Goal: Task Accomplishment & Management: Manage account settings

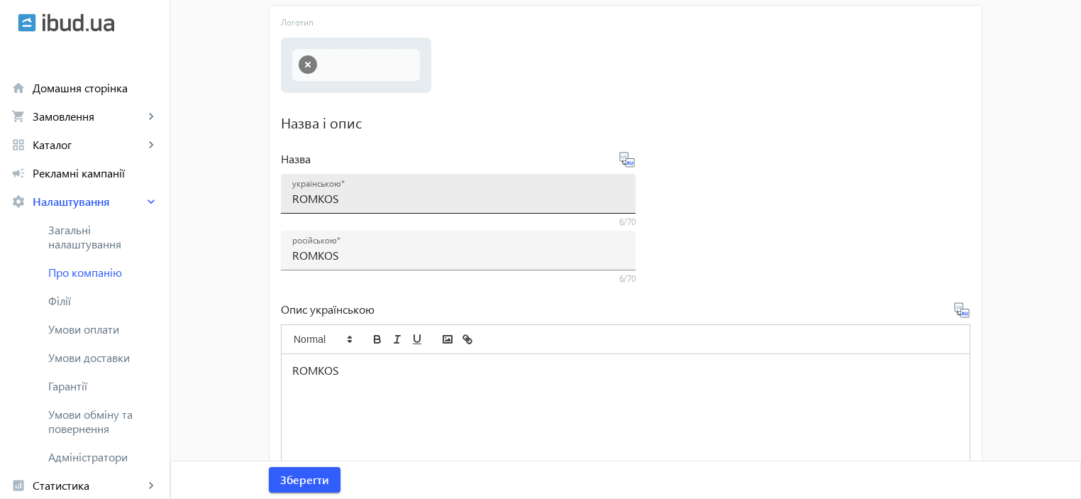
scroll to position [284, 0]
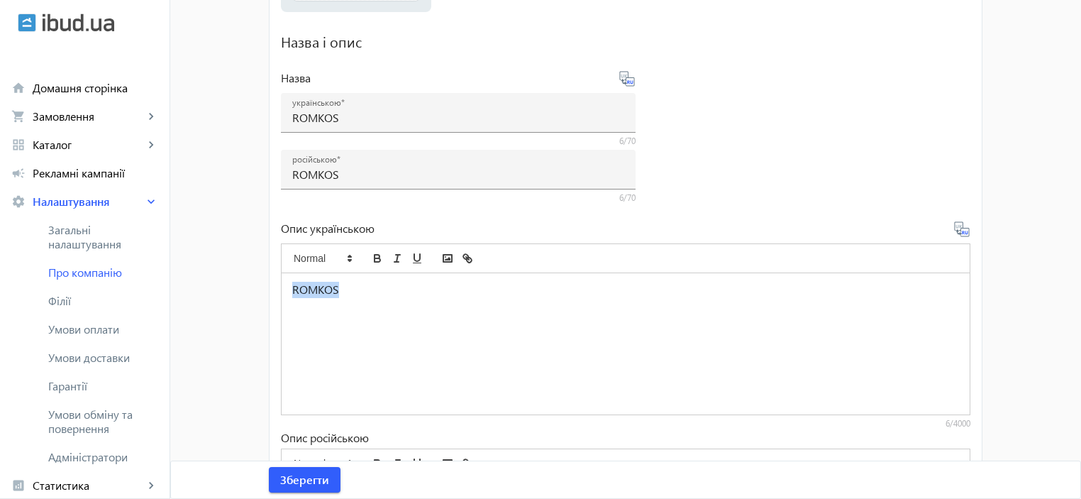
drag, startPoint x: 389, startPoint y: 292, endPoint x: 281, endPoint y: 271, distance: 109.8
click at [281, 271] on quill-editor "ROMKOS" at bounding box center [626, 314] width 690 height 142
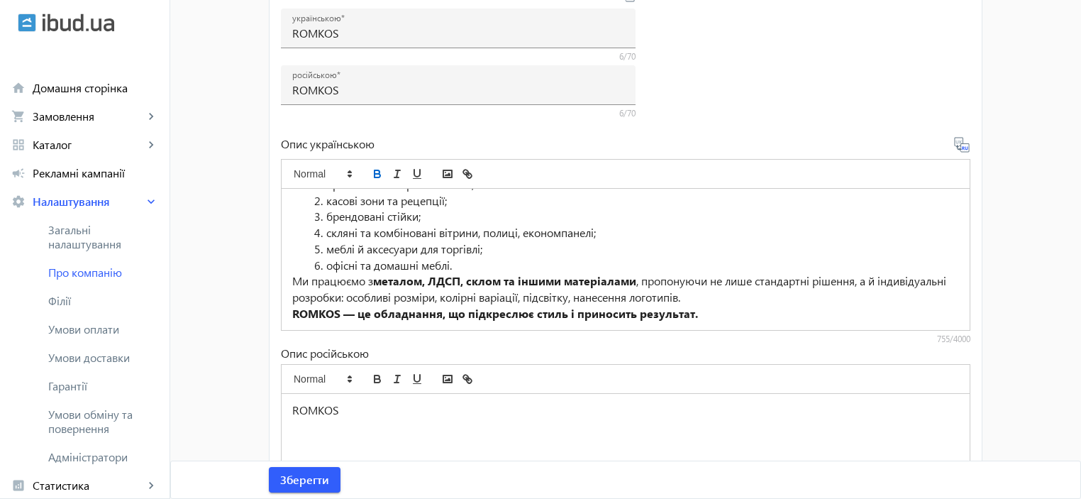
scroll to position [378, 0]
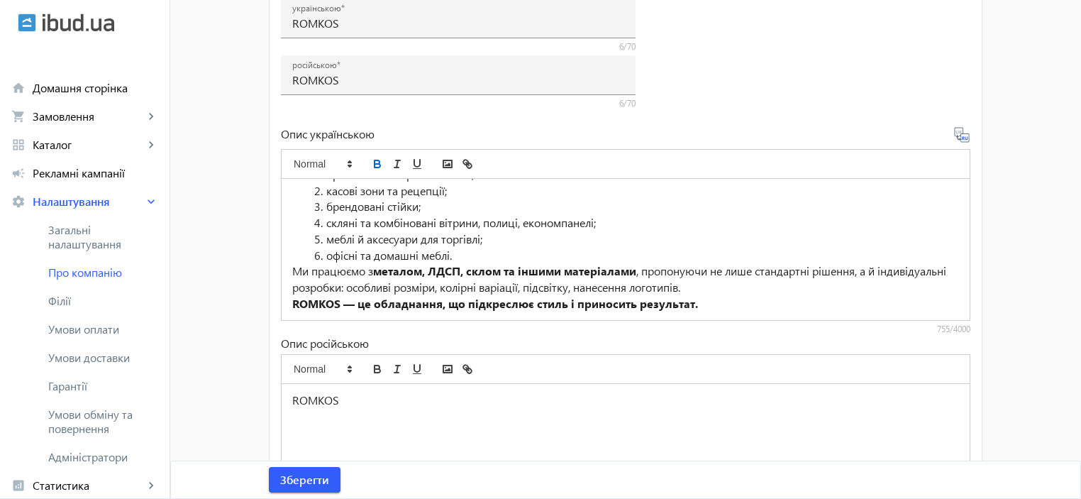
click at [765, 286] on p "Ми працюємо з металом, ЛДСП, склом та іншими матеріалами , пропонуючи не лише с…" at bounding box center [625, 279] width 667 height 32
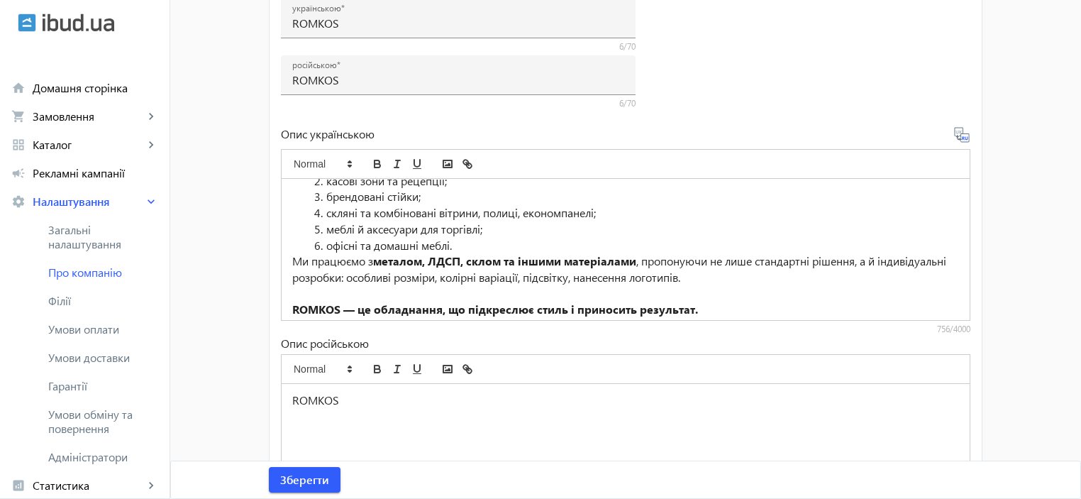
scroll to position [119, 0]
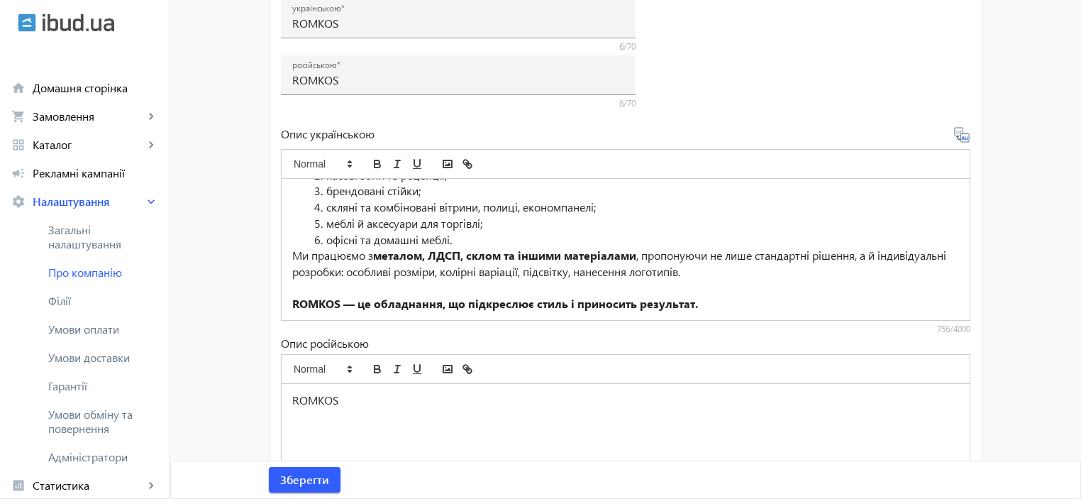
click at [436, 306] on strong "ROMKOS — це обладнання, що підкреслює стиль і приносить результат." at bounding box center [495, 303] width 406 height 15
click at [465, 241] on li "офісні та домашні меблі." at bounding box center [634, 240] width 650 height 16
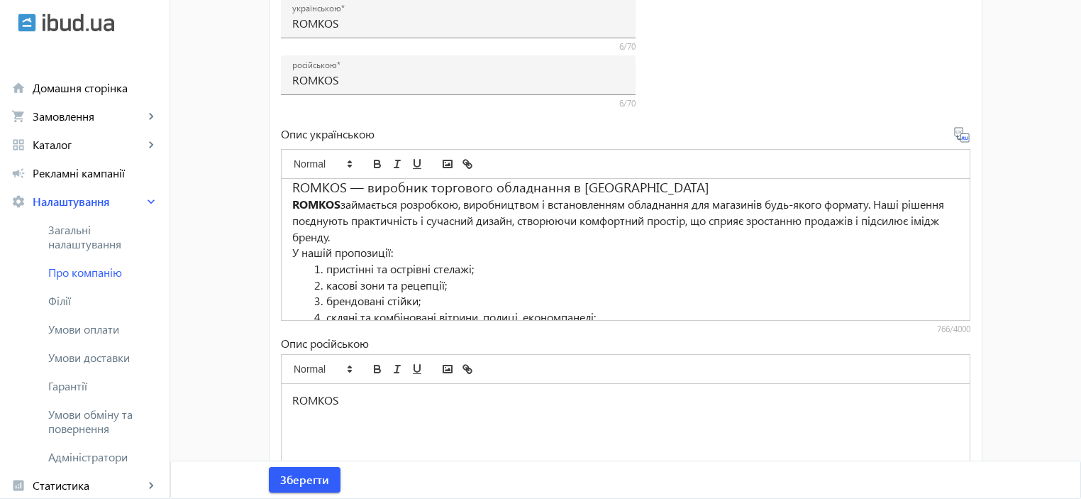
scroll to position [0, 0]
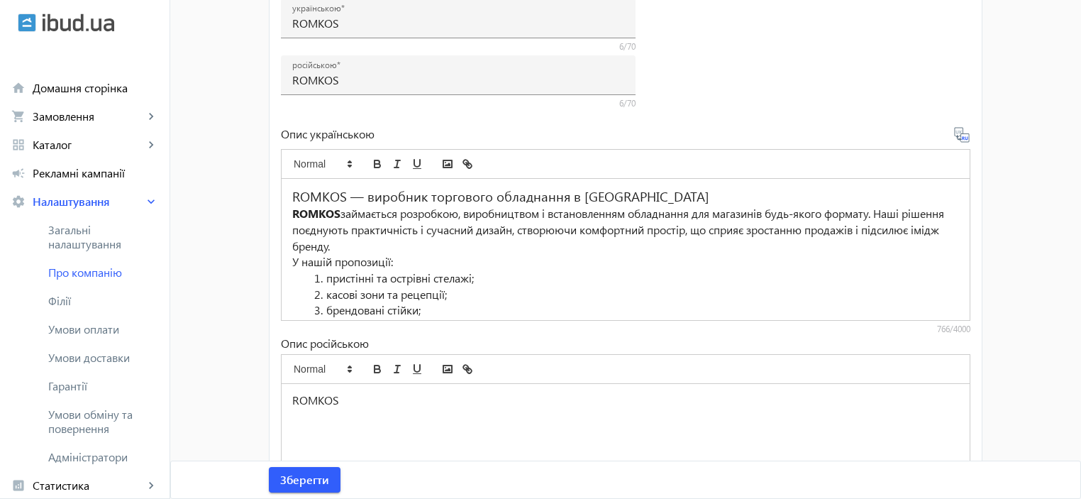
click at [419, 246] on p "ROMKOS займається розробкою, виробництвом і встановленням обладнання для магази…" at bounding box center [625, 230] width 667 height 48
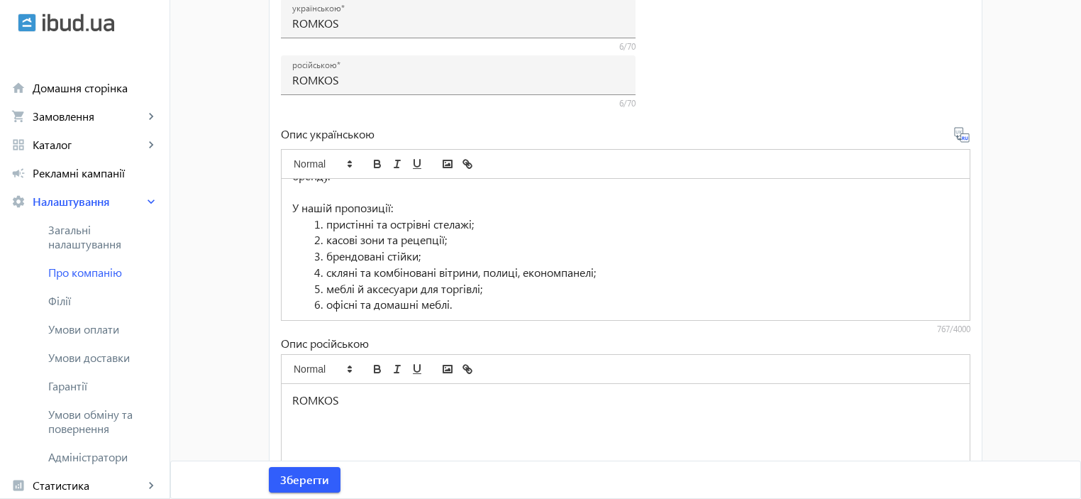
scroll to position [10, 0]
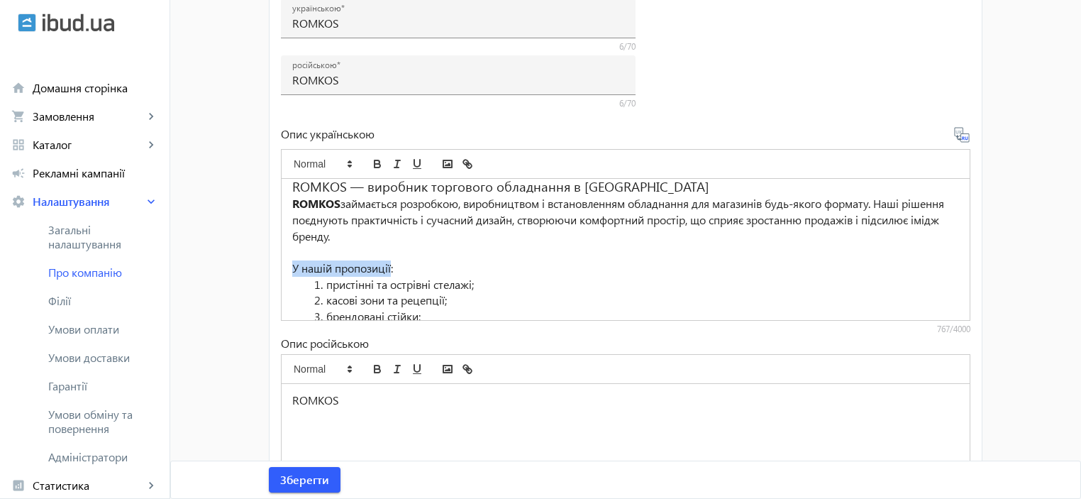
drag, startPoint x: 388, startPoint y: 266, endPoint x: 262, endPoint y: 261, distance: 125.7
click at [262, 261] on mat-sidenav-content "arrow_back Про компанію Основна інформація Контактна інформація Графік роботи Л…" at bounding box center [626, 124] width 748 height 880
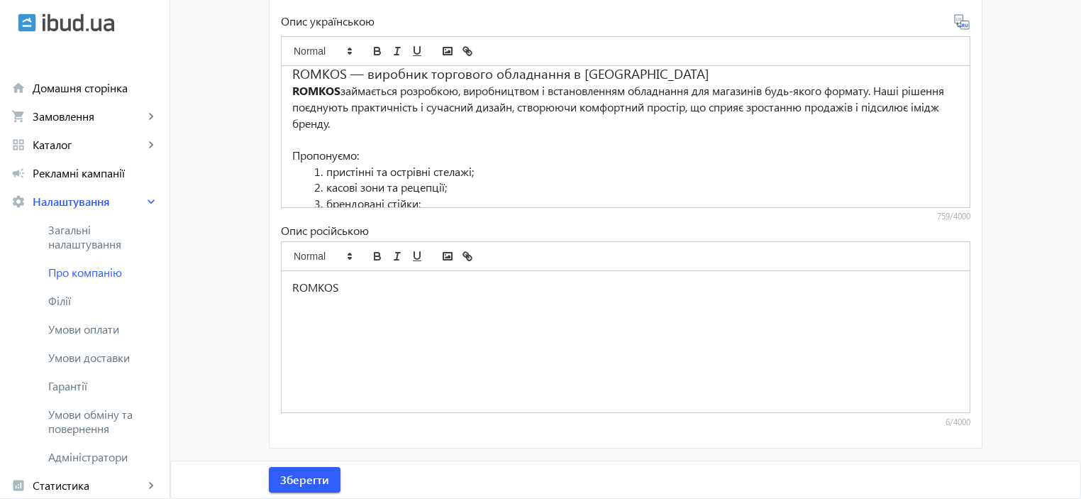
scroll to position [491, 0]
drag, startPoint x: 365, startPoint y: 292, endPoint x: 285, endPoint y: 279, distance: 81.1
click at [285, 279] on div "ROMKOS" at bounding box center [626, 341] width 688 height 141
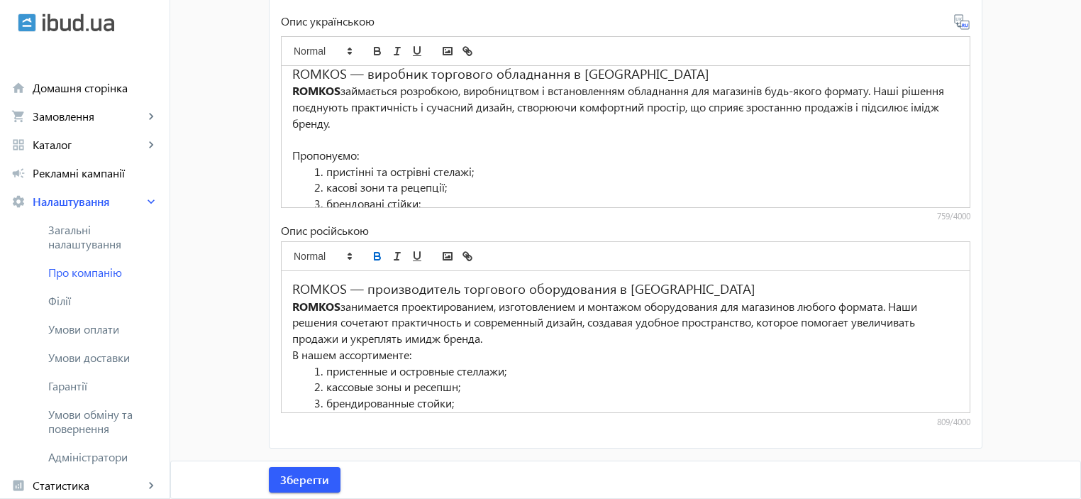
scroll to position [94, 0]
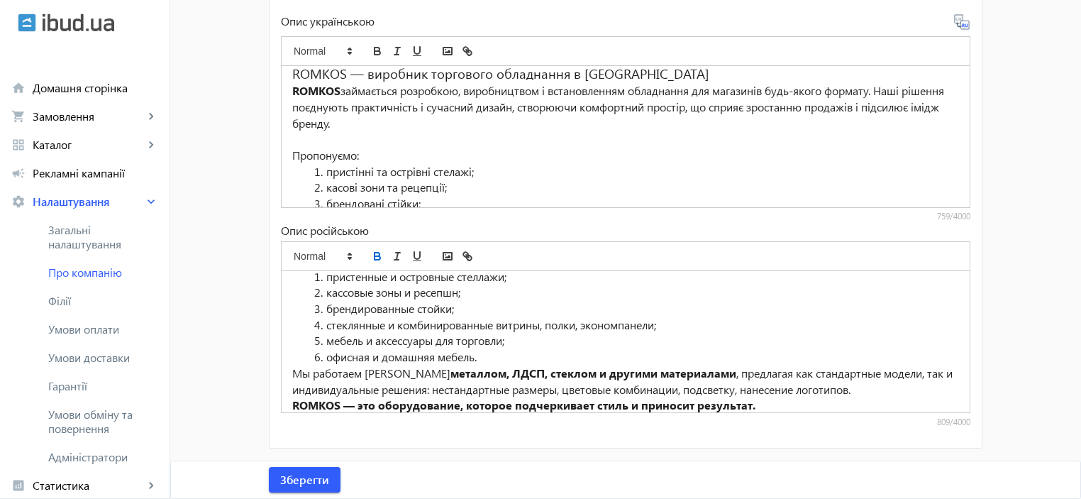
click at [491, 354] on li "офисная и домашняя мебель." at bounding box center [634, 357] width 650 height 16
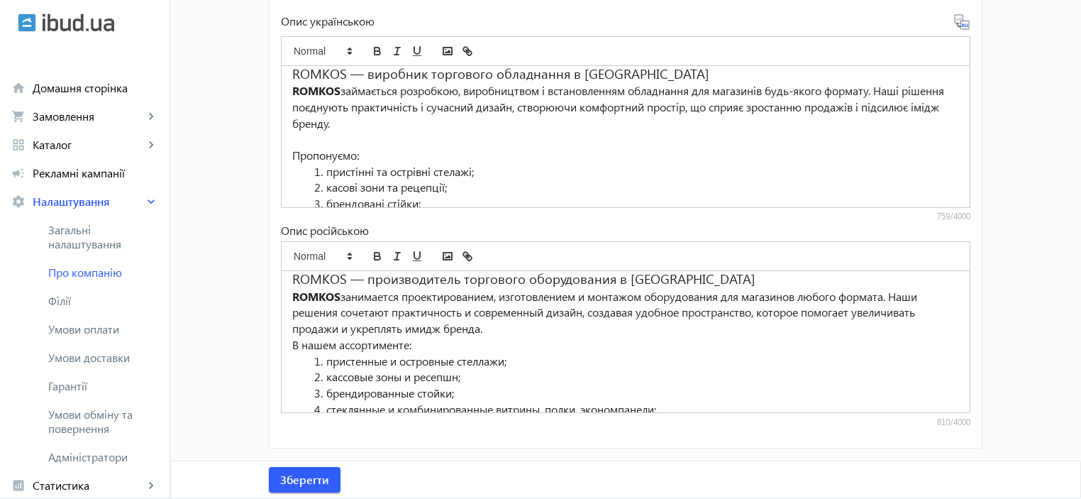
scroll to position [0, 0]
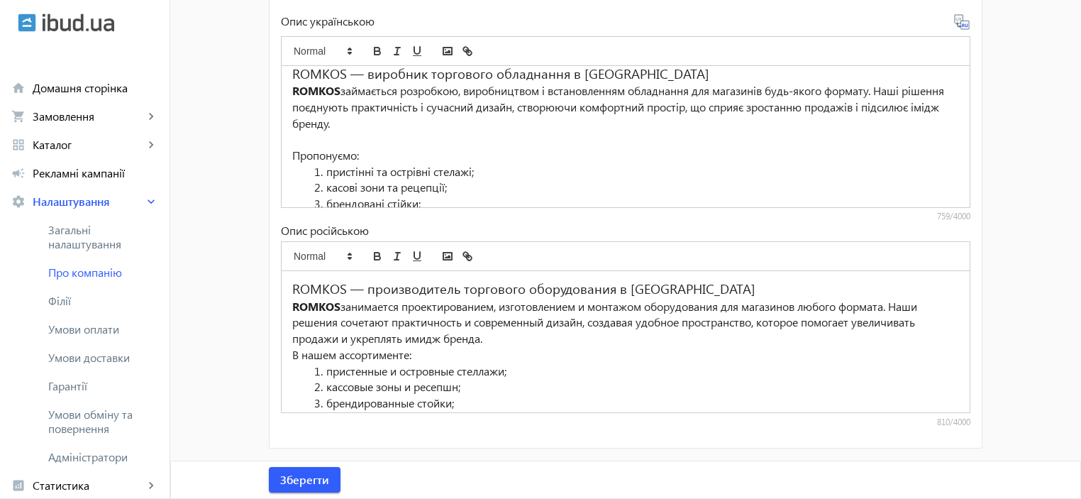
click at [682, 288] on h3 "ROMKOS — производитель торгового оборудования в [GEOGRAPHIC_DATA]" at bounding box center [625, 288] width 667 height 19
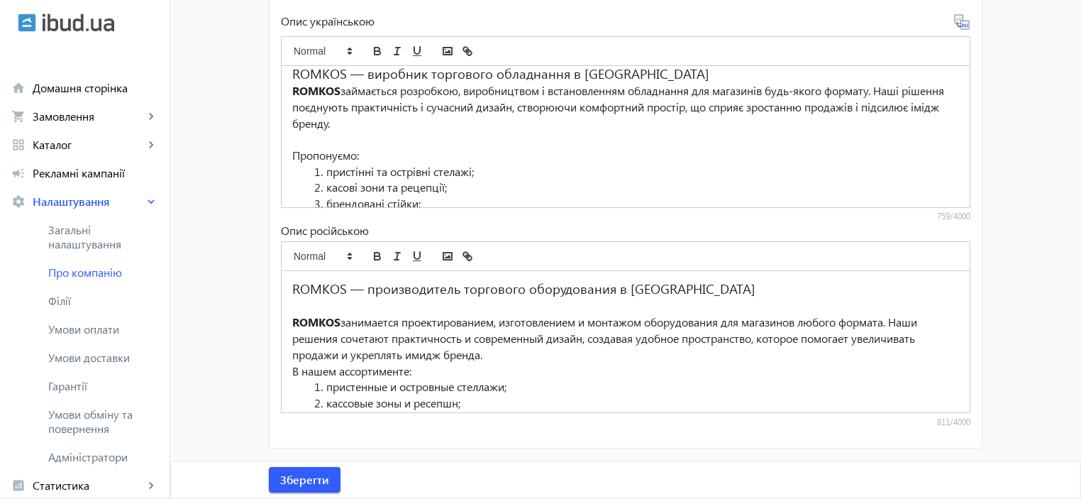
click at [505, 355] on p "ROMKOS занимается проектированием, изготовлением и монтажом оборудования для ма…" at bounding box center [625, 338] width 667 height 48
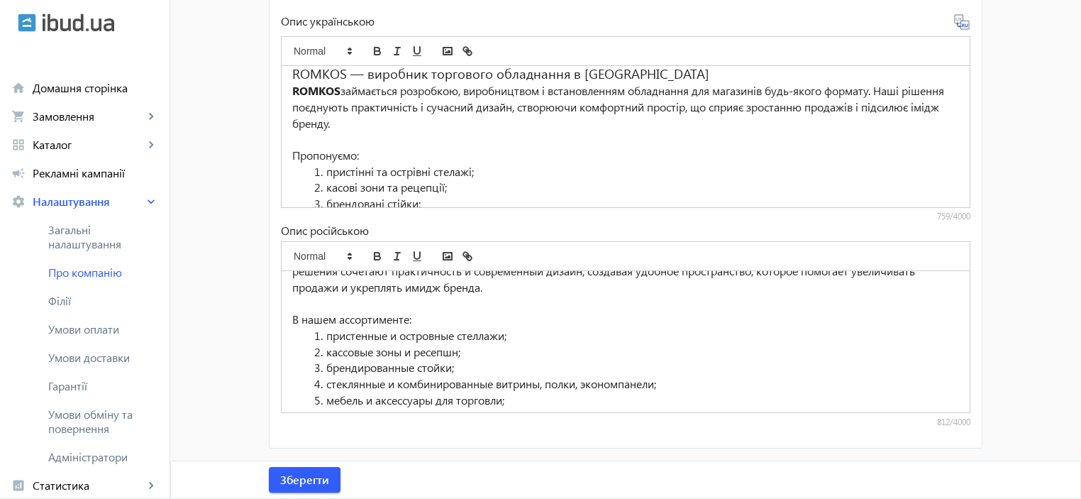
scroll to position [152, 0]
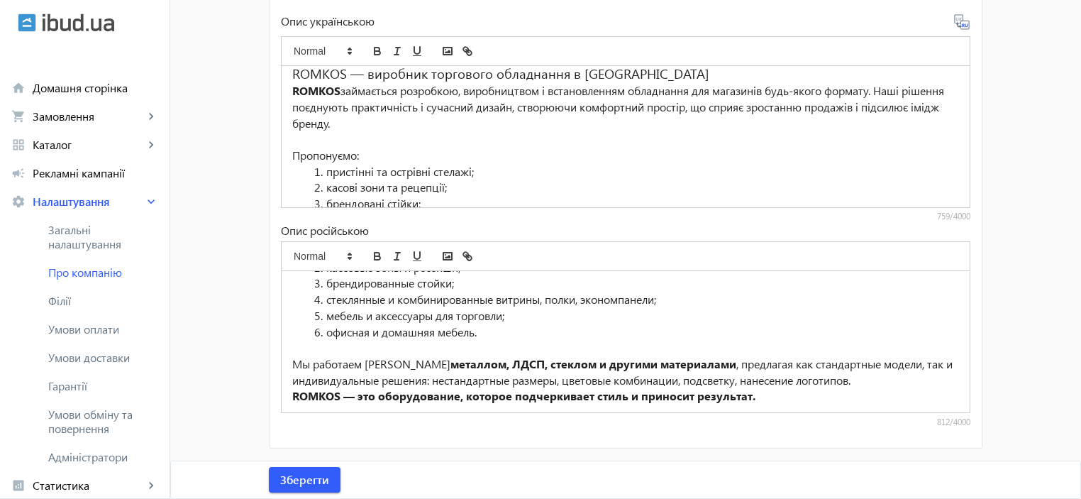
click at [890, 379] on p "Мы работаем с металлом, ЛДСП, стеклом и другими материалами , предлагая как ста…" at bounding box center [625, 372] width 667 height 32
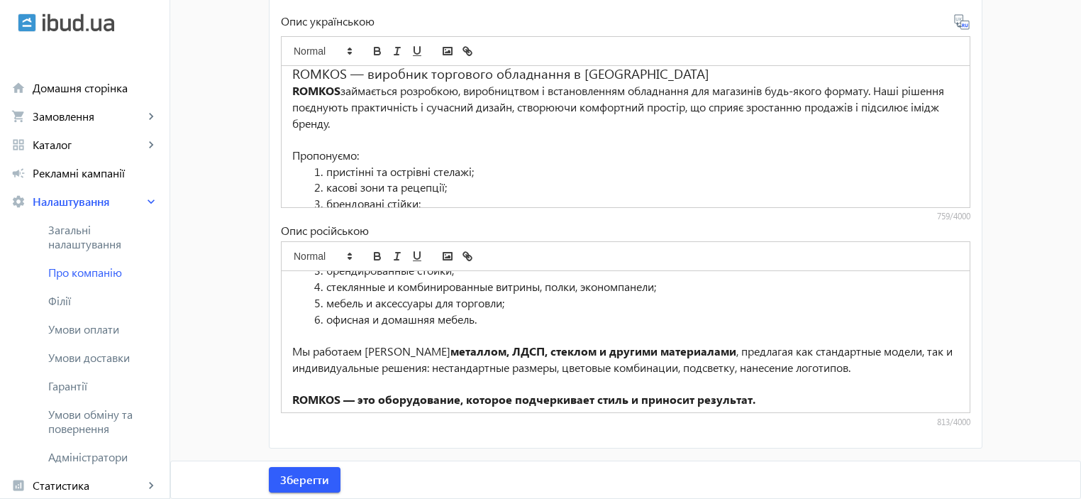
scroll to position [168, 0]
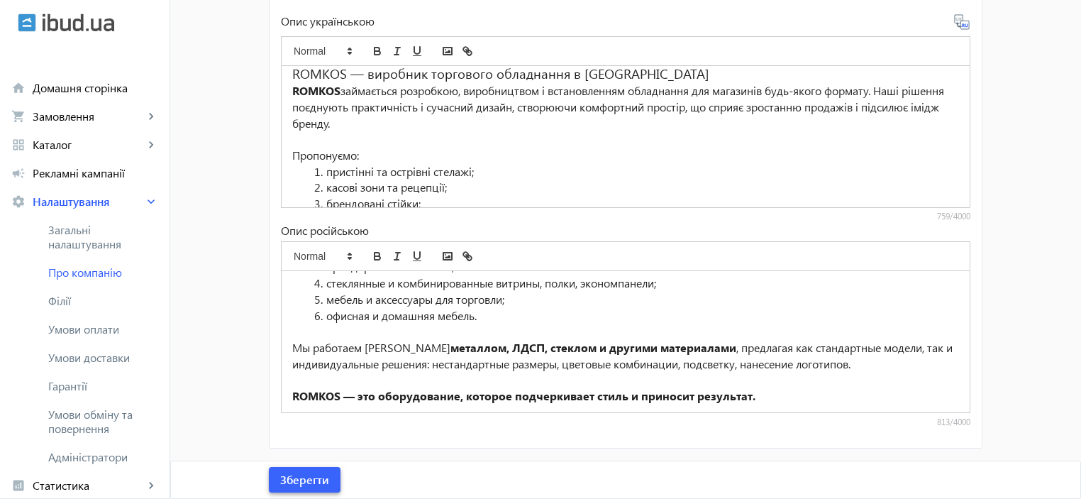
click at [309, 475] on span "Зберегти" at bounding box center [304, 480] width 49 height 16
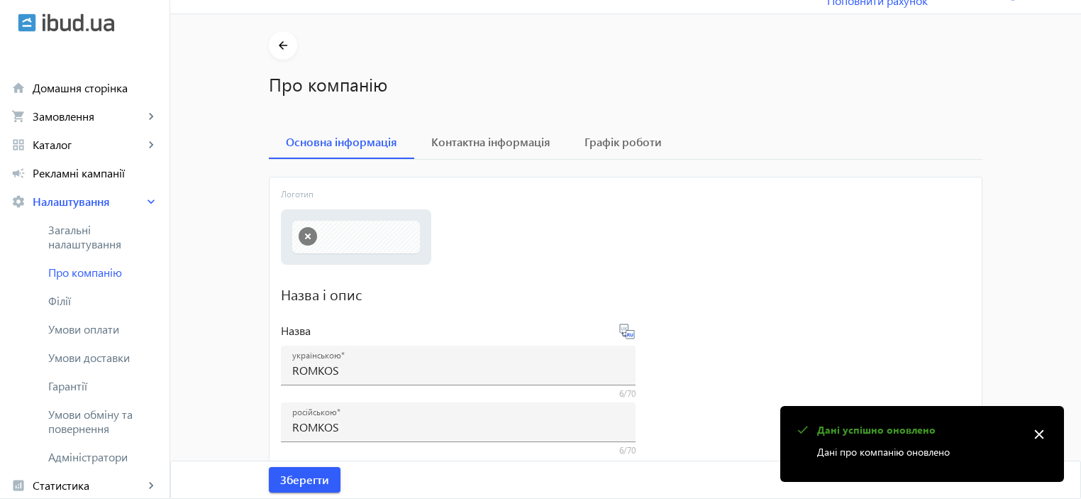
scroll to position [0, 0]
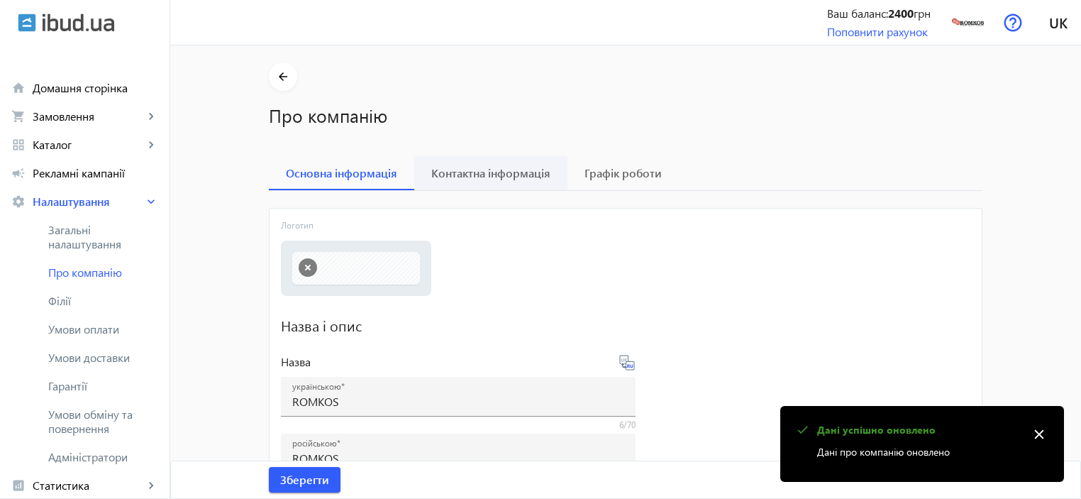
click at [478, 172] on span "Контактна інформація" at bounding box center [490, 172] width 119 height 11
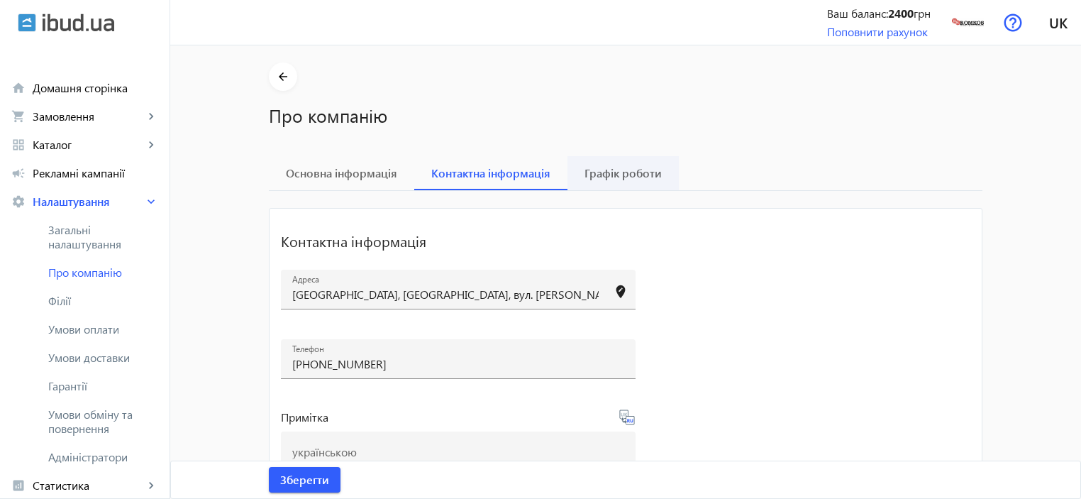
click at [609, 170] on span "Графік роботи" at bounding box center [623, 172] width 77 height 11
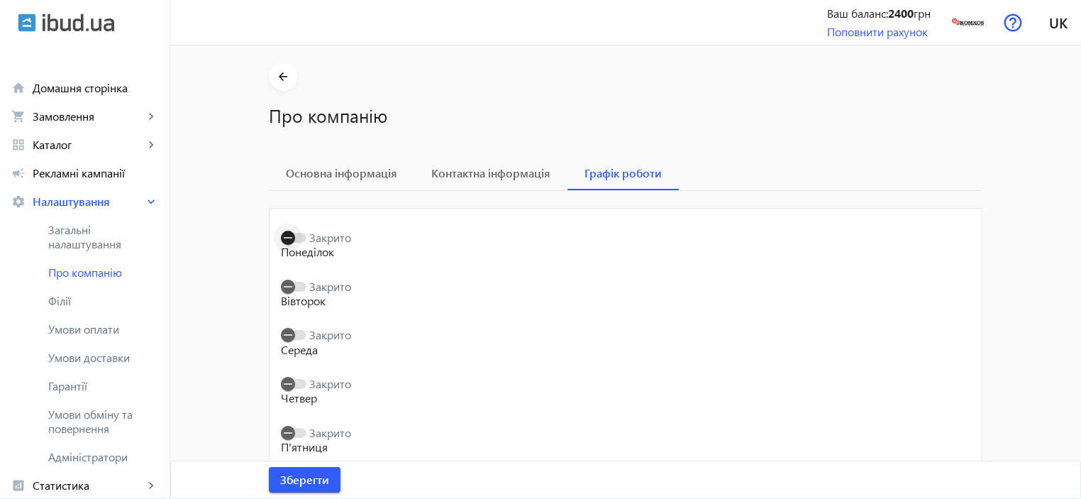
click at [299, 238] on span "button" at bounding box center [294, 238] width 26 height 10
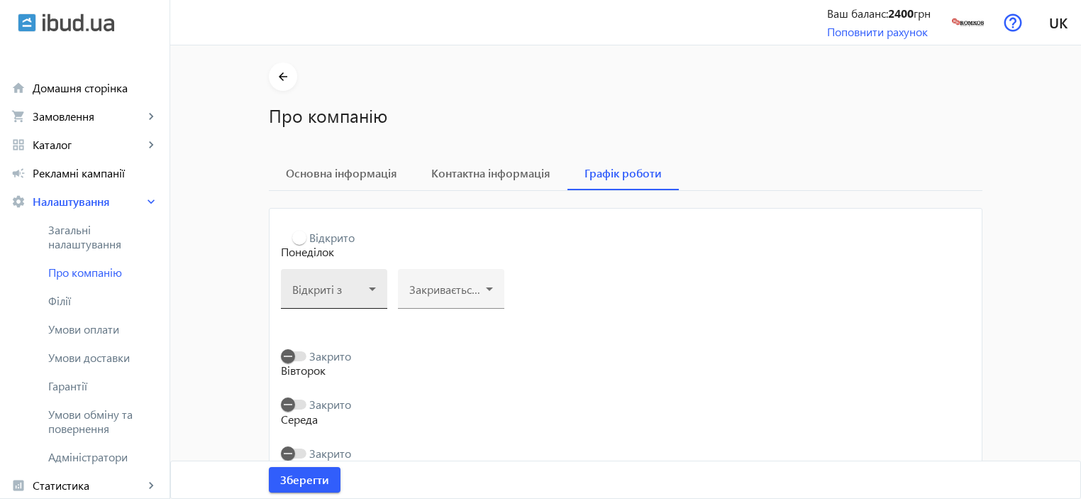
click at [358, 300] on div at bounding box center [334, 294] width 84 height 17
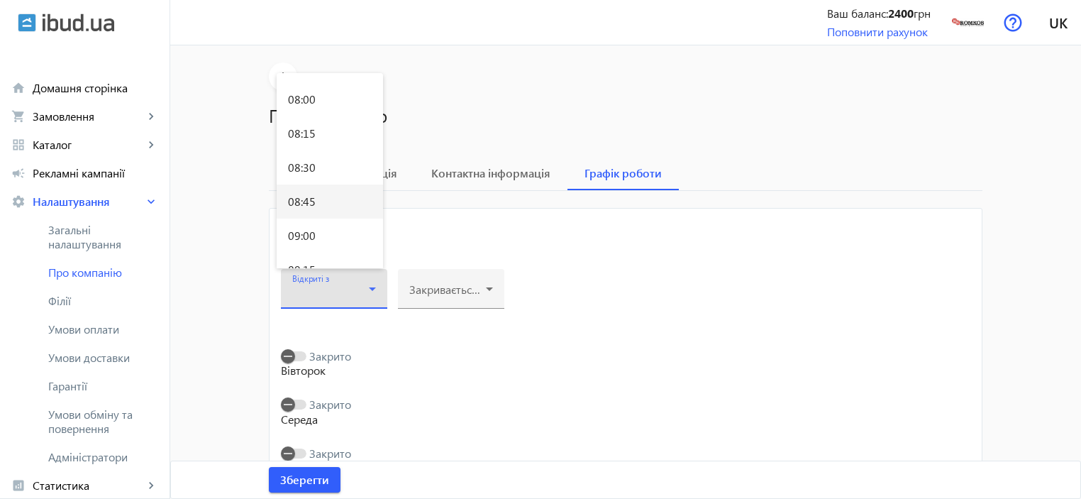
scroll to position [1087, 0]
click at [326, 235] on mat-option "09:00" at bounding box center [330, 234] width 106 height 34
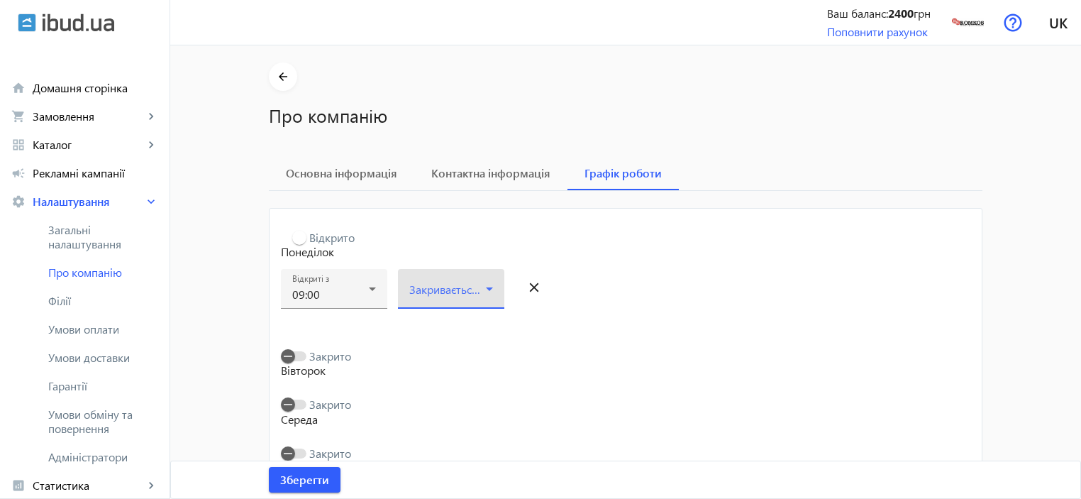
click at [461, 294] on span at bounding box center [447, 294] width 77 height 11
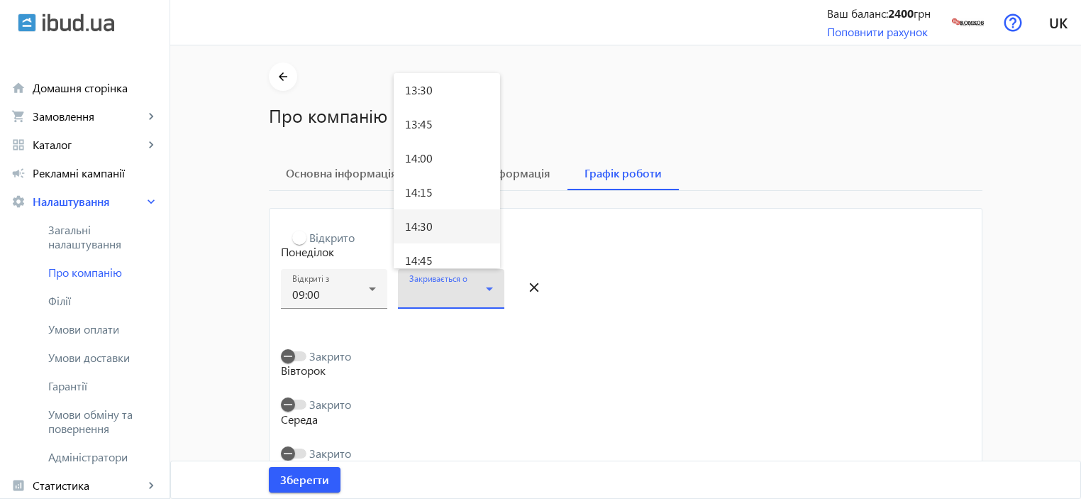
scroll to position [1797, 0]
drag, startPoint x: 687, startPoint y: 333, endPoint x: 680, endPoint y: 335, distance: 7.2
click at [687, 333] on div at bounding box center [540, 249] width 1081 height 499
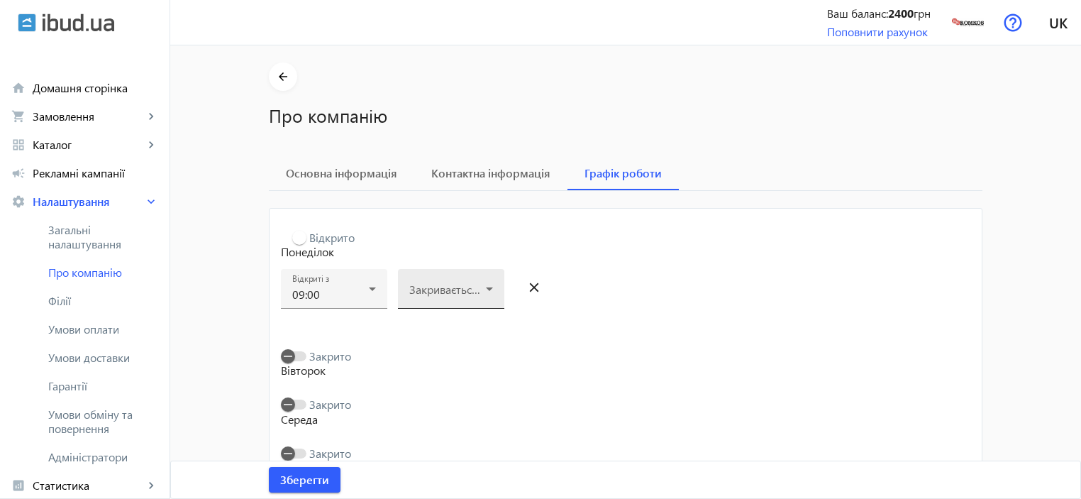
click at [493, 289] on icon at bounding box center [489, 288] width 17 height 17
click at [445, 177] on mat-option "18:00" at bounding box center [447, 177] width 106 height 34
click at [552, 376] on p "Вівторок" at bounding box center [626, 370] width 690 height 16
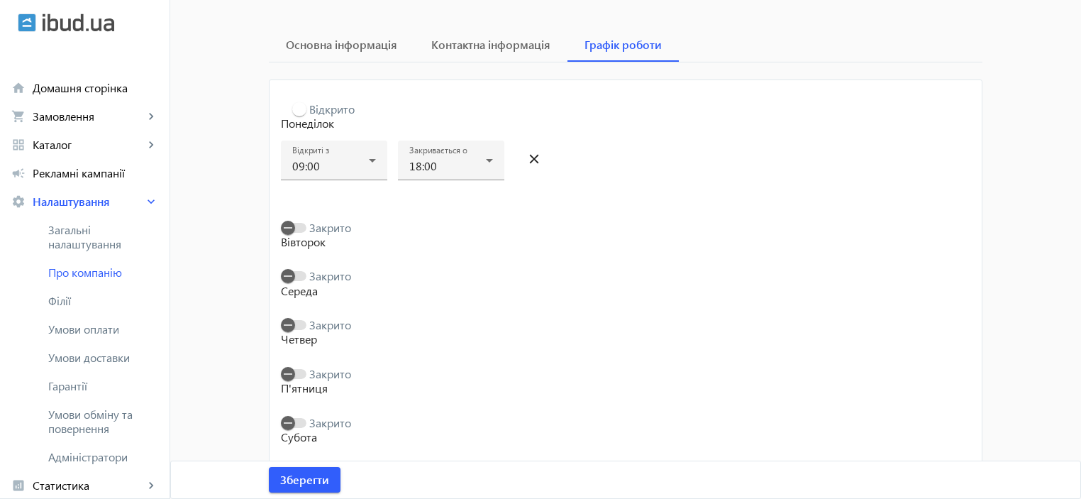
scroll to position [148, 0]
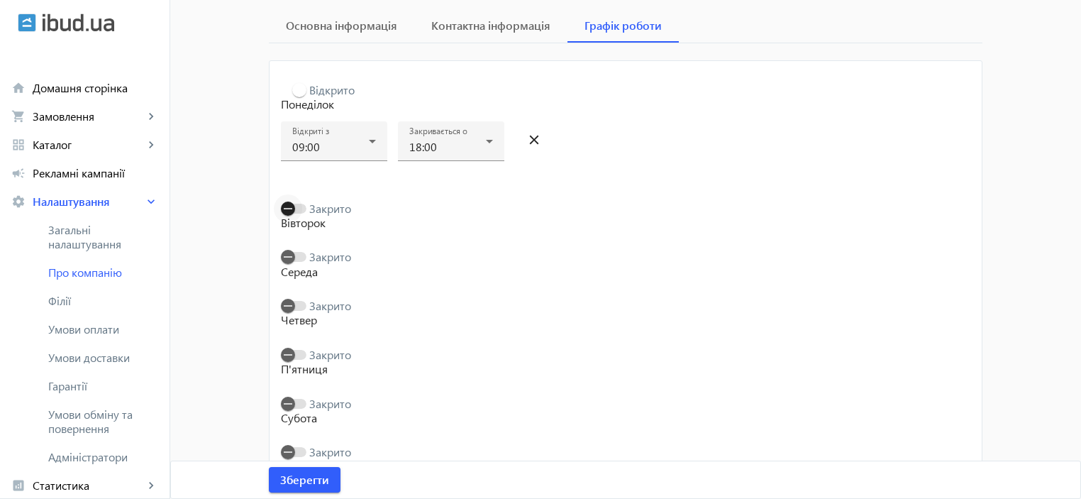
click at [299, 206] on span "button" at bounding box center [294, 209] width 26 height 10
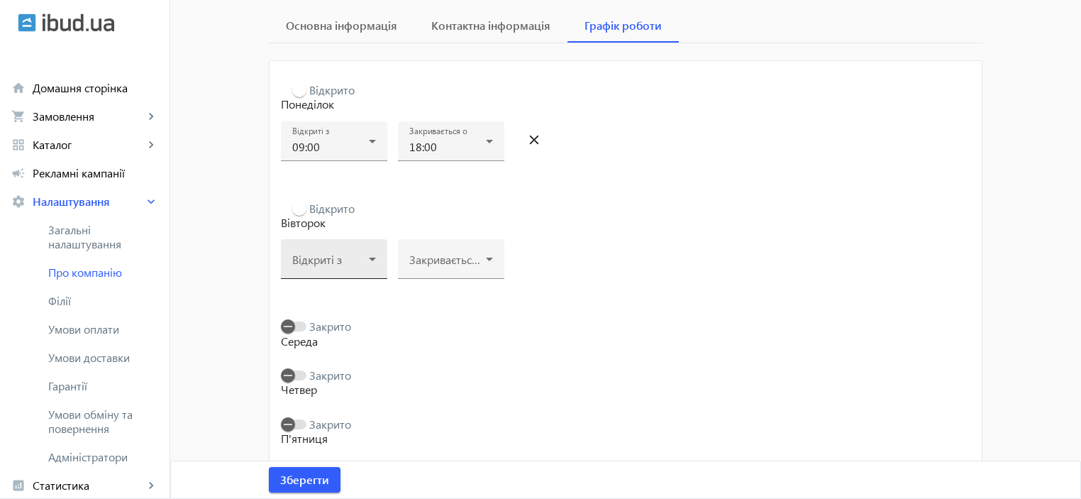
click at [332, 266] on span at bounding box center [330, 264] width 77 height 11
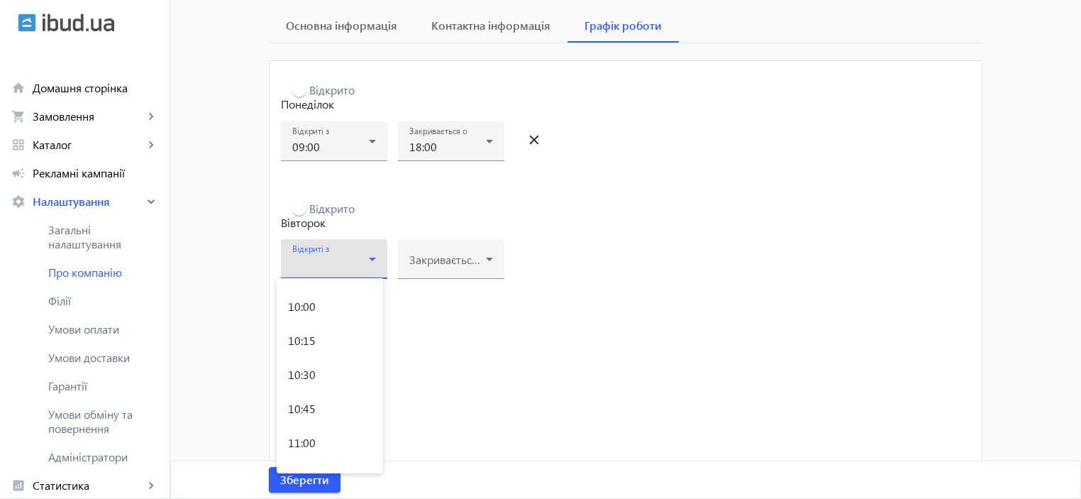
scroll to position [1146, 0]
click at [311, 376] on span "09:00" at bounding box center [302, 380] width 28 height 11
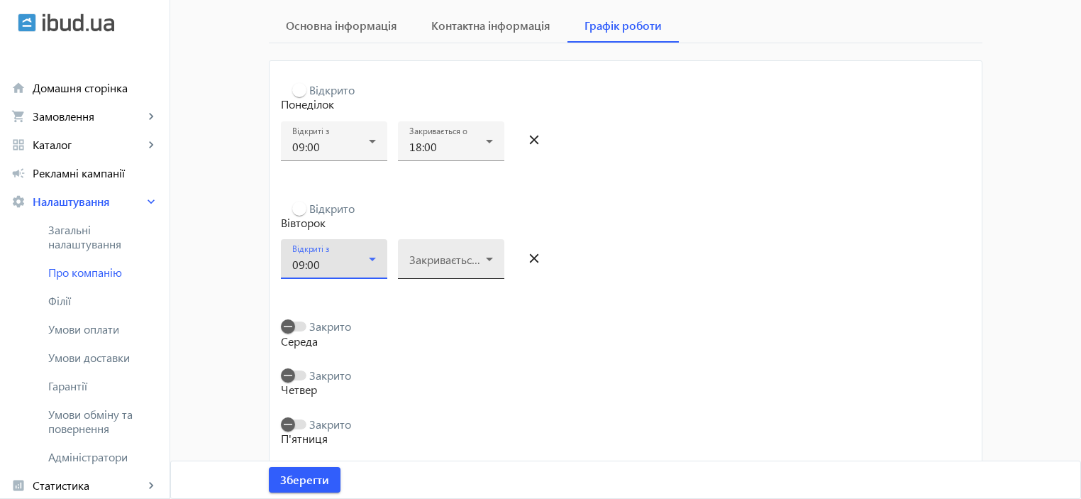
click at [481, 265] on icon at bounding box center [489, 258] width 17 height 17
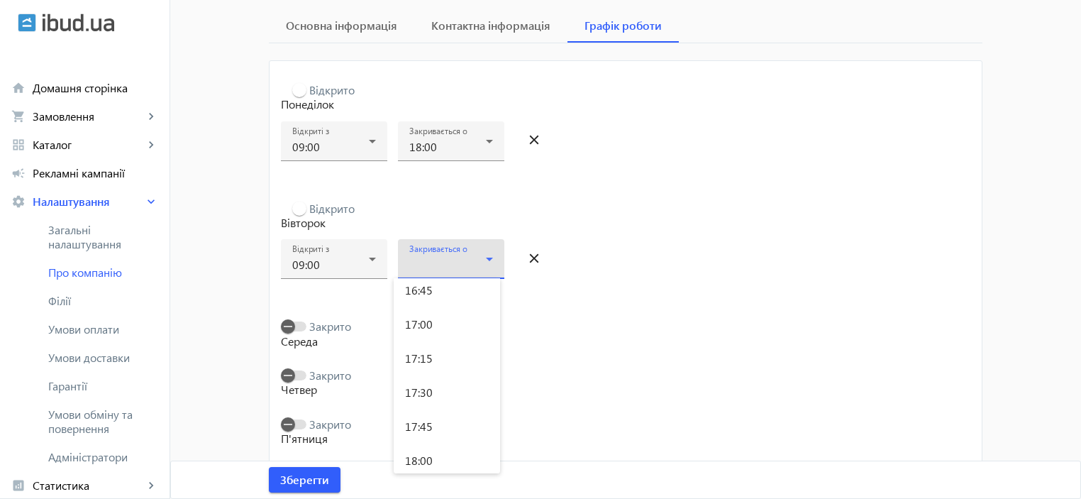
scroll to position [2349, 0]
click at [426, 402] on span "18:00" at bounding box center [419, 402] width 28 height 11
click at [296, 326] on span "button" at bounding box center [288, 326] width 28 height 28
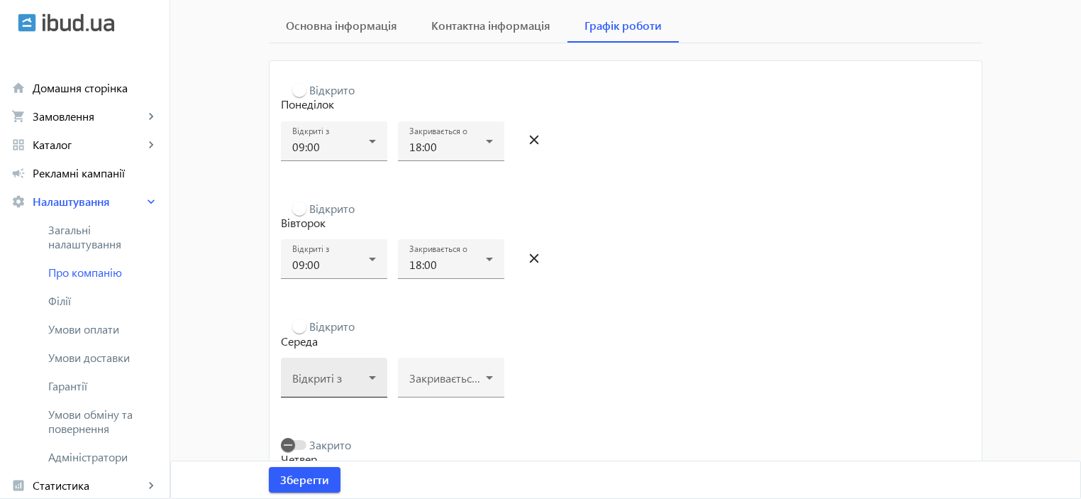
click at [369, 380] on icon at bounding box center [372, 377] width 17 height 17
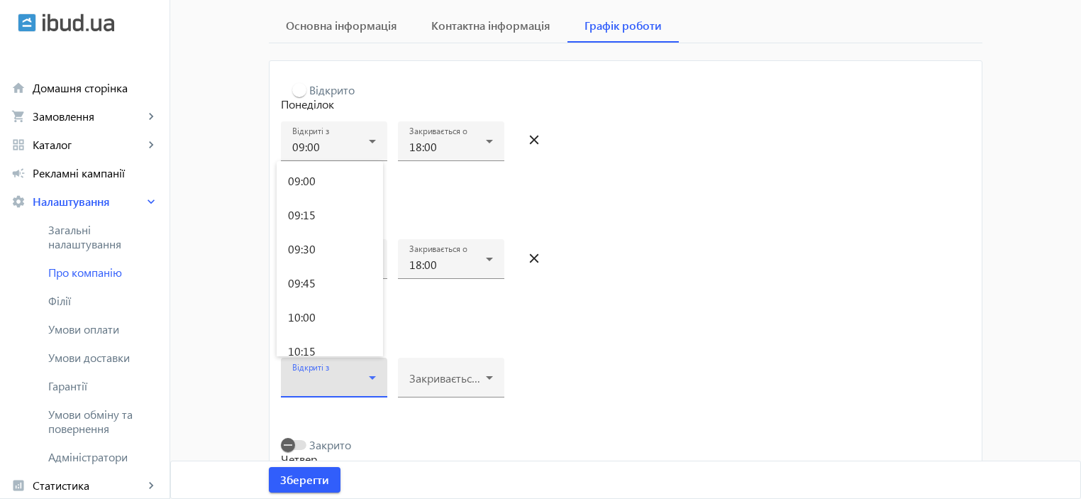
scroll to position [1209, 0]
click at [337, 199] on mat-option "09:00" at bounding box center [330, 201] width 106 height 34
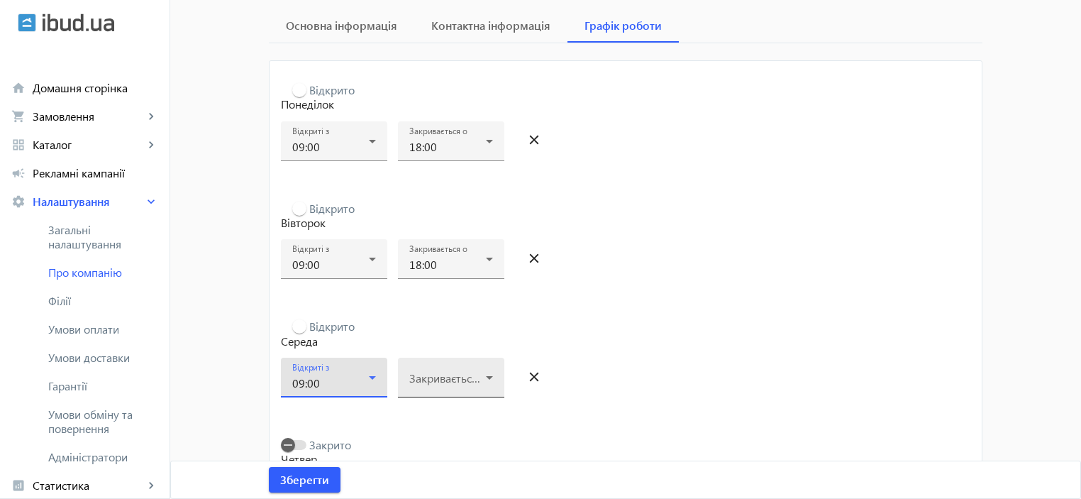
click at [488, 375] on icon at bounding box center [489, 377] width 17 height 17
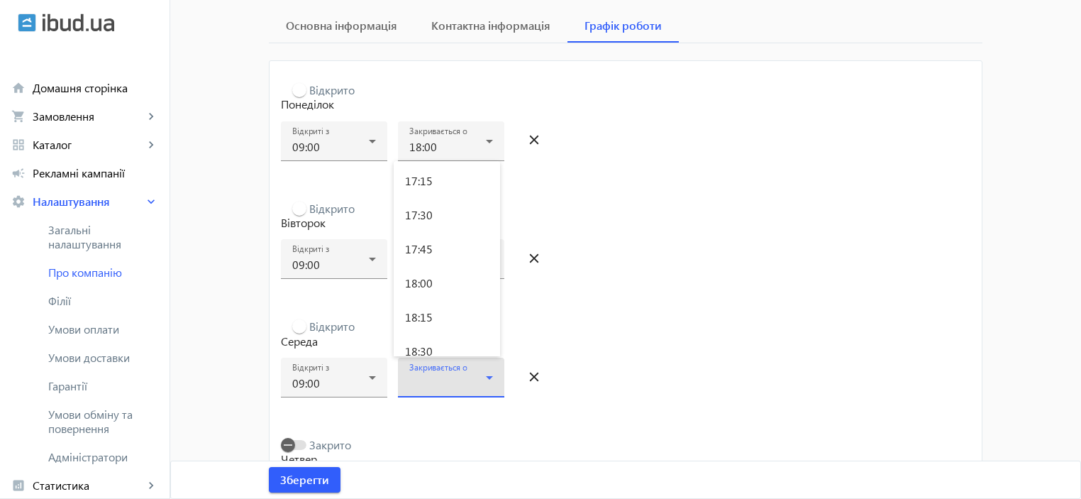
scroll to position [2343, 0]
click at [426, 291] on span "18:00" at bounding box center [419, 292] width 28 height 11
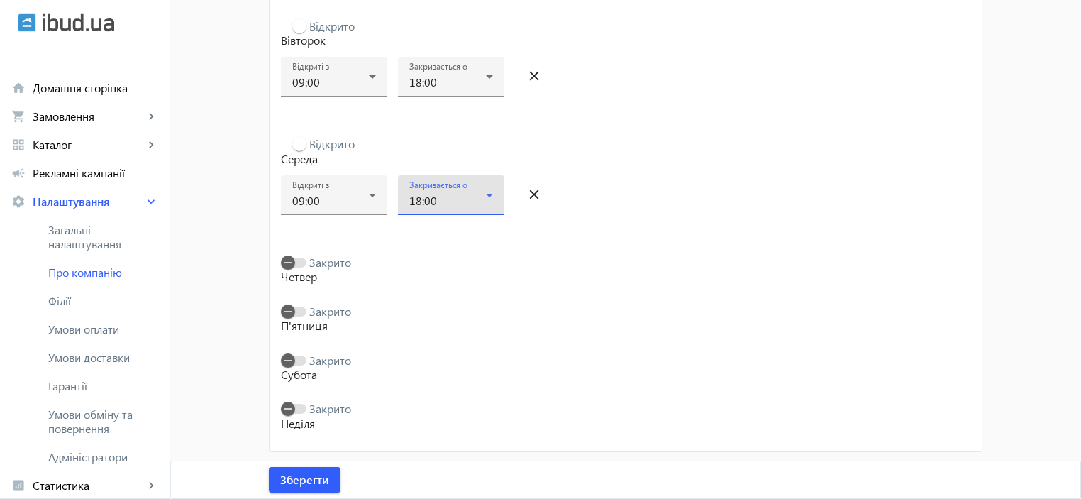
scroll to position [333, 0]
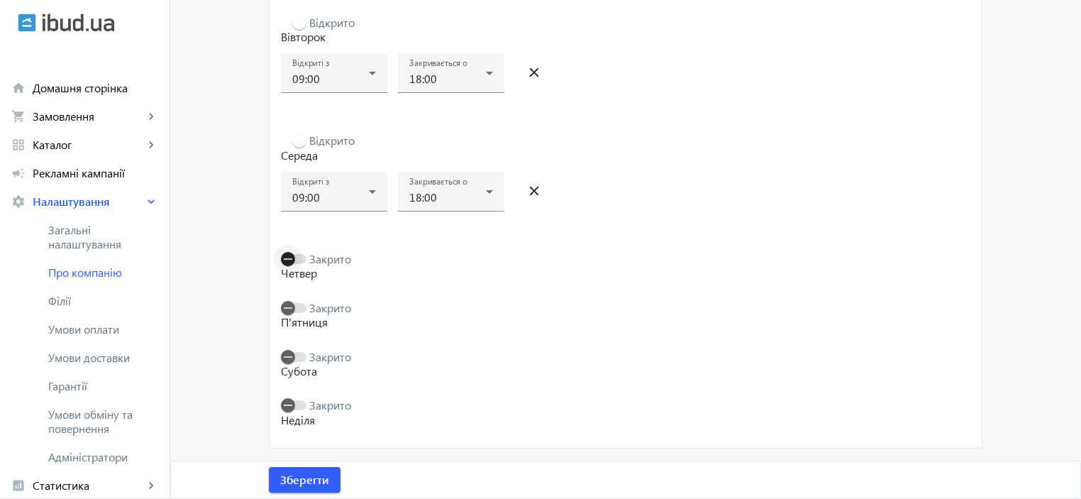
click at [297, 253] on span "button" at bounding box center [288, 259] width 28 height 28
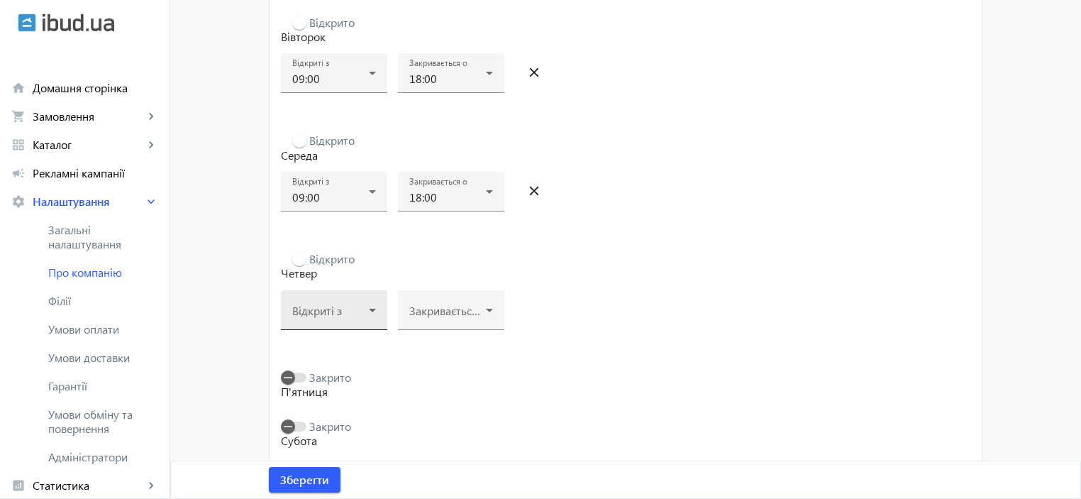
click at [371, 311] on icon at bounding box center [372, 309] width 17 height 17
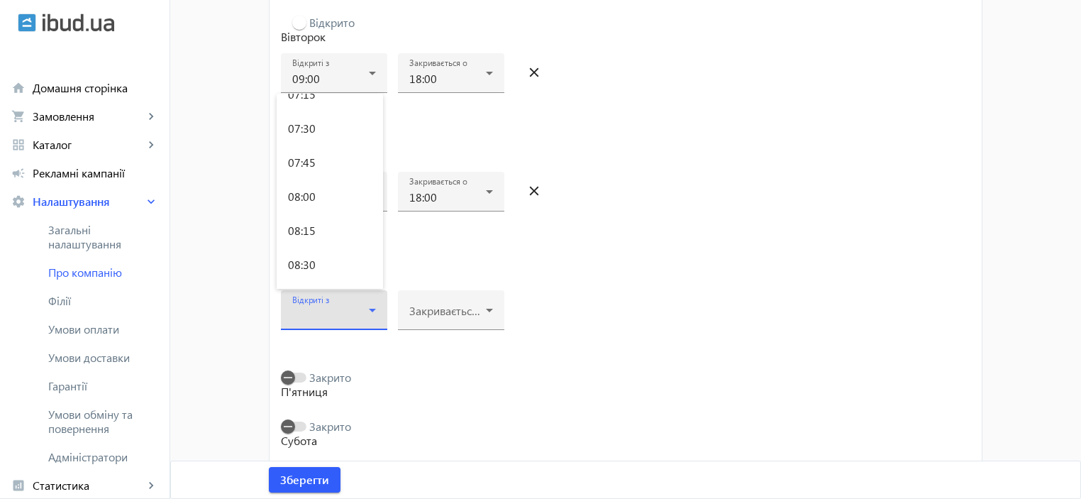
scroll to position [1228, 0]
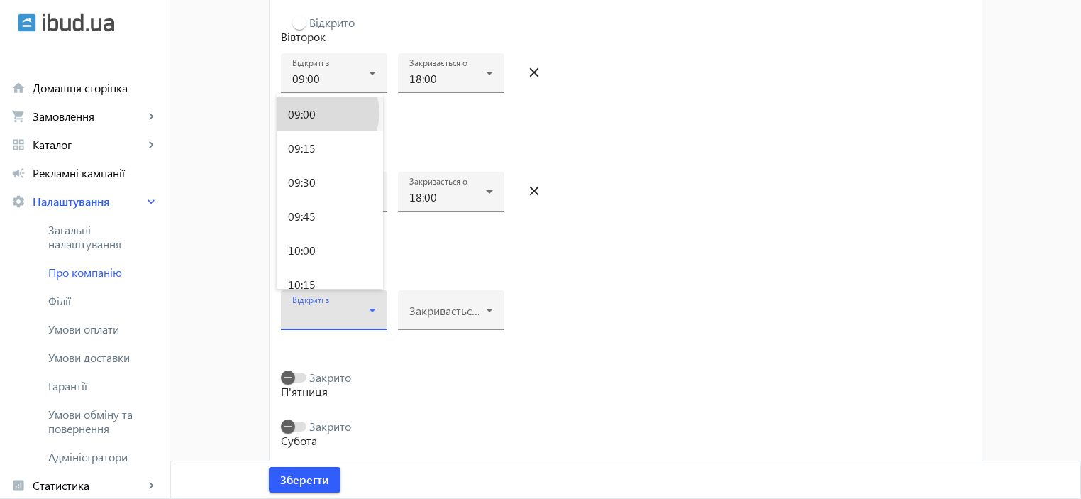
click at [326, 113] on mat-option "09:00" at bounding box center [330, 114] width 106 height 34
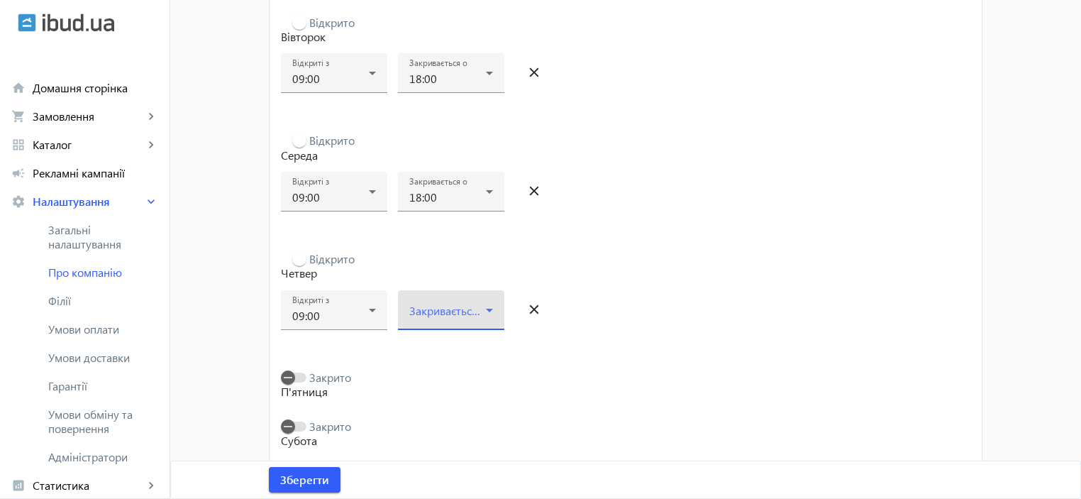
click at [481, 304] on icon at bounding box center [489, 309] width 17 height 17
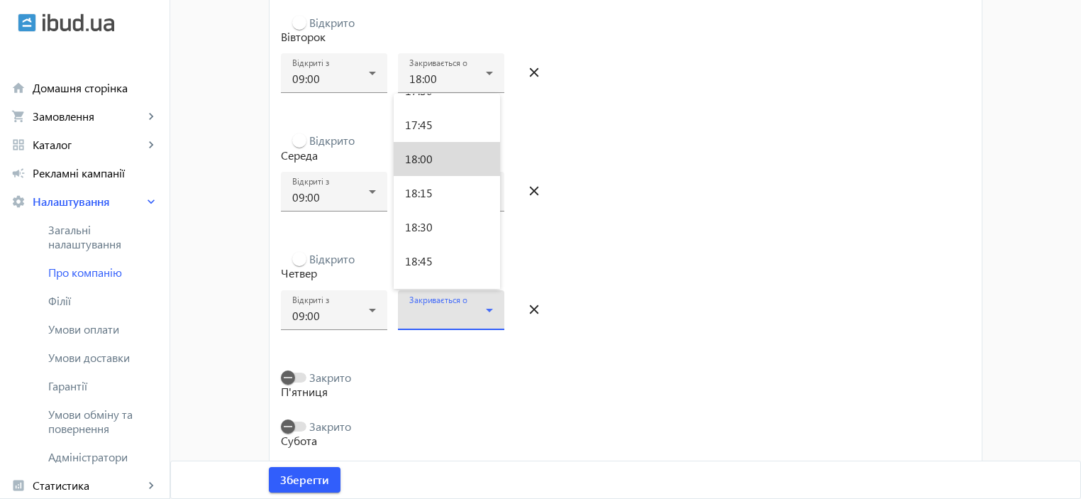
click at [447, 153] on mat-option "18:00" at bounding box center [447, 159] width 106 height 34
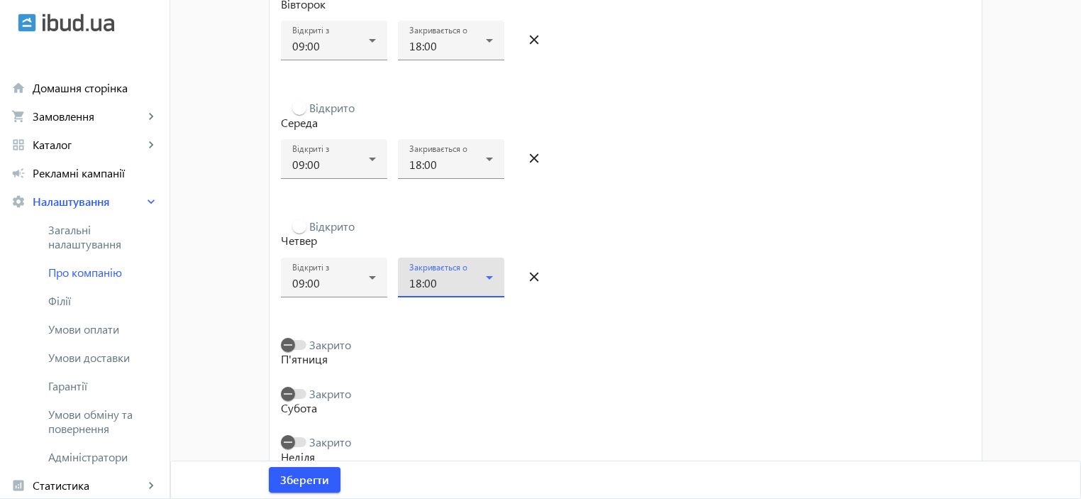
scroll to position [403, 0]
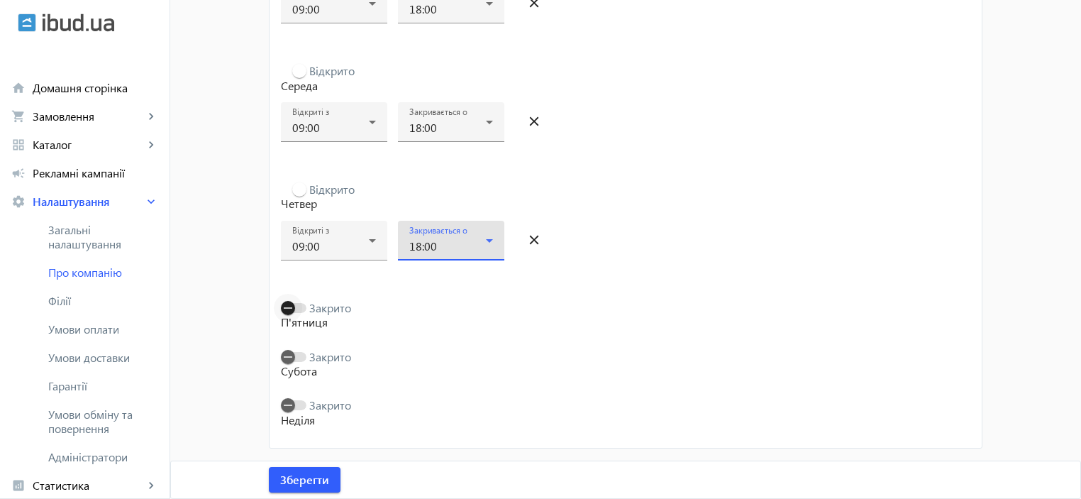
click at [299, 306] on span "button" at bounding box center [294, 308] width 26 height 10
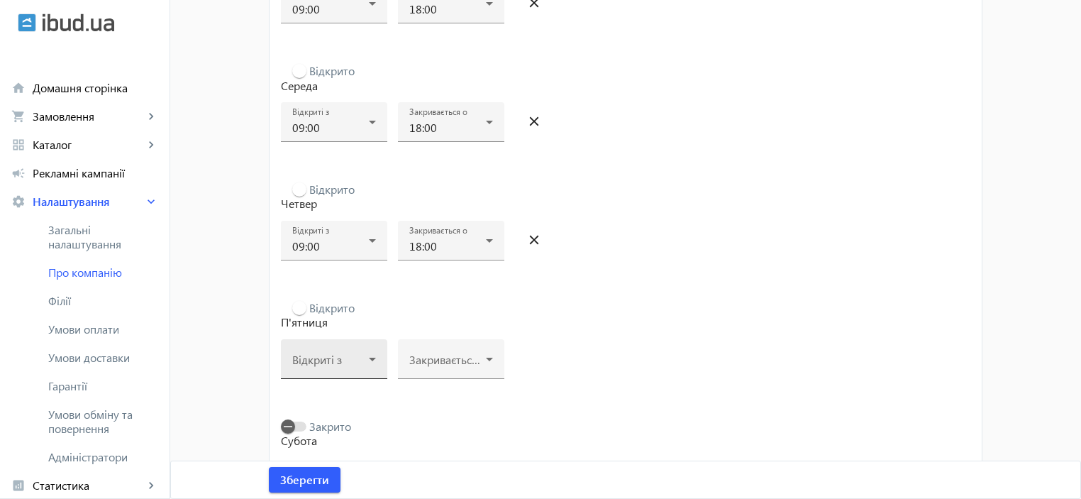
click at [370, 362] on icon at bounding box center [372, 358] width 17 height 17
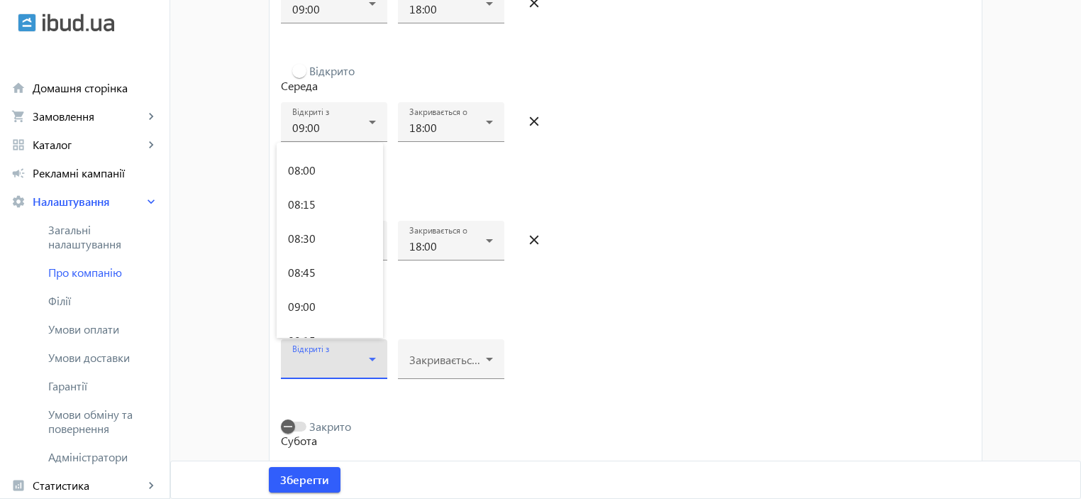
scroll to position [1085, 0]
click at [295, 301] on span "09:00" at bounding box center [302, 305] width 28 height 11
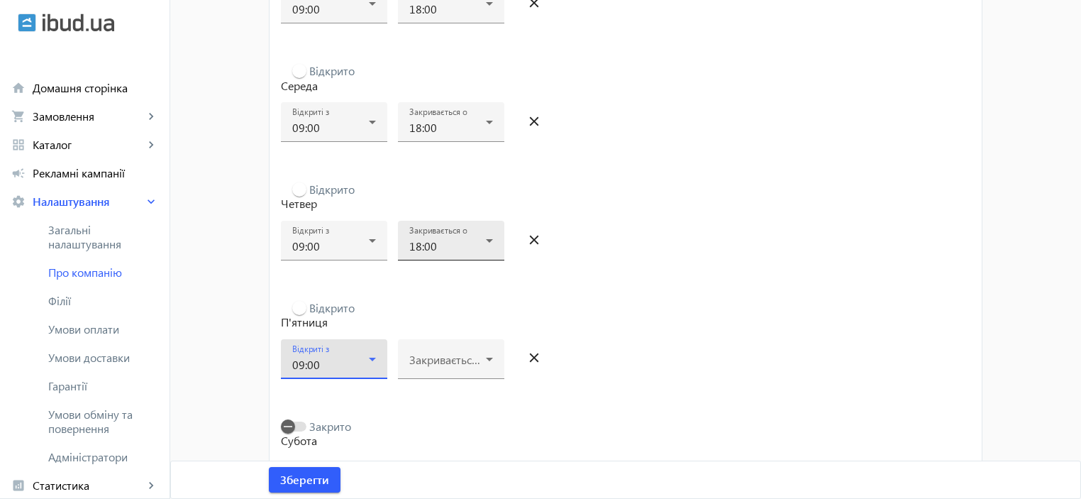
click at [475, 246] on div "18:00" at bounding box center [447, 245] width 77 height 11
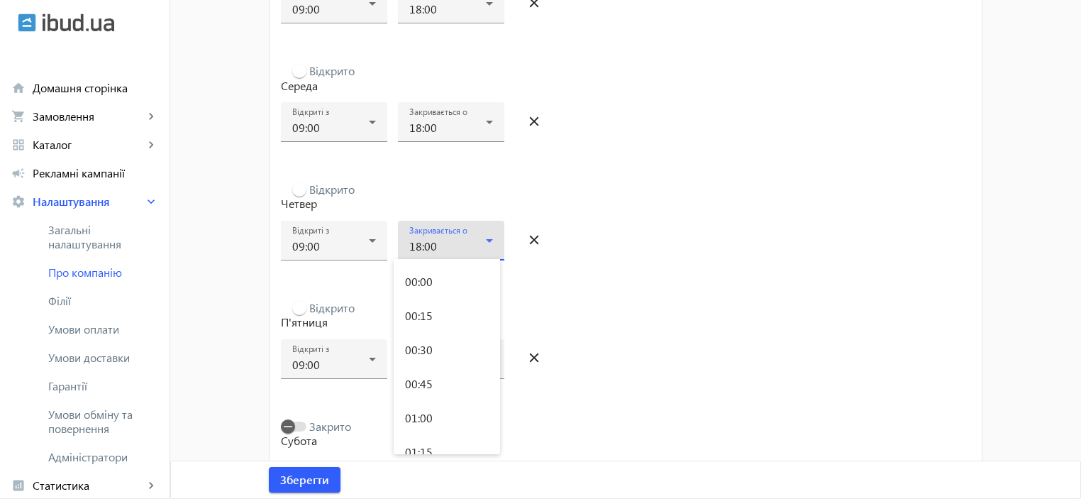
scroll to position [2296, 0]
click at [649, 250] on div at bounding box center [540, 249] width 1081 height 499
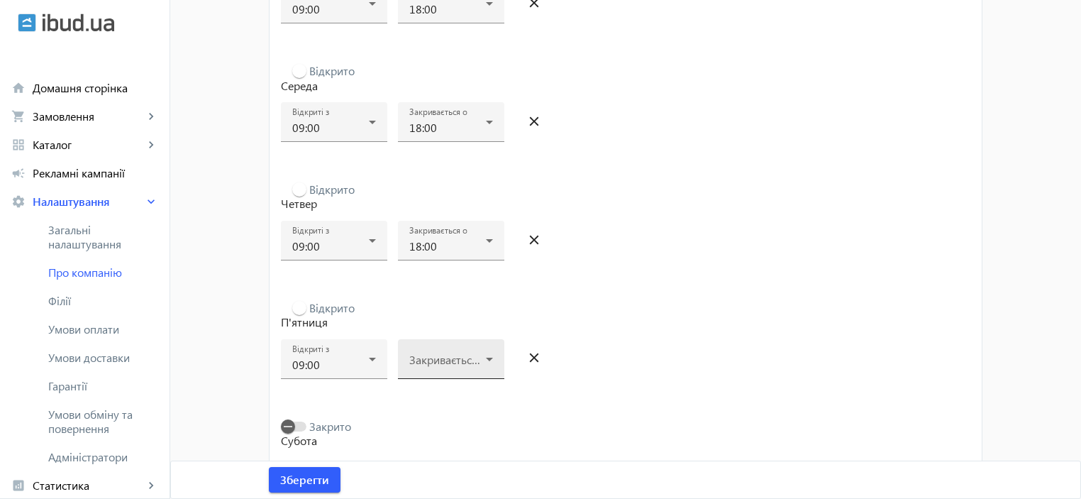
click at [495, 354] on div "Закривається о" at bounding box center [451, 359] width 106 height 40
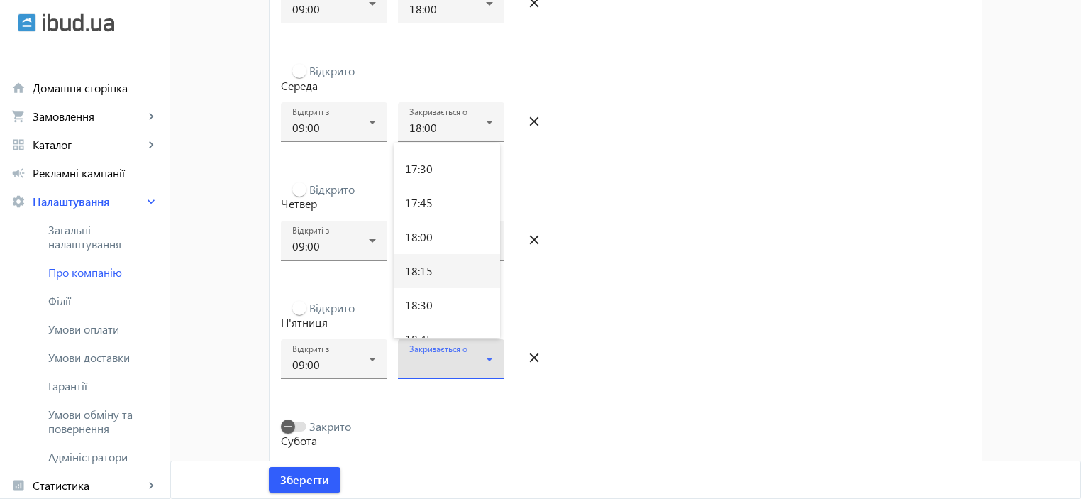
scroll to position [2389, 0]
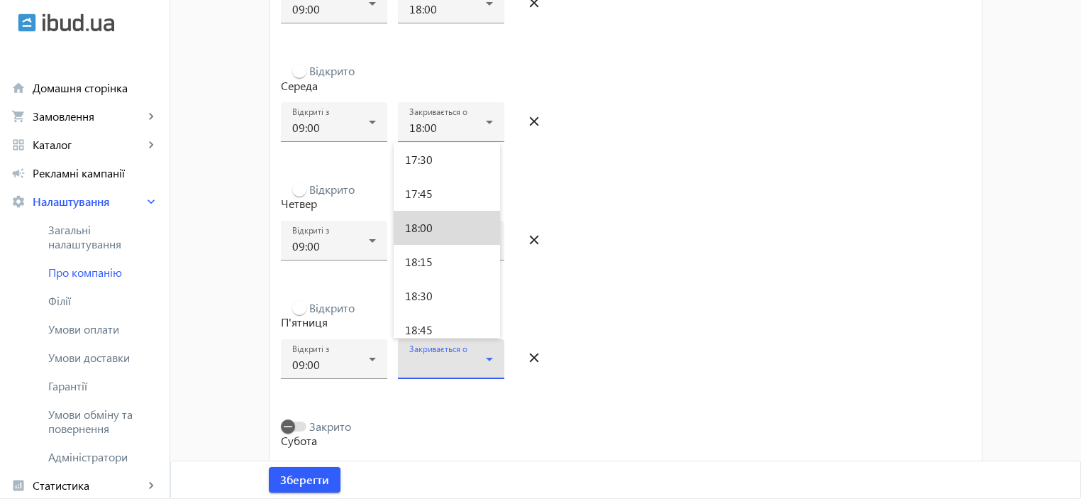
click at [453, 221] on mat-option "18:00" at bounding box center [447, 228] width 106 height 34
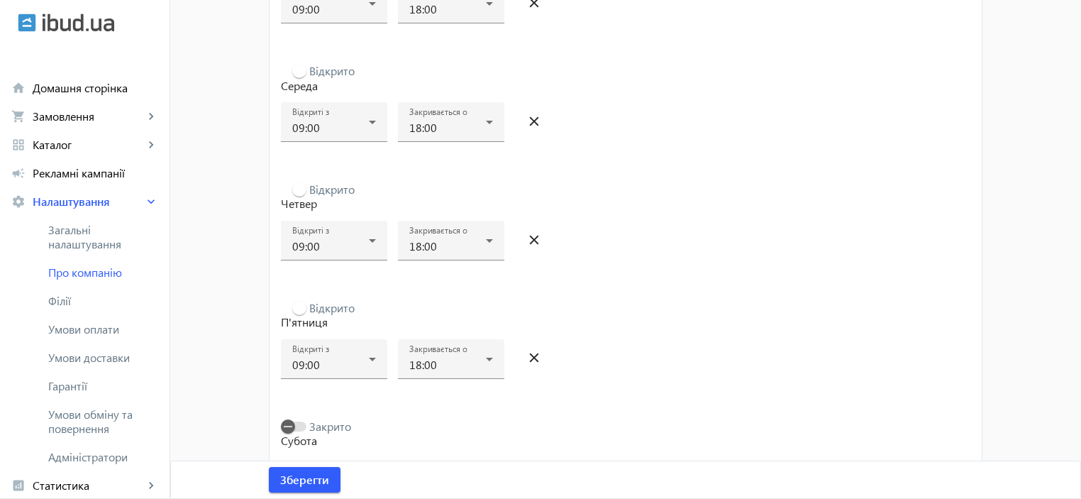
click at [728, 318] on p "П'ятниця" at bounding box center [626, 322] width 690 height 16
click at [319, 484] on span "Зберегти" at bounding box center [304, 480] width 49 height 16
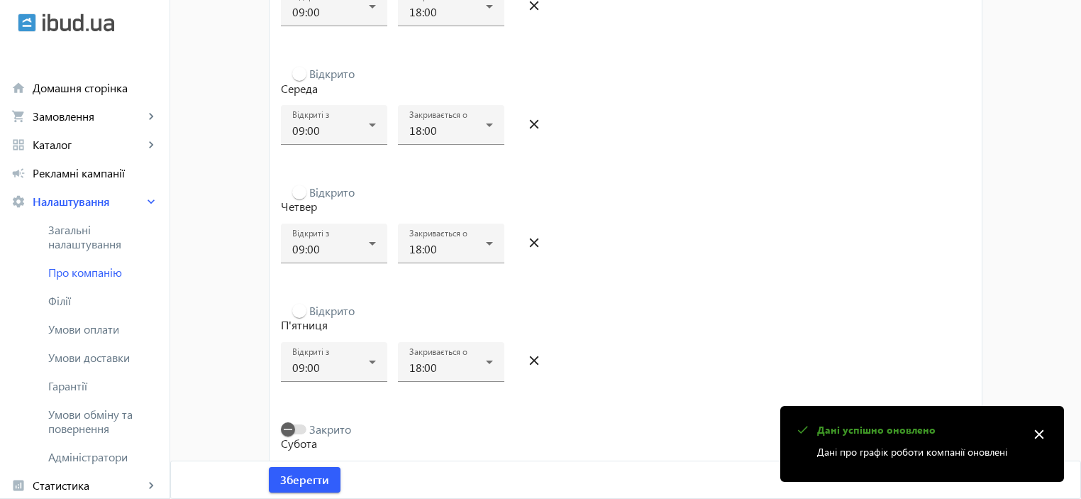
scroll to position [472, 0]
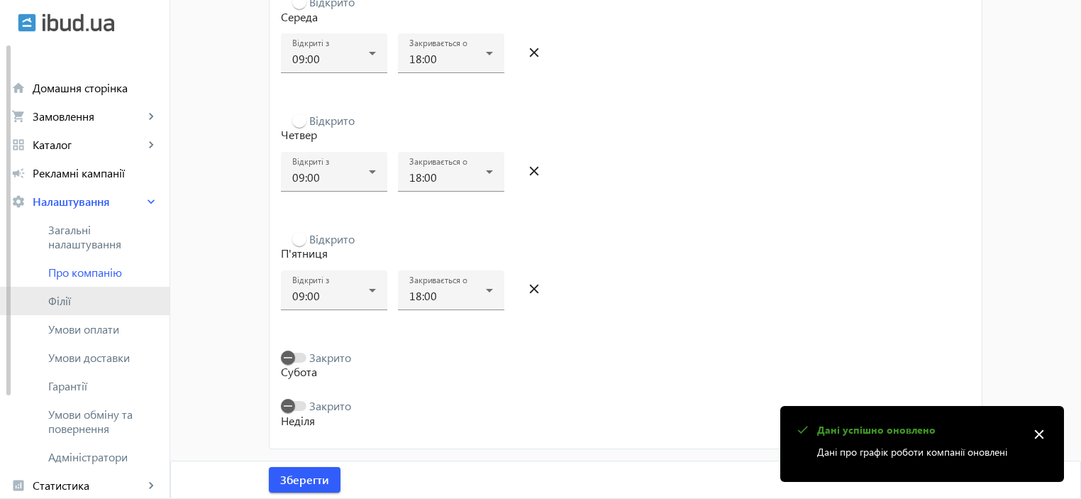
click at [101, 297] on span "Філії" at bounding box center [103, 301] width 110 height 14
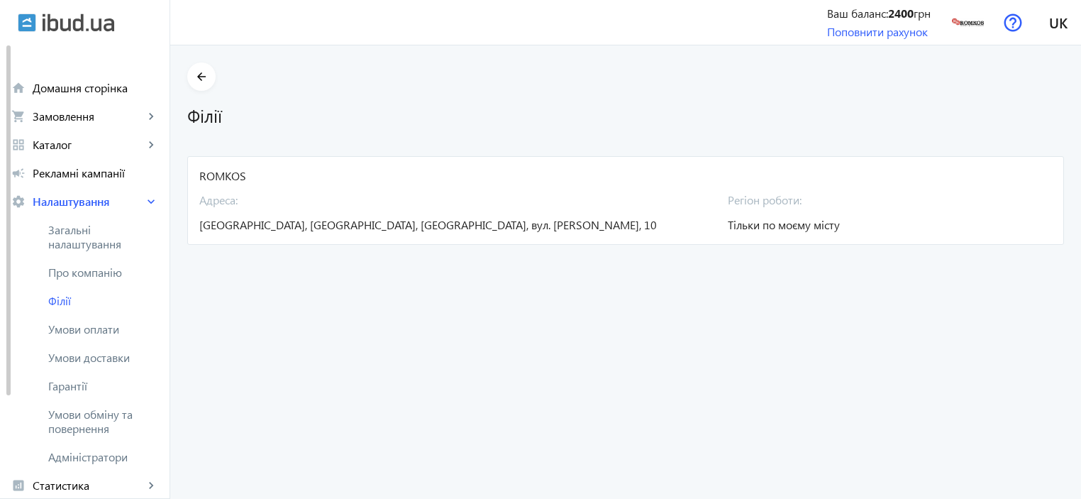
click at [189, 116] on h1 "Філії" at bounding box center [625, 115] width 877 height 25
click at [209, 179] on div "ROMKOS" at bounding box center [625, 176] width 853 height 16
click at [230, 221] on span "Україна, Харківська область, Харків, вул. Олександра Лавренка, 10" at bounding box center [428, 224] width 458 height 15
click at [811, 226] on span "Тільки по моєму місту" at bounding box center [784, 224] width 112 height 15
click at [846, 224] on div "Регіон роботи: Тільки по моєму місту" at bounding box center [821, 208] width 186 height 49
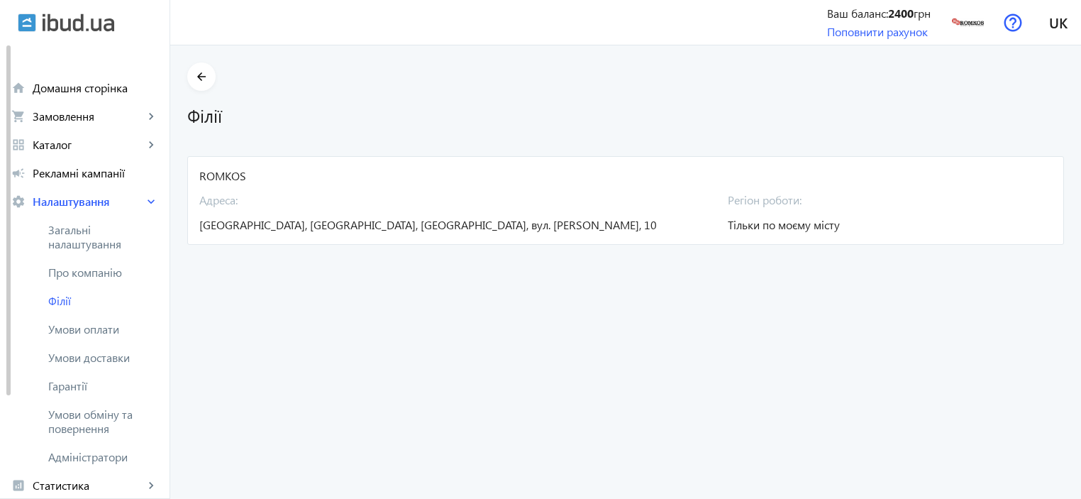
click at [754, 206] on span "Регіон роботи:" at bounding box center [821, 200] width 186 height 16
click at [443, 222] on span "Україна, Харківська область, Харків, вул. Олександра Лавренка, 10" at bounding box center [428, 224] width 458 height 15
click at [129, 337] on link "Умови оплати" at bounding box center [85, 329] width 170 height 28
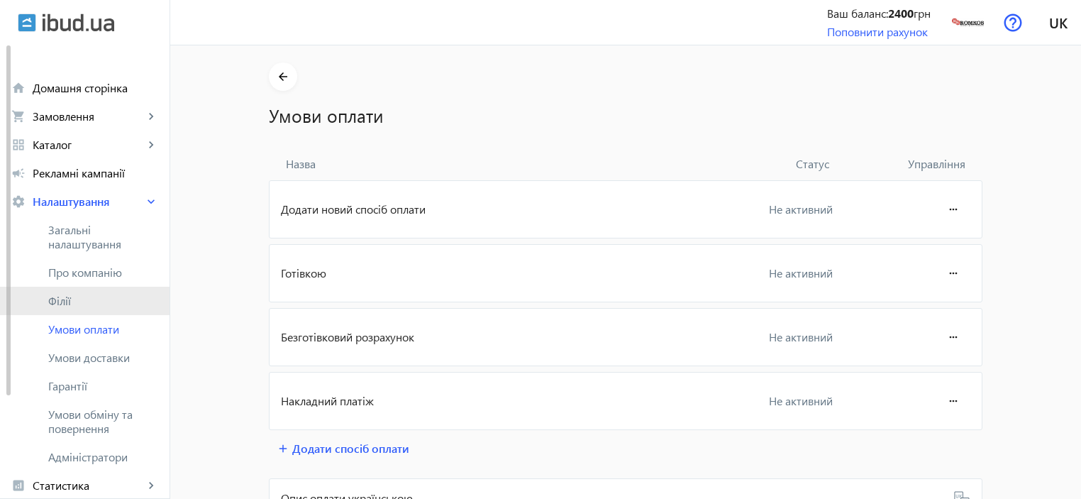
click at [78, 308] on link "Філії" at bounding box center [85, 301] width 170 height 28
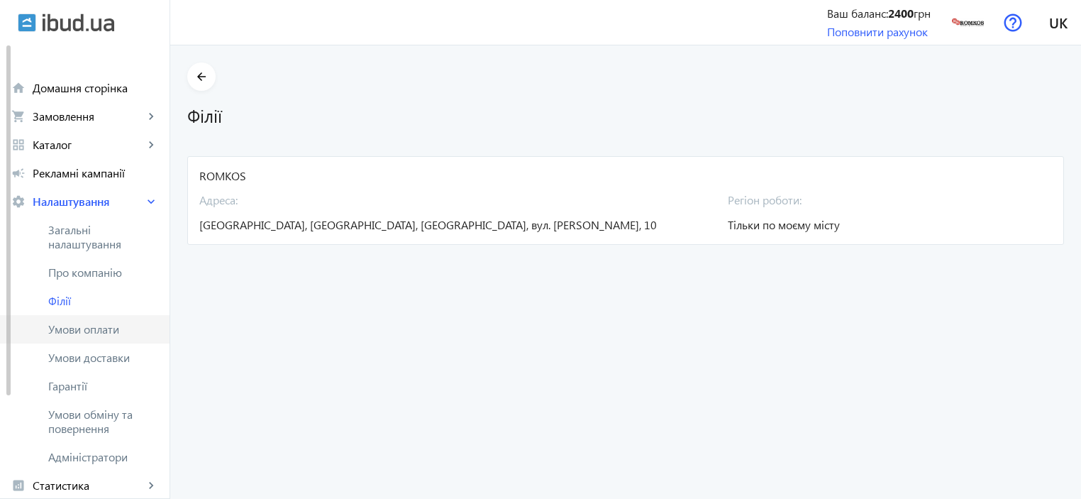
click at [87, 333] on span "Умови оплати" at bounding box center [103, 329] width 110 height 14
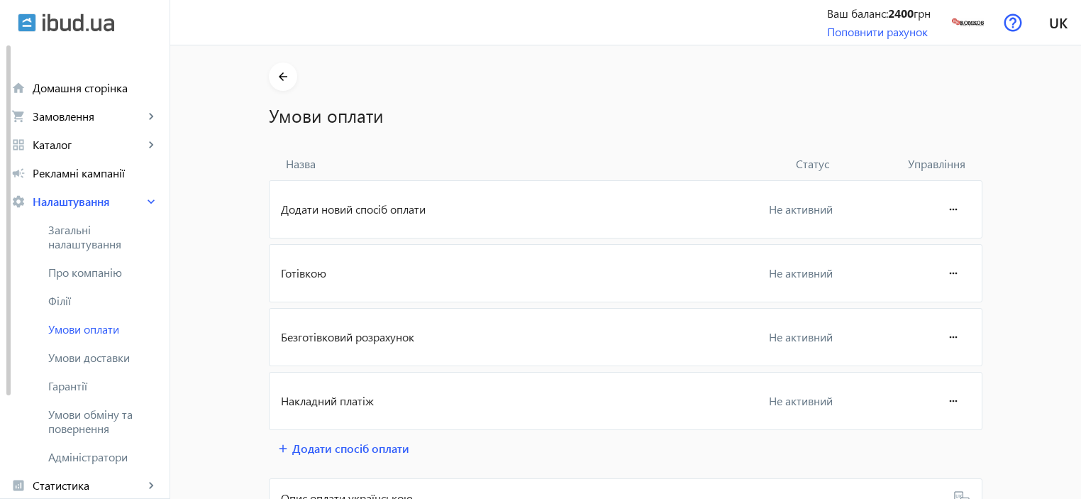
click at [346, 209] on span "Додати новий спосіб оплати" at bounding box center [488, 209] width 414 height 16
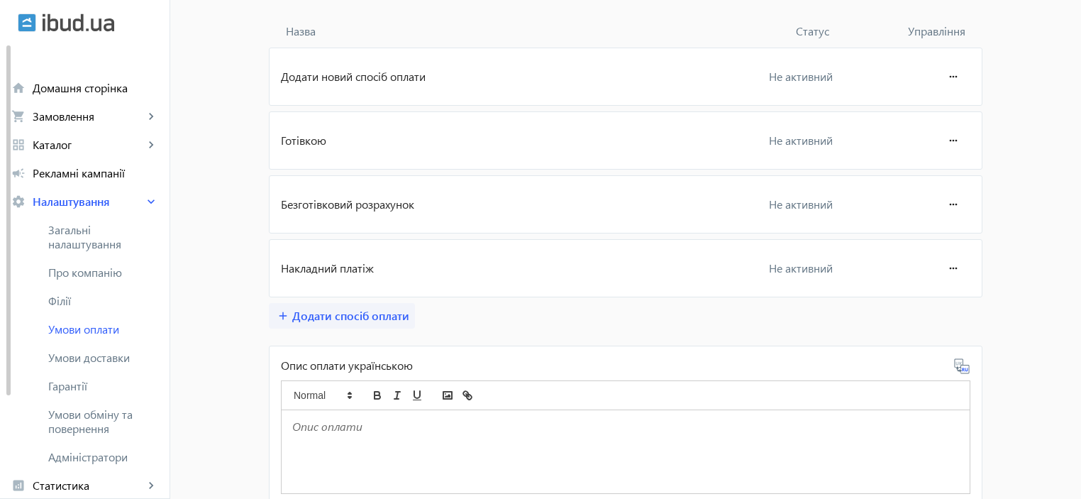
scroll to position [142, 0]
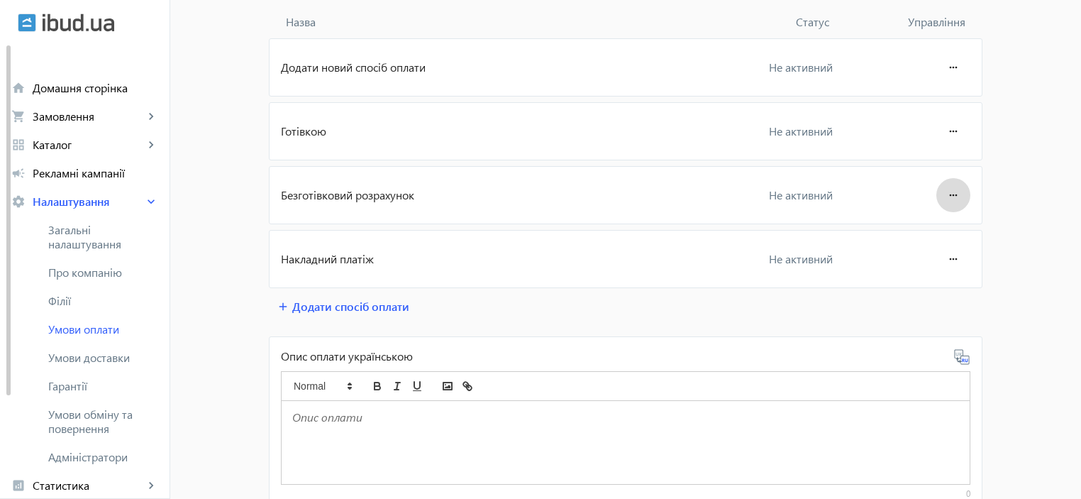
click at [946, 196] on mat-icon "more_horiz" at bounding box center [953, 195] width 17 height 34
click at [931, 228] on span "Редагувати" at bounding box center [926, 233] width 57 height 11
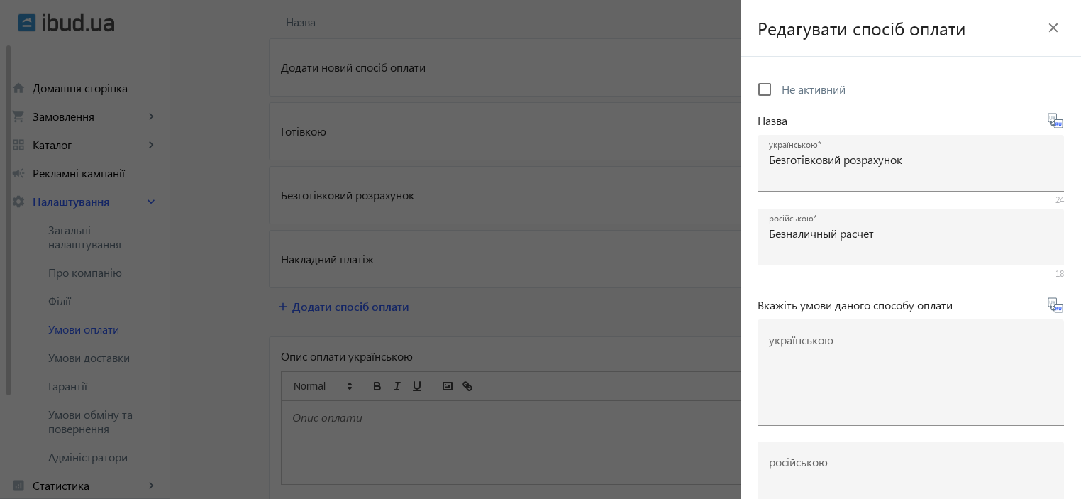
click at [1047, 26] on mat-icon "close" at bounding box center [1053, 27] width 21 height 21
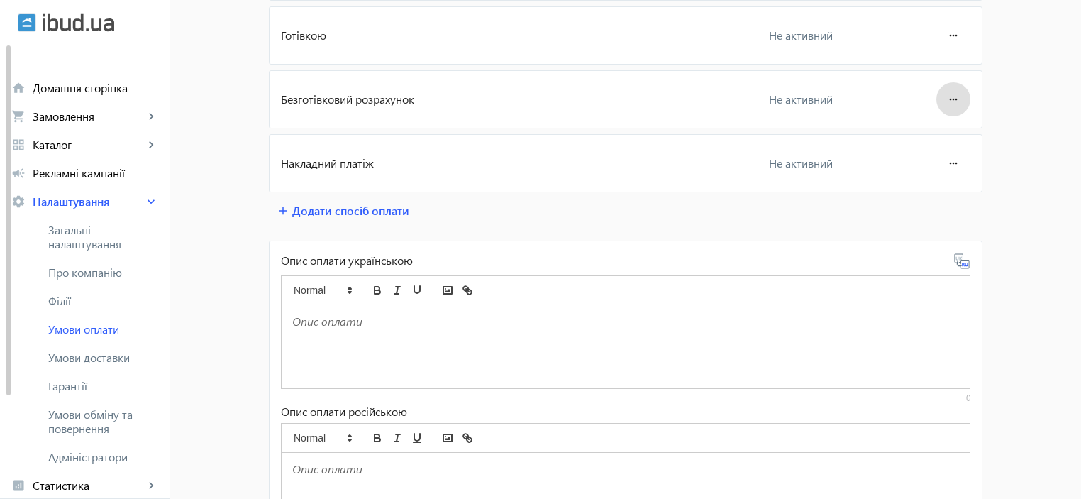
scroll to position [189, 0]
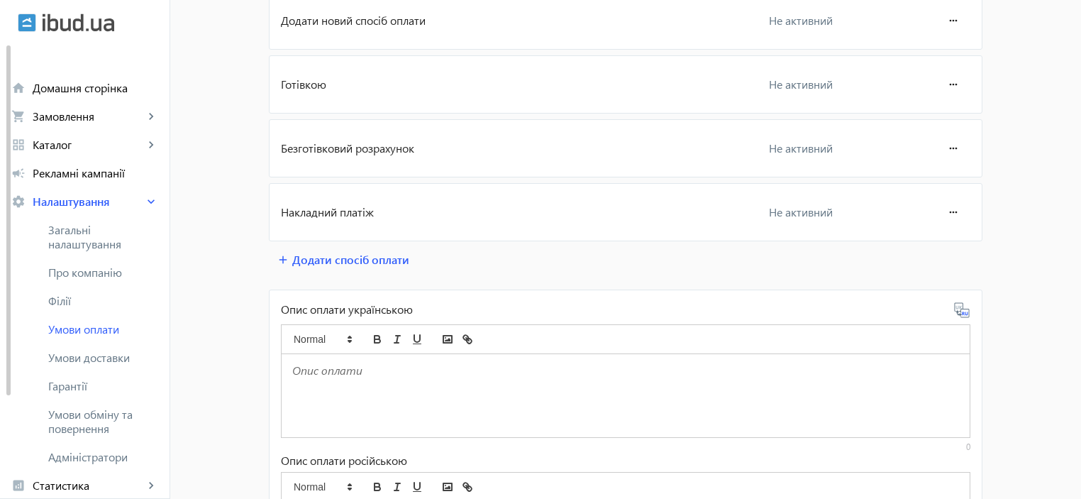
click at [339, 372] on p at bounding box center [625, 370] width 667 height 16
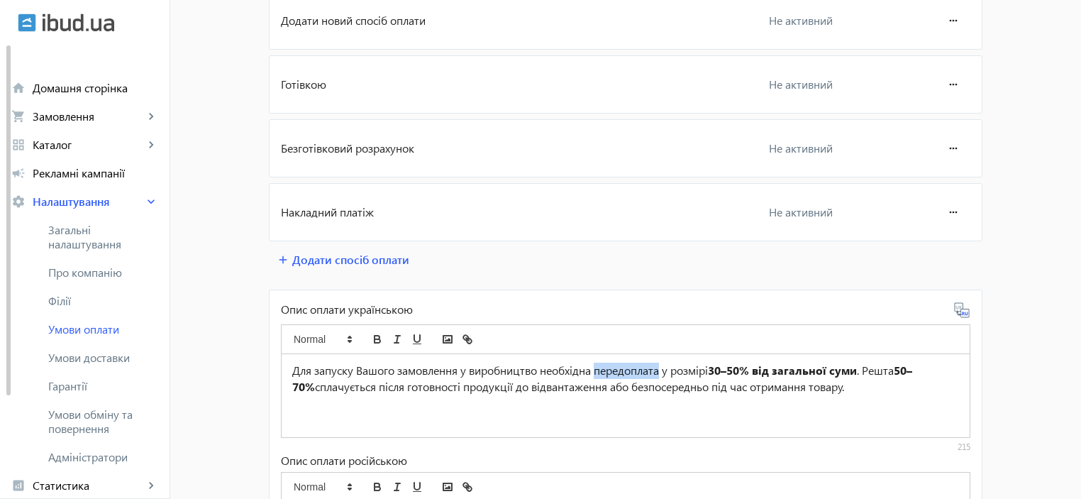
drag, startPoint x: 597, startPoint y: 370, endPoint x: 661, endPoint y: 371, distance: 64.6
click at [661, 371] on p "Для запуску Вашого замовлення у виробництво необхідна передоплата у розмірі 30–…" at bounding box center [625, 378] width 667 height 32
drag, startPoint x: 916, startPoint y: 371, endPoint x: 309, endPoint y: 384, distance: 606.6
click at [309, 384] on strong "50–70%" at bounding box center [607, 377] width 630 height 31
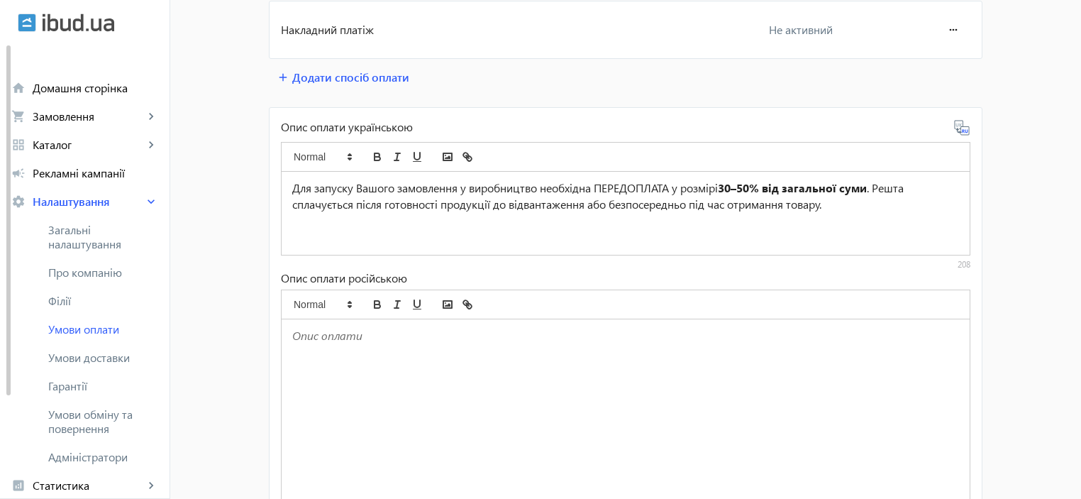
scroll to position [378, 0]
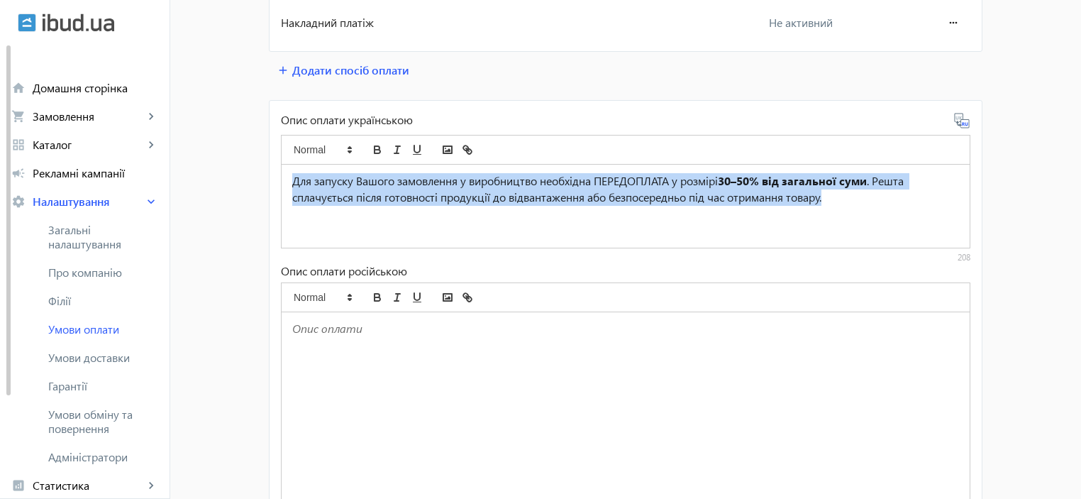
drag, startPoint x: 843, startPoint y: 204, endPoint x: 222, endPoint y: 164, distance: 622.0
click at [198, 164] on mat-sidenav-content "arrow_back Умови оплати Назва Статус Управління Додати новий спосіб оплати Не а…" at bounding box center [625, 178] width 911 height 1023
copy p "Для запуску Вашого замовлення у виробництво необхідна ПЕРЕДОПЛАТА у розмірі 30–…"
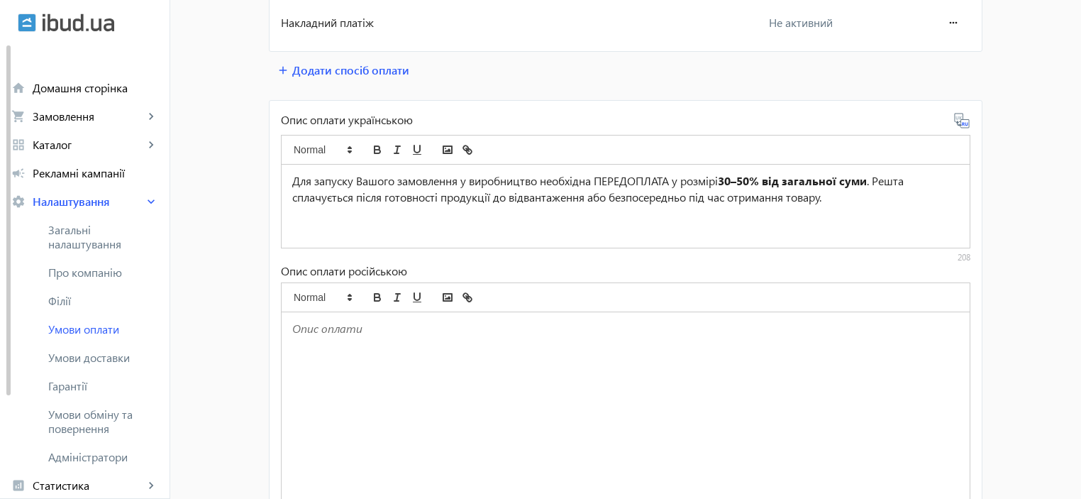
click at [323, 331] on p at bounding box center [625, 329] width 667 height 16
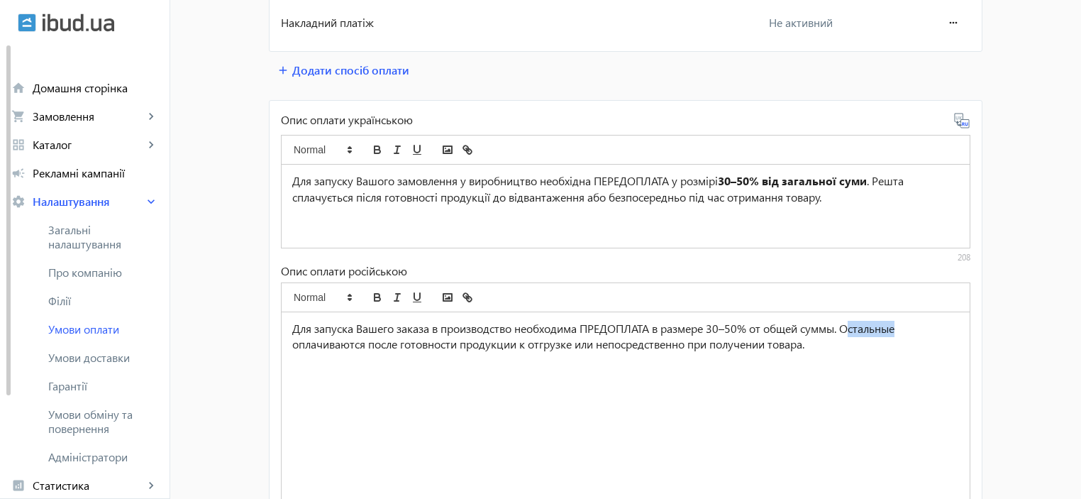
drag, startPoint x: 905, startPoint y: 325, endPoint x: 856, endPoint y: 326, distance: 49.7
click at [856, 326] on p "Для запуска Вашего заказа в производство необходима ПРЕДОПЛАТА в размере 30–50%…" at bounding box center [625, 337] width 667 height 32
drag, startPoint x: 712, startPoint y: 329, endPoint x: 843, endPoint y: 324, distance: 130.6
click at [843, 324] on p "Для запуска Вашего заказа в производство необходима ПРЕДОПЛАТА в размере 30–50%…" at bounding box center [625, 337] width 667 height 32
click at [375, 294] on icon "bold" at bounding box center [377, 296] width 5 height 4
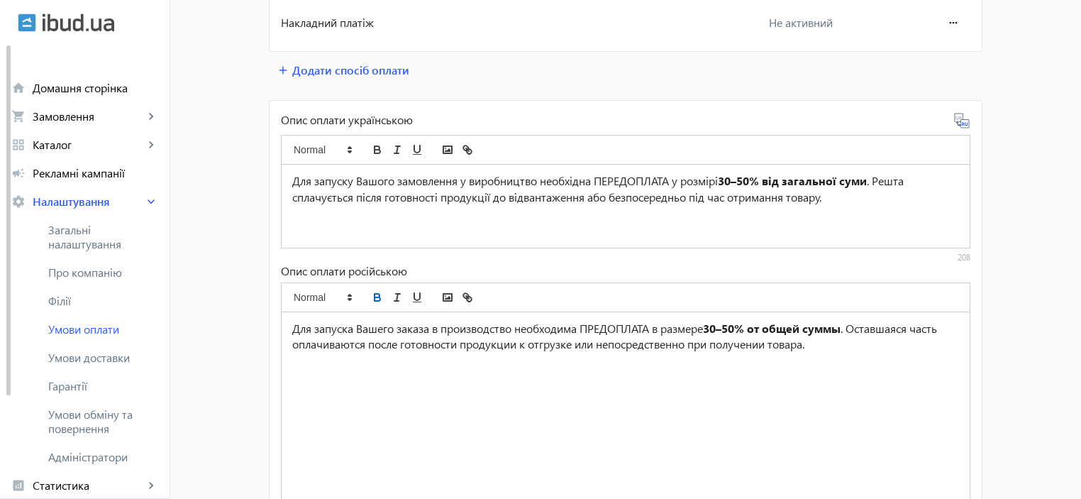
click at [670, 393] on div "Для запуска Вашего заказа в производство необходима ПРЕДОПЛАТА в размере 30–50%…" at bounding box center [626, 438] width 688 height 253
drag, startPoint x: 673, startPoint y: 175, endPoint x: 599, endPoint y: 181, distance: 74.7
click at [599, 181] on p "Для запуску Вашого замовлення у виробництво необхідна ПЕРЕДОПЛАТА у розмірі 30–…" at bounding box center [625, 189] width 667 height 32
click at [374, 150] on icon "bold" at bounding box center [377, 149] width 13 height 13
drag, startPoint x: 633, startPoint y: 324, endPoint x: 583, endPoint y: 322, distance: 49.7
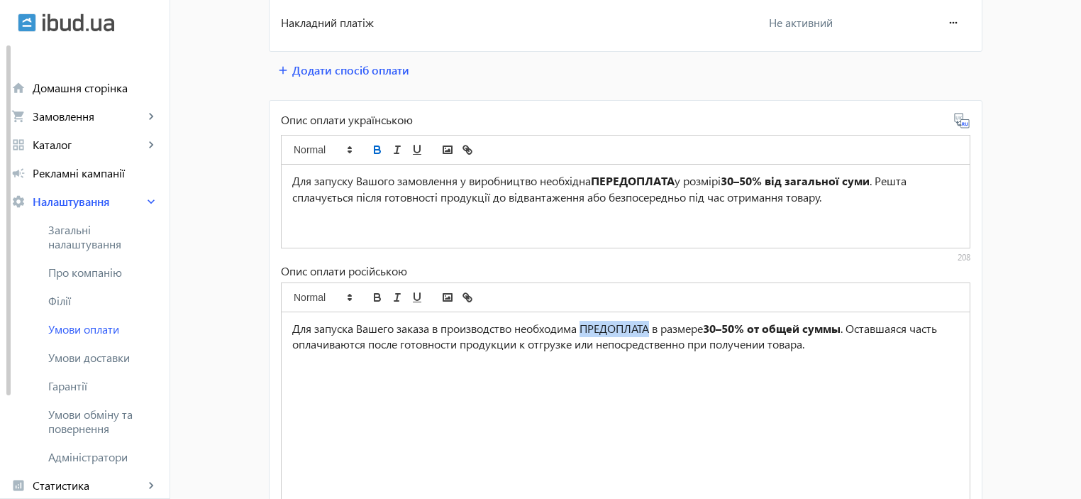
click at [583, 322] on p "Для запуска Вашего заказа в производство необходима ПРЕДОПЛАТА в размере 30–50%…" at bounding box center [625, 337] width 667 height 32
click at [375, 147] on icon "bold" at bounding box center [377, 148] width 5 height 4
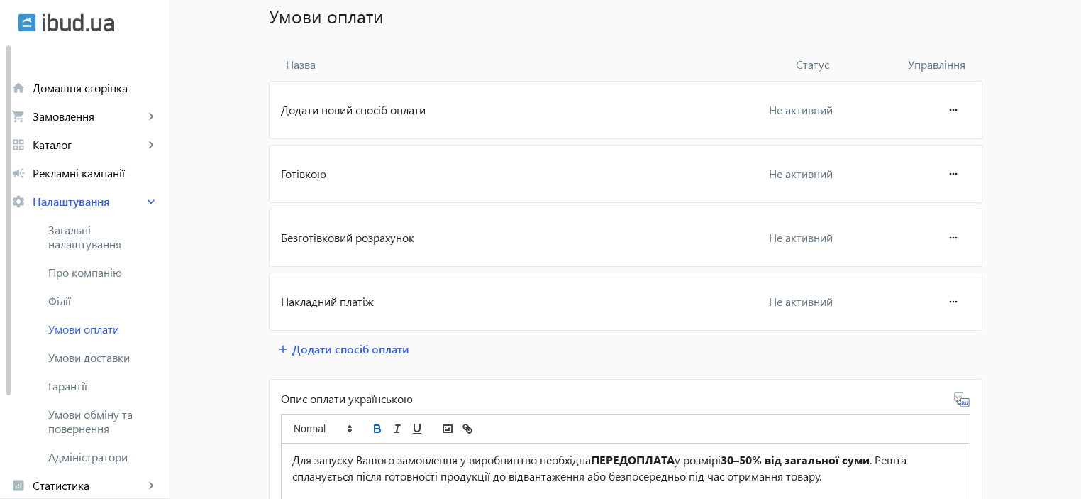
scroll to position [94, 0]
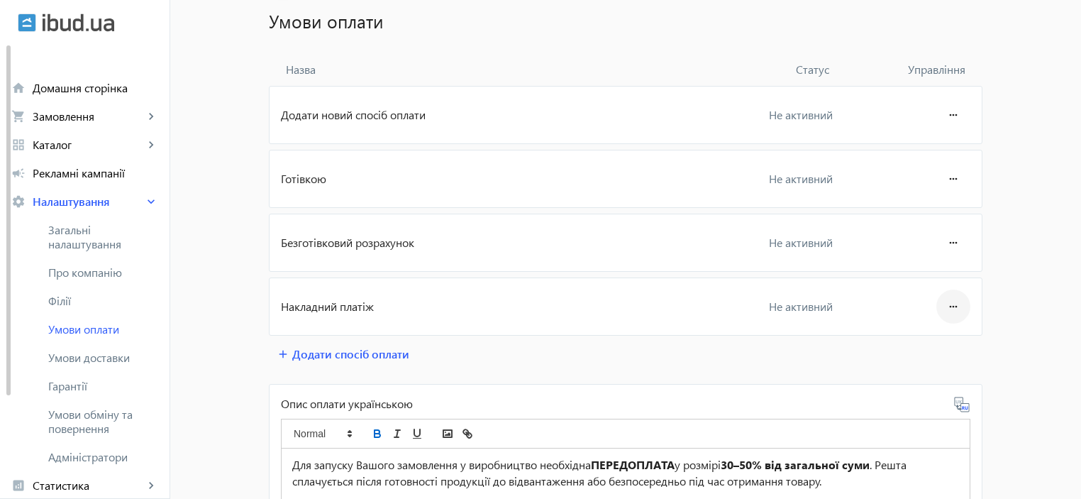
click at [945, 305] on mat-icon "more_horiz" at bounding box center [953, 306] width 17 height 34
click at [944, 346] on span "Редагувати" at bounding box center [926, 344] width 57 height 11
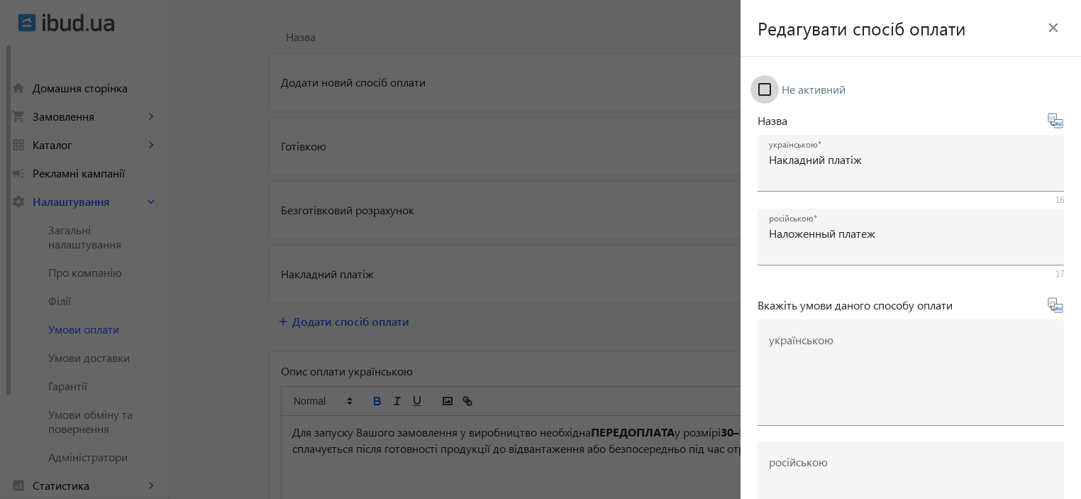
scroll to position [142, 0]
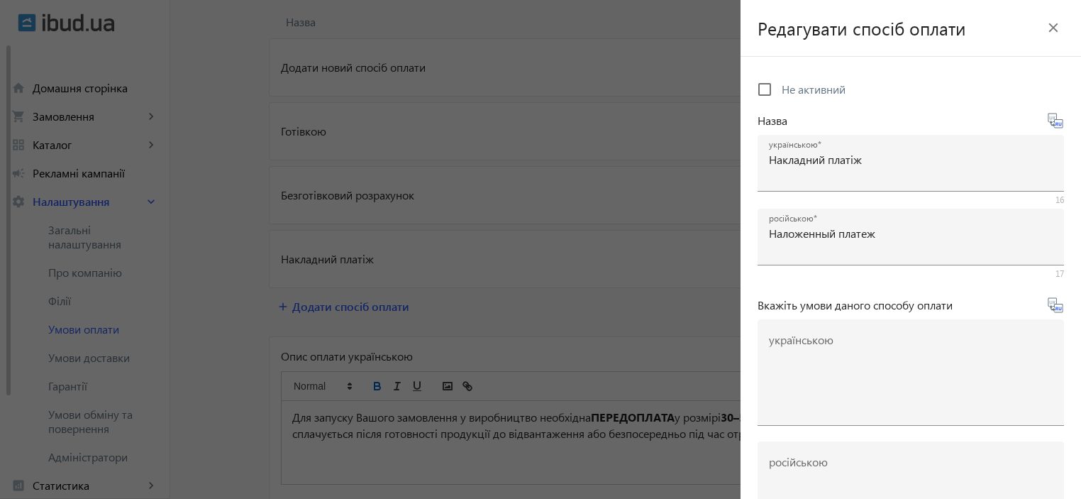
click at [426, 465] on div at bounding box center [540, 249] width 1081 height 499
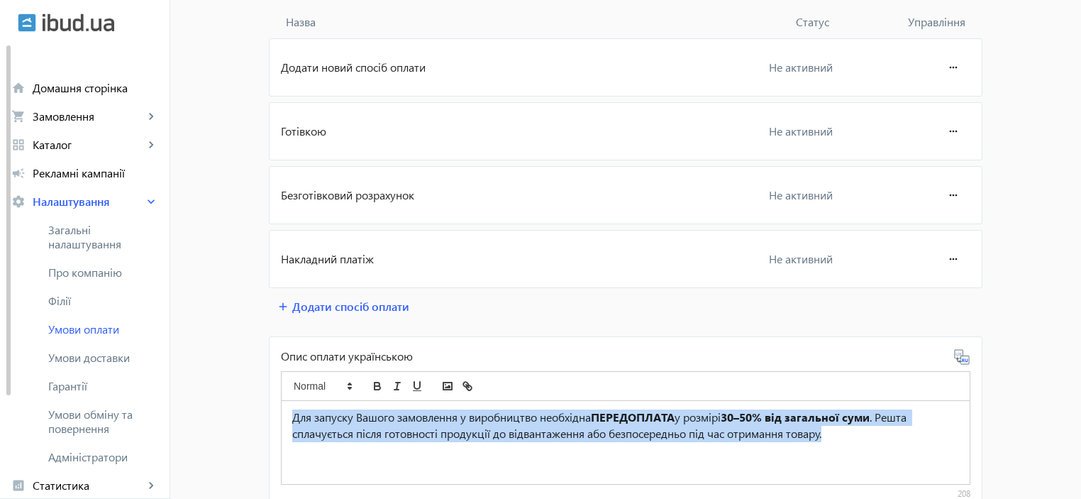
drag, startPoint x: 851, startPoint y: 436, endPoint x: 275, endPoint y: 420, distance: 576.2
copy p "Для запуску Вашого замовлення у виробництво необхідна ПЕРЕДОПЛАТА у розмірі 30–…"
click at [945, 257] on mat-icon "more_horiz" at bounding box center [953, 259] width 17 height 34
click at [931, 294] on span "Редагувати" at bounding box center [926, 297] width 57 height 11
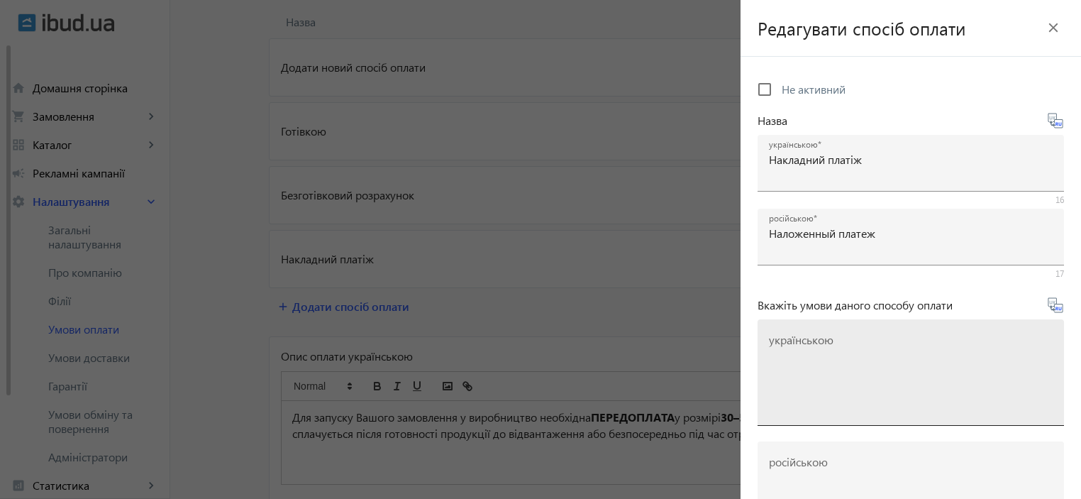
click at [806, 343] on mat-label "українською" at bounding box center [801, 339] width 65 height 15
click at [806, 343] on textarea "українською" at bounding box center [911, 378] width 284 height 84
paste textarea "Для запуску Вашого замовлення у виробництво необхідна ПЕРЕДОПЛАТА у розмірі 30–…"
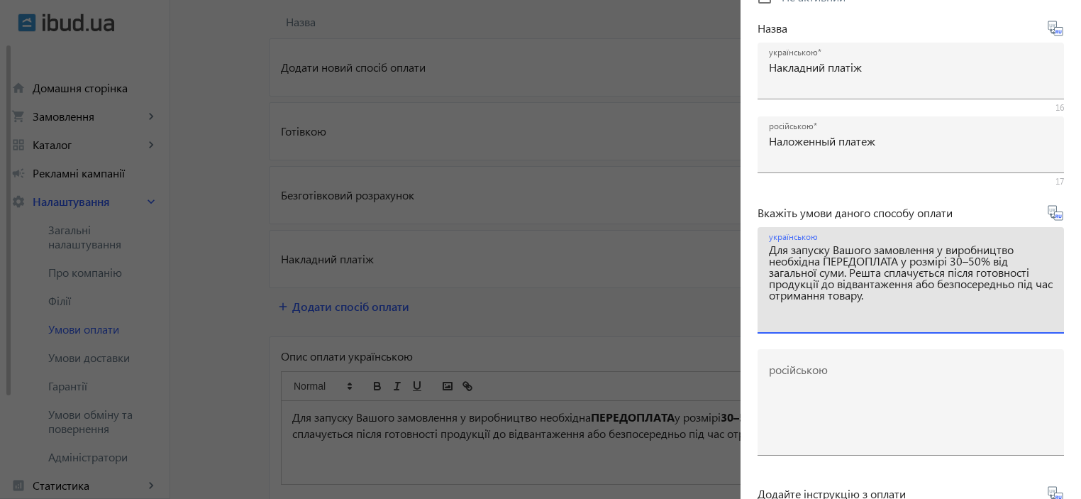
scroll to position [94, 0]
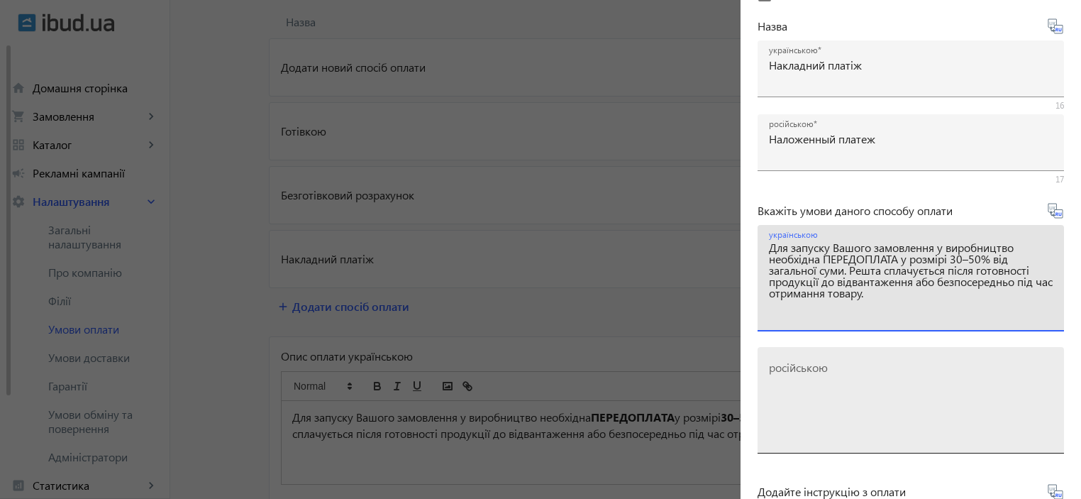
type textarea "Для запуску Вашого замовлення у виробництво необхідна ПЕРЕДОПЛАТА у розмірі 30–…"
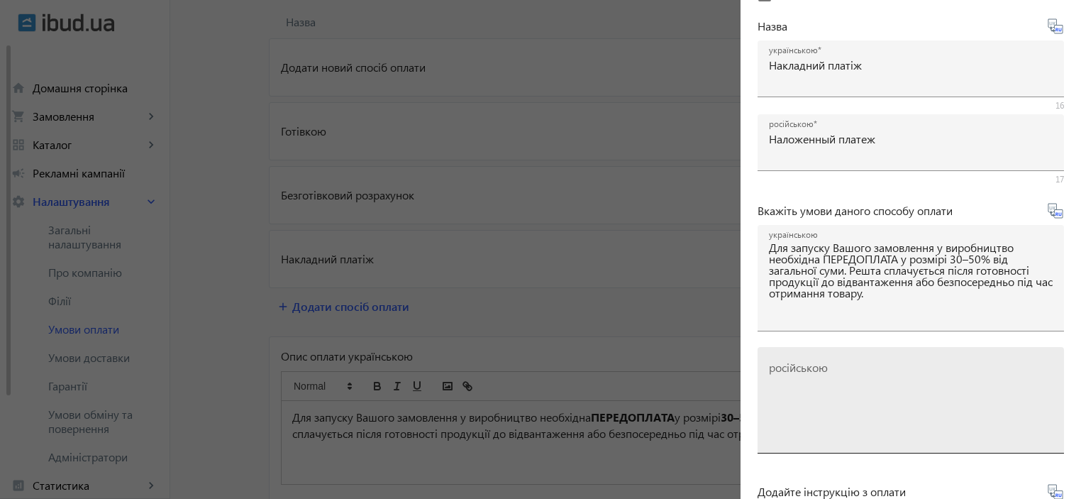
click at [868, 359] on div "російською" at bounding box center [911, 400] width 284 height 106
paste textarea "Для запуска Вашего заказа в производство необходима ПРЕДОПЛАТА в размере 30–50%…"
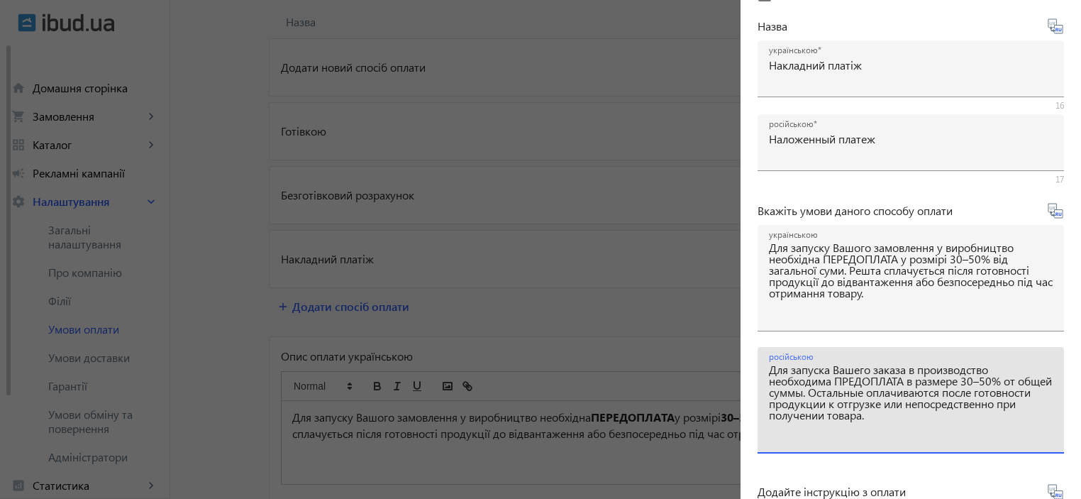
scroll to position [236, 0]
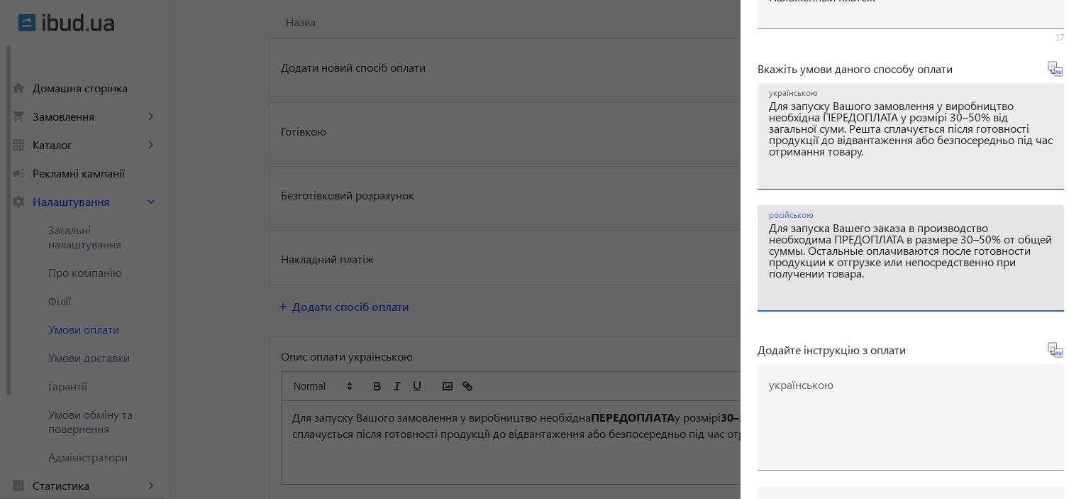
type textarea "Для запуска Вашего заказа в производство необходима ПРЕДОПЛАТА в размере 30–50%…"
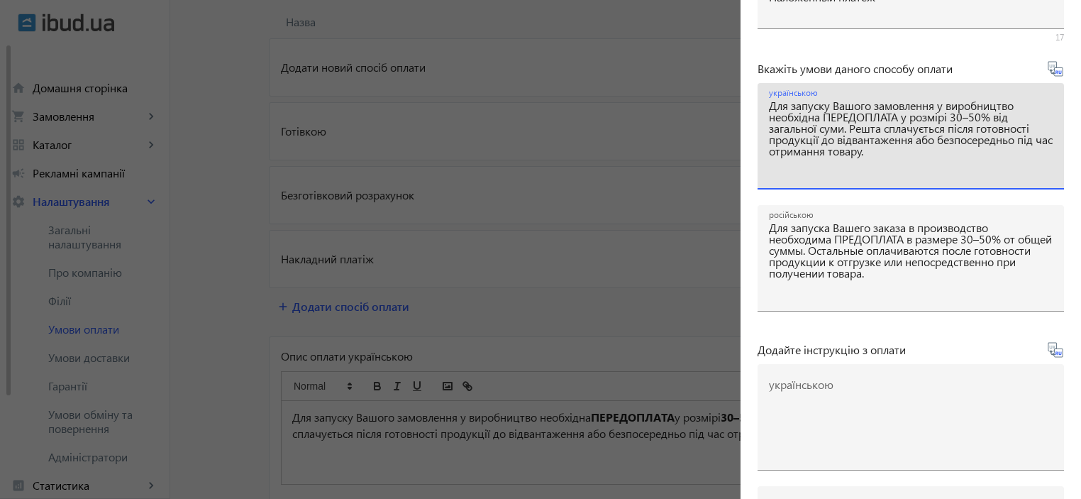
drag, startPoint x: 954, startPoint y: 129, endPoint x: 1016, endPoint y: 138, distance: 62.3
click at [1016, 138] on textarea "Для запуску Вашого замовлення у виробництво необхідна ПЕРЕДОПЛАТА у розмірі 30–…" at bounding box center [911, 142] width 284 height 84
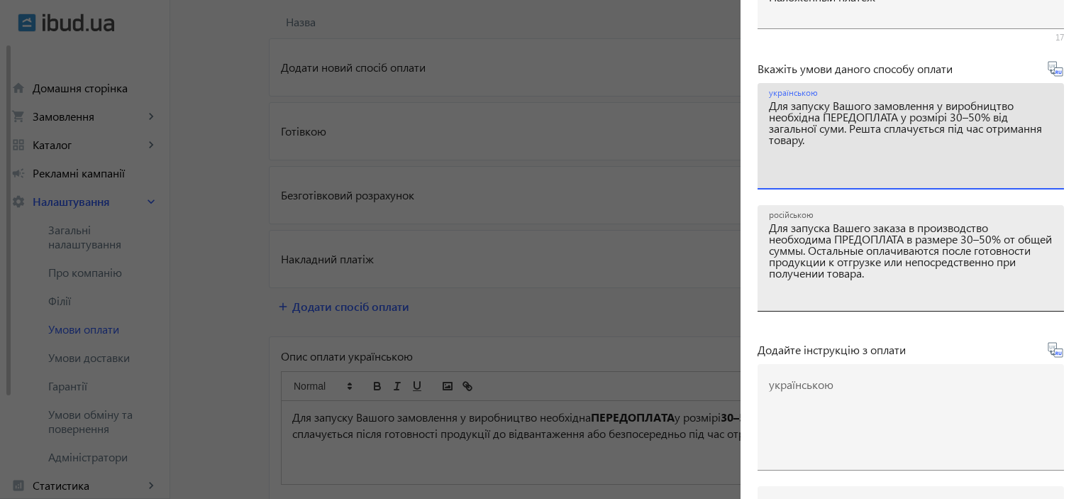
type textarea "Для запуску Вашого замовлення у виробництво необхідна ПЕРЕДОПЛАТА у розмірі 30–…"
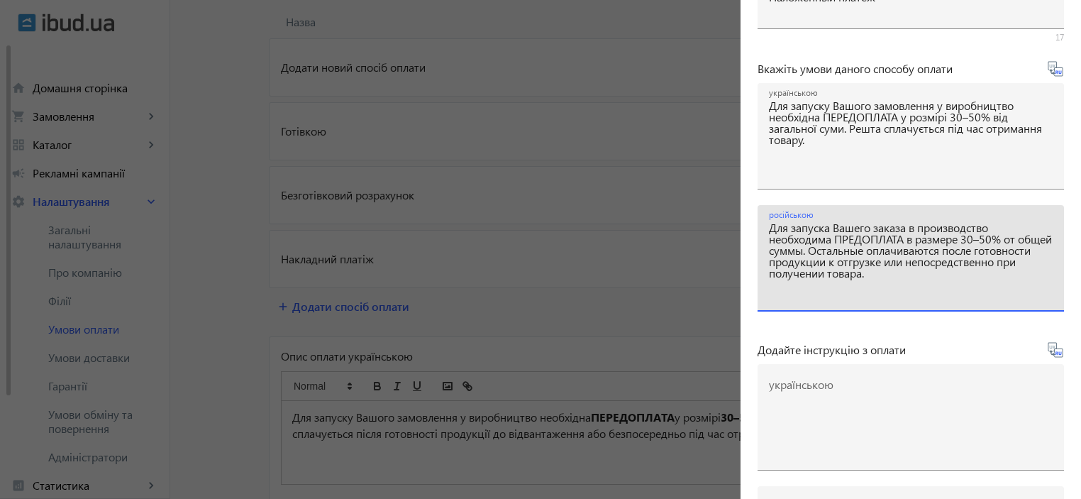
click at [848, 248] on textarea "Для запуска Вашего заказа в производство необходима ПРЕДОПЛАТА в размере 30–50%…" at bounding box center [911, 264] width 284 height 84
click at [907, 247] on textarea "Для запуска Вашего заказа в производство необходима ПРЕДОПЛАТА в размере 30–50%…" at bounding box center [911, 264] width 284 height 84
drag, startPoint x: 902, startPoint y: 250, endPoint x: 887, endPoint y: 252, distance: 14.3
click at [887, 252] on textarea "Для запуска Вашего заказа в производство необходима ПРЕДОПЛАТА в размере 30–50%…" at bounding box center [911, 264] width 284 height 84
drag, startPoint x: 875, startPoint y: 251, endPoint x: 934, endPoint y: 251, distance: 59.6
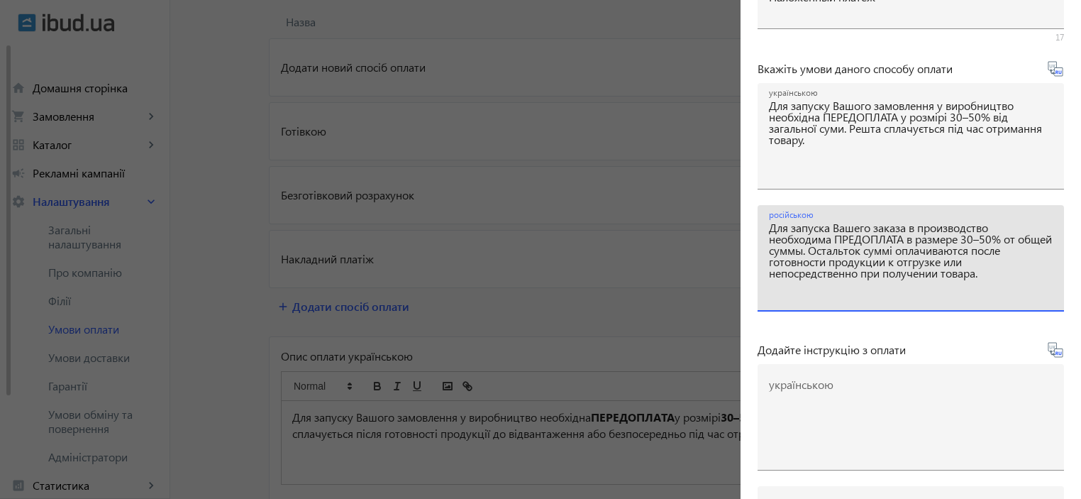
click at [934, 251] on textarea "Для запуска Вашего заказа в производство необходима ПРЕДОПЛАТА в размере 30–50%…" at bounding box center [911, 264] width 284 height 84
drag, startPoint x: 932, startPoint y: 251, endPoint x: 978, endPoint y: 260, distance: 47.0
click at [978, 260] on textarea "Для запуска Вашего заказа в производство необходима ПРЕДОПЛАТА в размере 30–50%…" at bounding box center [911, 264] width 284 height 84
click at [996, 260] on textarea "Для запуска Вашего заказа в производство необходима ПРЕДОПЛАТА в размере 30–50%…" at bounding box center [911, 264] width 284 height 84
drag, startPoint x: 990, startPoint y: 250, endPoint x: 982, endPoint y: 250, distance: 7.8
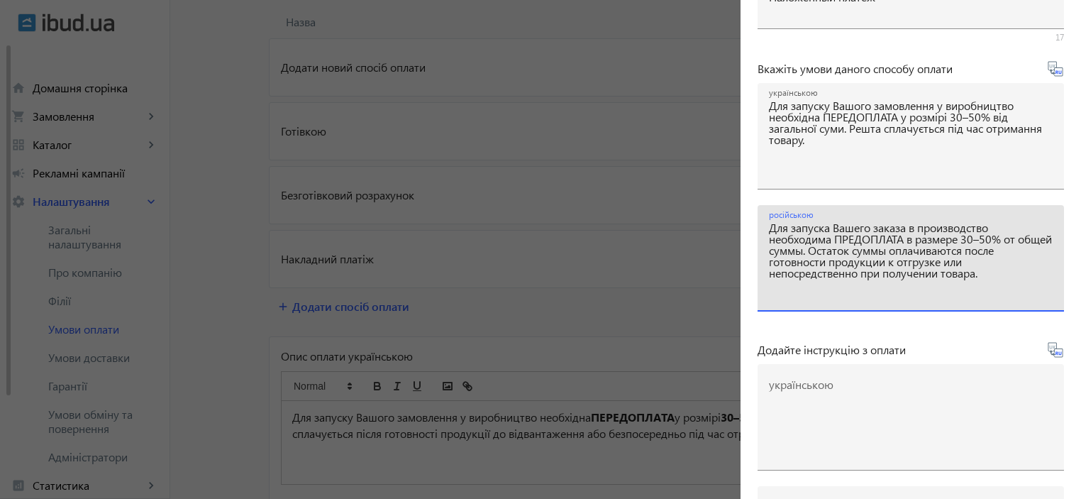
click at [982, 250] on textarea "Для запуска Вашего заказа в производство необходима ПРЕДОПЛАТА в размере 30–50%…" at bounding box center [911, 264] width 284 height 84
drag, startPoint x: 1004, startPoint y: 251, endPoint x: 1007, endPoint y: 261, distance: 10.2
click at [1007, 261] on textarea "Для запуска Вашего заказа в производство необходима ПРЕДОПЛАТА в размере 30–50%…" at bounding box center [911, 264] width 284 height 84
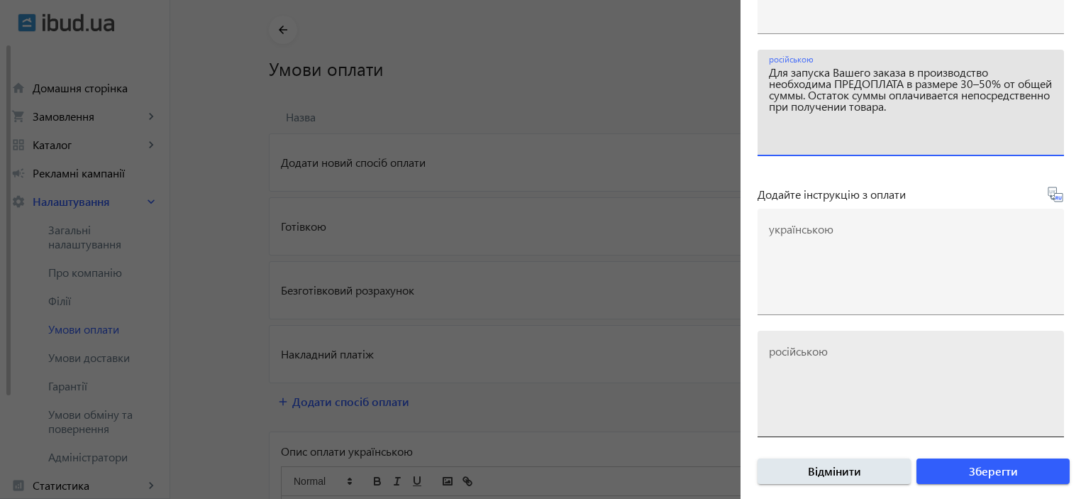
scroll to position [392, 0]
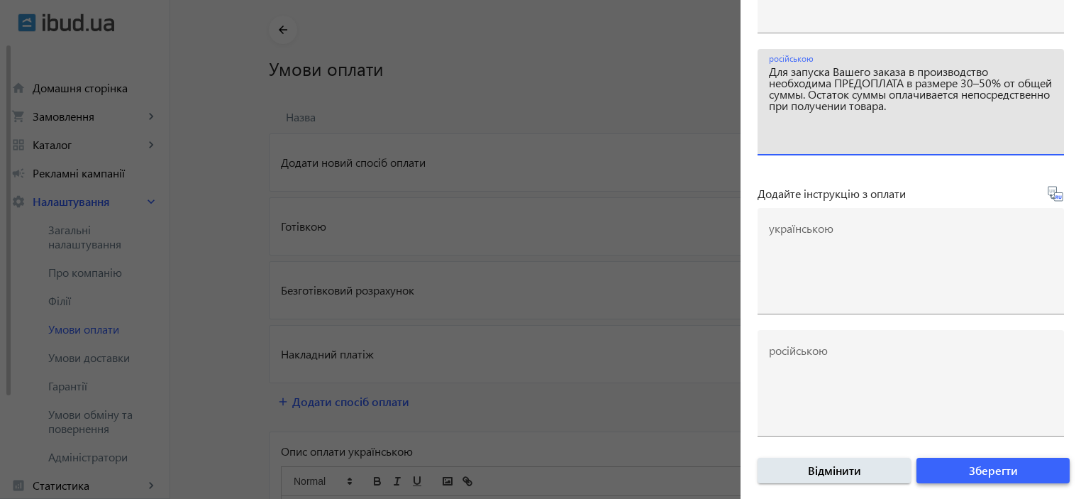
type textarea "Для запуска Вашего заказа в производство необходима ПРЕДОПЛАТА в размере 30–50%…"
click at [982, 473] on span "Зберегти" at bounding box center [993, 471] width 49 height 16
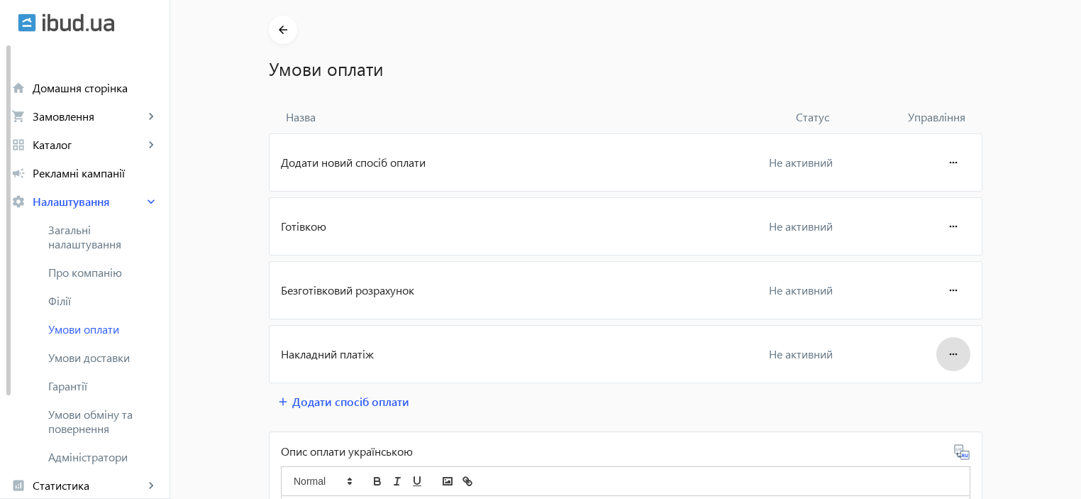
click at [945, 356] on mat-icon "more_horiz" at bounding box center [953, 354] width 17 height 34
click at [912, 390] on span "Редагувати" at bounding box center [926, 392] width 57 height 11
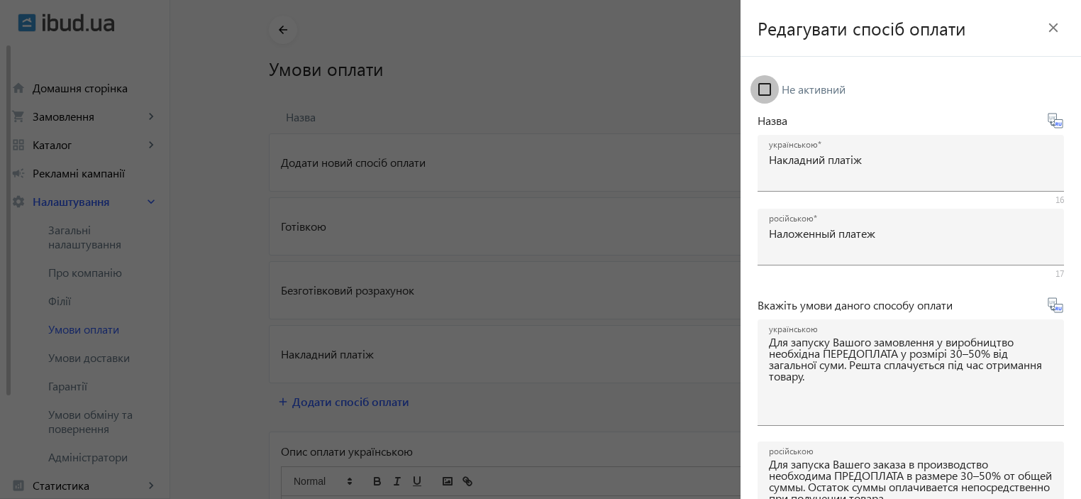
click at [766, 84] on input "Не активний" at bounding box center [765, 89] width 28 height 28
checkbox input "true"
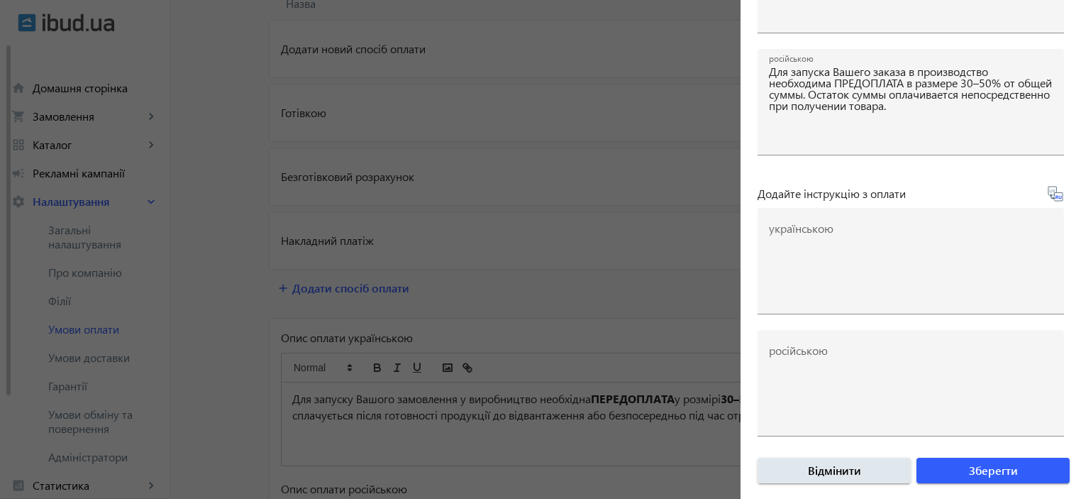
scroll to position [284, 0]
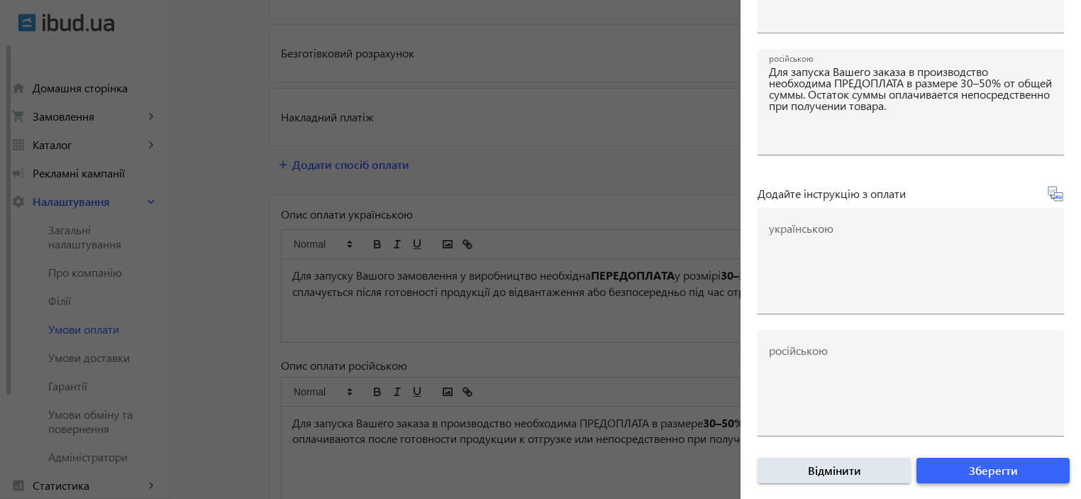
click at [989, 482] on span "submit" at bounding box center [993, 470] width 153 height 34
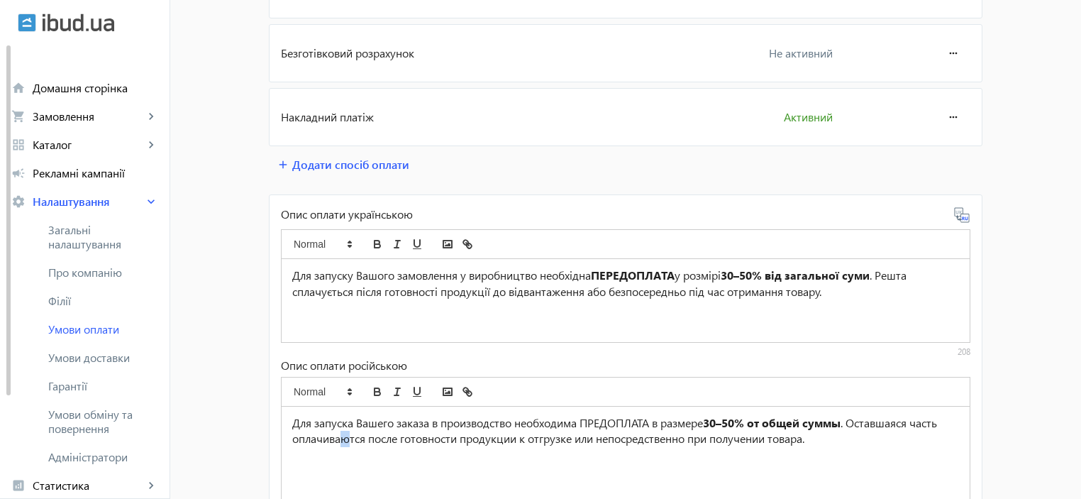
drag, startPoint x: 346, startPoint y: 439, endPoint x: 337, endPoint y: 439, distance: 9.2
click at [337, 439] on p "Для запуска Вашего заказа в производство необходима ПРЕДОПЛАТА в размере 30–50%…" at bounding box center [625, 431] width 667 height 32
drag, startPoint x: 721, startPoint y: 458, endPoint x: 745, endPoint y: 459, distance: 24.1
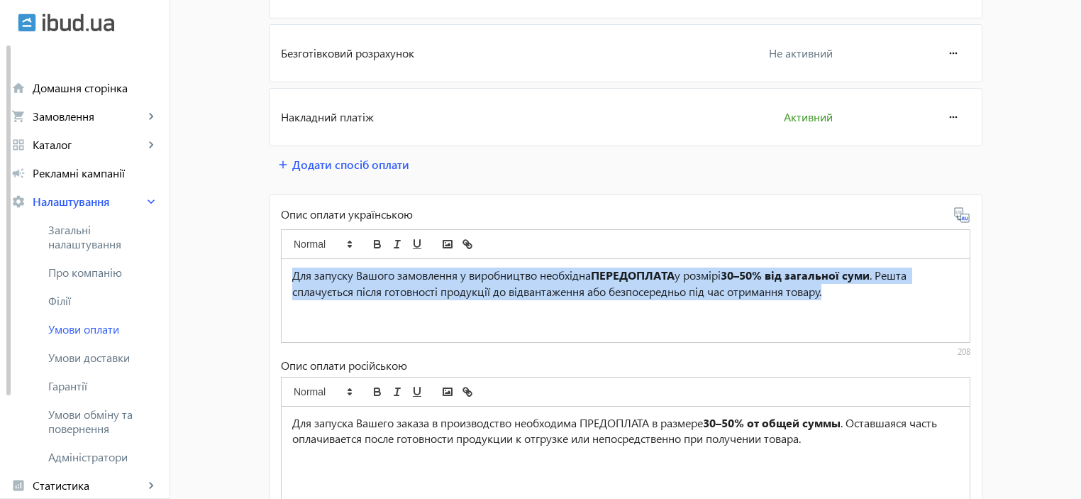
drag, startPoint x: 863, startPoint y: 302, endPoint x: 257, endPoint y: 267, distance: 606.8
click at [257, 267] on div "arrow_back Умови оплати Назва Статус Управління Додати новий спосіб оплати Не а…" at bounding box center [626, 258] width 748 height 958
copy p "Для запуску Вашого замовлення у виробництво необхідна ПЕРЕДОПЛАТА у розмірі 30–…"
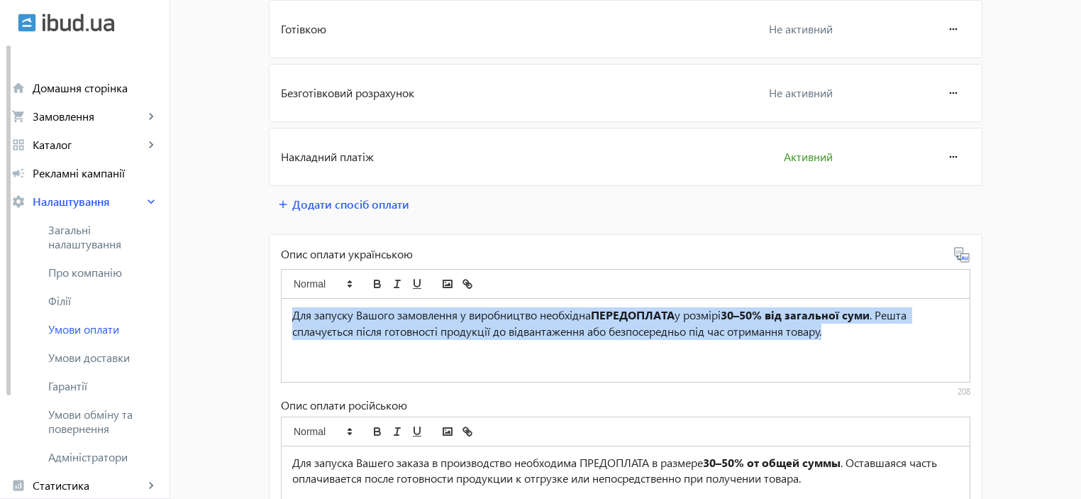
scroll to position [189, 0]
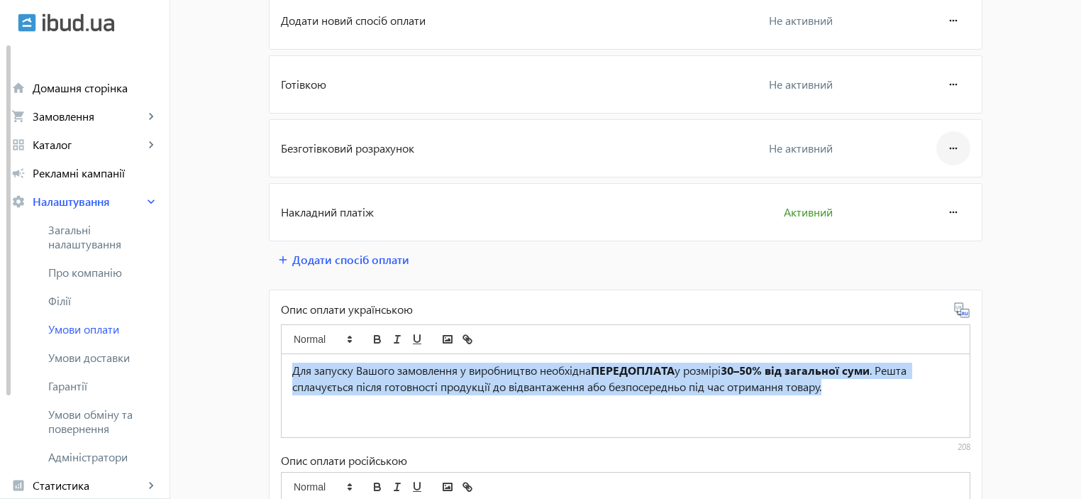
click at [953, 145] on mat-icon "more_horiz" at bounding box center [953, 148] width 17 height 34
click at [941, 188] on span "Редагувати" at bounding box center [926, 187] width 57 height 11
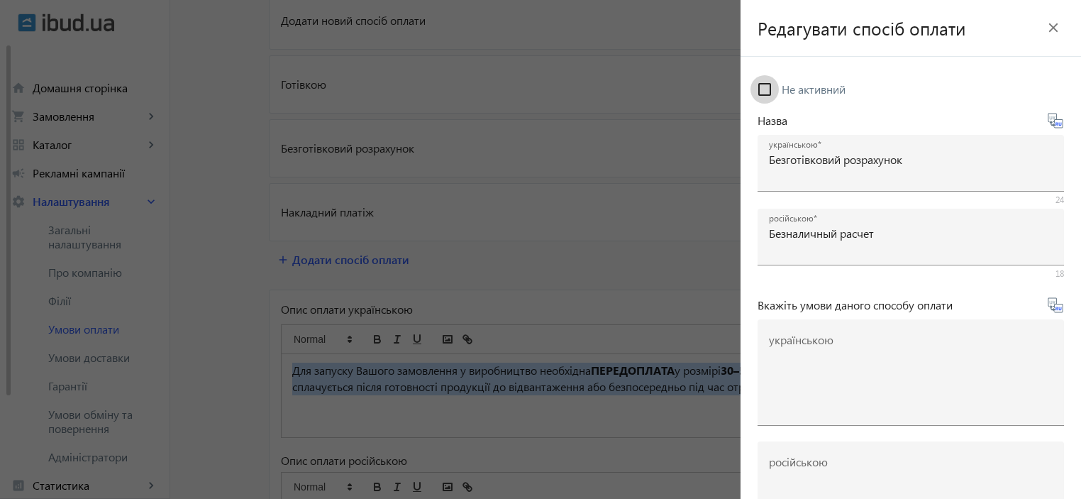
click at [761, 90] on input "Не активний" at bounding box center [765, 89] width 28 height 28
checkbox input "true"
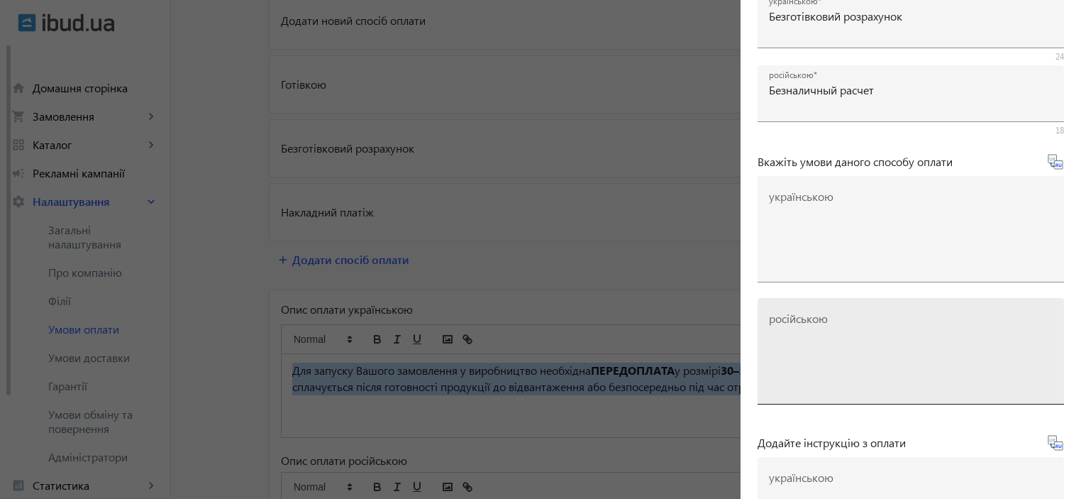
scroll to position [142, 0]
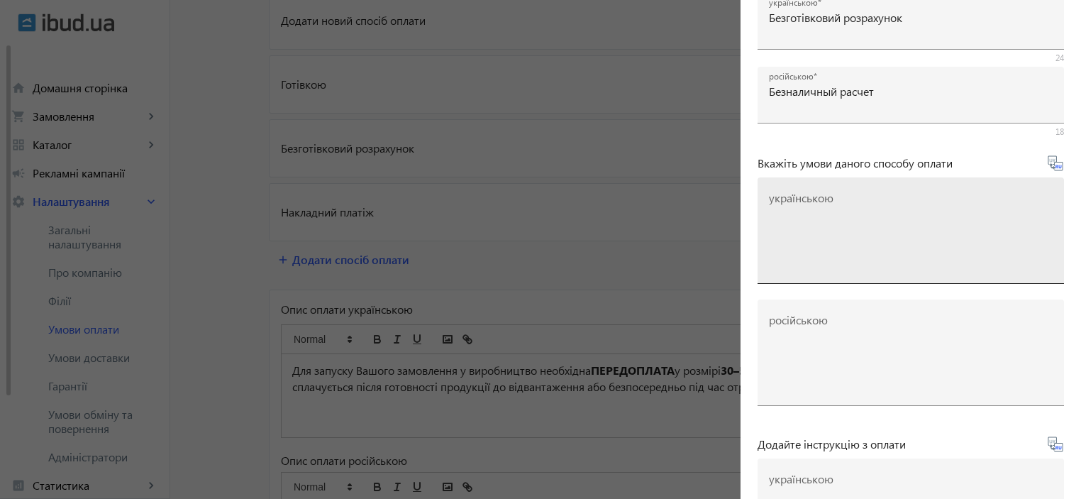
click at [854, 211] on textarea "українською" at bounding box center [911, 236] width 284 height 84
paste textarea "Для запуску Вашого замовлення у виробництво необхідна ПЕРЕДОПЛАТА у розмірі 30–…"
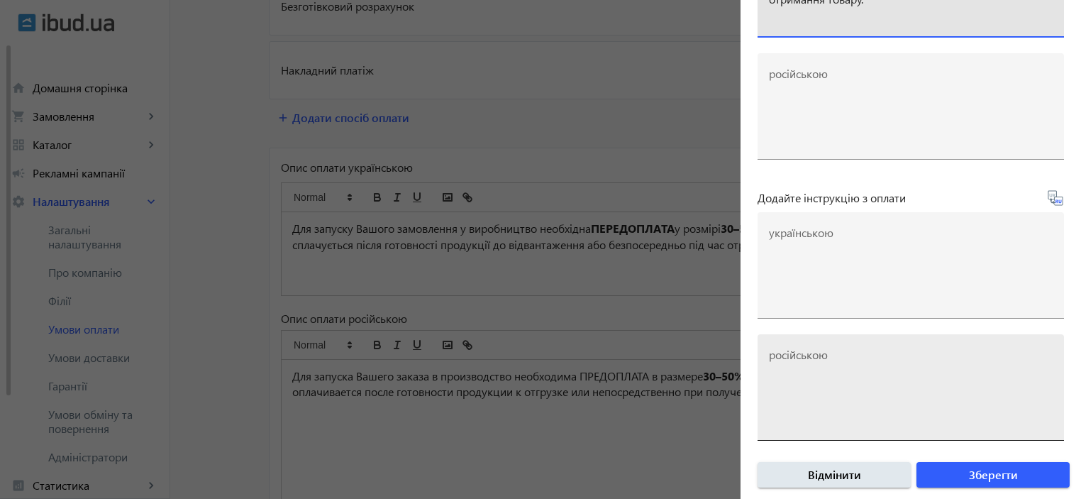
scroll to position [392, 0]
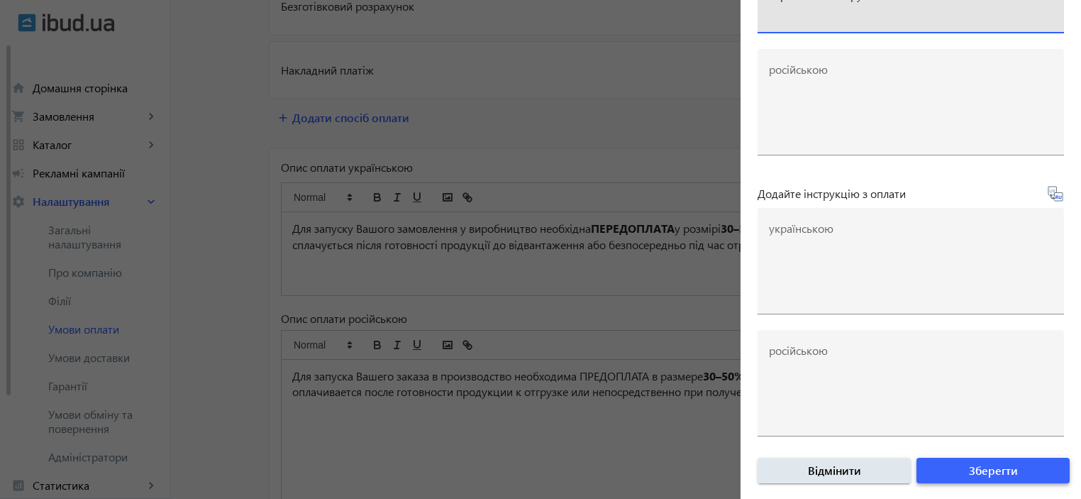
type textarea "Для запуску Вашого замовлення у виробництво необхідна ПЕРЕДОПЛАТА у розмірі 30–…"
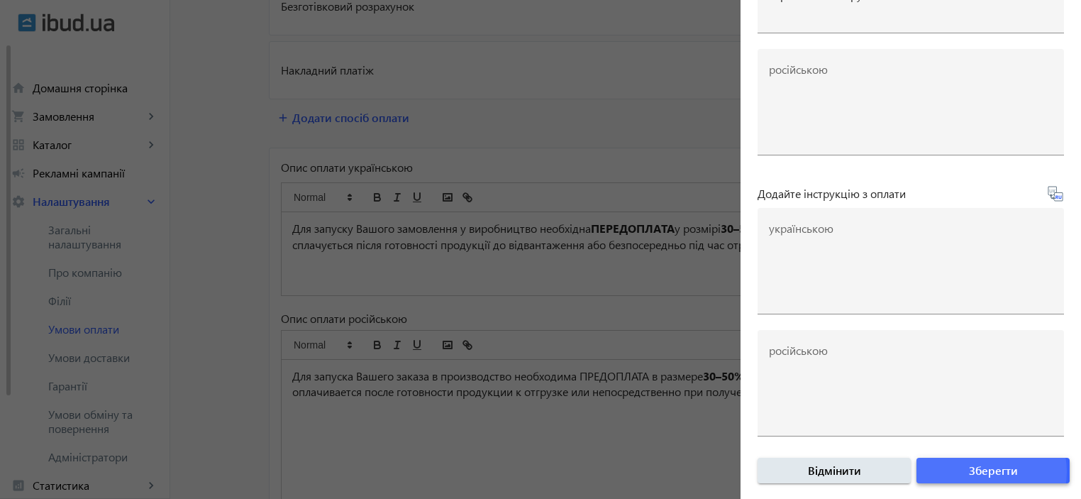
click at [977, 470] on span "Зберегти" at bounding box center [993, 471] width 49 height 16
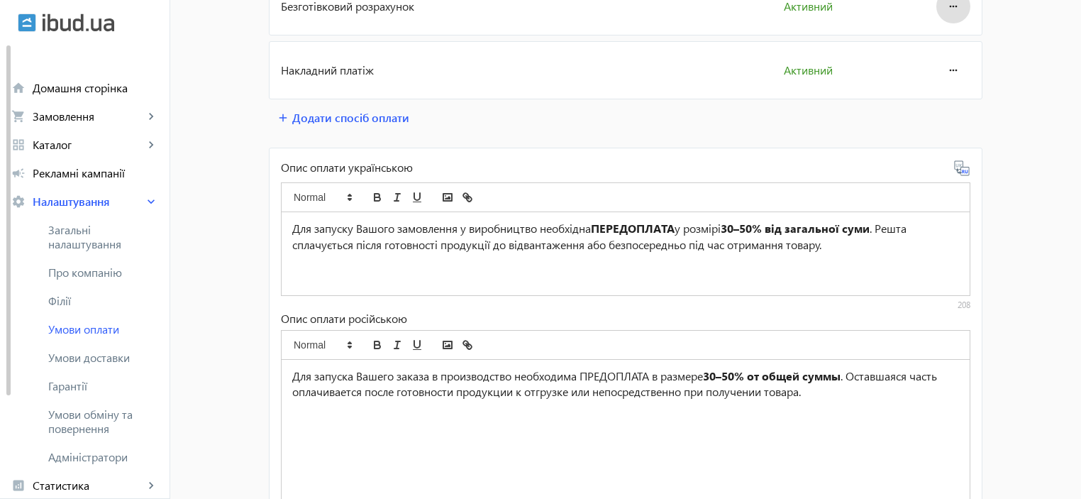
scroll to position [319, 0]
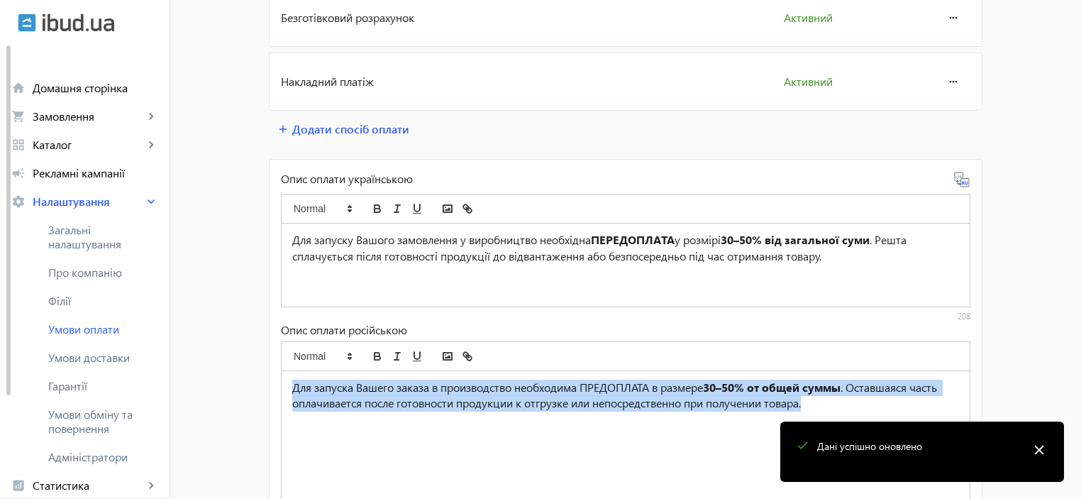
drag, startPoint x: 814, startPoint y: 403, endPoint x: 289, endPoint y: 377, distance: 526.3
click at [289, 377] on div "Для запуска Вашего заказа в производство необходима ПРЕДОПЛАТА в размере 30–50%…" at bounding box center [626, 497] width 688 height 253
copy p "Для запуска Вашего заказа в производство необходима ПРЕДОПЛАТА в размере 30–50%…"
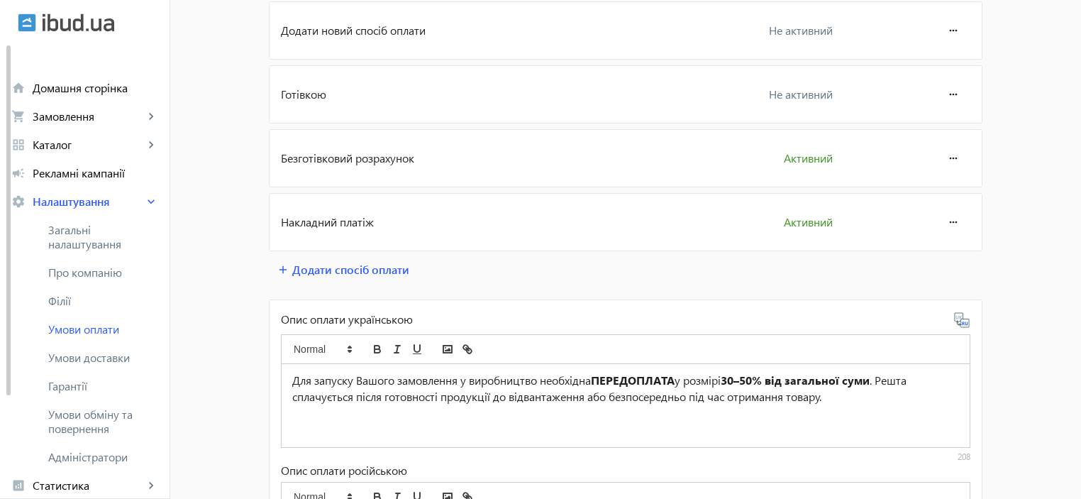
scroll to position [177, 0]
click at [949, 161] on mat-icon "more_horiz" at bounding box center [953, 160] width 17 height 34
click at [919, 198] on span "Редагувати" at bounding box center [926, 198] width 57 height 11
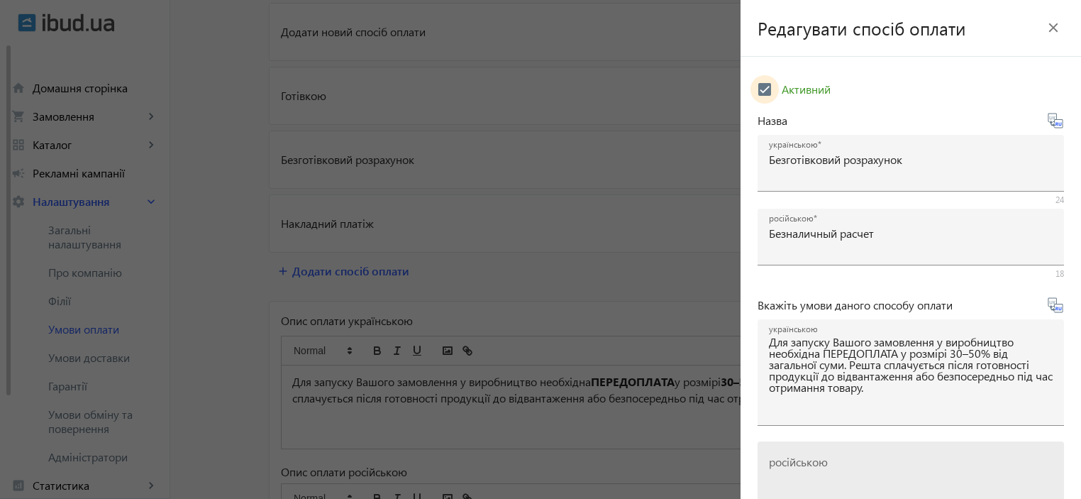
scroll to position [142, 0]
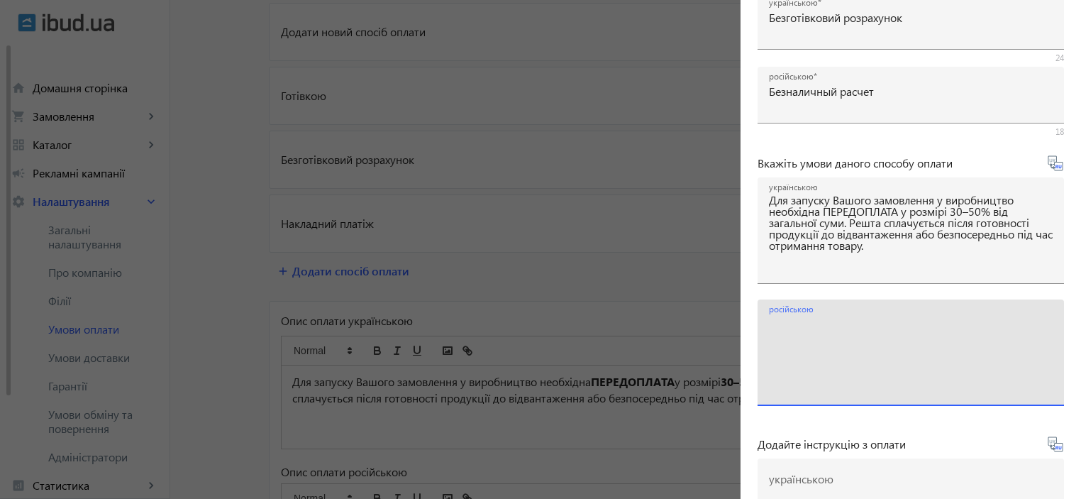
click at [826, 358] on textarea "російською" at bounding box center [911, 358] width 284 height 84
paste textarea "Для запуска Вашего заказа в производство необходима ПРЕДОПЛАТА в размере 30–50%…"
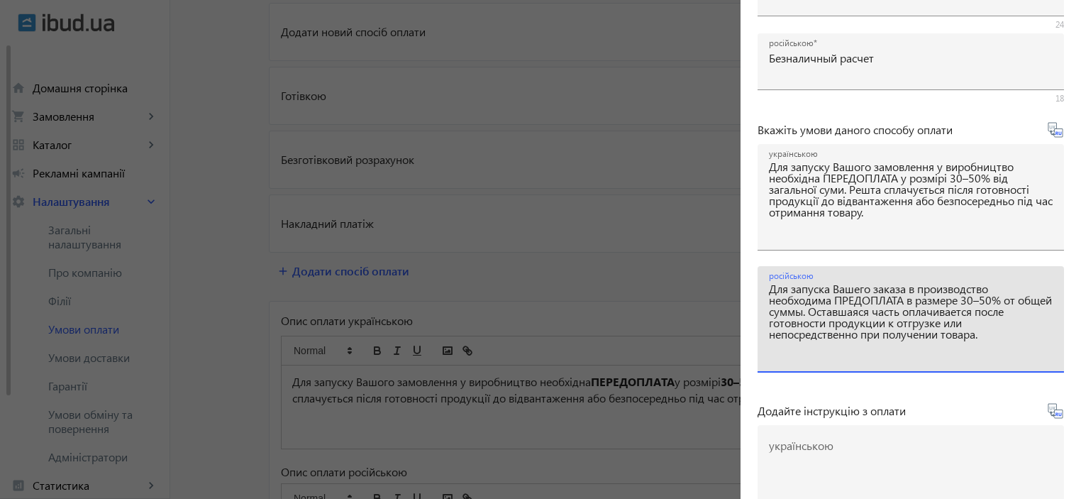
scroll to position [236, 0]
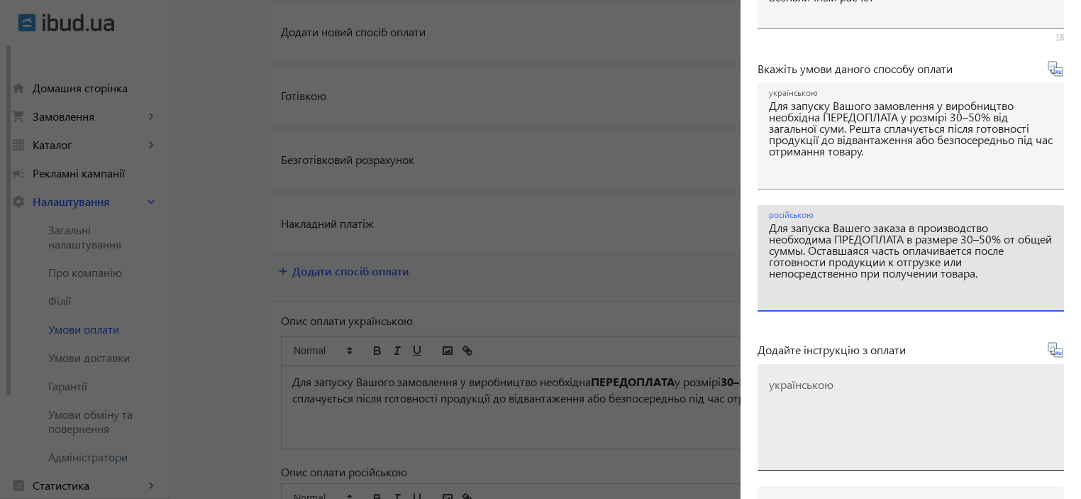
type textarea "Для запуска Вашего заказа в производство необходима ПРЕДОПЛАТА в размере 30–50%…"
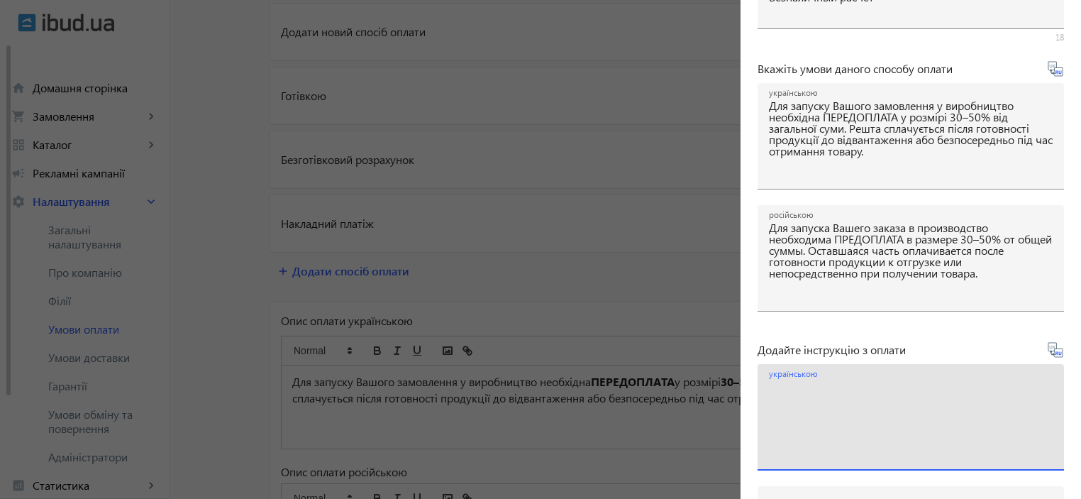
click at [863, 403] on textarea "українською" at bounding box center [911, 423] width 284 height 84
click at [834, 395] on textarea "українською" at bounding box center [911, 423] width 284 height 84
click at [780, 389] on textarea "українською" at bounding box center [911, 423] width 284 height 84
click at [819, 389] on textarea "українською" at bounding box center [911, 423] width 284 height 84
click at [919, 399] on textarea "українською" at bounding box center [911, 423] width 284 height 84
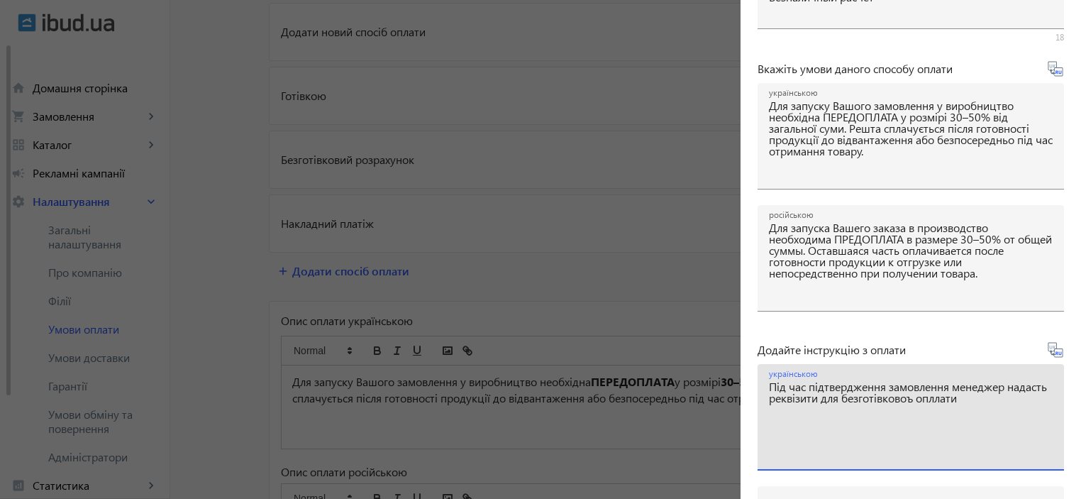
drag, startPoint x: 960, startPoint y: 399, endPoint x: 953, endPoint y: 401, distance: 7.9
click at [953, 401] on textarea "українською" at bounding box center [911, 423] width 284 height 84
click at [996, 400] on textarea "українською" at bounding box center [911, 423] width 284 height 84
click at [1009, 404] on textarea "українською" at bounding box center [911, 423] width 284 height 84
drag, startPoint x: 1002, startPoint y: 405, endPoint x: 753, endPoint y: 387, distance: 249.6
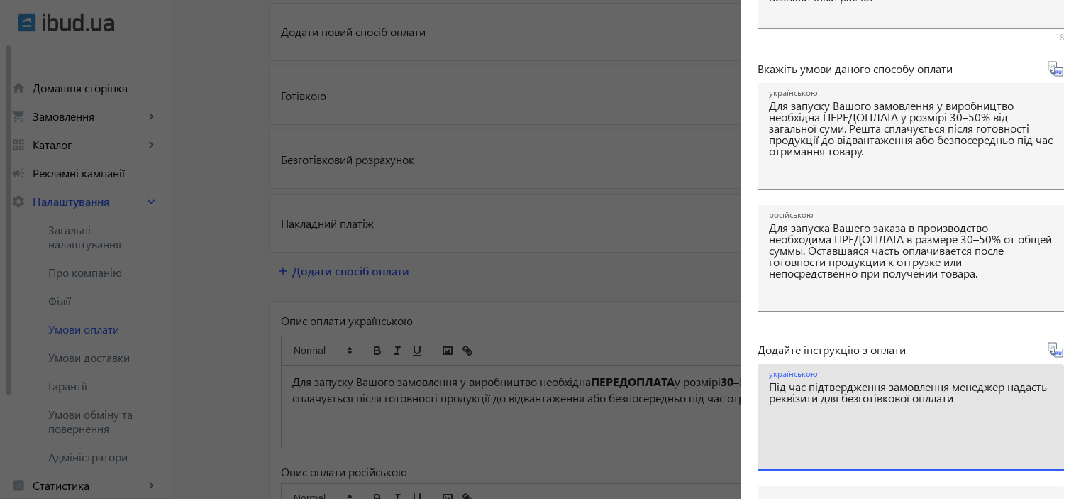
click at [753, 387] on form "Активний Назва українською Безготівковий розрахунок 24 російською Безналичный р…" at bounding box center [911, 247] width 340 height 819
drag, startPoint x: 1000, startPoint y: 403, endPoint x: 753, endPoint y: 380, distance: 247.3
click at [753, 380] on form "Активний Назва українською Безготівковий розрахунок 24 російською Безналичный р…" at bounding box center [911, 247] width 340 height 819
click at [977, 398] on textarea "українською" at bounding box center [911, 423] width 284 height 84
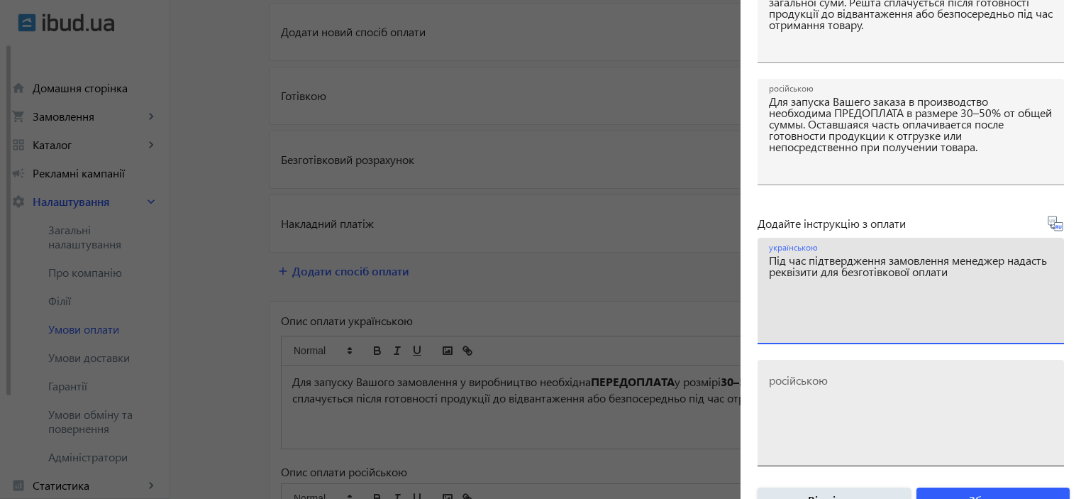
scroll to position [392, 0]
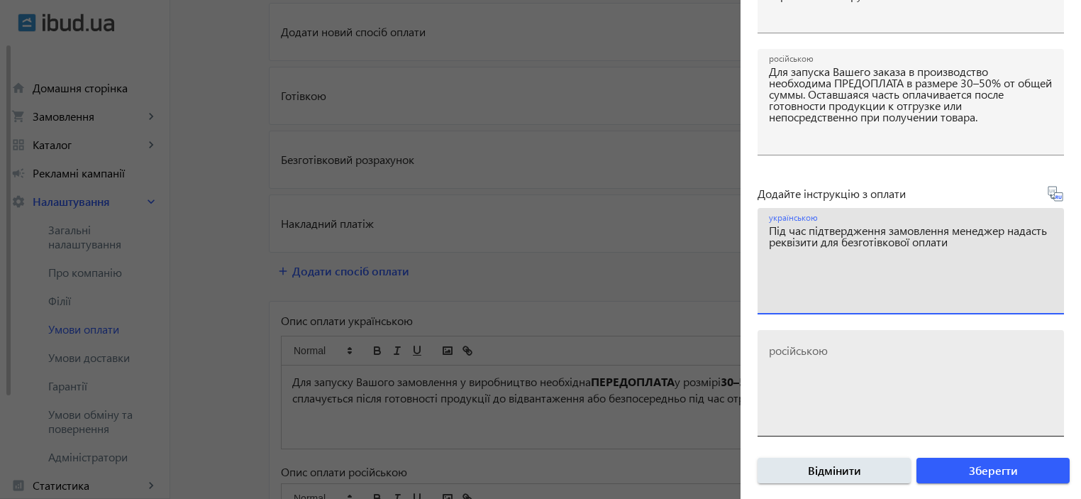
type textarea "Під час підтвердження замовлення менеджер надасть реквізити для безготівкової о…"
click at [895, 354] on textarea "російською" at bounding box center [911, 389] width 284 height 84
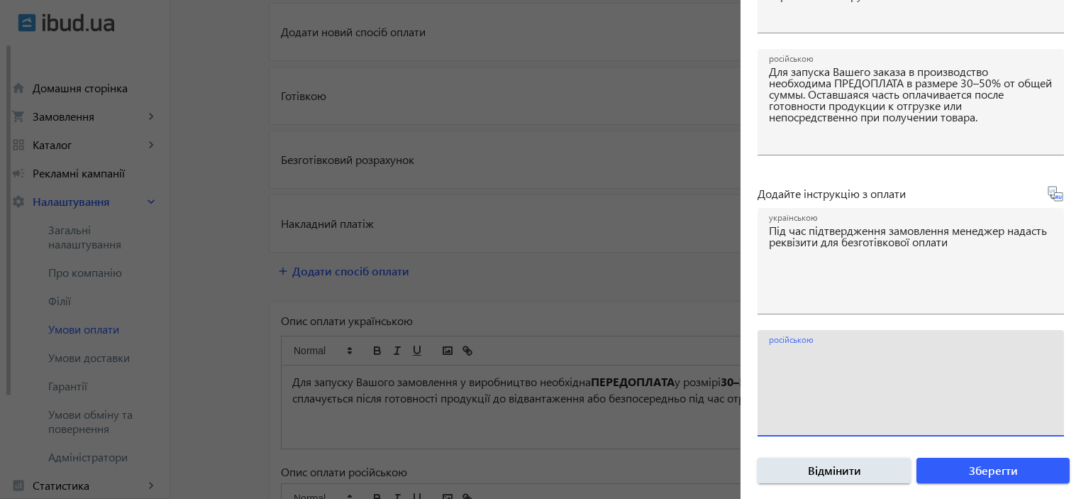
paste textarea "При подтверждении заказа менеджер предоставит реквизиты для безналичной оплаты"
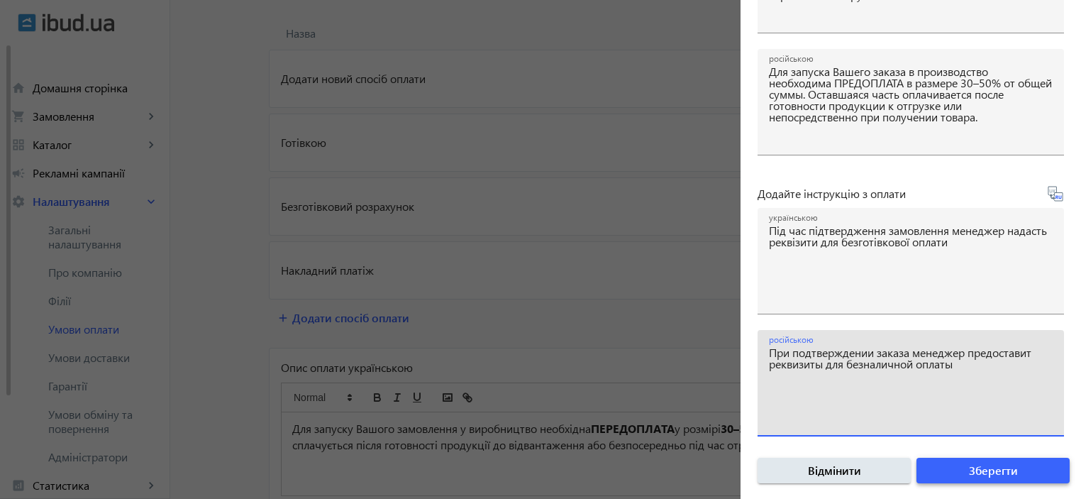
type textarea "При подтверждении заказа менеджер предоставит реквизиты для безналичной оплаты"
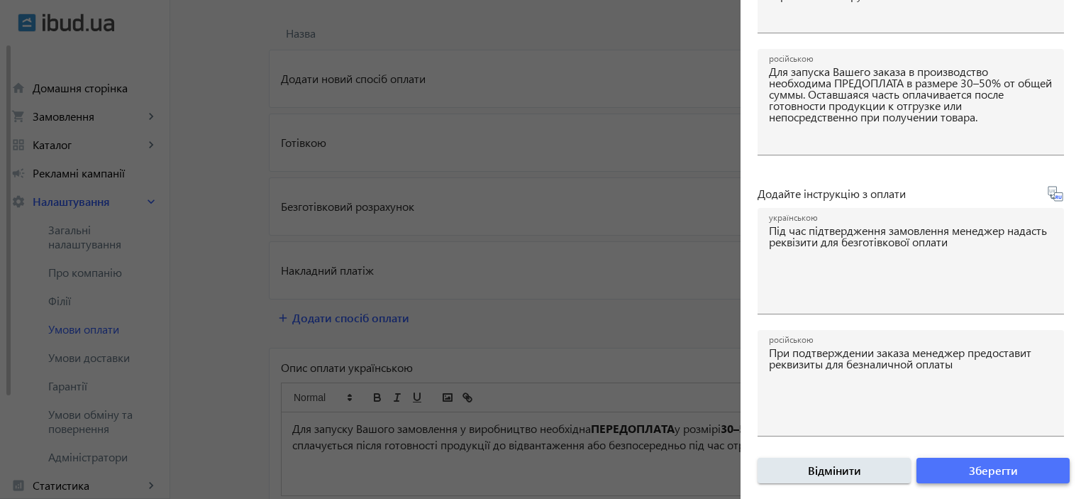
click at [1021, 465] on span "submit" at bounding box center [993, 470] width 153 height 34
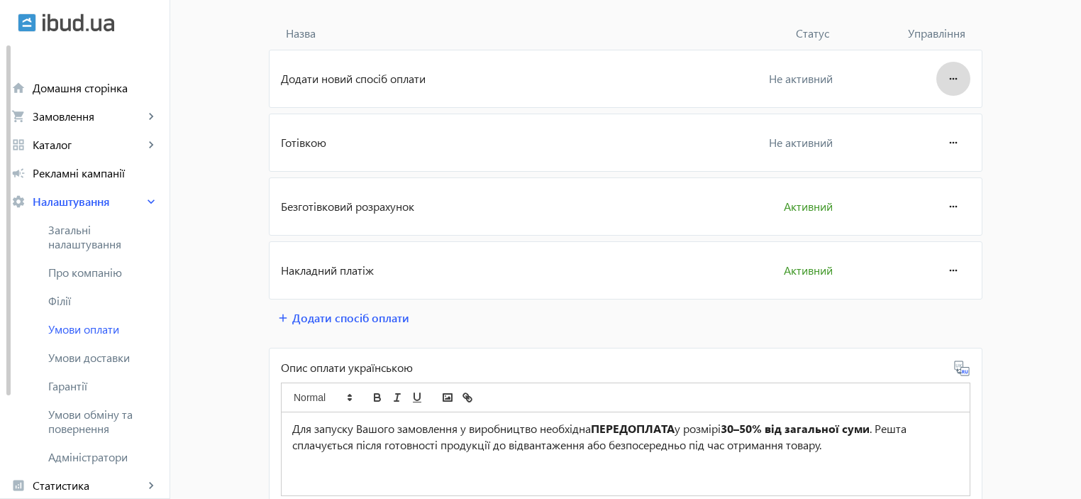
click at [951, 79] on mat-icon "more_horiz" at bounding box center [953, 79] width 17 height 34
click at [925, 121] on span "Редагувати" at bounding box center [926, 118] width 57 height 11
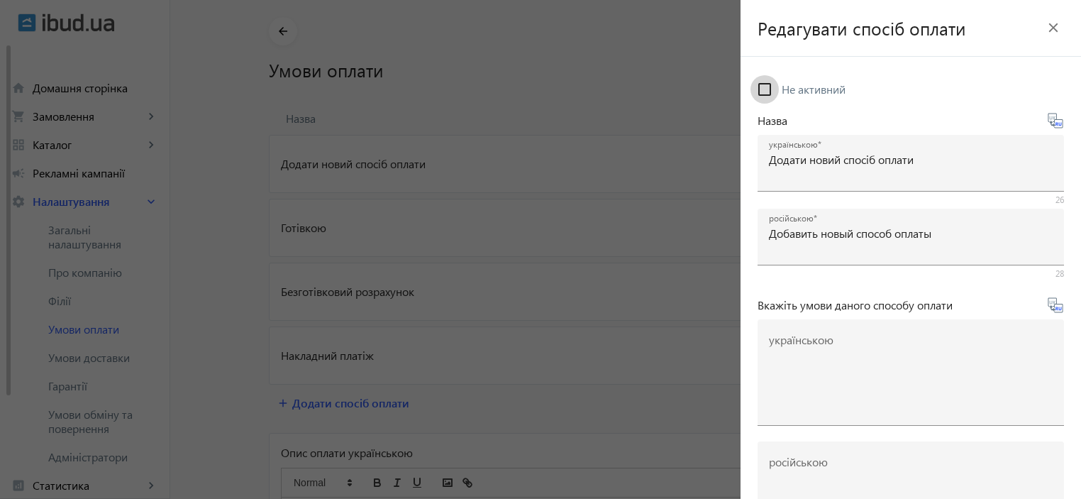
scroll to position [35, 0]
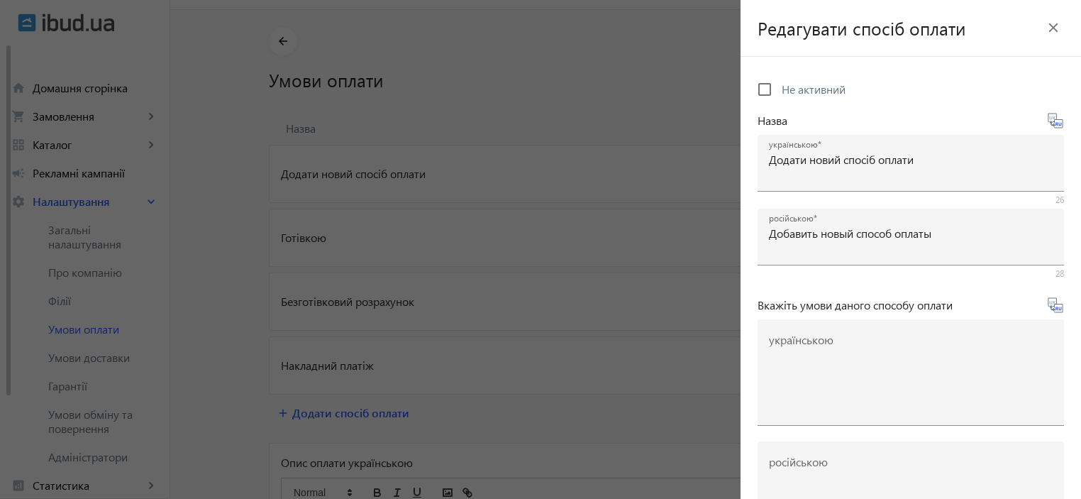
click at [1048, 32] on mat-icon "close" at bounding box center [1053, 27] width 21 height 21
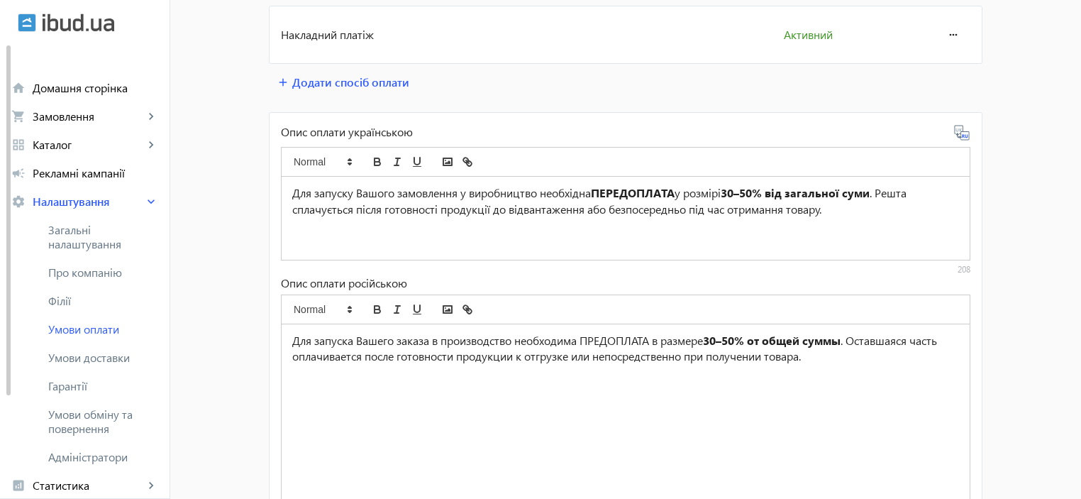
scroll to position [367, 0]
click at [98, 360] on span "Умови доставки" at bounding box center [103, 357] width 110 height 14
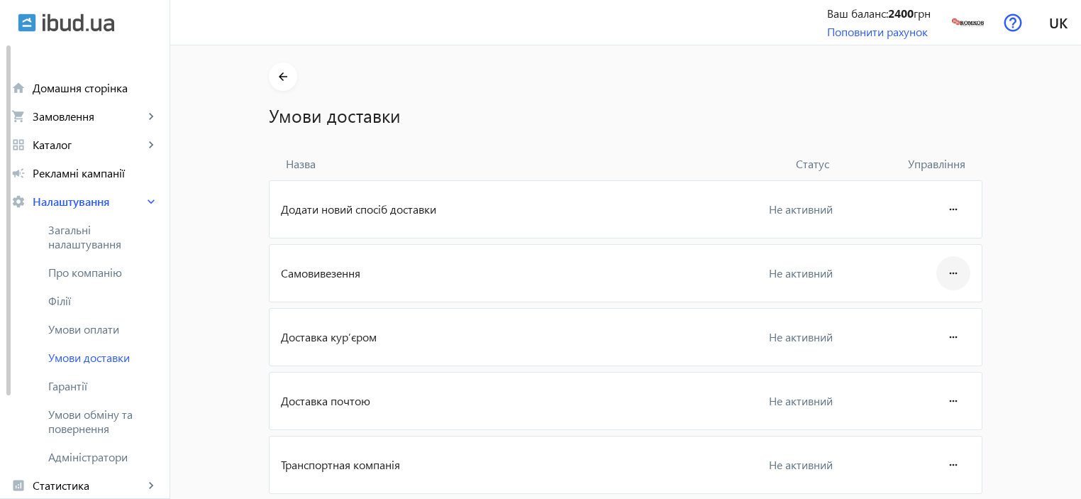
click at [955, 266] on mat-icon "more_horiz" at bounding box center [953, 273] width 17 height 34
click at [915, 316] on span "Редагувати" at bounding box center [926, 312] width 57 height 11
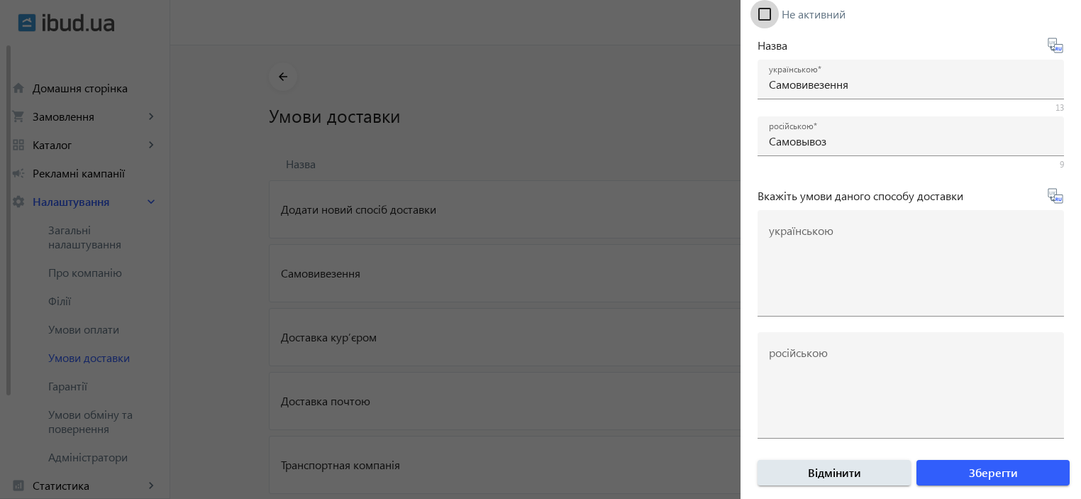
scroll to position [77, 0]
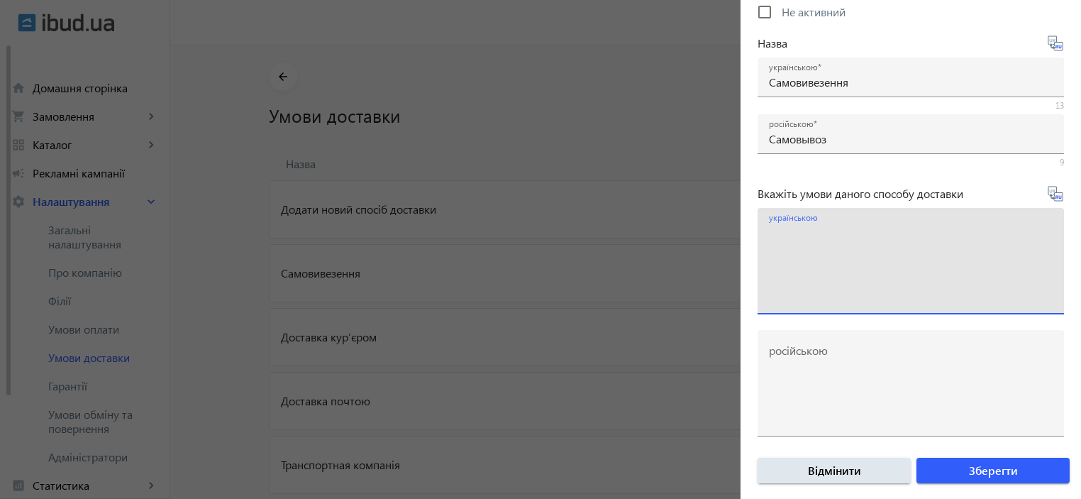
click at [897, 240] on textarea "українською" at bounding box center [911, 267] width 284 height 84
type textarea "м"
type textarea "М"
drag, startPoint x: 953, startPoint y: 263, endPoint x: 765, endPoint y: 226, distance: 191.6
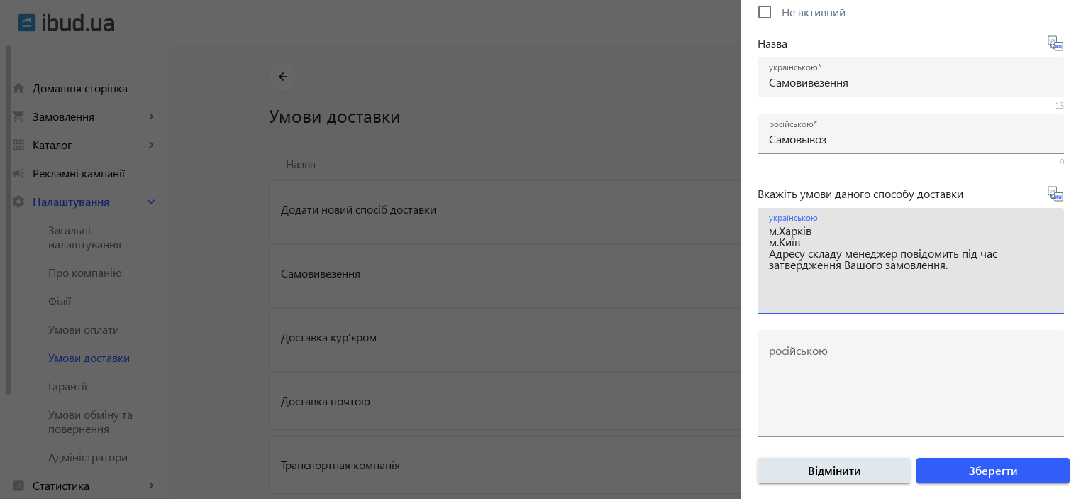
click at [765, 226] on div "українською м.Харків м.Київ Адресу складу менеджер повідомить під час затвердже…" at bounding box center [911, 261] width 306 height 106
click at [959, 264] on textarea "м.Харків м.Київ Адресу складу менеджер повідомить під час затвердження Вашого з…" at bounding box center [911, 267] width 284 height 84
drag, startPoint x: 960, startPoint y: 270, endPoint x: 766, endPoint y: 226, distance: 199.4
click at [766, 226] on div "українською м.Харків м.Київ Адресу складу менеджер повідомить під час затвердже…" at bounding box center [911, 261] width 306 height 106
type textarea "м.Харків м.Київ Адресу складу менеджер повідомить під час затвердження Вашого з…"
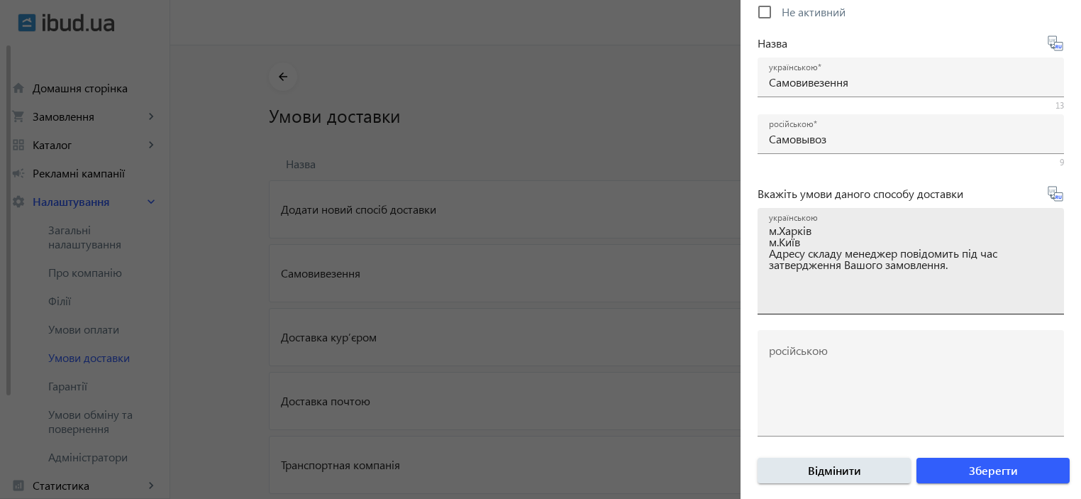
drag, startPoint x: 923, startPoint y: 309, endPoint x: 966, endPoint y: 260, distance: 65.3
click at [925, 306] on div "українською м.Харків м.Київ Адресу складу менеджер повідомить під час затвердже…" at bounding box center [911, 261] width 284 height 106
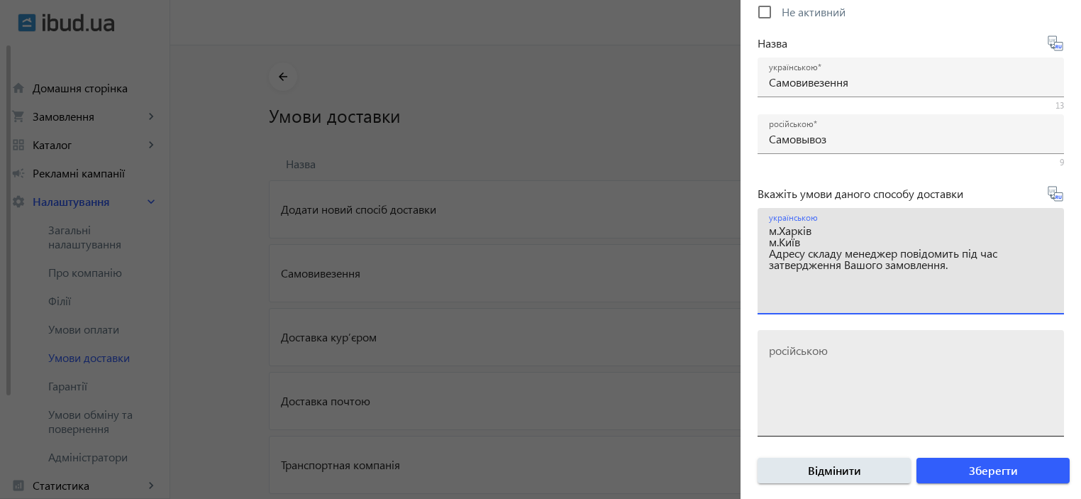
click at [824, 396] on textarea "російською" at bounding box center [911, 389] width 284 height 84
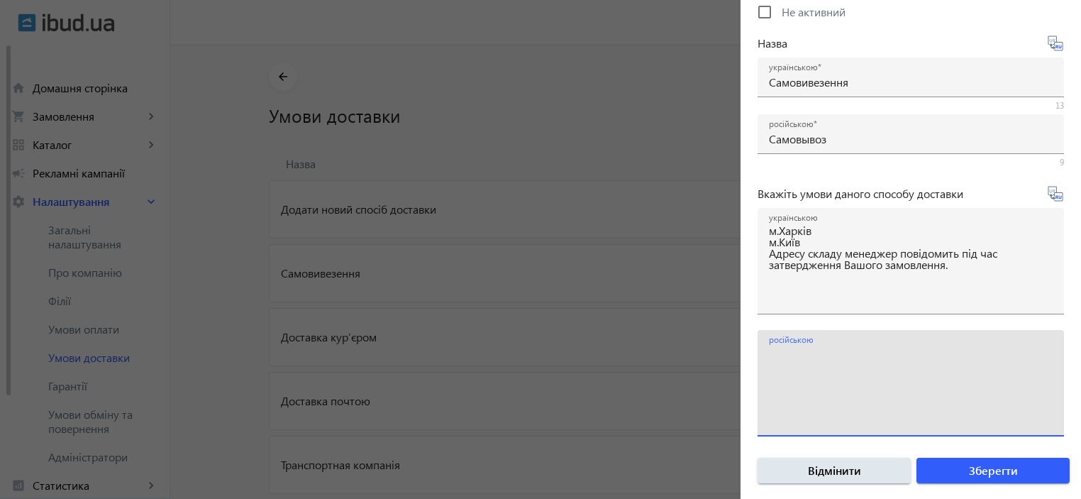
paste textarea "г.Харьков г.Киев Адрес состава менеджер сообщит при утверждении Вашего заказа."
drag, startPoint x: 845, startPoint y: 377, endPoint x: 806, endPoint y: 375, distance: 39.1
click at [806, 375] on textarea "г.Харьков г.Киев Адрес состава менеджер сообщит при утверждении Вашего заказа." at bounding box center [911, 389] width 284 height 84
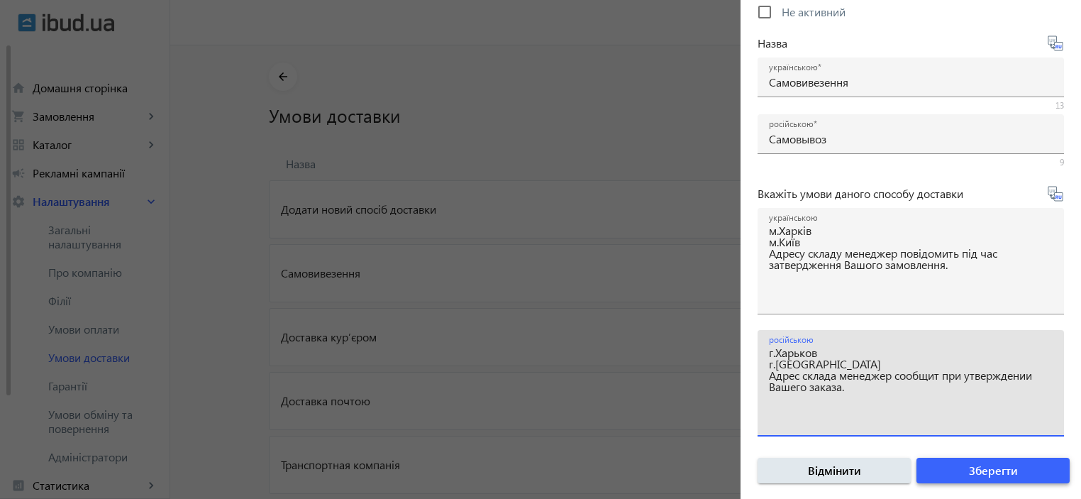
type textarea "г.Харьков г.Киев Адрес склада менеджер сообщит при утверждении Вашего заказа."
click at [969, 471] on span "Зберегти" at bounding box center [993, 471] width 49 height 16
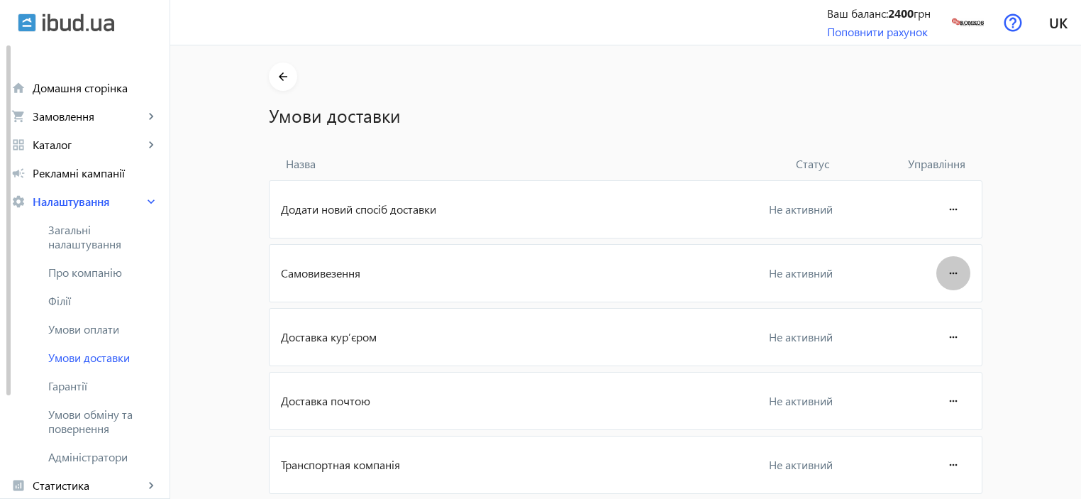
click at [963, 260] on span at bounding box center [953, 273] width 34 height 34
click at [942, 317] on span "Редагувати" at bounding box center [926, 312] width 57 height 11
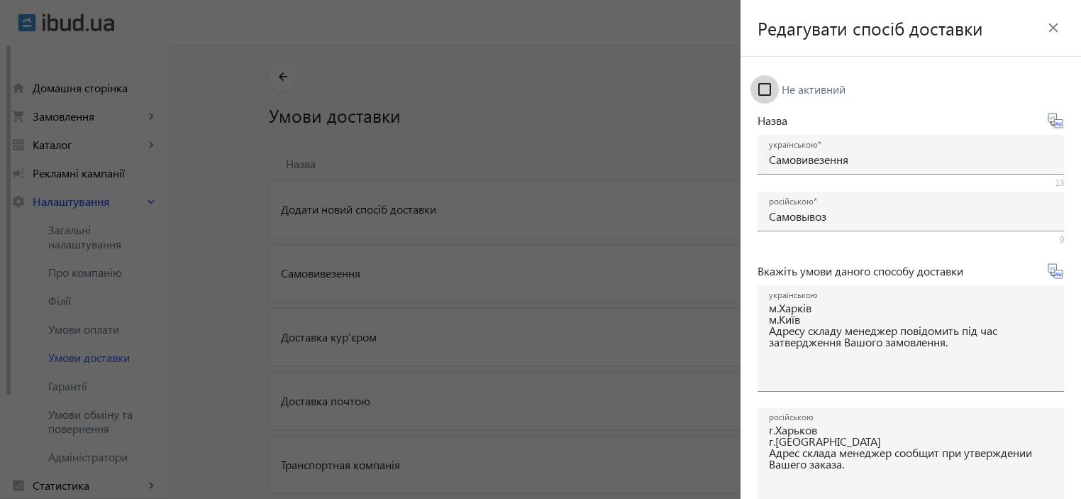
click at [770, 94] on input "Не активний" at bounding box center [765, 89] width 28 height 28
checkbox input "true"
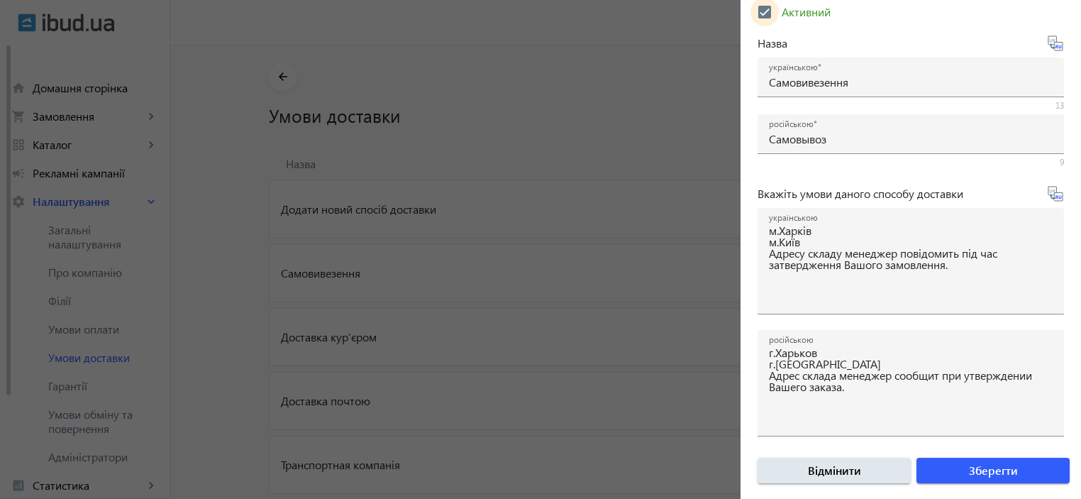
scroll to position [189, 0]
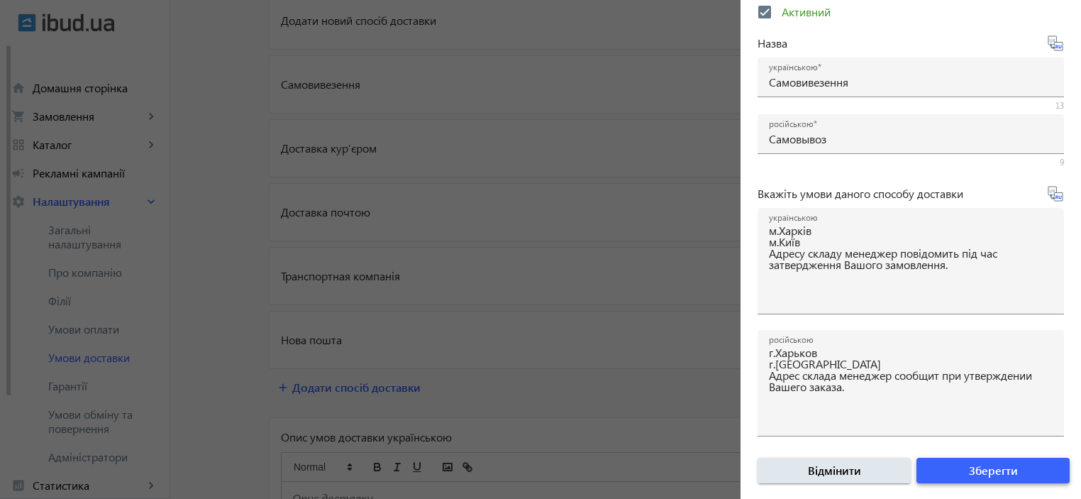
click at [969, 472] on span "Зберегти" at bounding box center [993, 471] width 49 height 16
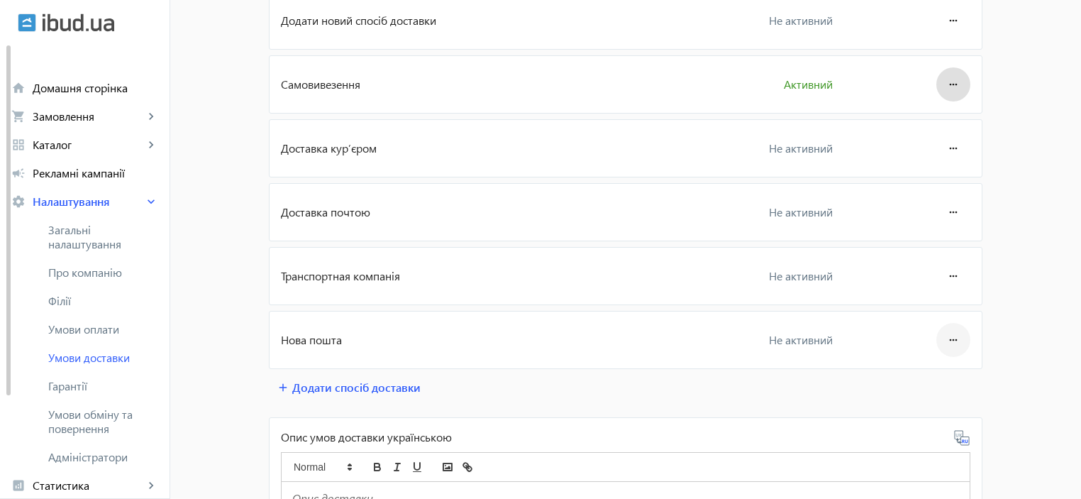
click at [945, 338] on mat-icon "more_horiz" at bounding box center [953, 340] width 17 height 34
click at [941, 382] on span "Редагувати" at bounding box center [926, 377] width 57 height 11
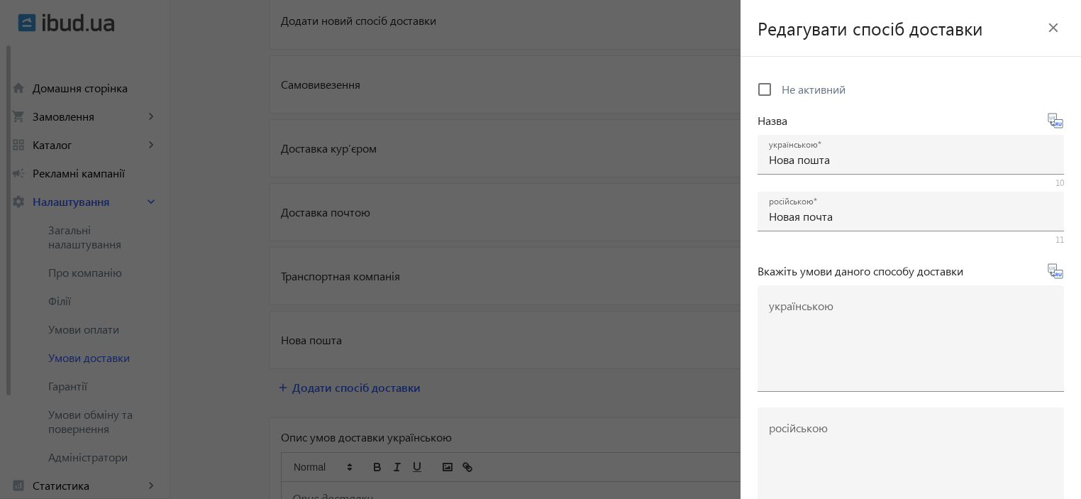
click at [1046, 23] on mat-icon "close" at bounding box center [1053, 27] width 21 height 21
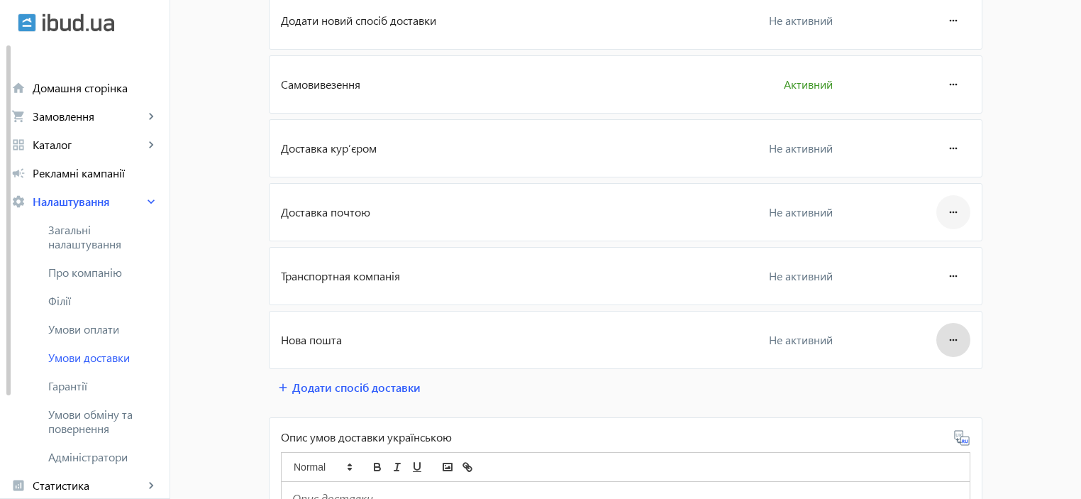
click at [945, 213] on mat-icon "more_horiz" at bounding box center [953, 212] width 17 height 34
click at [942, 256] on span "Редагувати" at bounding box center [926, 250] width 57 height 11
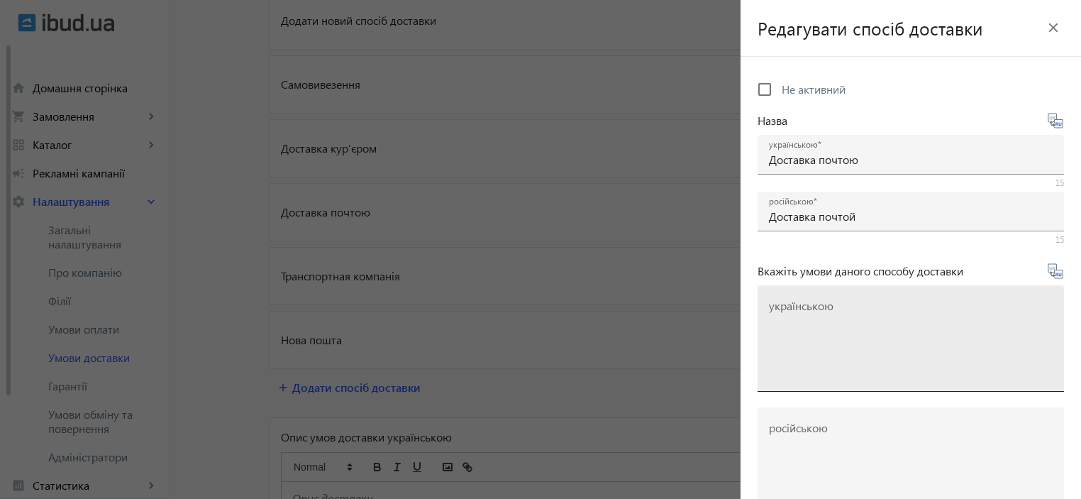
click at [817, 311] on mat-label "українською" at bounding box center [801, 305] width 65 height 15
click at [817, 311] on textarea "українською" at bounding box center [911, 344] width 284 height 84
paste textarea "Кур’єрський забір з нашого складу. Усі витрати, пов’язані з додатковим пакуванн…"
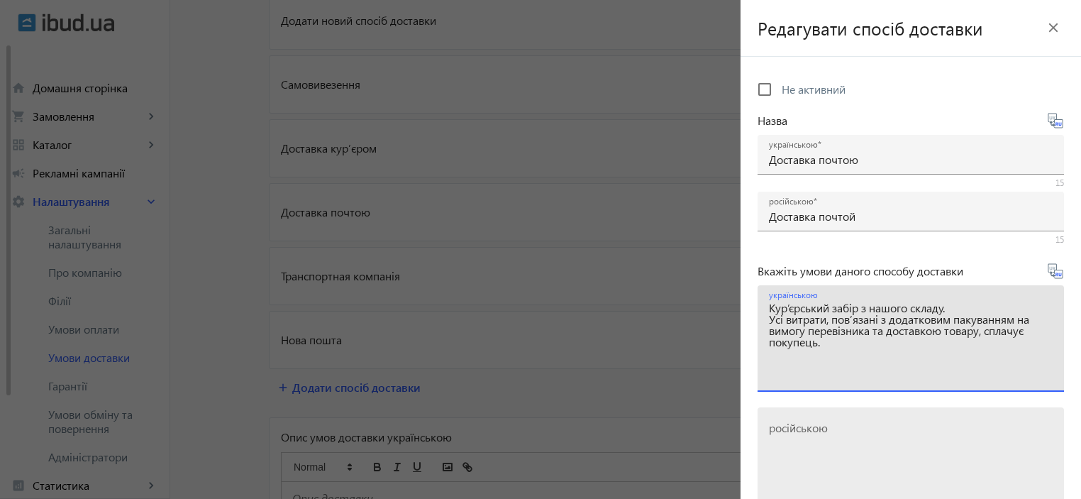
type textarea "Кур’єрський забір з нашого складу. Усі витрати, пов’язані з додатковим пакуванн…"
click at [826, 421] on mat-label "російською" at bounding box center [798, 427] width 59 height 15
click at [826, 424] on textarea "російською" at bounding box center [911, 466] width 284 height 84
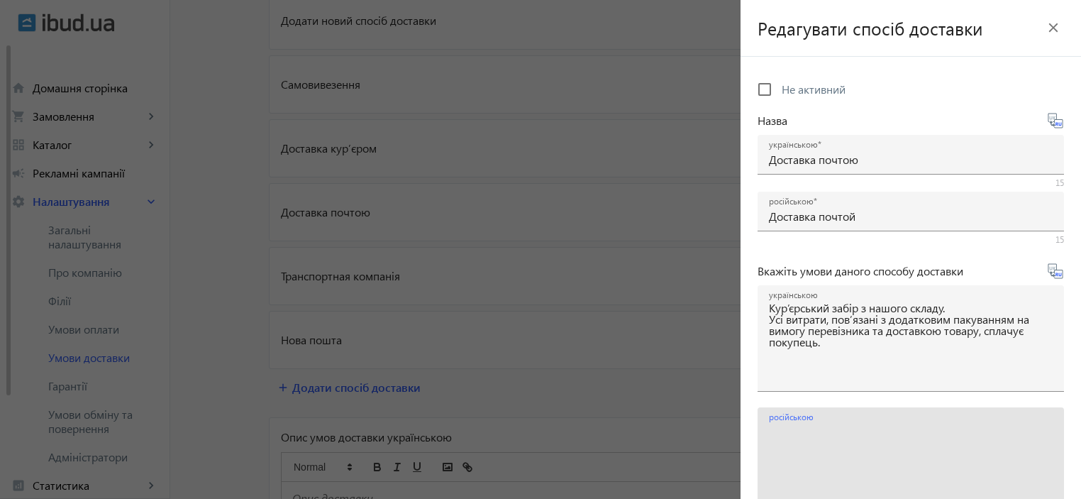
paste textarea "Кур’єрський забір з нашого складу. Усі витрати, пов’язані з додатковим пакуванн…"
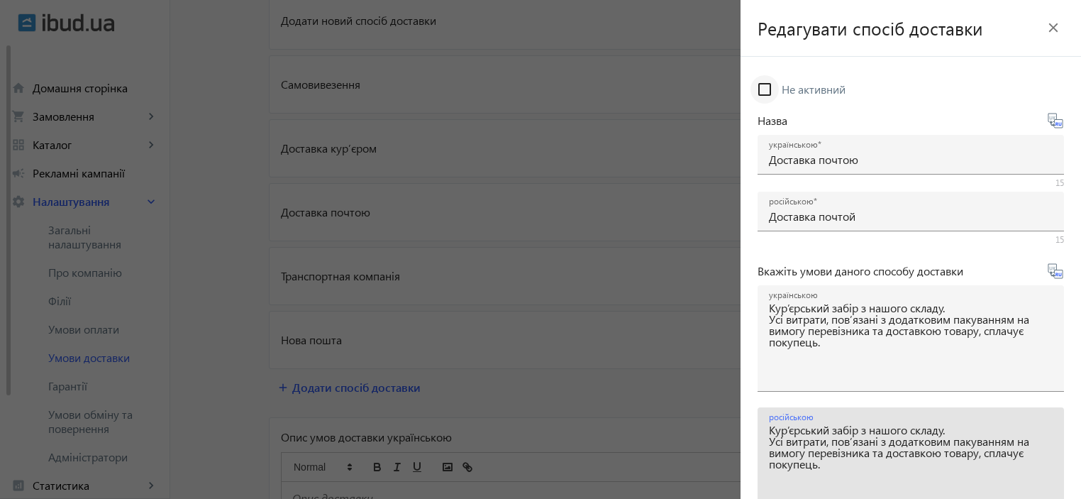
type textarea "Кур’єрський забір з нашого складу. Усі витрати, пов’язані з додатковим пакуванн…"
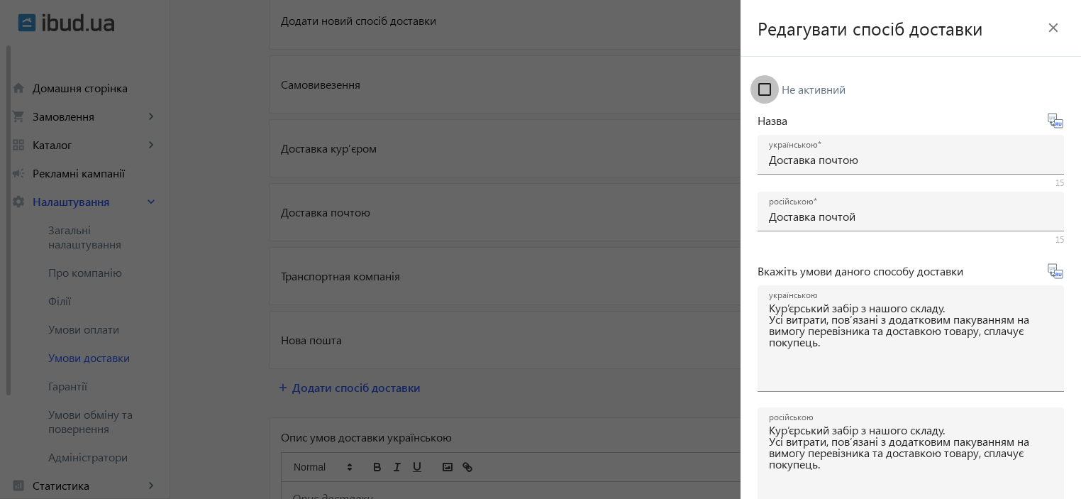
click at [767, 89] on input "Не активний" at bounding box center [765, 89] width 28 height 28
checkbox input "true"
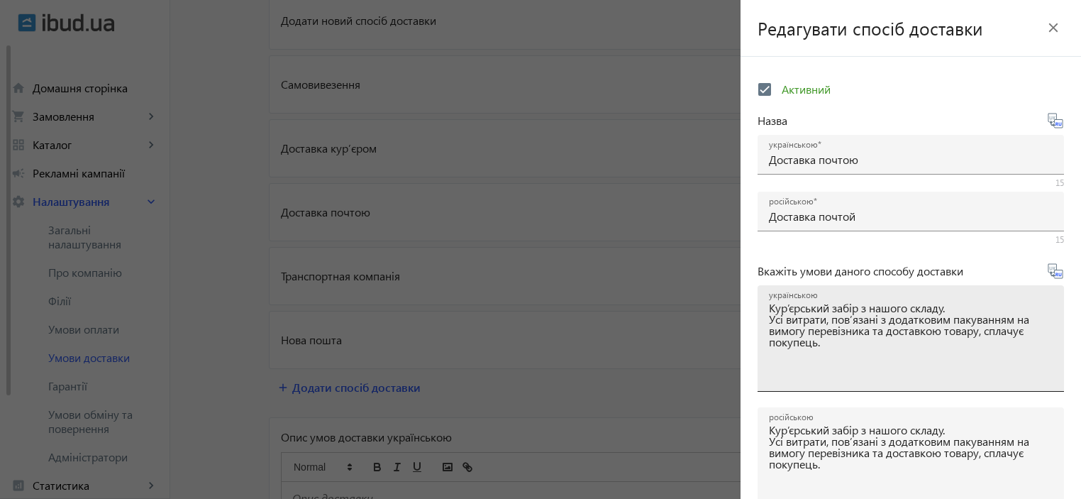
click at [770, 310] on textarea "Кур’єрський забір з нашого складу. Усі витрати, пов’язані з додатковим пакуванн…" at bounding box center [911, 344] width 284 height 84
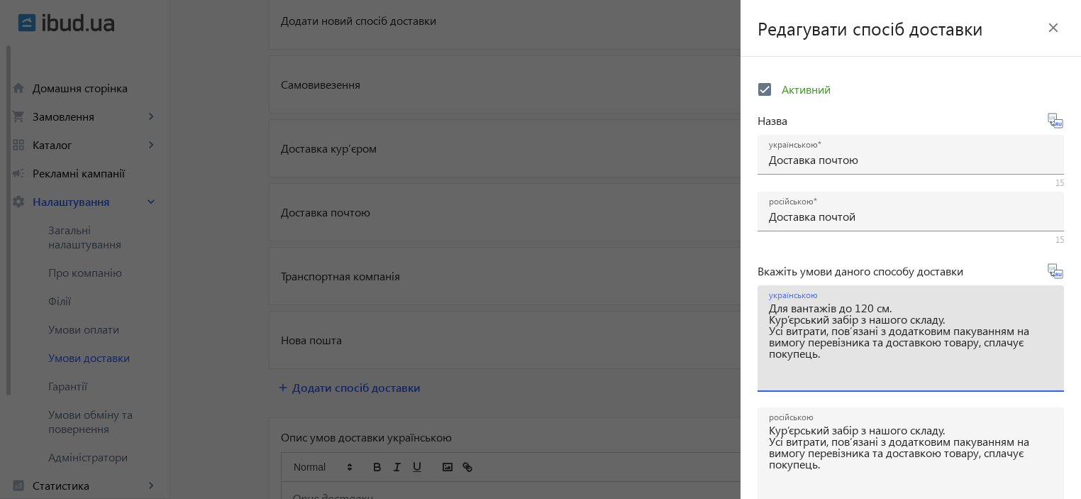
drag, startPoint x: 884, startPoint y: 330, endPoint x: 891, endPoint y: 345, distance: 17.1
click at [891, 345] on textarea "Для вантажів до 120 см. Кур’єрський забір з нашого складу. Усі витрати, пов’яза…" at bounding box center [911, 344] width 284 height 84
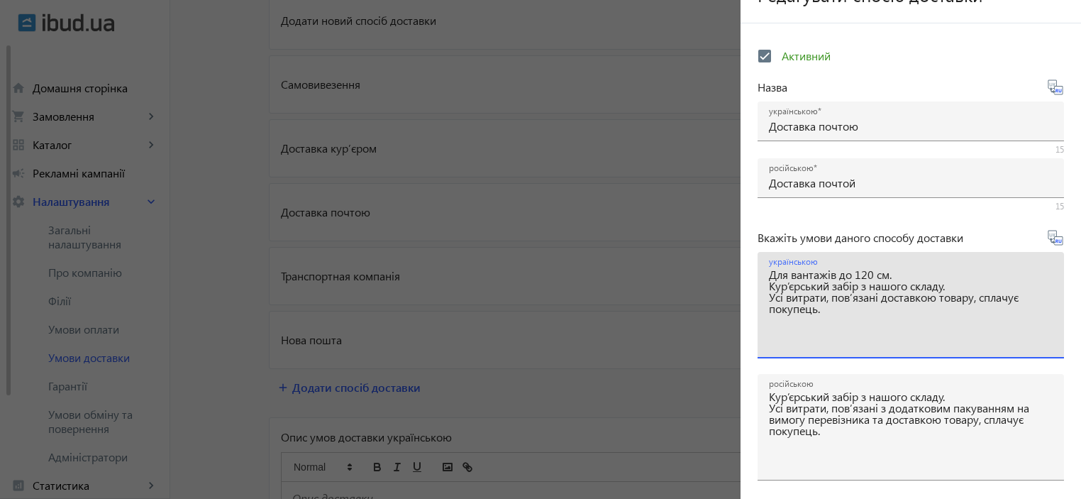
scroll to position [77, 0]
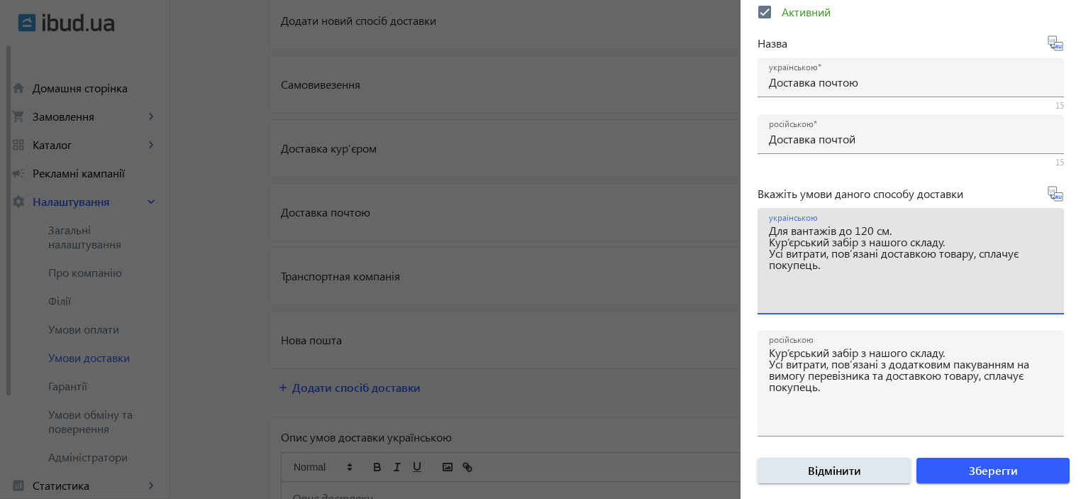
drag, startPoint x: 830, startPoint y: 268, endPoint x: 729, endPoint y: 228, distance: 108.9
type textarea "Для вантажів до 120 см. Кур’єрський забір з нашого складу. Усі витрати, пов’яза…"
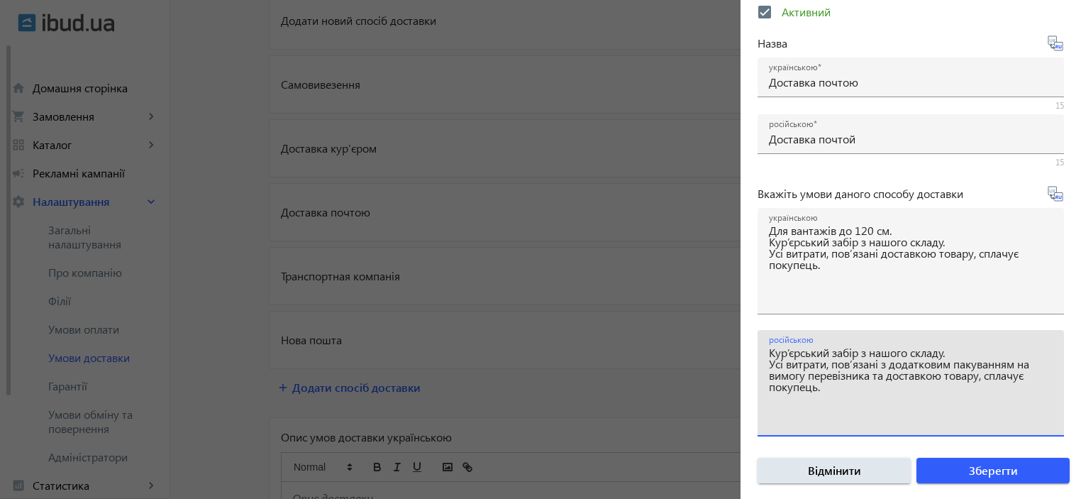
drag, startPoint x: 838, startPoint y: 397, endPoint x: 755, endPoint y: 343, distance: 98.6
click at [755, 343] on form "Активний Назва українською Доставка почтою 15 російською Доставка почтой 15 Вка…" at bounding box center [911, 248] width 340 height 504
paste textarea "ля грузов до 120 см. Курьерский забор из нашего склада. Все расходы, связанные …"
drag, startPoint x: 876, startPoint y: 365, endPoint x: 868, endPoint y: 365, distance: 7.8
click at [868, 365] on textarea "Для грузов до 120 см. Курьерский забор из нашего склада. Все расходы, связанные…" at bounding box center [911, 389] width 284 height 84
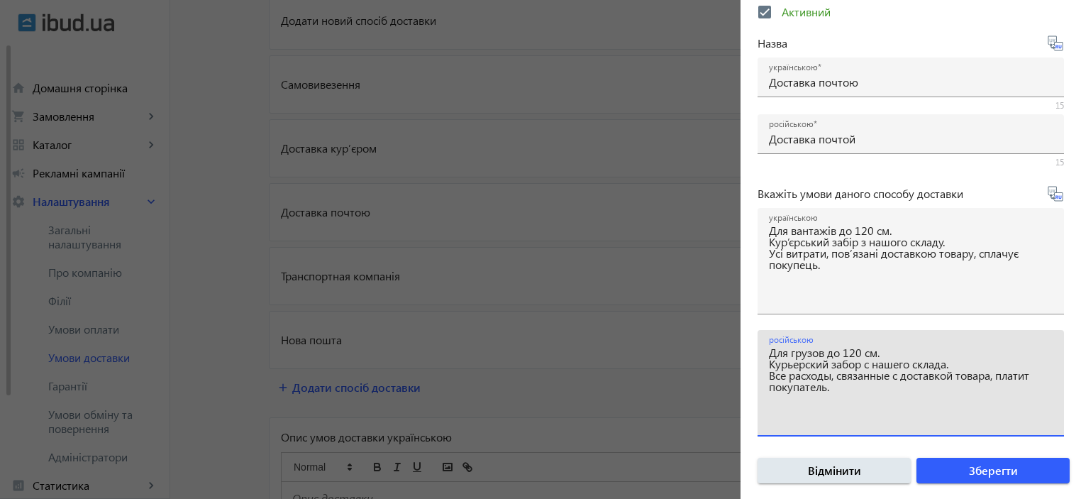
drag, startPoint x: 1004, startPoint y: 374, endPoint x: 1036, endPoint y: 376, distance: 31.3
click at [1036, 376] on textarea "Для грузов до 120 см. Курьерский забор с нашего склада. Все расходы, связанные …" at bounding box center [911, 389] width 284 height 84
type textarea "Для грузов до 120 см. Курьерский забор с нашего склада. Все расходы, связанные …"
click at [975, 470] on span "Зберегти" at bounding box center [993, 471] width 49 height 16
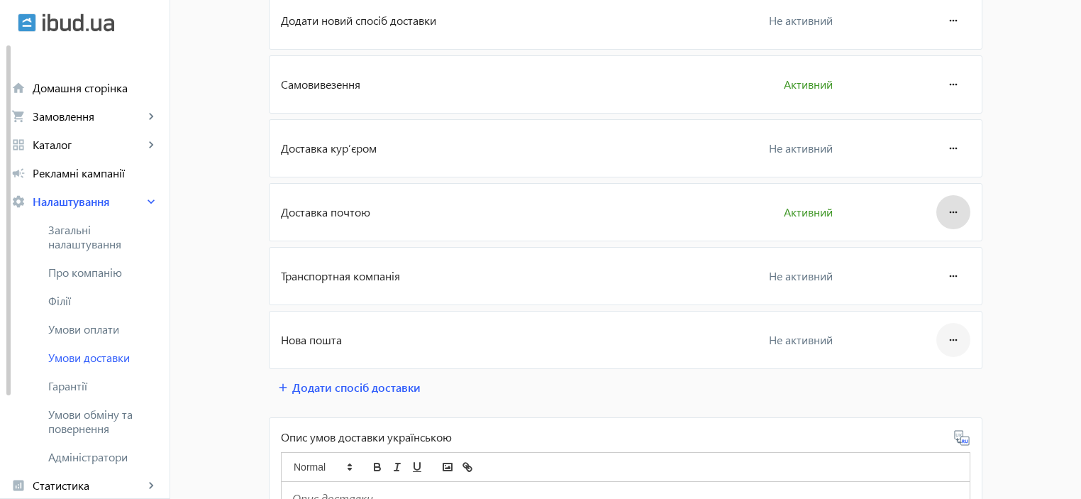
click at [948, 333] on mat-icon "more_horiz" at bounding box center [953, 340] width 17 height 34
click at [941, 372] on span "Редагувати" at bounding box center [926, 377] width 57 height 11
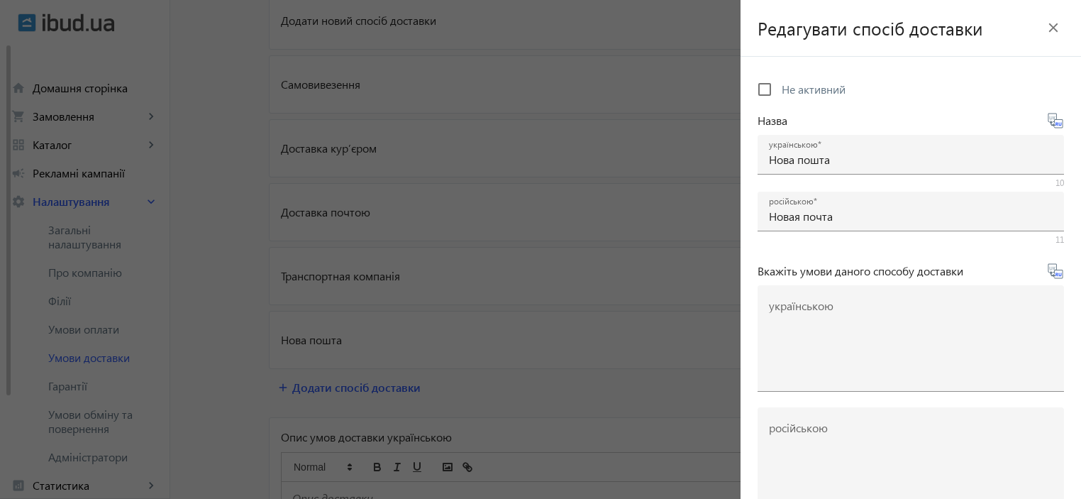
click at [516, 387] on div at bounding box center [540, 249] width 1081 height 499
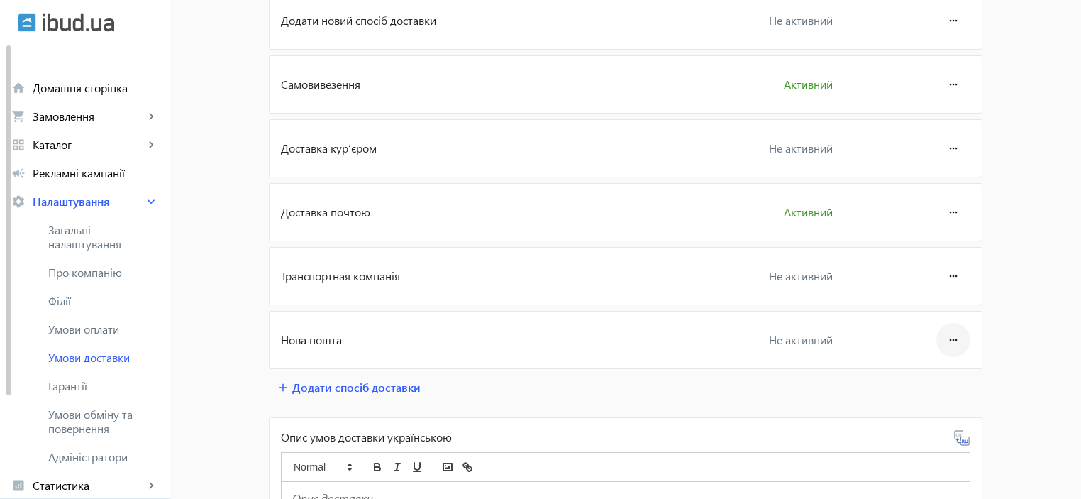
click at [950, 341] on mat-icon "more_horiz" at bounding box center [953, 340] width 17 height 34
click at [946, 209] on div at bounding box center [540, 249] width 1081 height 499
click at [946, 208] on mat-icon "more_horiz" at bounding box center [953, 212] width 17 height 34
click at [948, 250] on span "Редагувати" at bounding box center [926, 250] width 57 height 11
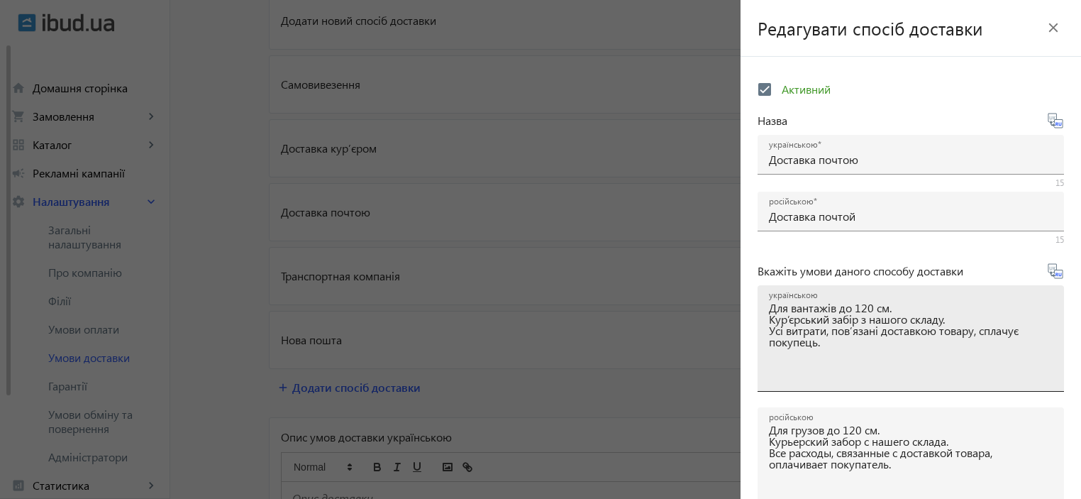
drag, startPoint x: 882, startPoint y: 332, endPoint x: 886, endPoint y: 347, distance: 15.3
click at [883, 332] on textarea "Для вантажів до 120 см. Кур’єрський забір з нашого складу. Усі витрати, пов’яза…" at bounding box center [911, 344] width 284 height 84
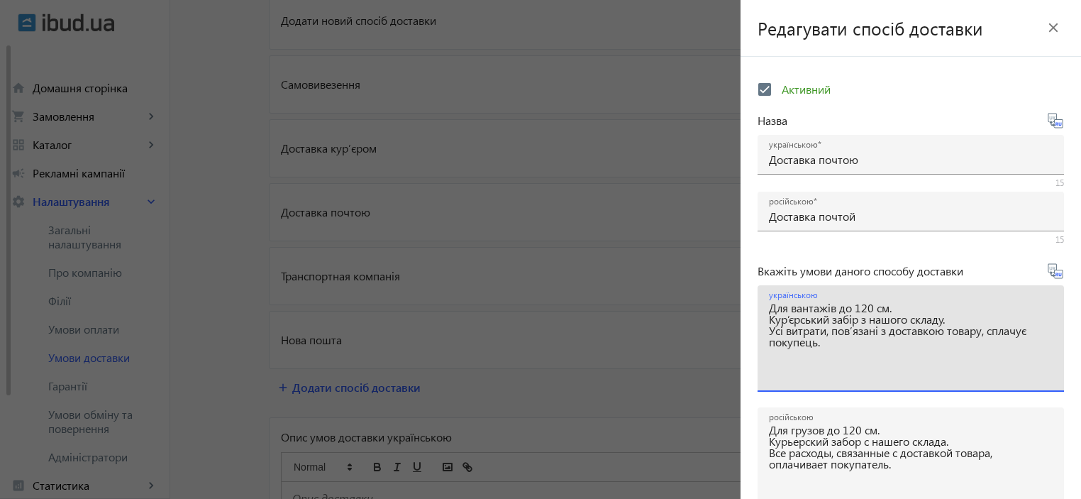
drag, startPoint x: 834, startPoint y: 344, endPoint x: 766, endPoint y: 317, distance: 72.6
click at [766, 317] on div "українською Для вантажів до 120 см. Кур’єрський забір з нашого складу. Усі витр…" at bounding box center [911, 338] width 306 height 106
type textarea "Для вантажів до 120 см. Кур’єрський забір з нашого складу. Усі витрати, пов’яза…"
click at [466, 344] on div at bounding box center [540, 249] width 1081 height 499
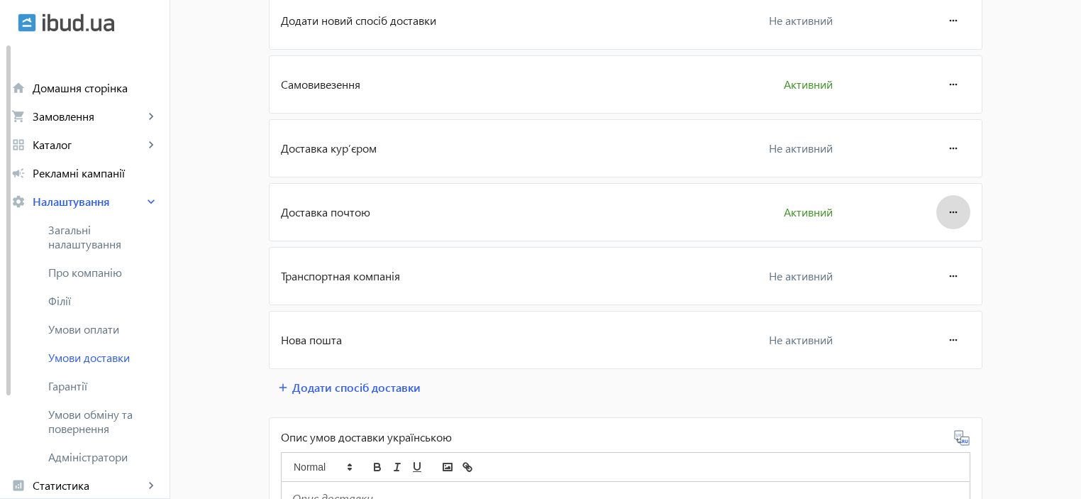
click at [948, 208] on mat-icon "more_horiz" at bounding box center [953, 212] width 17 height 34
click at [947, 255] on span "Редагувати" at bounding box center [926, 250] width 57 height 11
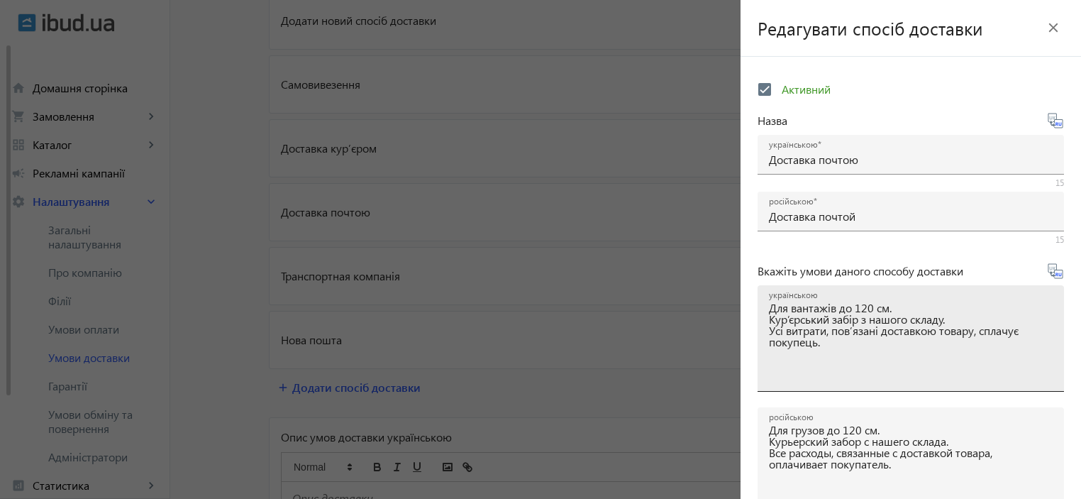
click at [883, 334] on textarea "Для вантажів до 120 см. Кур’єрський забір з нашого складу. Усі витрати, пов’яза…" at bounding box center [911, 344] width 284 height 84
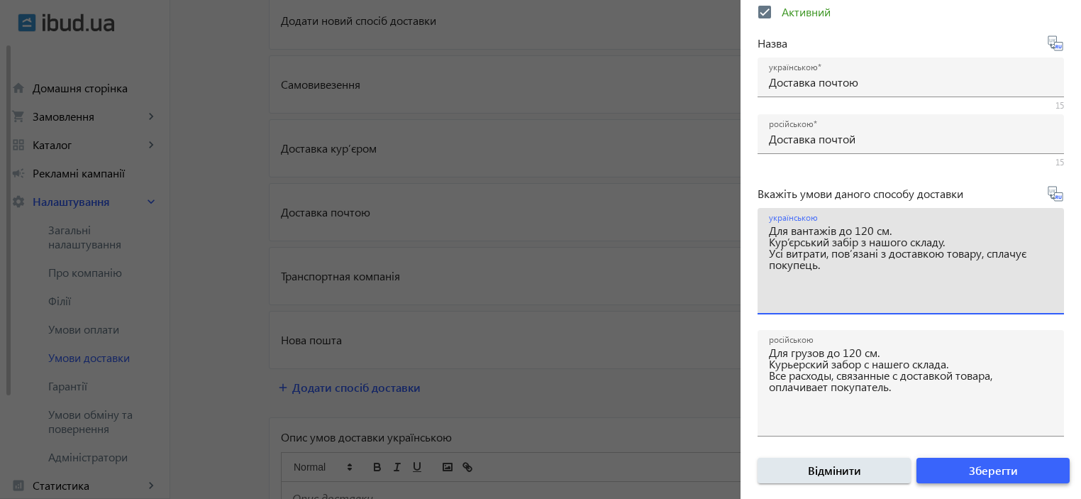
type textarea "Для вантажів до 120 см. Кур’єрський забір з нашого складу. Усі витрати, пов’яза…"
click at [969, 463] on span "Зберегти" at bounding box center [993, 471] width 49 height 16
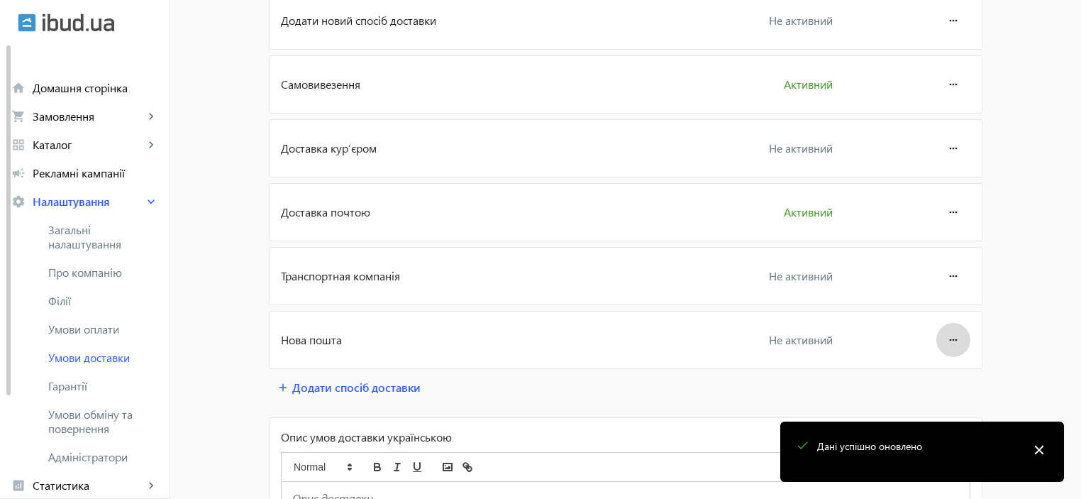
click at [949, 334] on mat-icon "more_horiz" at bounding box center [953, 340] width 17 height 34
click at [919, 375] on span "Редагувати" at bounding box center [926, 377] width 57 height 11
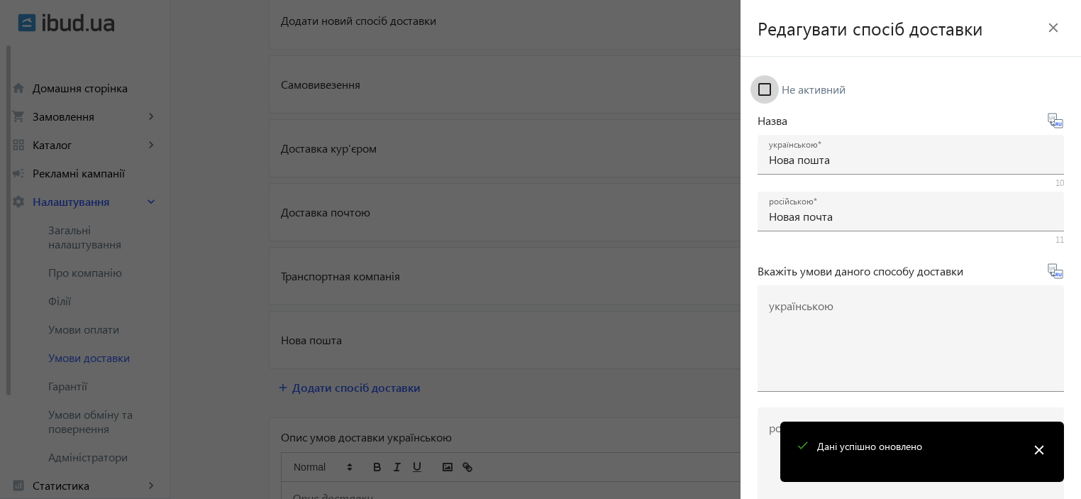
click at [772, 84] on input "Не активний" at bounding box center [765, 89] width 28 height 28
checkbox input "true"
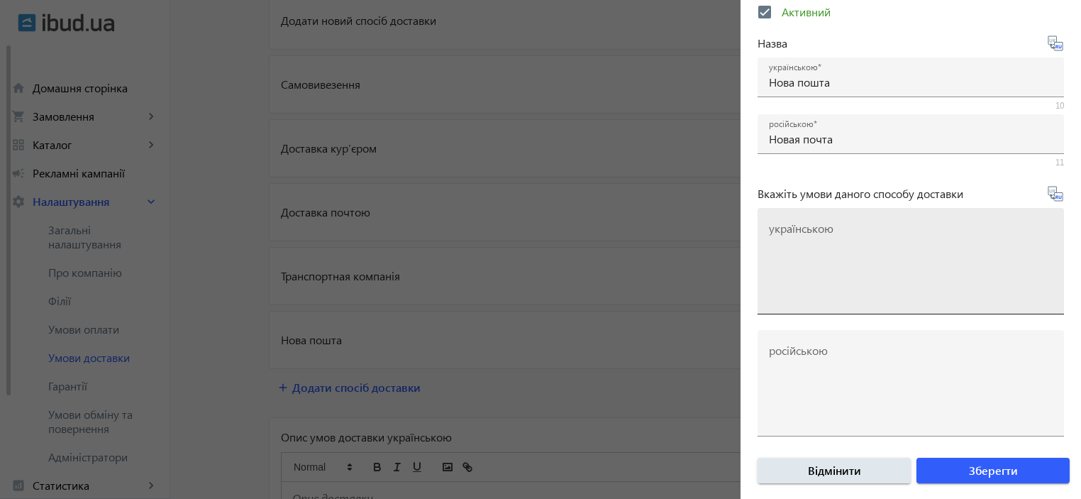
click at [854, 245] on textarea "українською" at bounding box center [911, 267] width 284 height 84
paste textarea "Кур’єрський забір з нашого складу. Усі витрати, пов’язані з доставкою товару, с…"
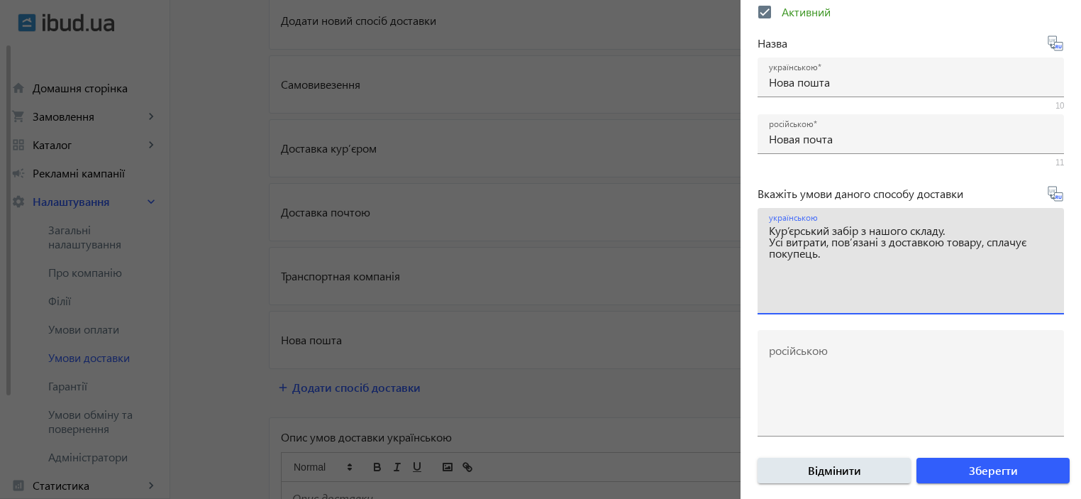
click at [984, 241] on textarea "Кур’єрський забір з нашого складу. Усі витрати, пов’язані з доставкою товару, с…" at bounding box center [911, 267] width 284 height 84
click at [874, 272] on textarea "Кур’єрський забір з нашого складу. Усі витрати, пов’язані з доставкою товару та…" at bounding box center [911, 267] width 284 height 84
drag, startPoint x: 877, startPoint y: 266, endPoint x: 769, endPoint y: 229, distance: 114.6
click at [769, 229] on textarea "Кур’єрський забір з нашого складу. Усі витрати, пов’язані з доставкою товару та…" at bounding box center [911, 267] width 284 height 84
type textarea "Кур’єрський забір з нашого складу. Усі витрати, пов’язані з доставкою товару та…"
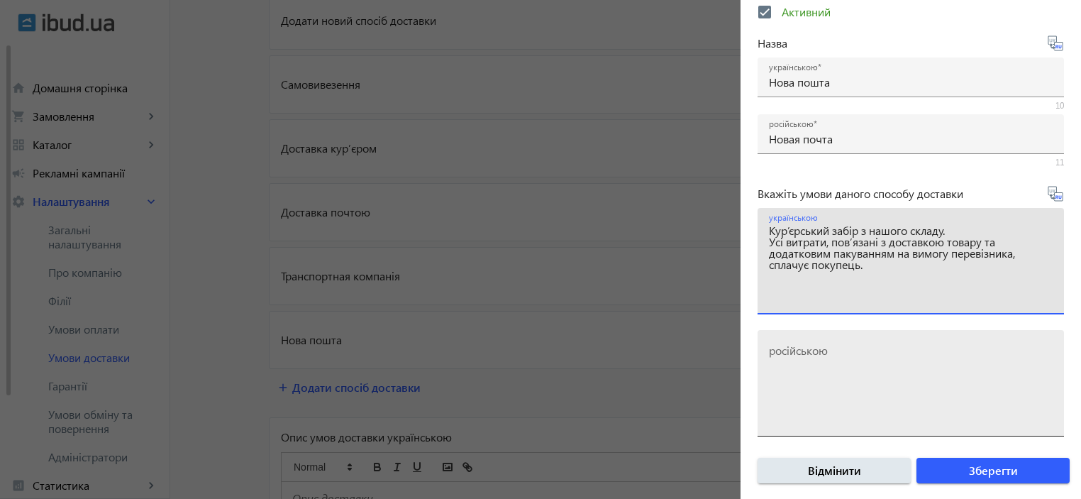
click at [794, 348] on mat-label "російською" at bounding box center [798, 350] width 59 height 15
click at [794, 348] on textarea "російською" at bounding box center [911, 389] width 284 height 84
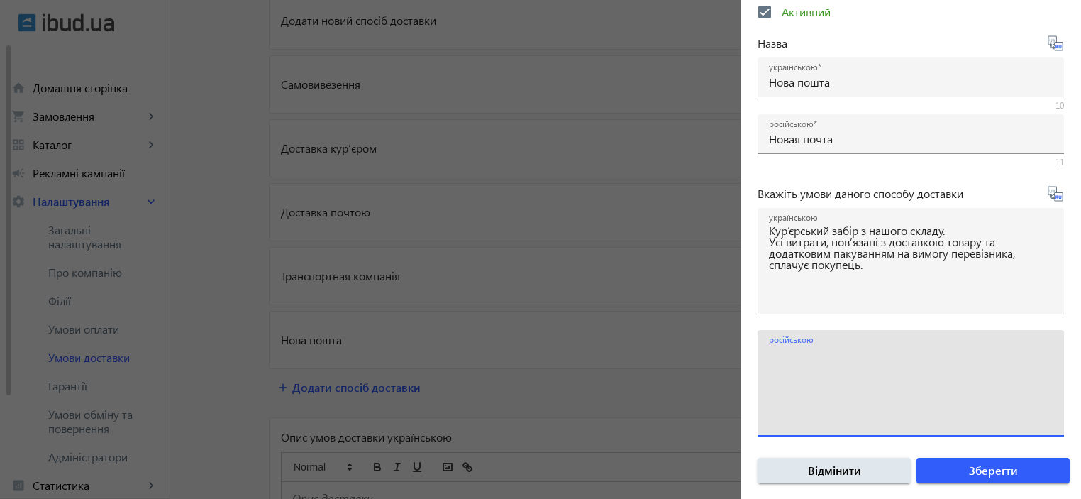
paste textarea "Курьерский забор по нашему составу. Все расходы, связанные с доставкой товара и…"
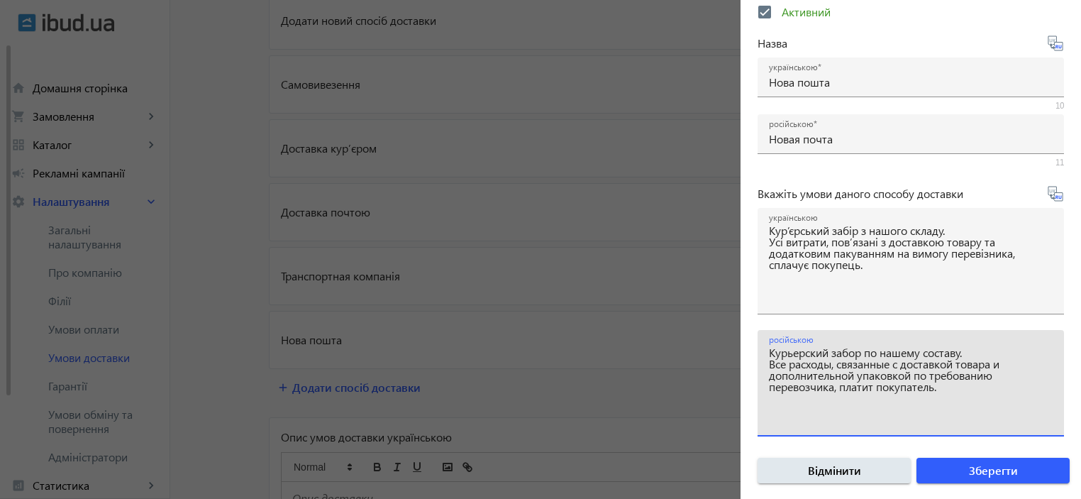
drag, startPoint x: 868, startPoint y: 351, endPoint x: 880, endPoint y: 348, distance: 12.4
click at [880, 348] on textarea "Курьерский забор по нашему составу. Все расходы, связанные с доставкой товара и…" at bounding box center [911, 389] width 284 height 84
drag, startPoint x: 901, startPoint y: 351, endPoint x: 918, endPoint y: 351, distance: 17.0
click at [918, 351] on textarea "Курьерский забор с нашему составу. Все расходы, связанные с доставкой товара и …" at bounding box center [911, 389] width 284 height 84
drag, startPoint x: 914, startPoint y: 350, endPoint x: 954, endPoint y: 353, distance: 40.6
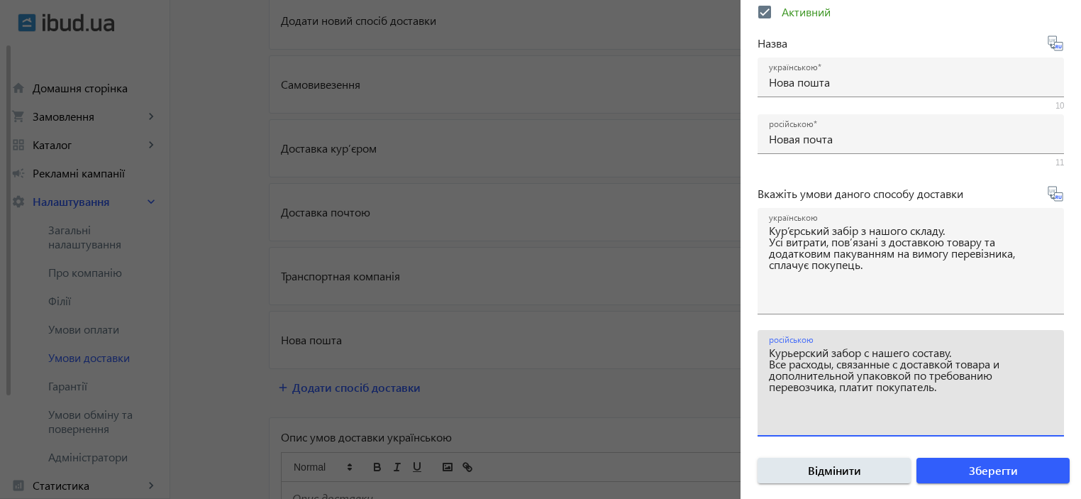
click at [954, 353] on textarea "Курьерский забор с нашего составу. Все расходы, связанные с доставкой товара и …" at bounding box center [911, 389] width 284 height 84
drag, startPoint x: 841, startPoint y: 384, endPoint x: 876, endPoint y: 382, distance: 35.5
click at [876, 382] on textarea "Курьерский забор с нашего склада. Все расходы, связанные с доставкой товара и д…" at bounding box center [911, 389] width 284 height 84
type textarea "Курьерский забор с нашего склада. Все расходы, связанные с доставкой товара и д…"
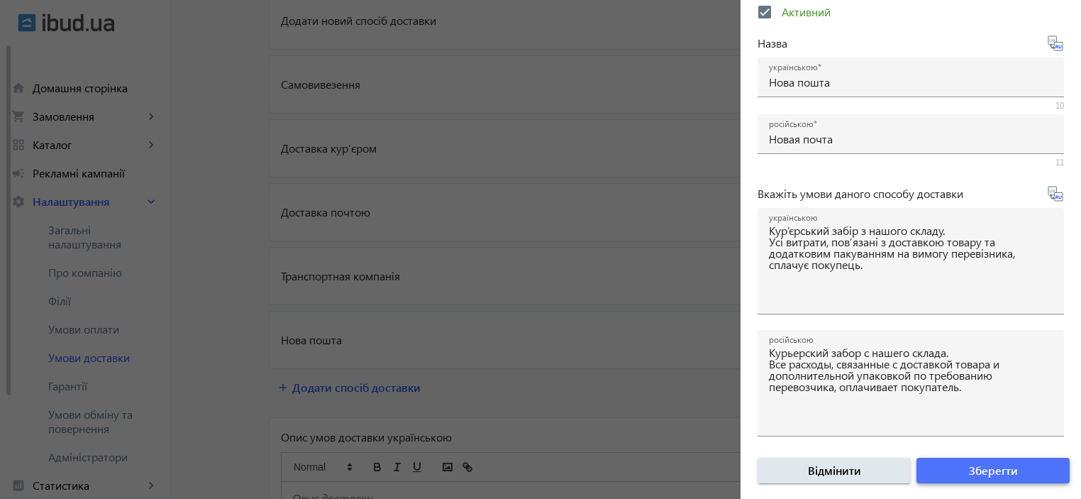
click at [995, 472] on span "Зберегти" at bounding box center [993, 471] width 49 height 16
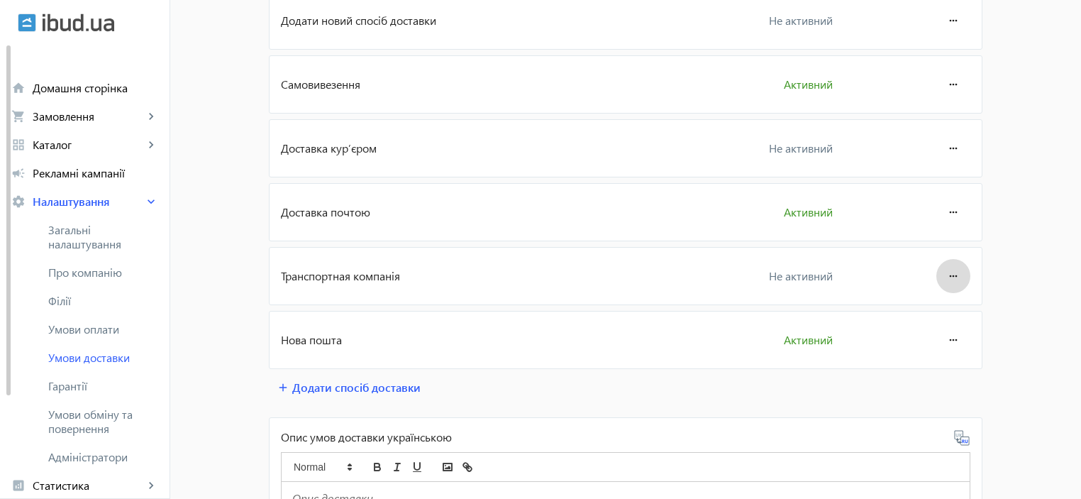
click at [945, 277] on mat-icon "more_horiz" at bounding box center [953, 276] width 17 height 34
click at [933, 320] on span "Редагувати" at bounding box center [926, 314] width 57 height 11
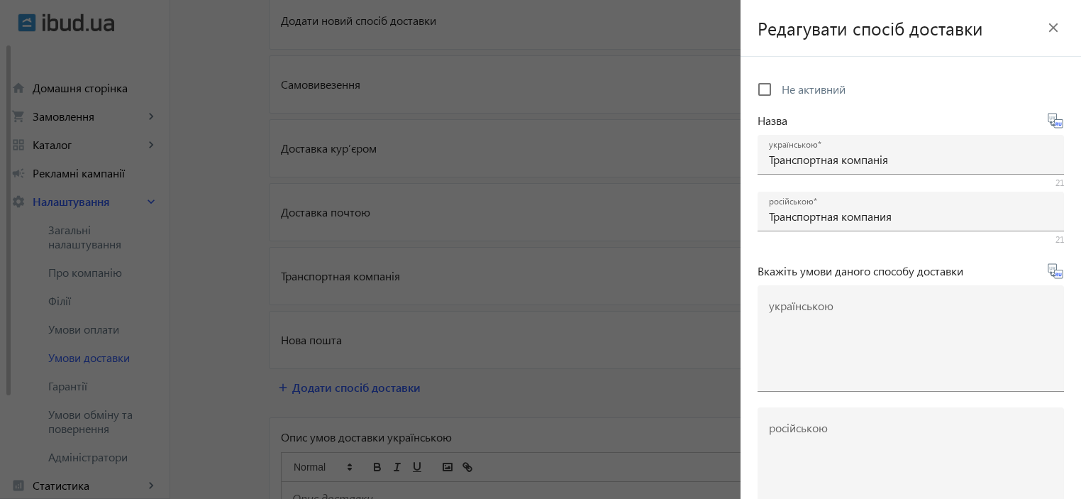
click at [905, 175] on div at bounding box center [911, 181] width 306 height 13
click at [905, 159] on input "Транспортная компанія" at bounding box center [911, 159] width 284 height 15
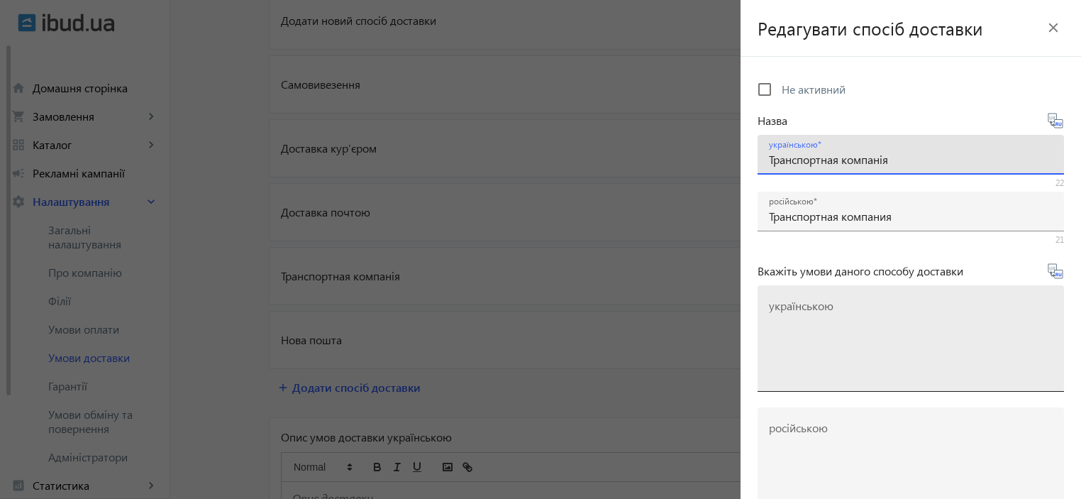
paste input "Delivery"
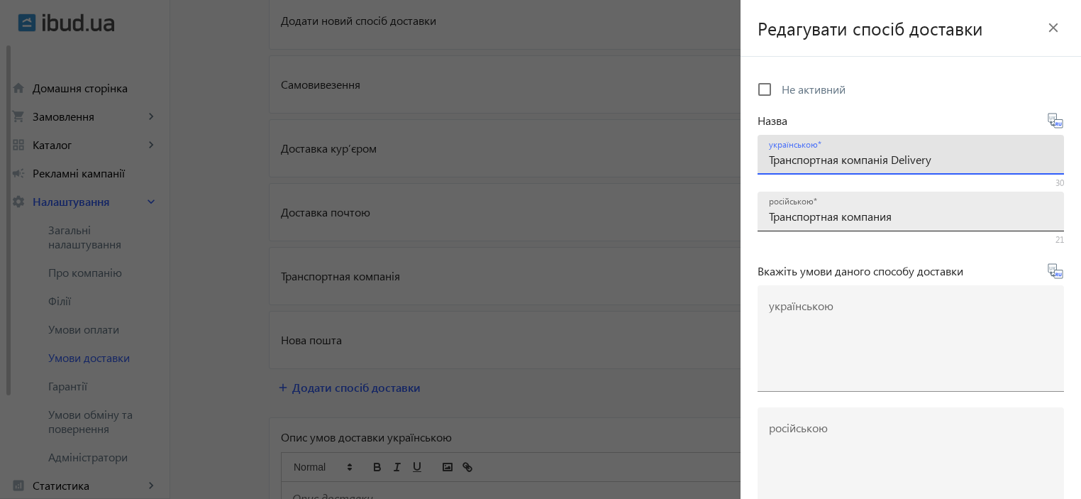
type input "Транспортная компанія Delivery"
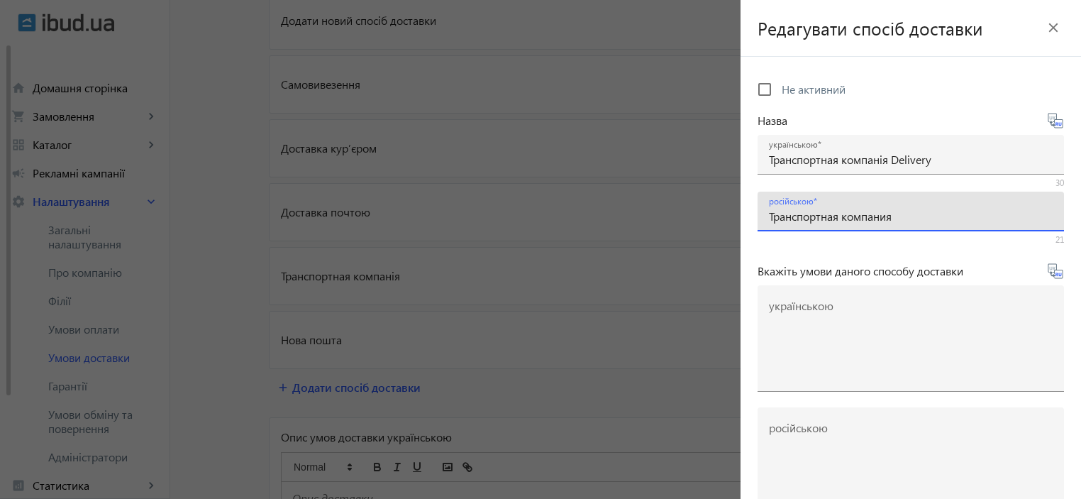
click at [915, 218] on input "Транспортная компания" at bounding box center [911, 216] width 284 height 15
paste input "Delivery"
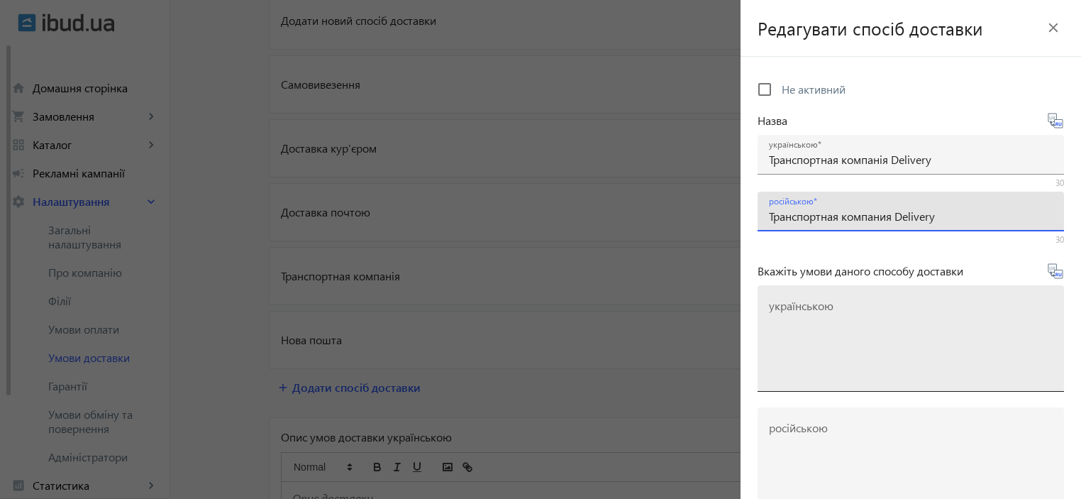
type input "Транспортная компания Delivery"
click at [919, 306] on textarea "українською" at bounding box center [911, 344] width 284 height 84
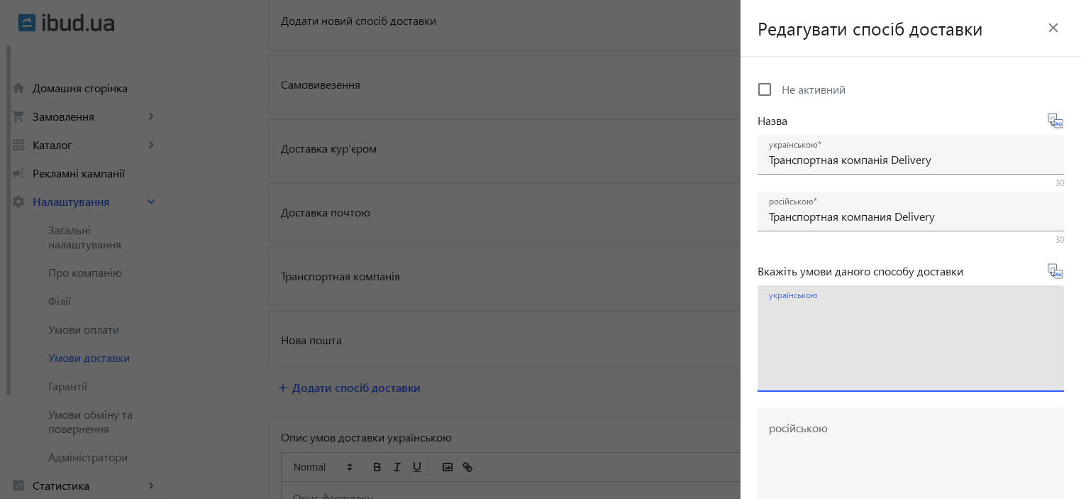
paste textarea "Кур’єрський забір з нашого складу. Усі витрати, пов’язані з доставкою товару, с…"
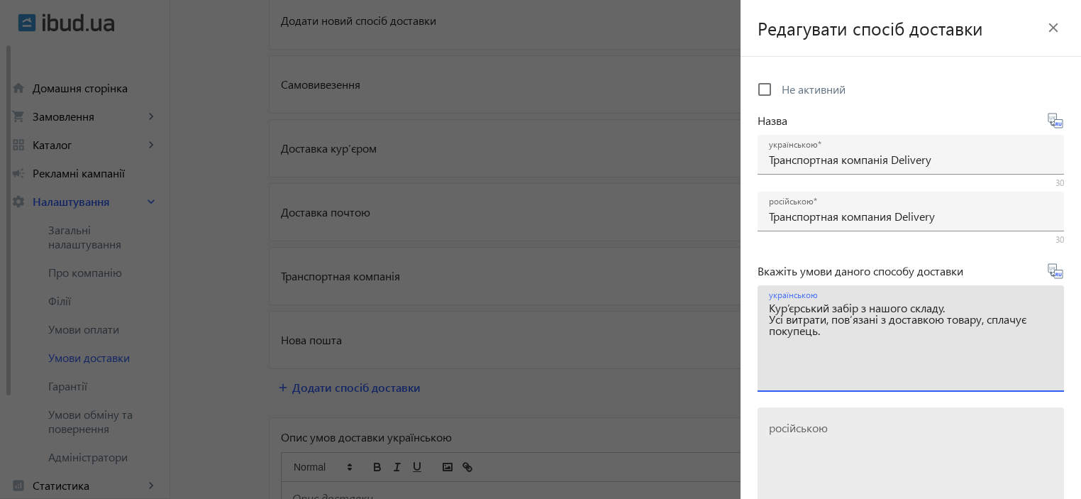
type textarea "Кур’єрський забір з нашого складу. Усі витрати, пов’язані з доставкою товару, с…"
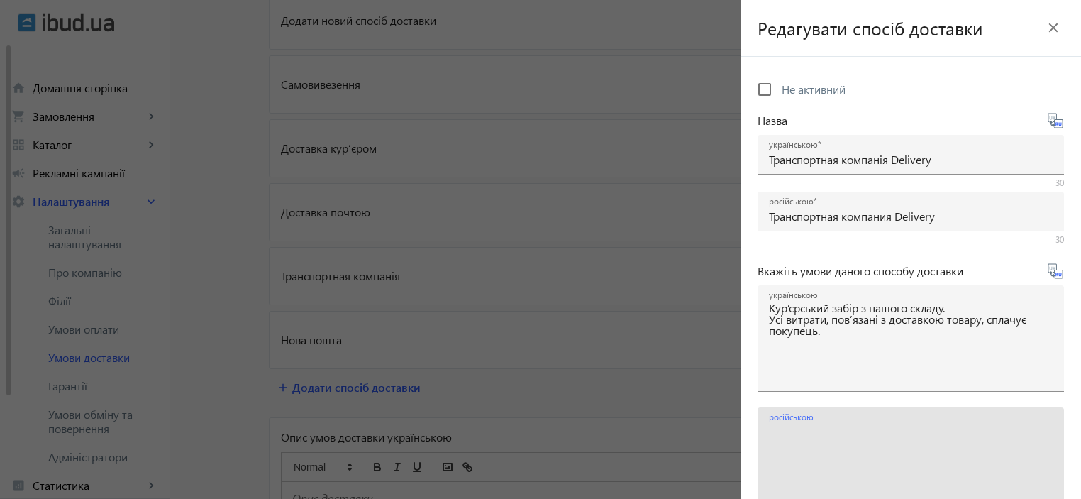
click at [853, 441] on textarea "російською" at bounding box center [911, 466] width 284 height 84
paste textarea "Курьерский забор по нашему составу. Все расходы, связанные с доставкой товара, …"
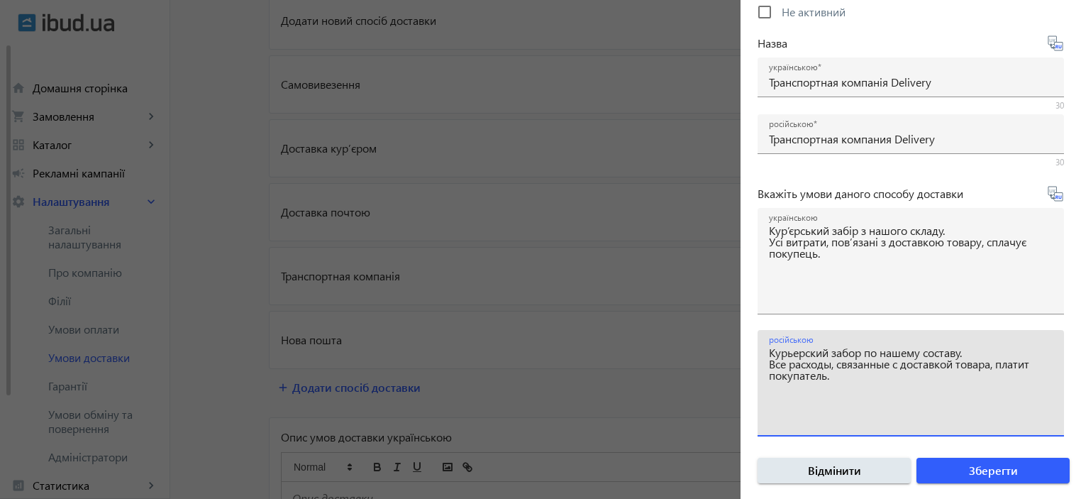
drag, startPoint x: 869, startPoint y: 352, endPoint x: 883, endPoint y: 350, distance: 14.3
click at [883, 350] on textarea "Курьерский забор по нашему составу. Все расходы, связанные с доставкой товара, …" at bounding box center [911, 389] width 284 height 84
drag, startPoint x: 902, startPoint y: 354, endPoint x: 914, endPoint y: 354, distance: 11.3
click at [914, 354] on textarea "Курьерский забор с нашему составу. Все расходы, связанные с доставкой товара, п…" at bounding box center [911, 389] width 284 height 84
drag, startPoint x: 919, startPoint y: 354, endPoint x: 953, endPoint y: 354, distance: 34.0
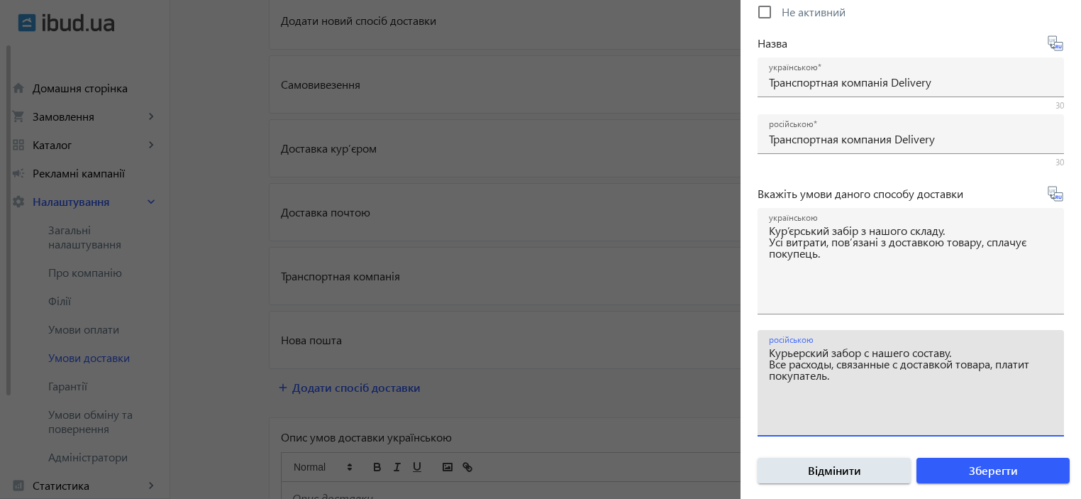
click at [953, 354] on textarea "Курьерский забор с нашего составу. Все расходы, связанные с доставкой товара, п…" at bounding box center [911, 389] width 284 height 84
drag, startPoint x: 1000, startPoint y: 364, endPoint x: 1036, endPoint y: 369, distance: 36.5
click at [1036, 369] on textarea "Курьерский забор с нашего склада. Все расходы, связанные с доставкой товара, пл…" at bounding box center [911, 389] width 284 height 84
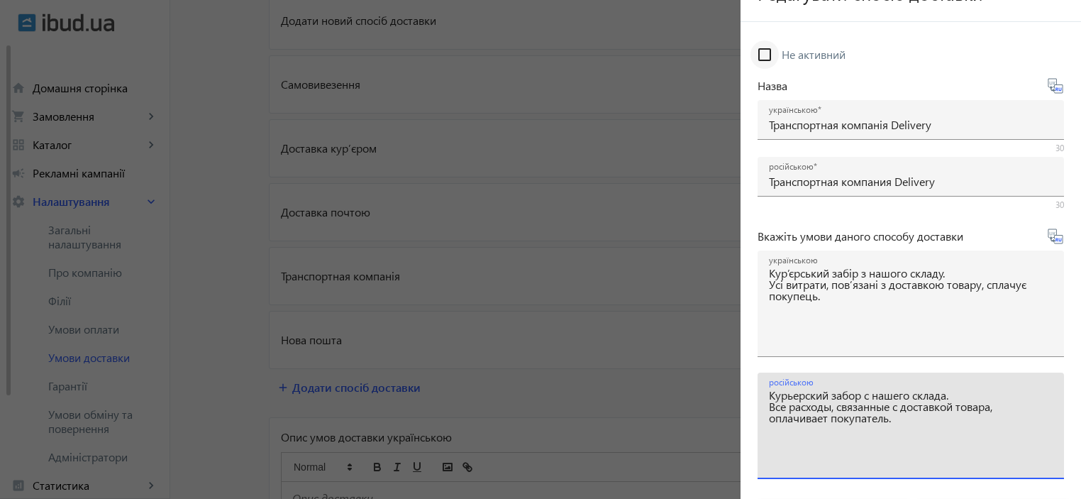
scroll to position [0, 0]
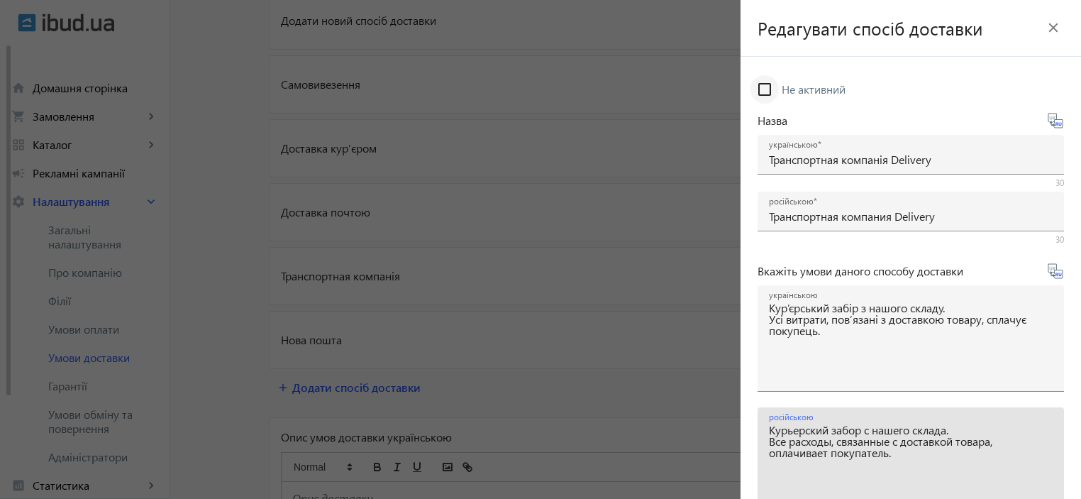
type textarea "Курьерский забор с нашего склада. Все расходы, связанные с доставкой товара, оп…"
click at [767, 92] on input "Не активний" at bounding box center [765, 89] width 28 height 28
checkbox input "true"
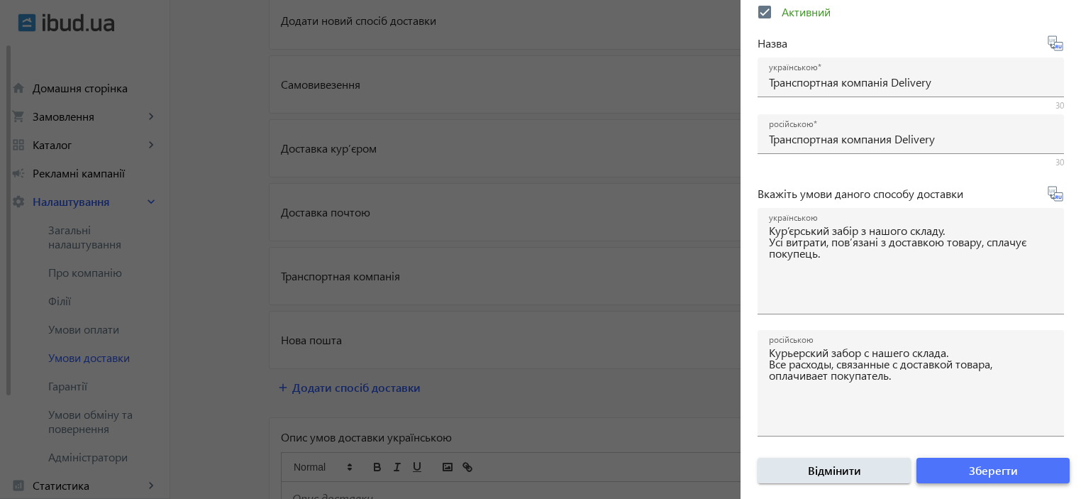
click at [1002, 472] on span "Зберегти" at bounding box center [993, 471] width 49 height 16
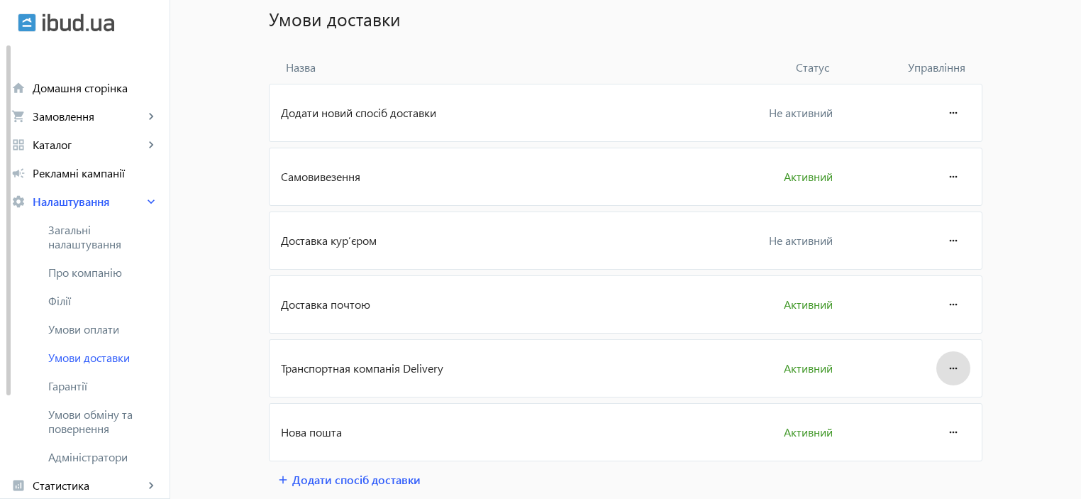
scroll to position [94, 0]
click at [945, 117] on mat-icon "more_horiz" at bounding box center [953, 115] width 17 height 34
click at [552, 175] on div at bounding box center [540, 249] width 1081 height 499
click at [377, 248] on span "Доставка курʼєром" at bounding box center [488, 243] width 414 height 16
click at [956, 306] on mat-icon "more_horiz" at bounding box center [953, 306] width 17 height 34
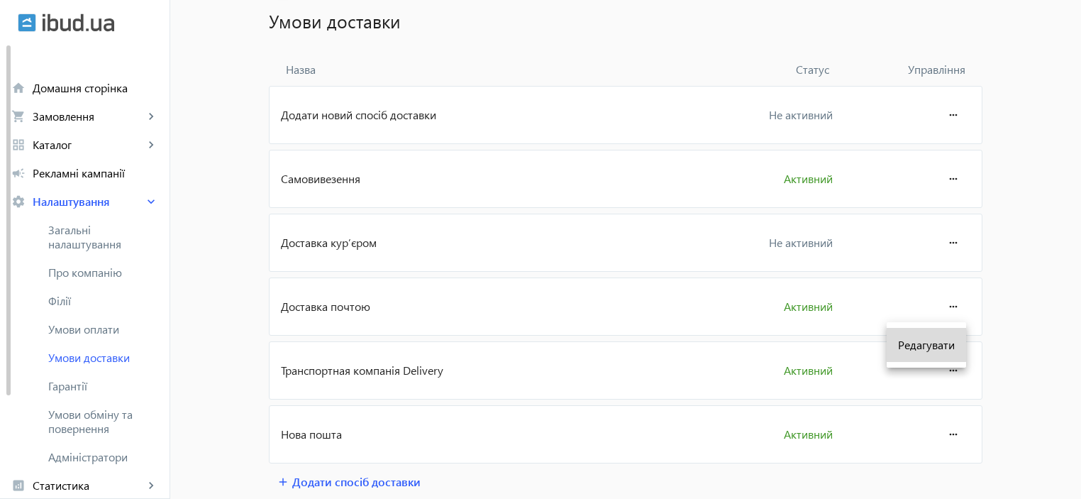
click at [926, 340] on span "Редагувати" at bounding box center [926, 344] width 57 height 11
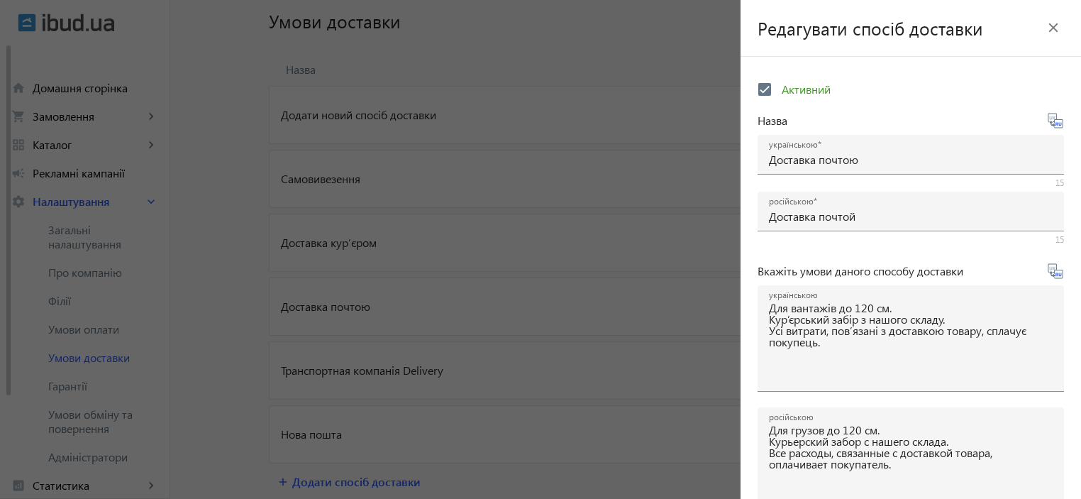
click at [1043, 26] on mat-icon "close" at bounding box center [1053, 27] width 21 height 21
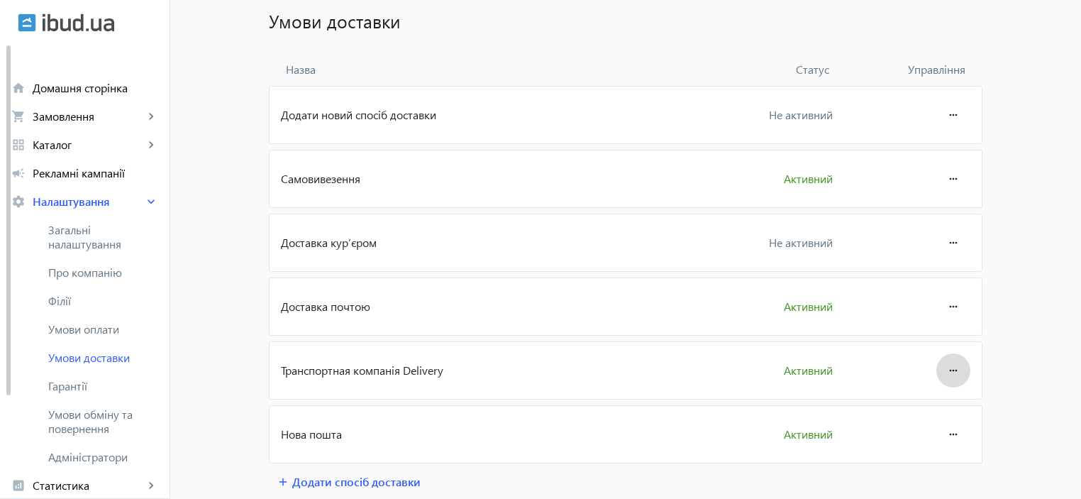
click at [949, 368] on mat-icon "more_horiz" at bounding box center [953, 370] width 17 height 34
click at [930, 408] on span "Редагувати" at bounding box center [926, 408] width 57 height 11
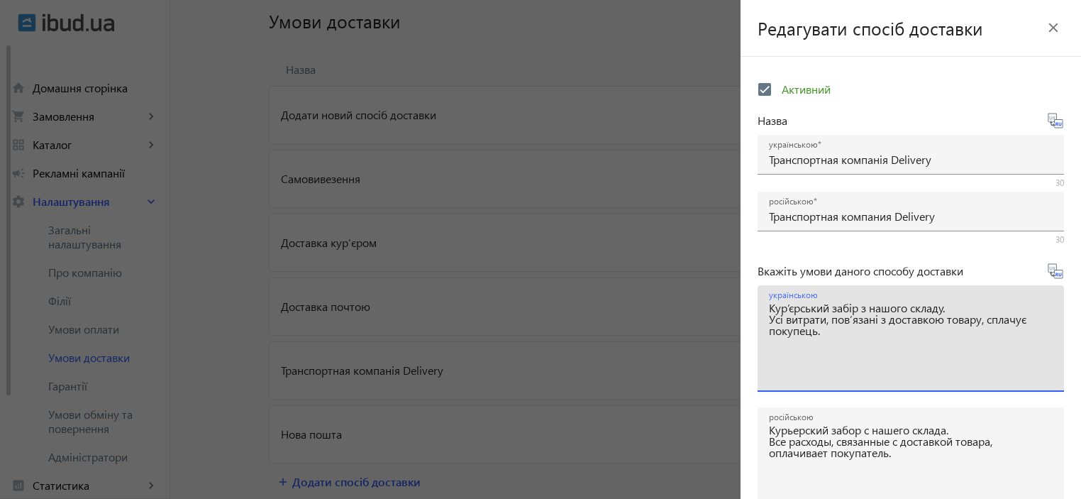
drag, startPoint x: 828, startPoint y: 337, endPoint x: 758, endPoint y: 304, distance: 77.7
click at [758, 304] on div "українською Кур’єрський забір з нашого складу. Усі витрати, пов’язані з доставк…" at bounding box center [911, 338] width 306 height 106
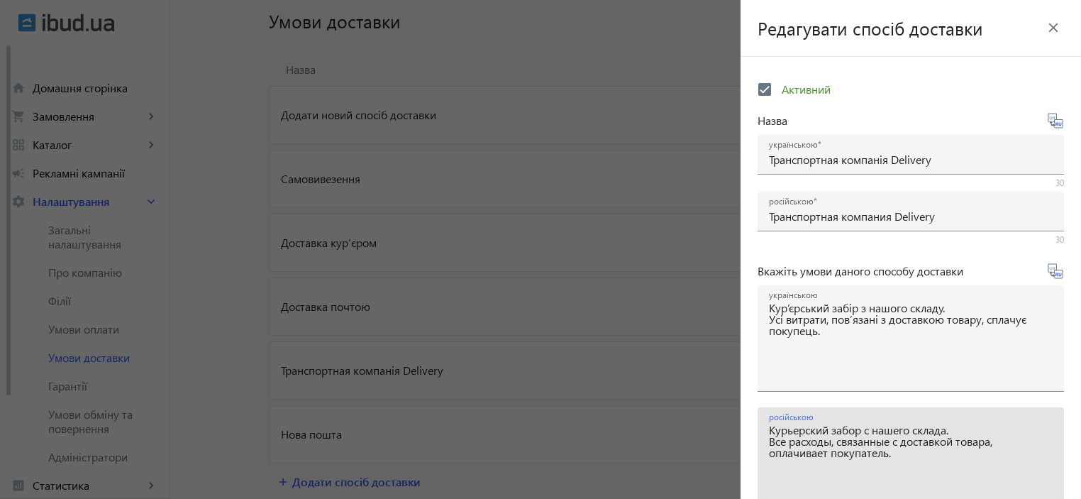
drag, startPoint x: 904, startPoint y: 459, endPoint x: 766, endPoint y: 428, distance: 141.1
click at [766, 428] on div "російською Курьерский забор с нашего склада. Все расходы, связанные с доставкой…" at bounding box center [911, 460] width 306 height 106
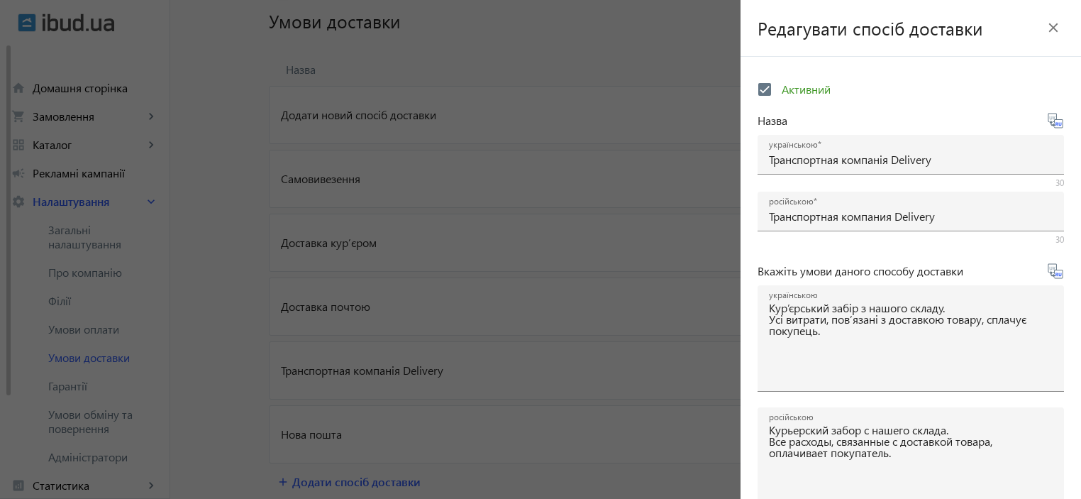
click at [1044, 24] on mat-icon "close" at bounding box center [1053, 27] width 21 height 21
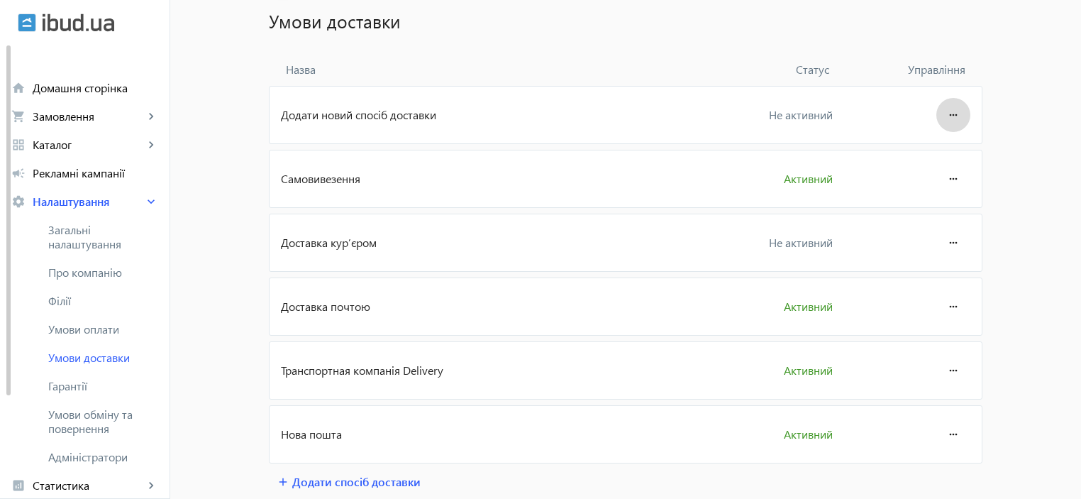
click at [951, 120] on mat-icon "more_horiz" at bounding box center [953, 115] width 17 height 34
click at [918, 160] on span "Редагувати" at bounding box center [926, 153] width 57 height 11
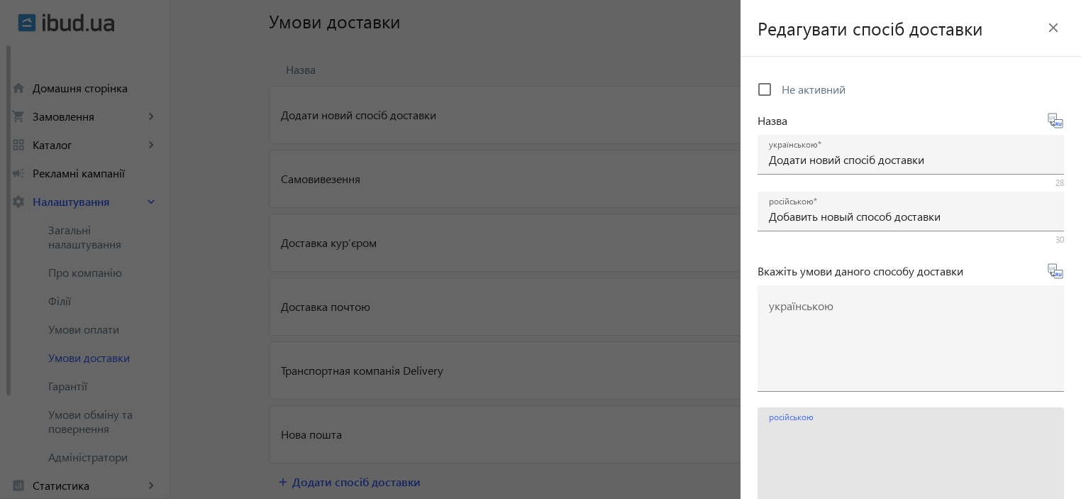
click at [814, 442] on textarea "російською" at bounding box center [911, 466] width 284 height 84
paste textarea "Курьерский забор с нашего склада. Все расходы, связанные с доставкой товара, оп…"
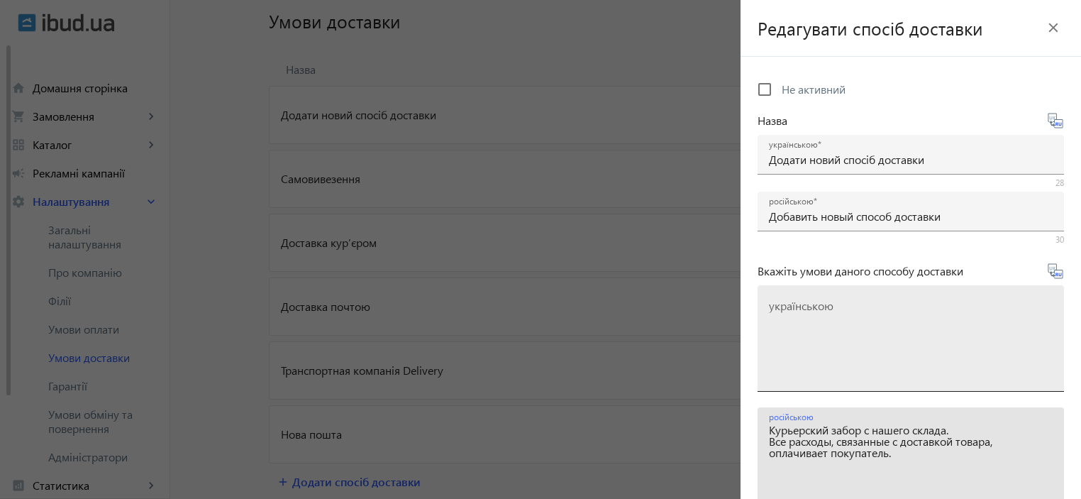
type textarea "Курьерский забор с нашего склада. Все расходы, связанные с доставкой товара, оп…"
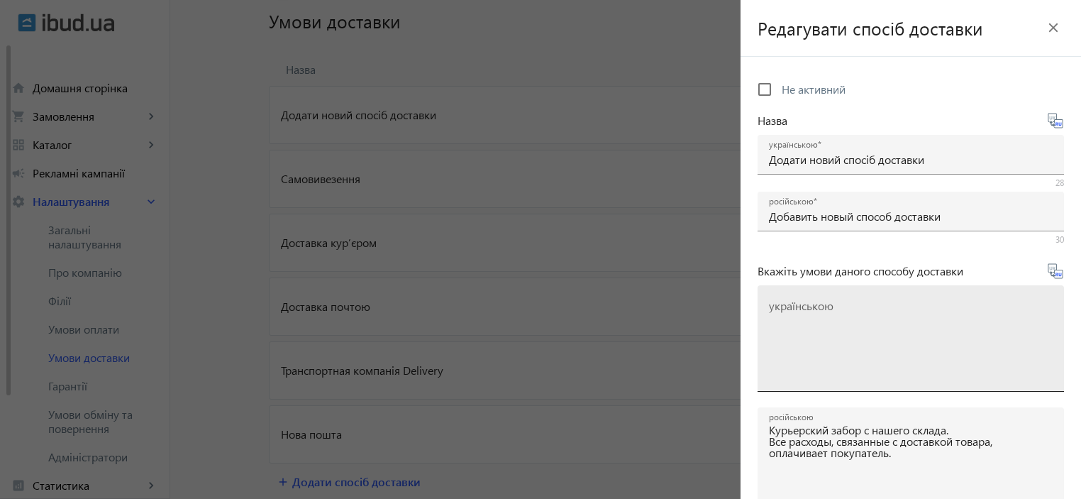
click at [795, 307] on mat-label "українською" at bounding box center [801, 305] width 65 height 15
click at [795, 307] on textarea "українською" at bounding box center [911, 344] width 284 height 84
paste textarea "Кур’єрський забір з нашого складу. Усі витрати, пов’язані з доставкою товару, с…"
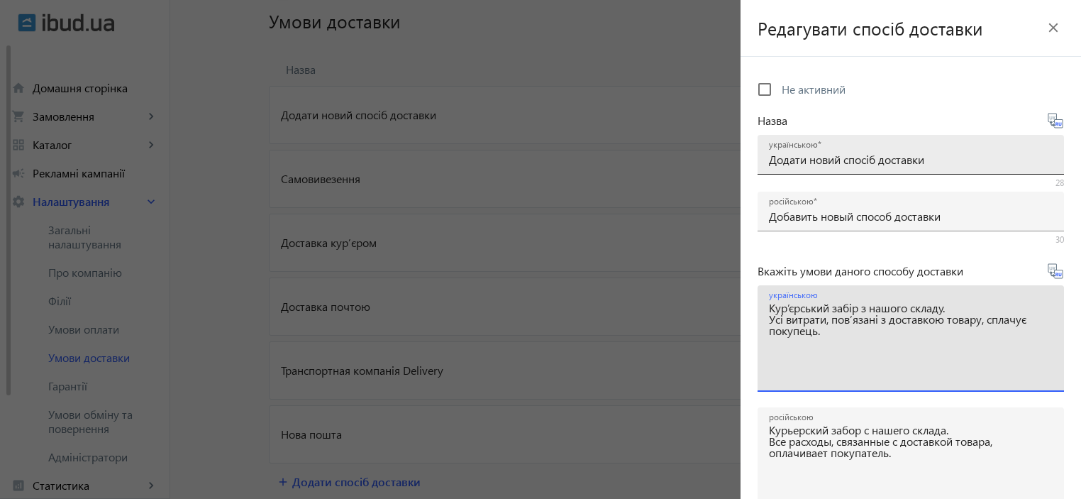
type textarea "Кур’єрський забір з нашого складу. Усі витрати, пов’язані з доставкою товару, с…"
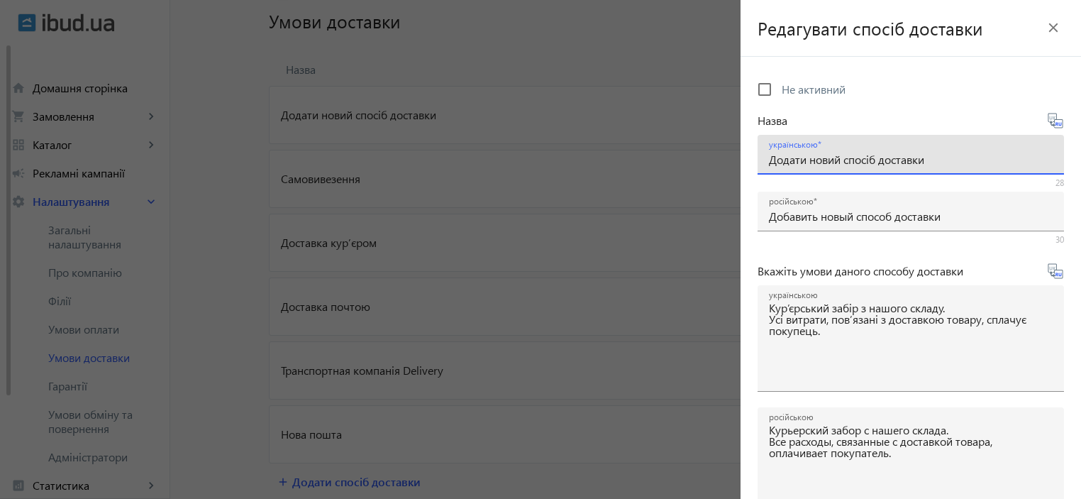
click at [938, 158] on input "Додати новий спосіб доставки" at bounding box center [911, 159] width 284 height 15
drag, startPoint x: 938, startPoint y: 158, endPoint x: 752, endPoint y: 148, distance: 186.8
click at [752, 148] on form "Не активний Назва українською Додати новий спосіб доставки 28 російською Добави…" at bounding box center [911, 326] width 340 height 504
paste input "Meest ПОШТА"
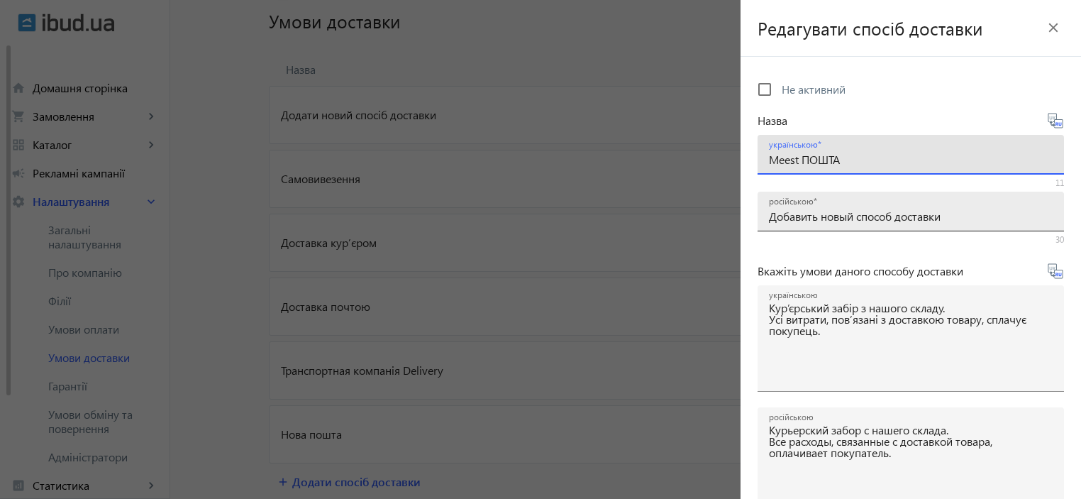
type input "Meest ПОШТА"
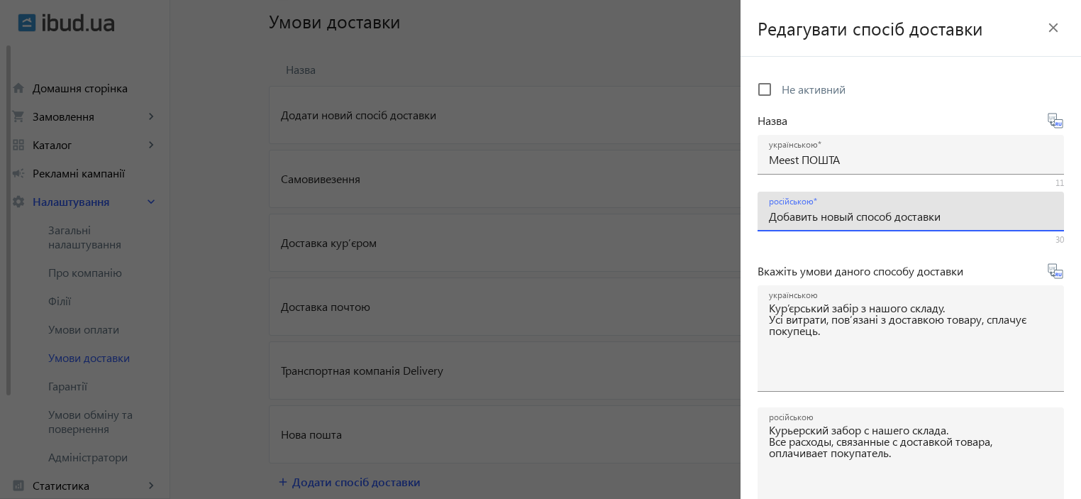
drag, startPoint x: 904, startPoint y: 221, endPoint x: 719, endPoint y: 219, distance: 185.9
paste input "Meest ПОШТА"
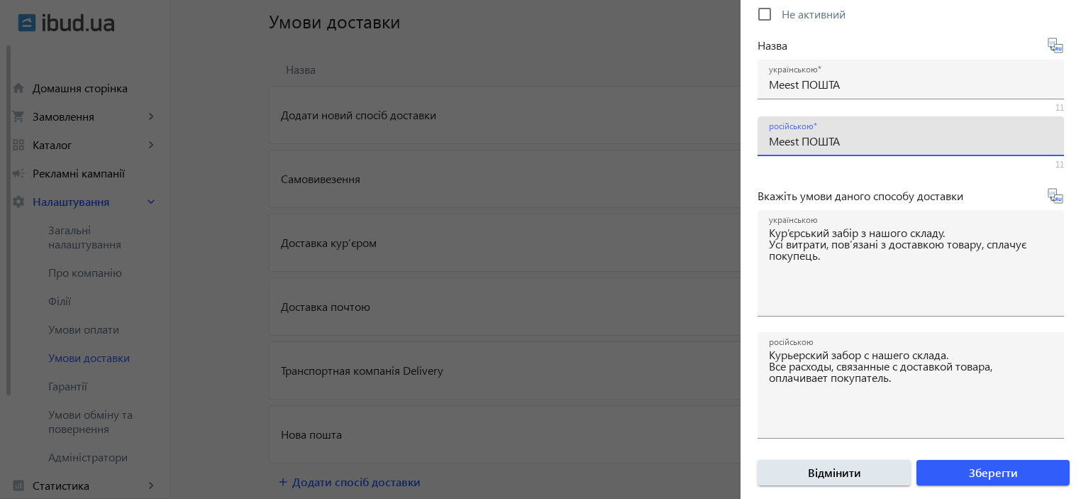
scroll to position [77, 0]
type input "Meest ПОШТА"
click at [763, 8] on input "Не активний" at bounding box center [765, 12] width 28 height 28
checkbox input "true"
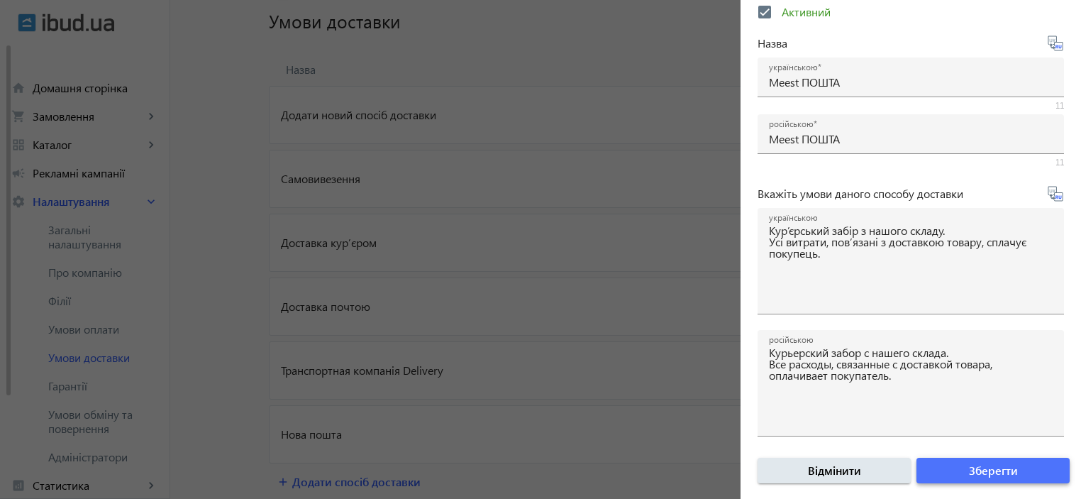
click at [996, 475] on span "Зберегти" at bounding box center [993, 471] width 49 height 16
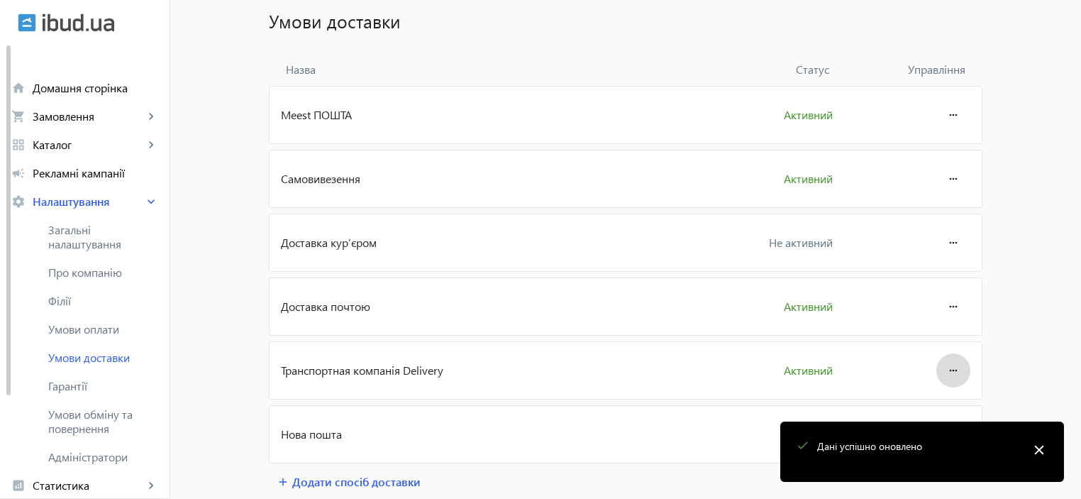
click at [952, 369] on mat-icon "more_horiz" at bounding box center [953, 370] width 17 height 34
click at [930, 411] on span "Редагувати" at bounding box center [926, 408] width 57 height 11
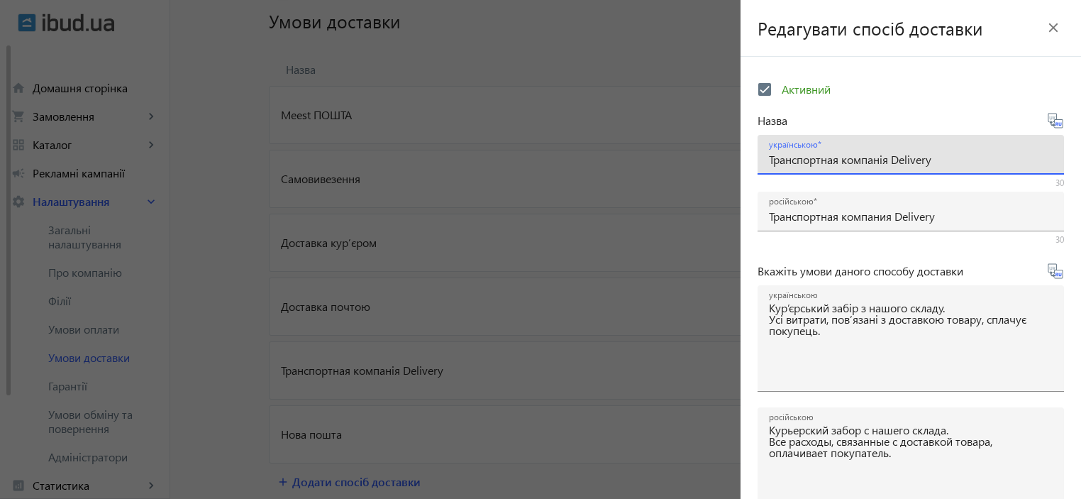
drag, startPoint x: 895, startPoint y: 157, endPoint x: 714, endPoint y: 158, distance: 180.9
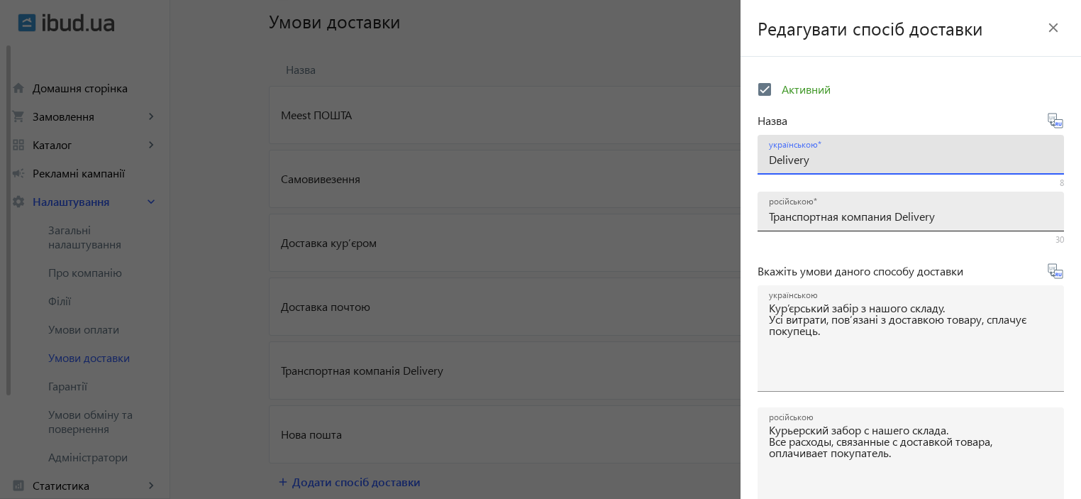
type input "Delivery"
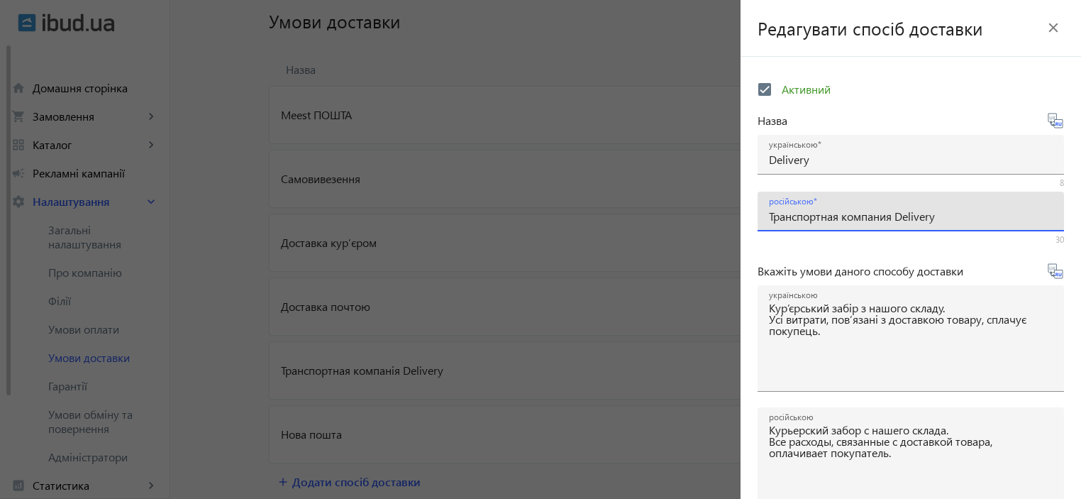
drag, startPoint x: 897, startPoint y: 218, endPoint x: 727, endPoint y: 216, distance: 169.6
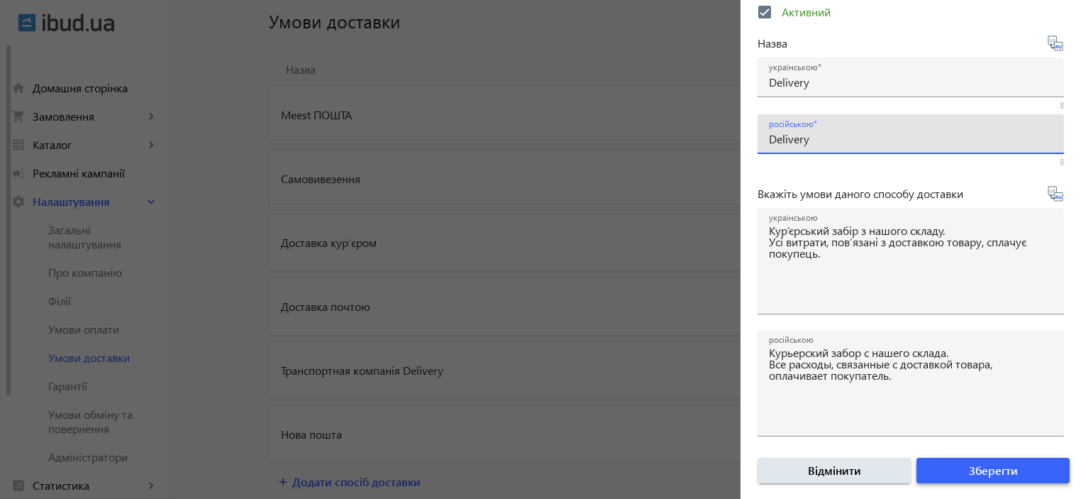
type input "Delivery"
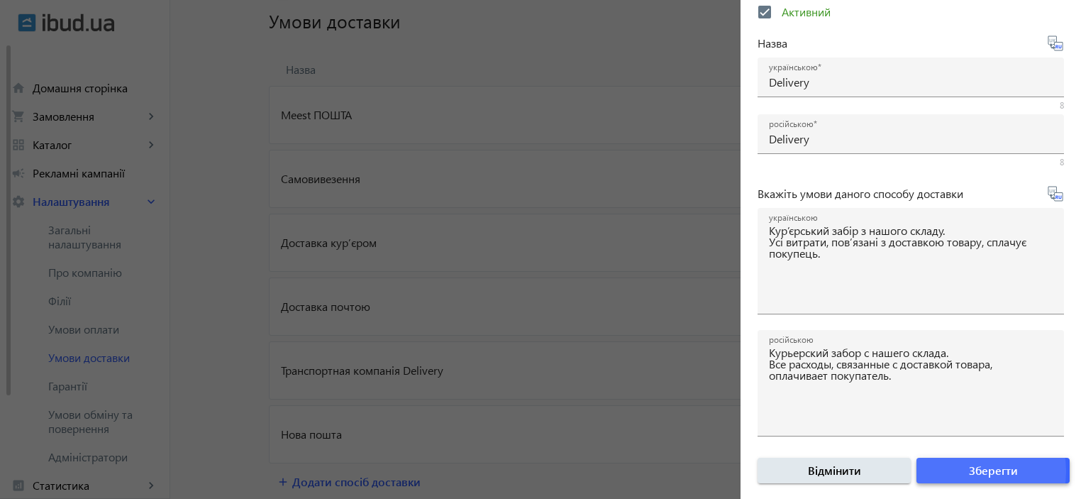
click at [969, 470] on span "Зберегти" at bounding box center [993, 471] width 49 height 16
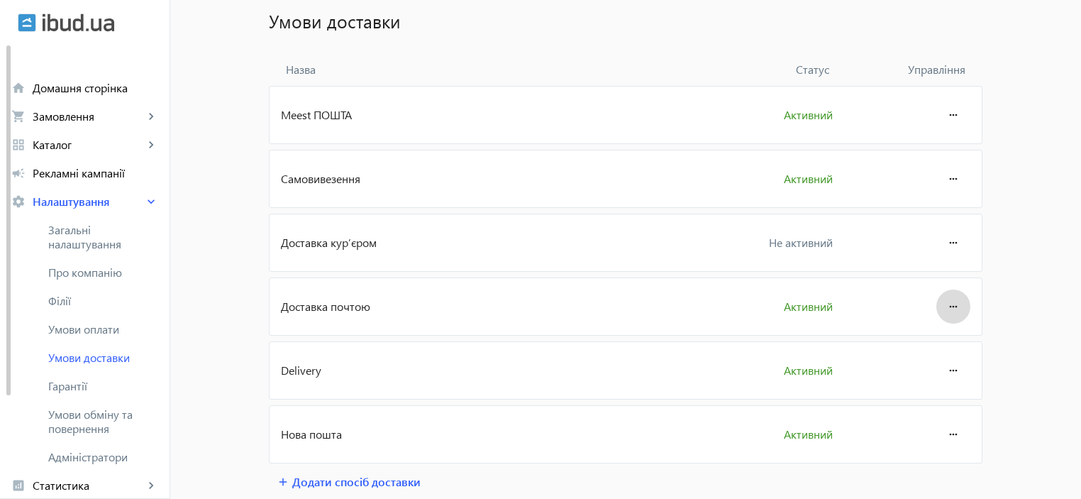
click at [956, 306] on mat-icon "more_horiz" at bounding box center [953, 306] width 17 height 34
click at [925, 345] on span "Редагувати" at bounding box center [926, 344] width 57 height 11
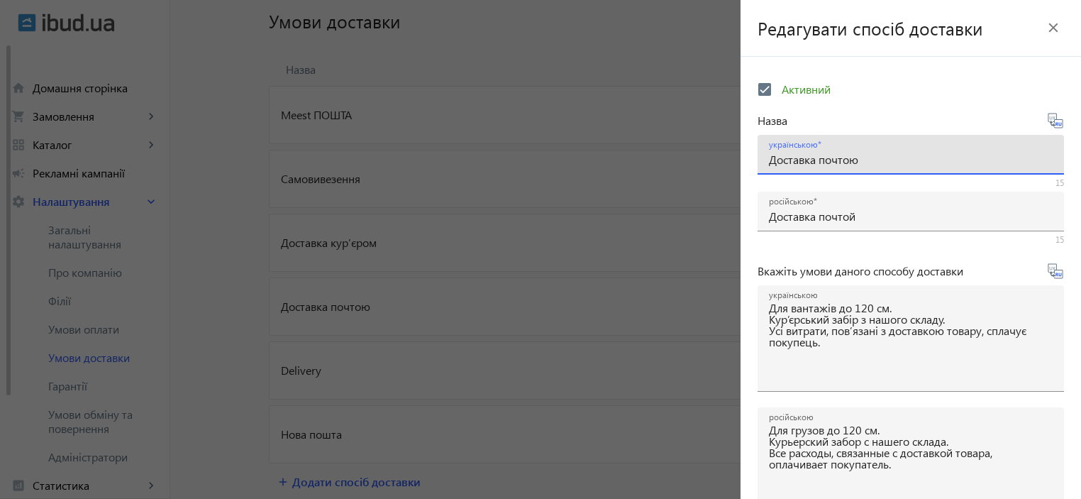
click at [880, 162] on input "Доставка почтою" at bounding box center [911, 159] width 284 height 15
drag, startPoint x: 852, startPoint y: 163, endPoint x: 749, endPoint y: 164, distance: 102.9
click at [752, 165] on form "Активний Назва українською Доставка почтою 15 російською Доставка почтой 15 Вка…" at bounding box center [911, 326] width 340 height 504
type input "УкрПОШТА"
drag, startPoint x: 843, startPoint y: 163, endPoint x: 751, endPoint y: 150, distance: 93.1
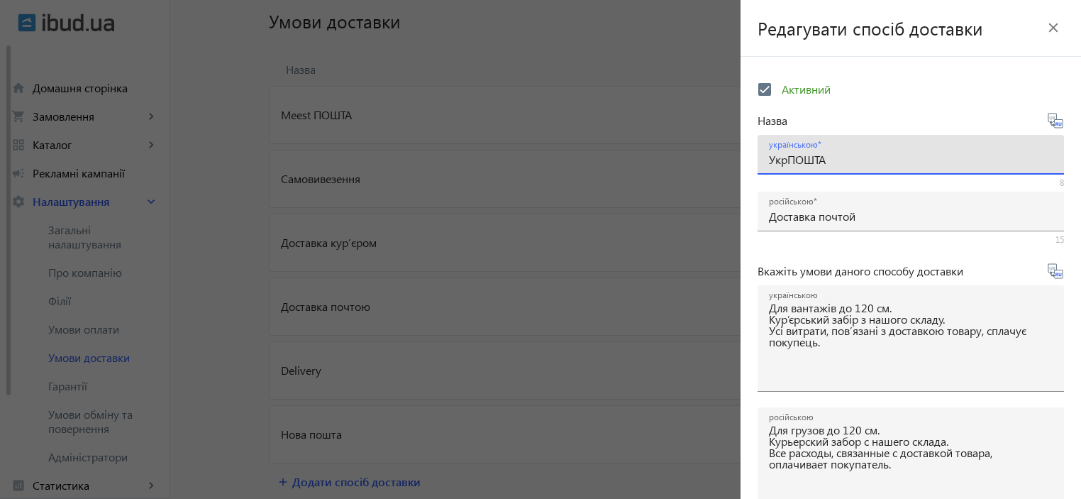
click at [751, 150] on form "Активний Назва українською УкрПОШТА 8 російською Доставка почтой 15 Вкажіть умо…" at bounding box center [911, 326] width 340 height 504
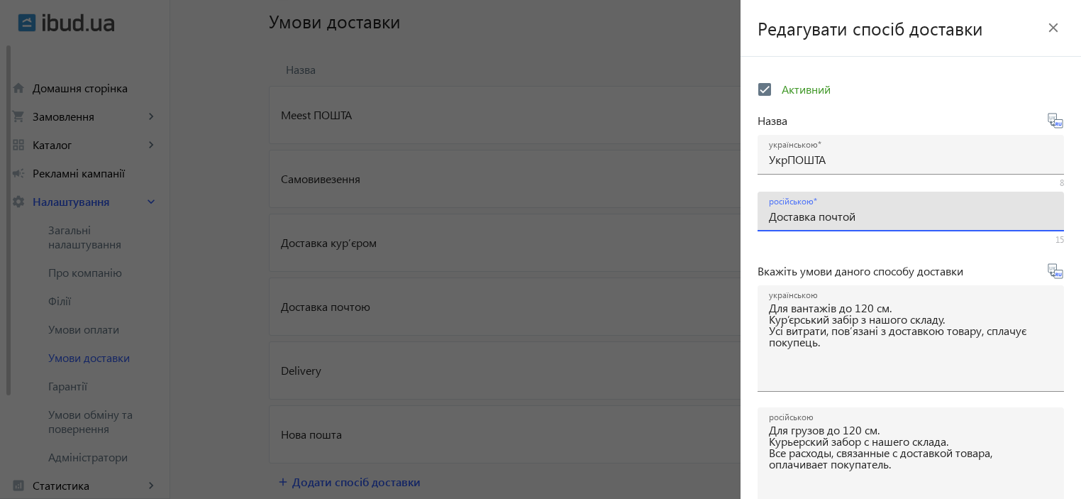
drag, startPoint x: 860, startPoint y: 218, endPoint x: 720, endPoint y: 215, distance: 140.5
paste input "крПОШТА"
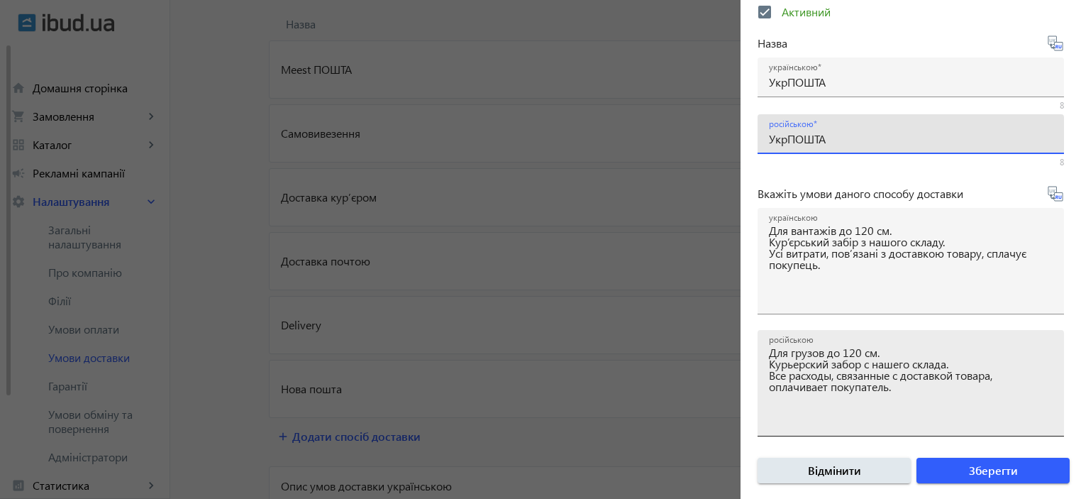
scroll to position [236, 0]
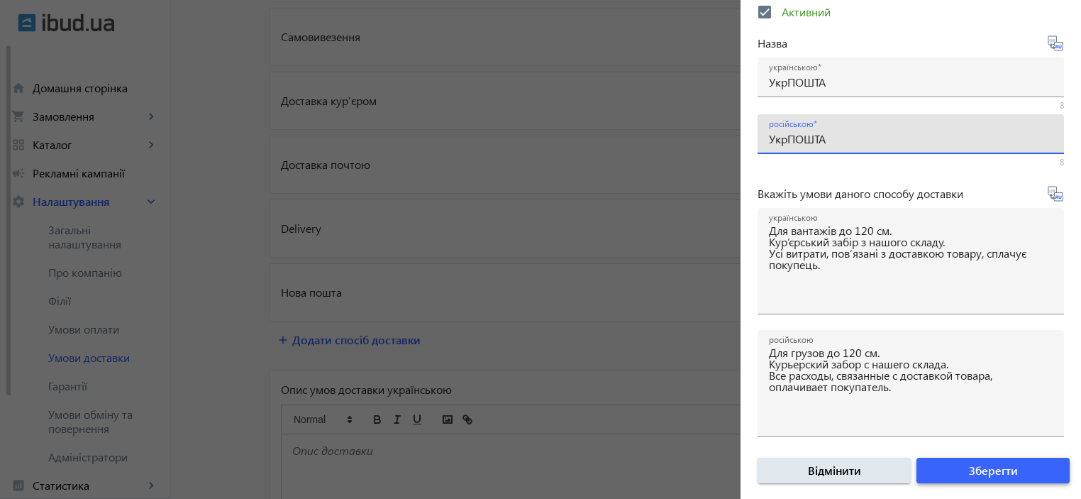
type input "УкрПОШТА"
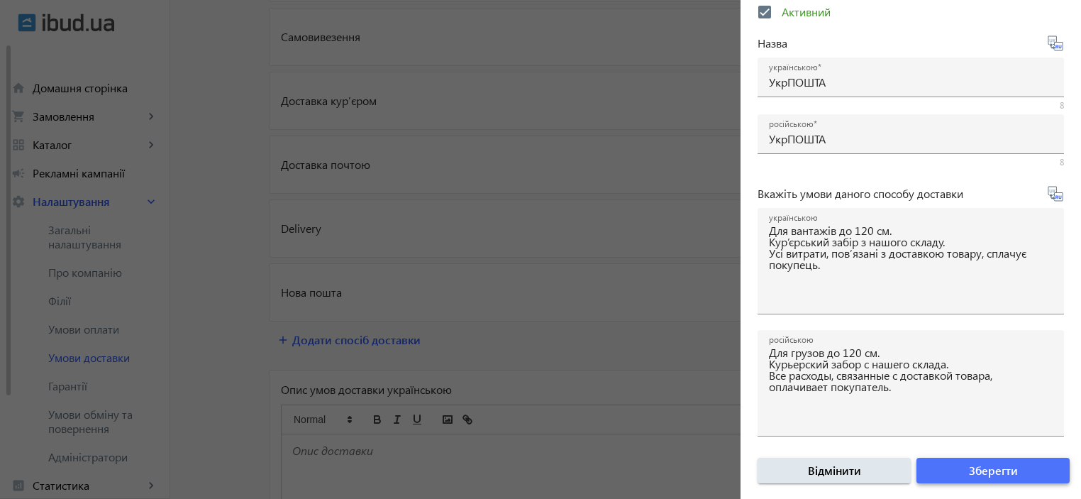
click at [1007, 473] on span "Зберегти" at bounding box center [993, 471] width 49 height 16
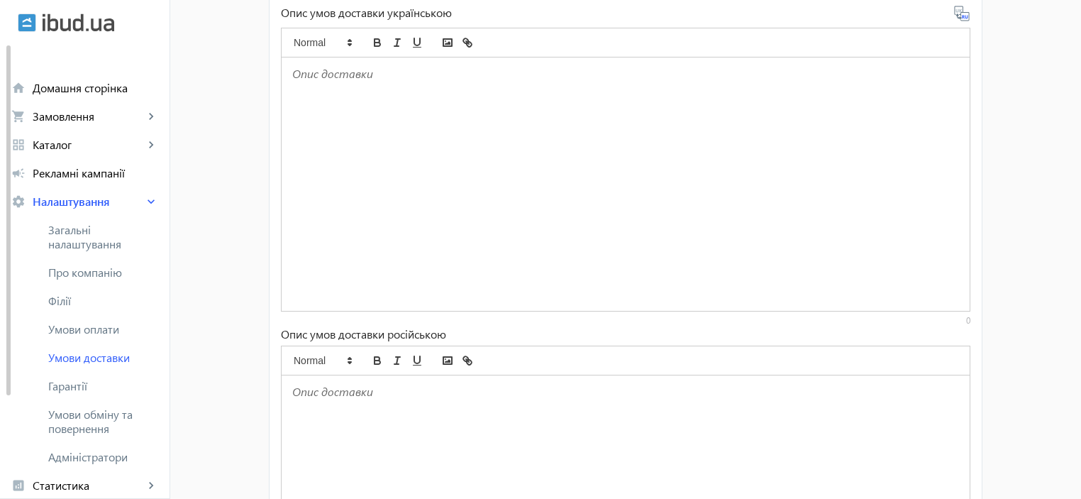
scroll to position [520, 0]
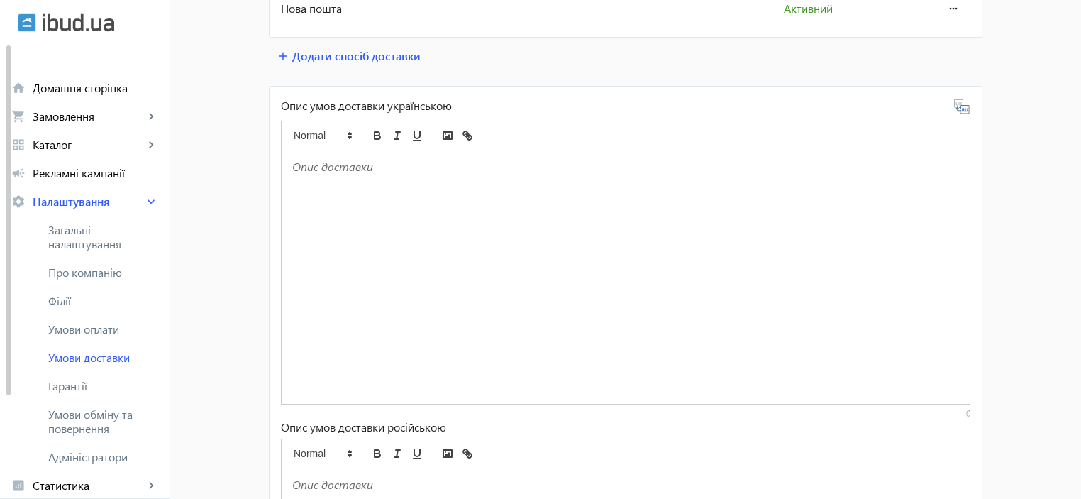
click at [570, 205] on div at bounding box center [626, 276] width 688 height 253
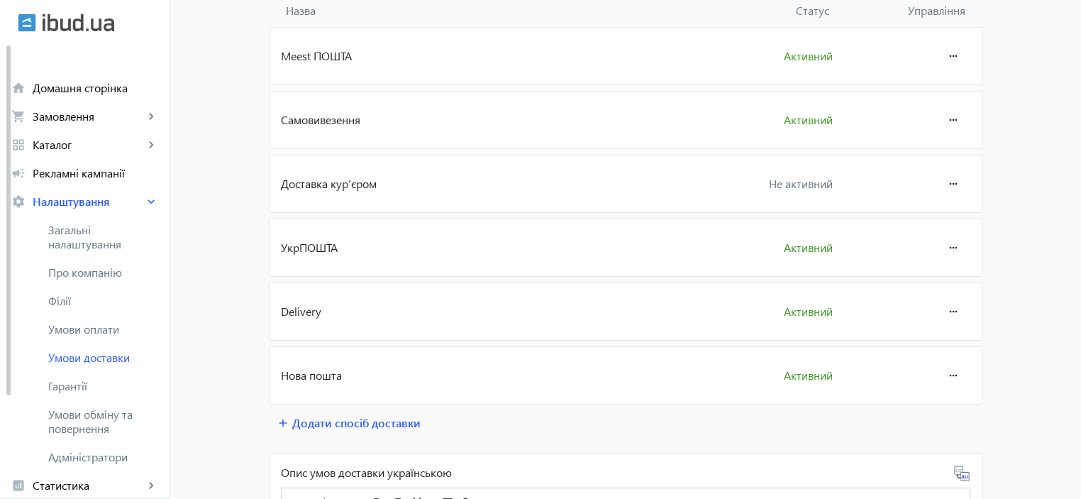
scroll to position [142, 0]
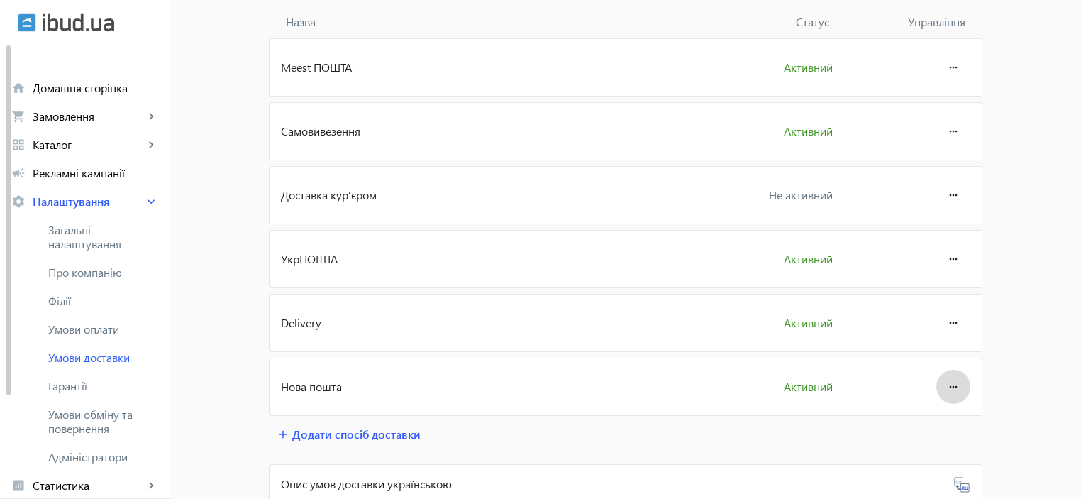
click at [952, 390] on mat-icon "more_horiz" at bounding box center [953, 387] width 17 height 34
click at [933, 421] on span "Редагувати" at bounding box center [926, 424] width 57 height 11
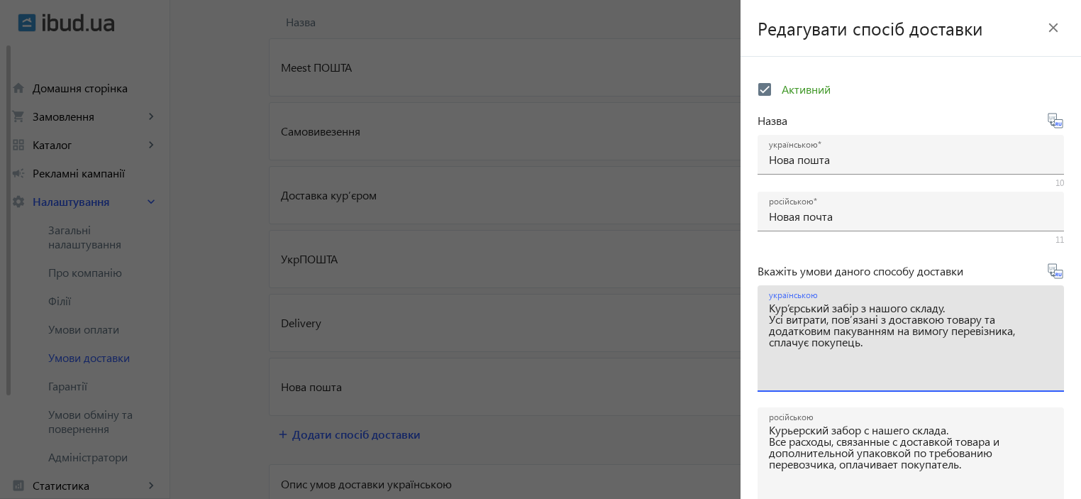
drag, startPoint x: 899, startPoint y: 364, endPoint x: 762, endPoint y: 307, distance: 148.9
click at [762, 307] on div "українською Кур’єрський забір з нашого складу. Усі витрати, пов’язані з доставк…" at bounding box center [911, 338] width 306 height 106
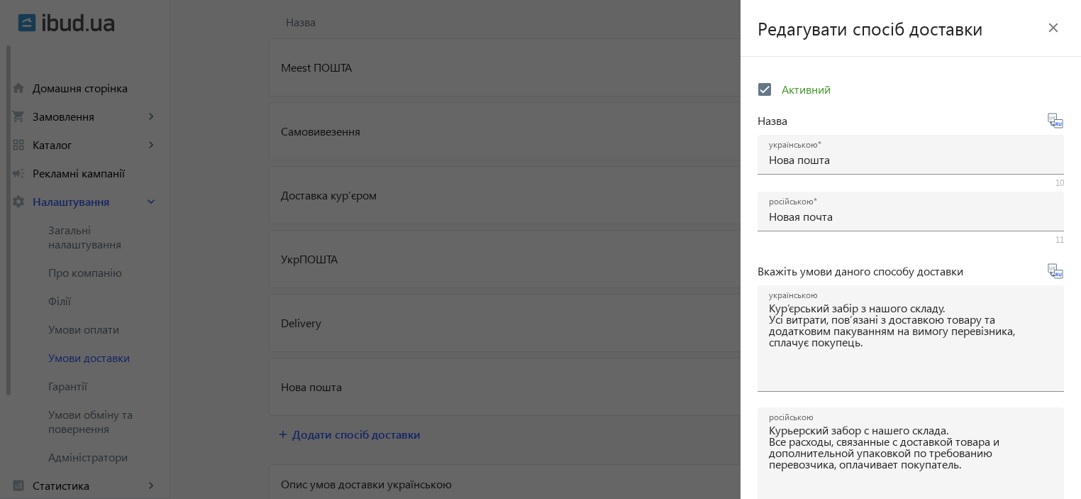
click at [1048, 31] on mat-icon "close" at bounding box center [1053, 27] width 21 height 21
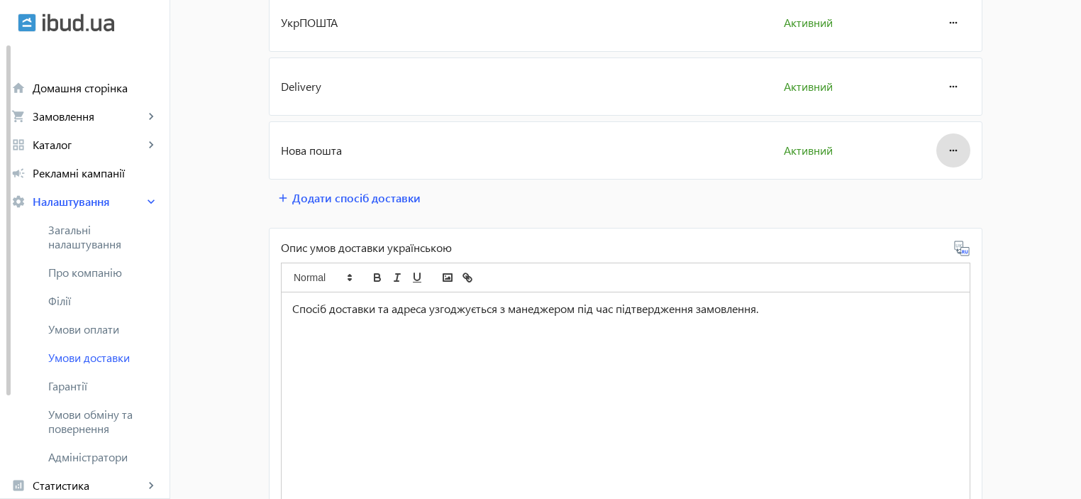
scroll to position [520, 0]
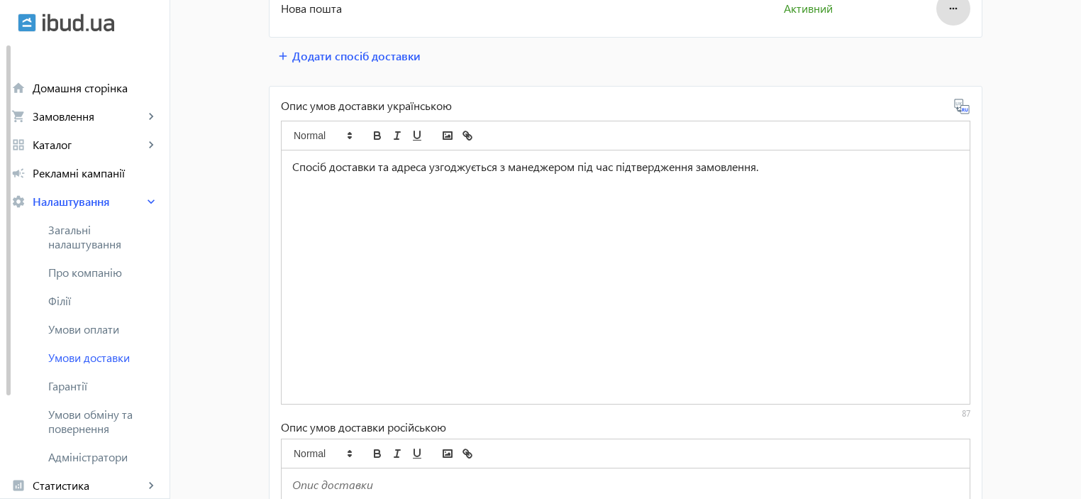
click at [357, 196] on div "Спосіб доставки та адреса узгоджується з манеджером під час підтвердження замов…" at bounding box center [626, 276] width 688 height 253
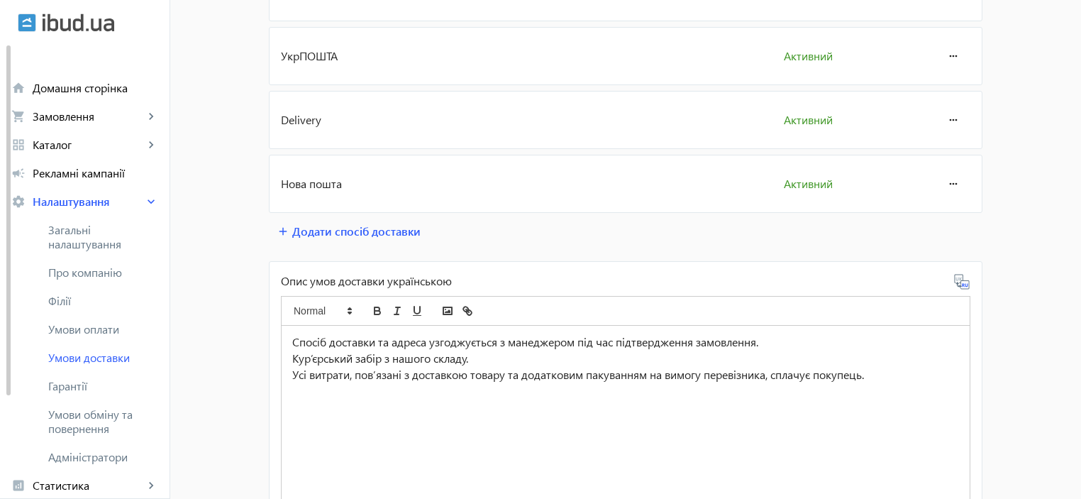
scroll to position [236, 0]
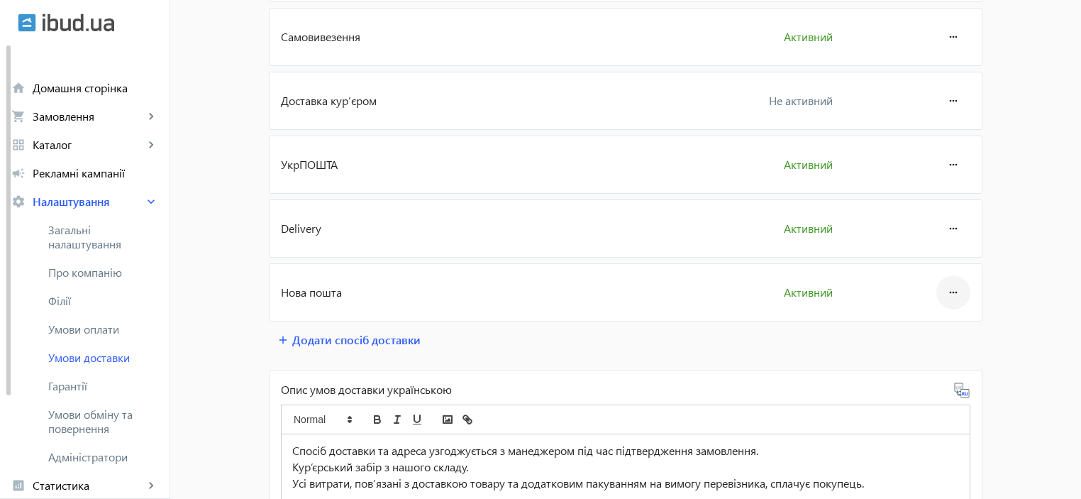
click at [948, 292] on mat-icon "more_horiz" at bounding box center [953, 292] width 17 height 34
click at [936, 338] on button "Редагувати" at bounding box center [926, 330] width 79 height 34
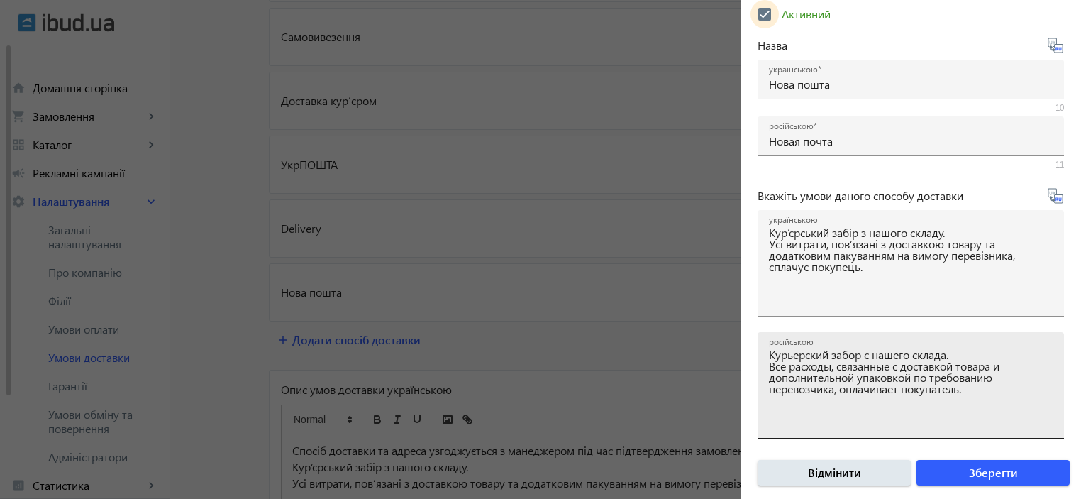
scroll to position [77, 0]
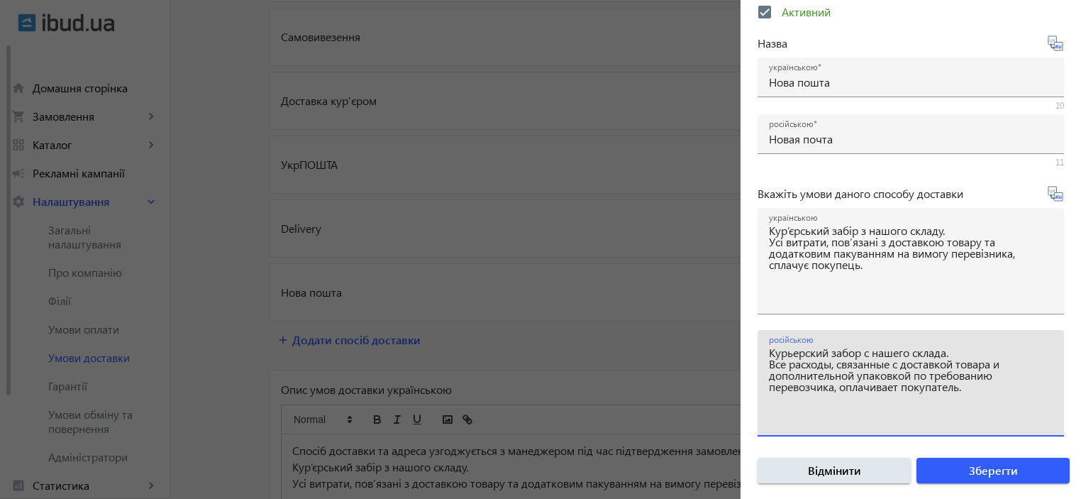
drag, startPoint x: 985, startPoint y: 391, endPoint x: 755, endPoint y: 341, distance: 235.1
click at [755, 341] on form "Активний Назва українською Нова пошта 10 російською Новая почта 11 Вкажіть умов…" at bounding box center [911, 248] width 340 height 504
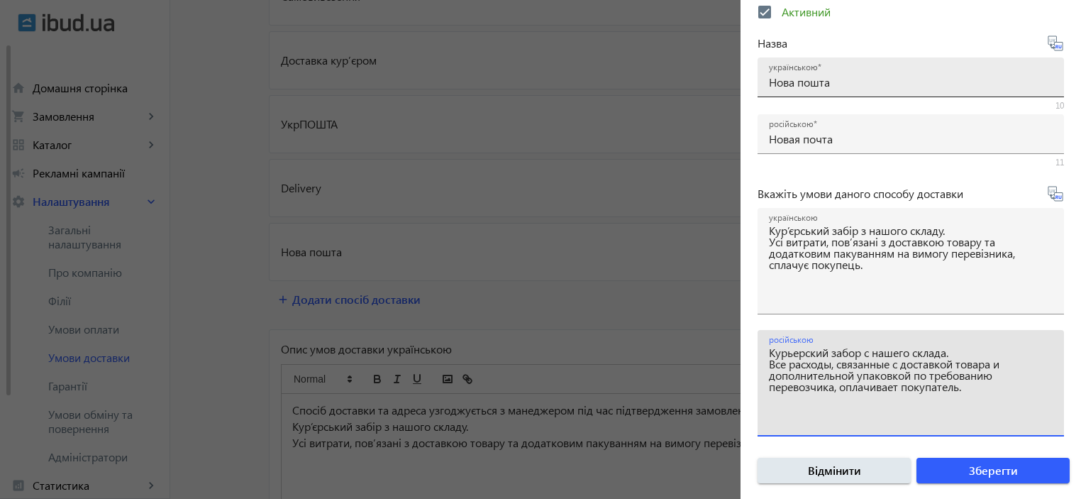
scroll to position [331, 0]
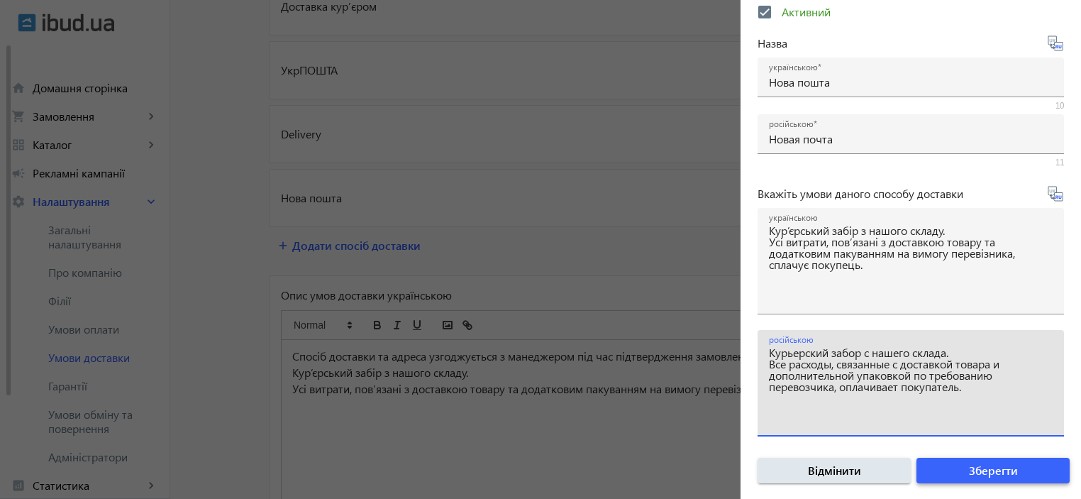
click at [1022, 467] on span "submit" at bounding box center [993, 470] width 153 height 34
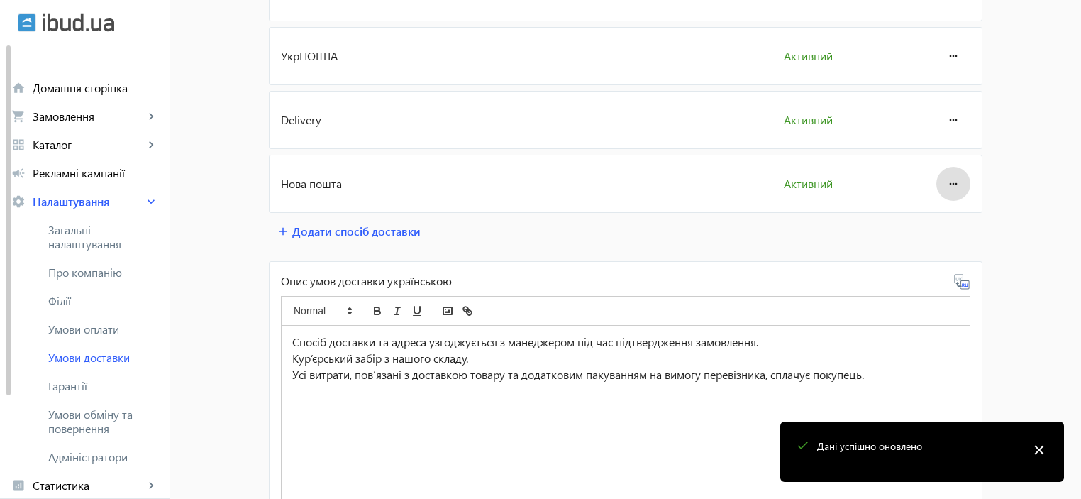
scroll to position [567, 0]
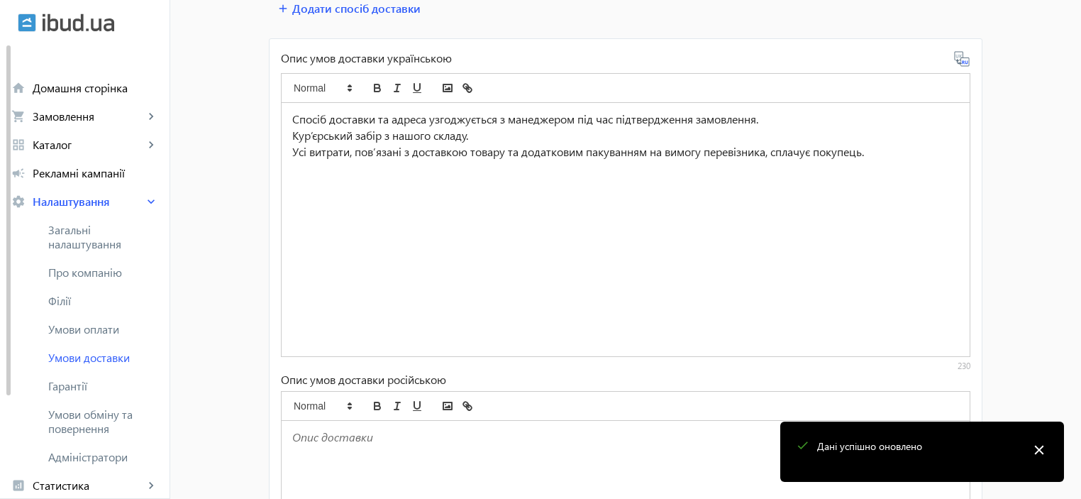
click at [397, 439] on p at bounding box center [625, 437] width 667 height 16
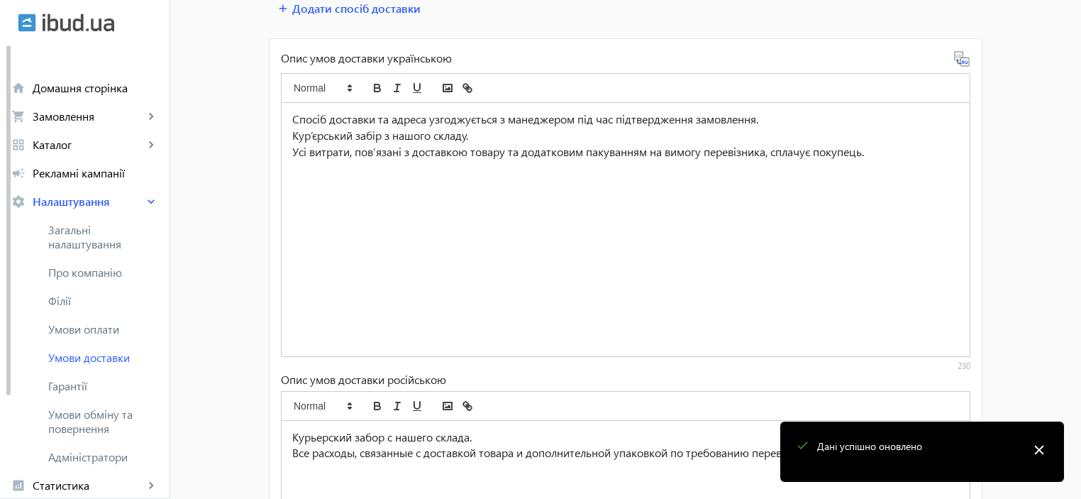
click at [292, 433] on p "Курьерский забор с нашего склада." at bounding box center [625, 437] width 667 height 16
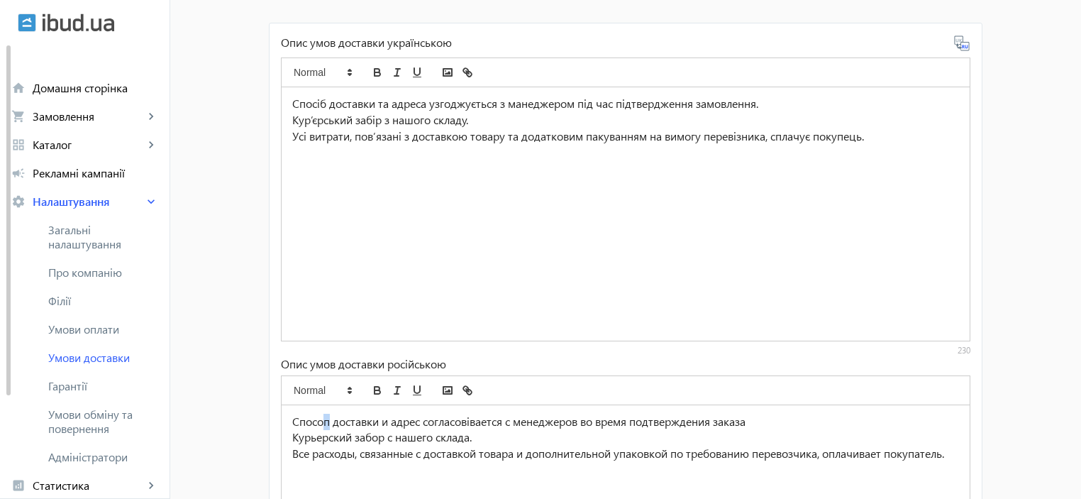
click at [321, 423] on p "Спосоп доставки и адрес согласовівается с менеджеров во время подтверждения зак…" at bounding box center [625, 422] width 667 height 16
click at [469, 420] on p "Способ доставки и адрес согласовівается с менеджеров во время подтверждения зак…" at bounding box center [625, 422] width 667 height 16
click at [767, 419] on p "Способ доставки и адрес согласовывается с менеджеров во время подтверждения зак…" at bounding box center [625, 422] width 667 height 16
click at [773, 104] on p "Спосіб доставки та адреса узгоджується з манеджером під час підтвердження замов…" at bounding box center [625, 104] width 667 height 16
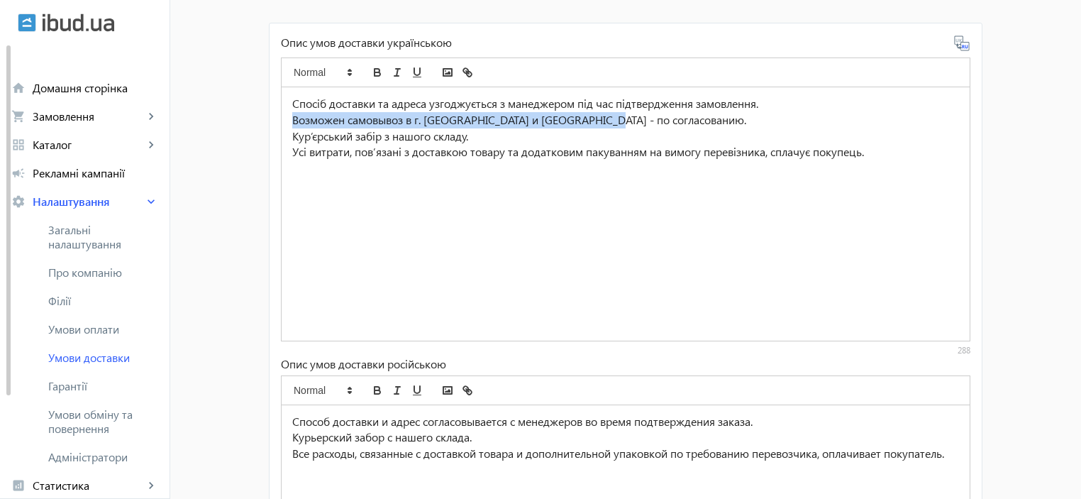
drag, startPoint x: 628, startPoint y: 115, endPoint x: 279, endPoint y: 116, distance: 348.3
click at [282, 116] on div "Спосіб доставки та адреса узгоджується з манеджером під час підтвердження замов…" at bounding box center [626, 213] width 688 height 253
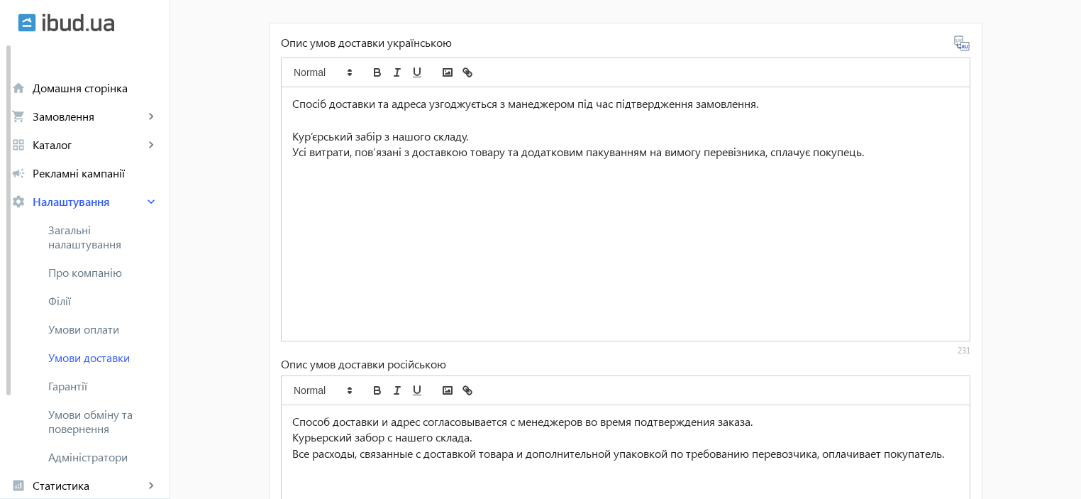
click at [773, 424] on p "Способ доставки и адрес согласовывается с менеджеров во время подтверждения зак…" at bounding box center [625, 422] width 667 height 16
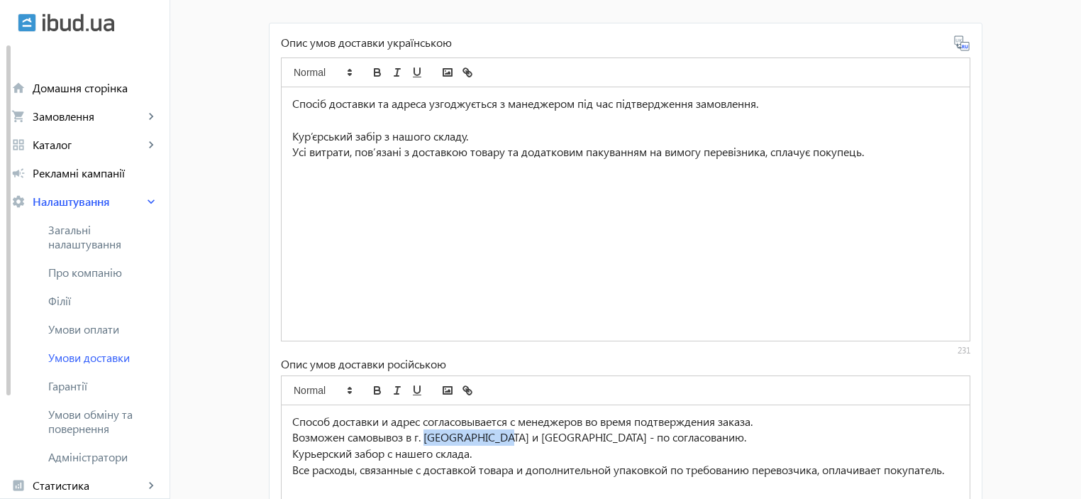
drag, startPoint x: 485, startPoint y: 437, endPoint x: 423, endPoint y: 430, distance: 62.8
click at [423, 430] on p "Возможен самовывоз в г. Харьков и Киев - по согласованию." at bounding box center [625, 437] width 667 height 16
click at [439, 445] on p "Курьерский забор с нашего склада." at bounding box center [625, 453] width 667 height 16
drag, startPoint x: 453, startPoint y: 436, endPoint x: 426, endPoint y: 431, distance: 28.1
click at [426, 431] on p "Возможен самовывоз в г. Харьков и Киев - по согласованию." at bounding box center [625, 437] width 667 height 16
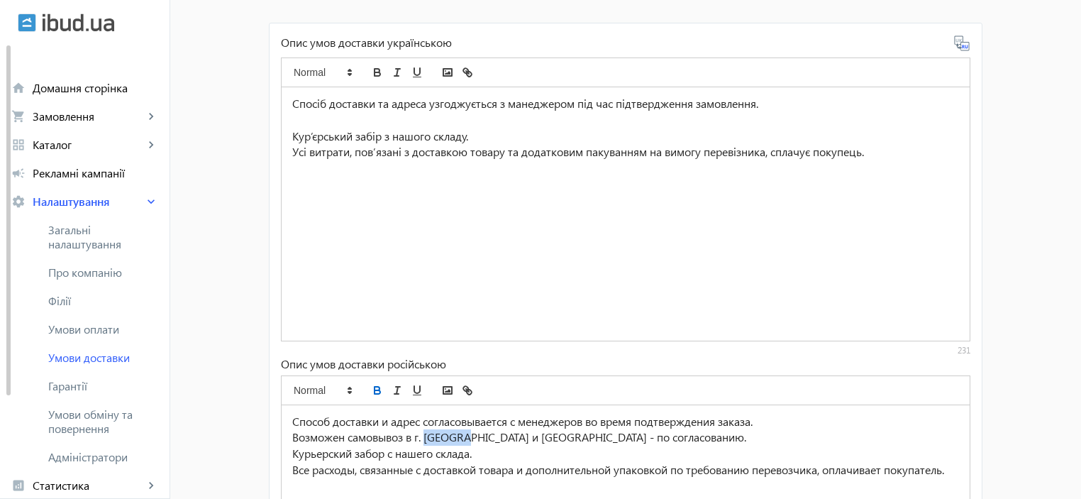
click at [375, 386] on icon "bold" at bounding box center [377, 390] width 13 height 13
drag, startPoint x: 506, startPoint y: 435, endPoint x: 480, endPoint y: 433, distance: 26.3
click at [480, 433] on p "Возможен самовывоз в г. Харьков и Киев - по согласованию." at bounding box center [625, 437] width 667 height 16
click at [509, 443] on p "Возможен самовывоз в г. Харьков и Киев - по согласованию." at bounding box center [625, 437] width 667 height 16
drag, startPoint x: 505, startPoint y: 431, endPoint x: 482, endPoint y: 436, distance: 23.1
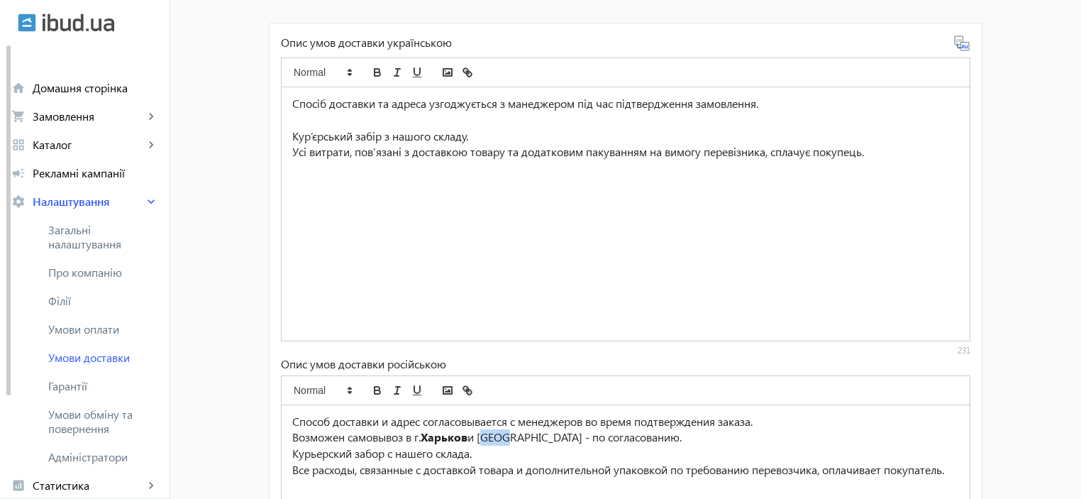
click at [482, 436] on p "Возможен самовывоз в г. Харьков и Киев - по согласованию." at bounding box center [625, 437] width 667 height 16
click at [375, 392] on icon "bold" at bounding box center [378, 392] width 6 height 4
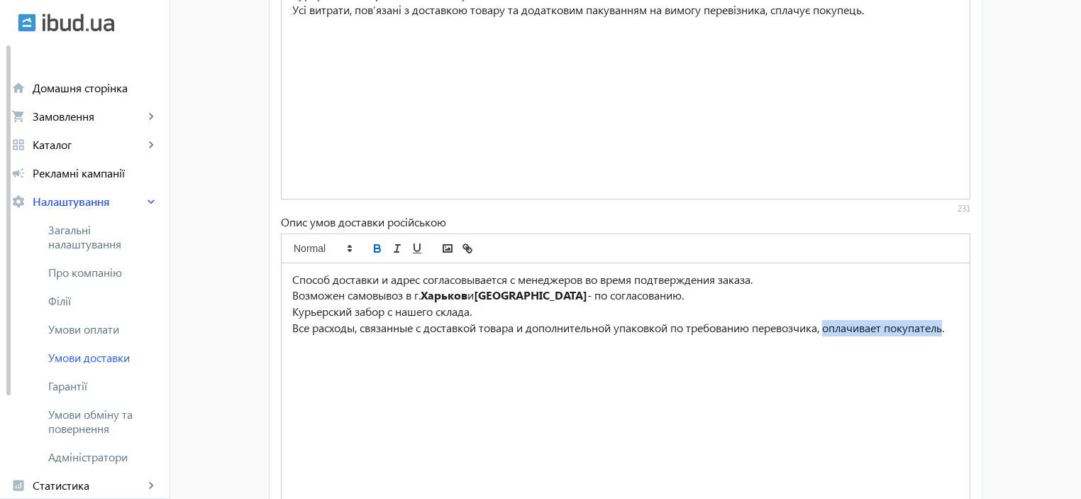
drag, startPoint x: 835, startPoint y: 331, endPoint x: 345, endPoint y: 345, distance: 489.7
click at [345, 336] on p "Все расходы, связанные с доставкой товара и дополнительной упаковкой по требова…" at bounding box center [625, 328] width 667 height 16
click at [375, 248] on icon "bold" at bounding box center [377, 248] width 13 height 13
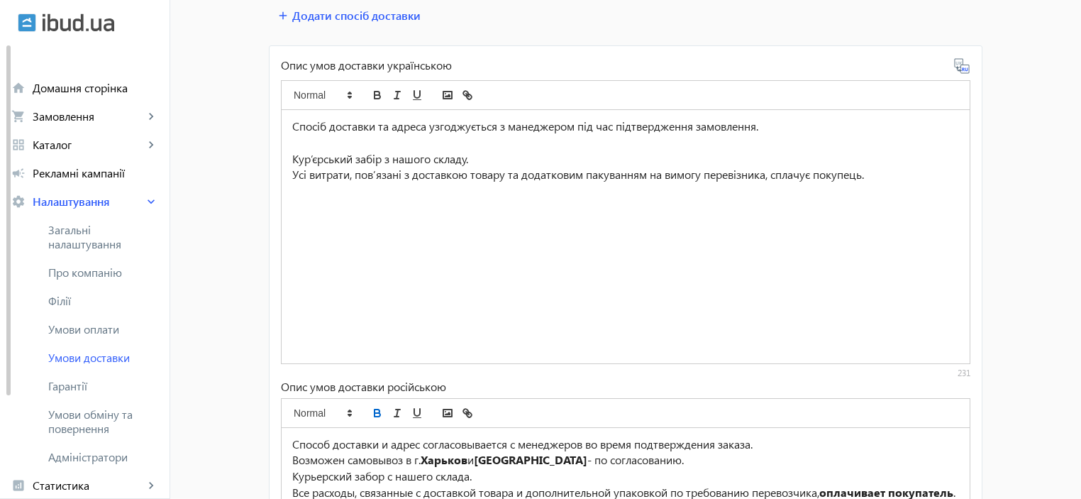
scroll to position [536, 0]
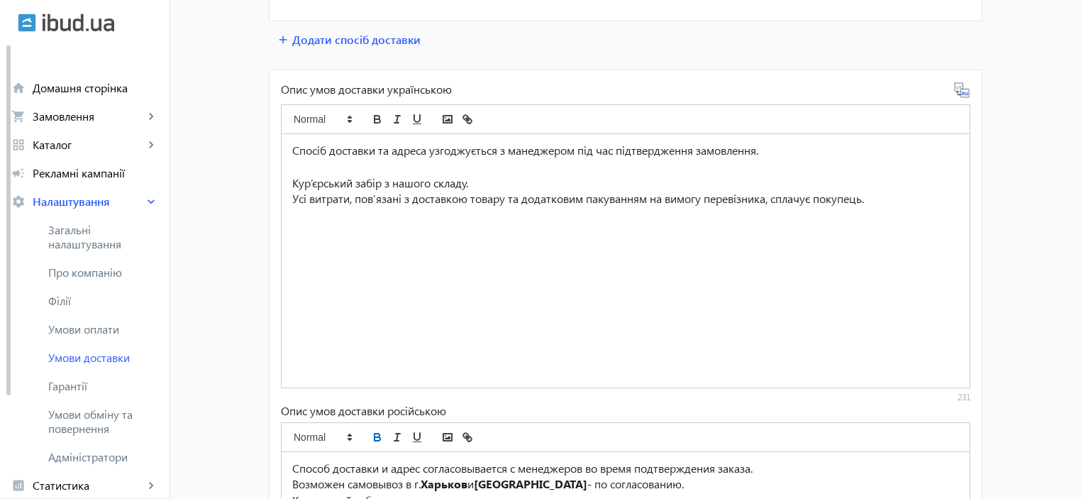
click at [334, 164] on p at bounding box center [625, 167] width 667 height 16
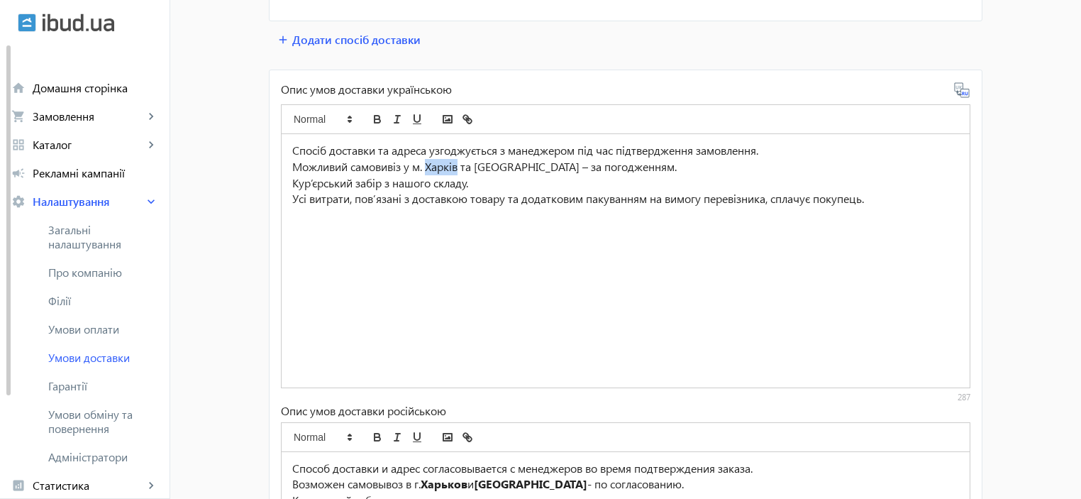
drag, startPoint x: 426, startPoint y: 160, endPoint x: 460, endPoint y: 161, distance: 34.1
click at [460, 161] on p "Можливий самовивіз у м. Харків та Київ – за погодженням." at bounding box center [625, 167] width 667 height 16
click at [375, 119] on icon "bold" at bounding box center [378, 121] width 6 height 4
drag, startPoint x: 499, startPoint y: 167, endPoint x: 480, endPoint y: 164, distance: 19.5
click at [480, 164] on p "Можливий самовивіз у м. Харків та Київ – за погодженням." at bounding box center [625, 167] width 667 height 16
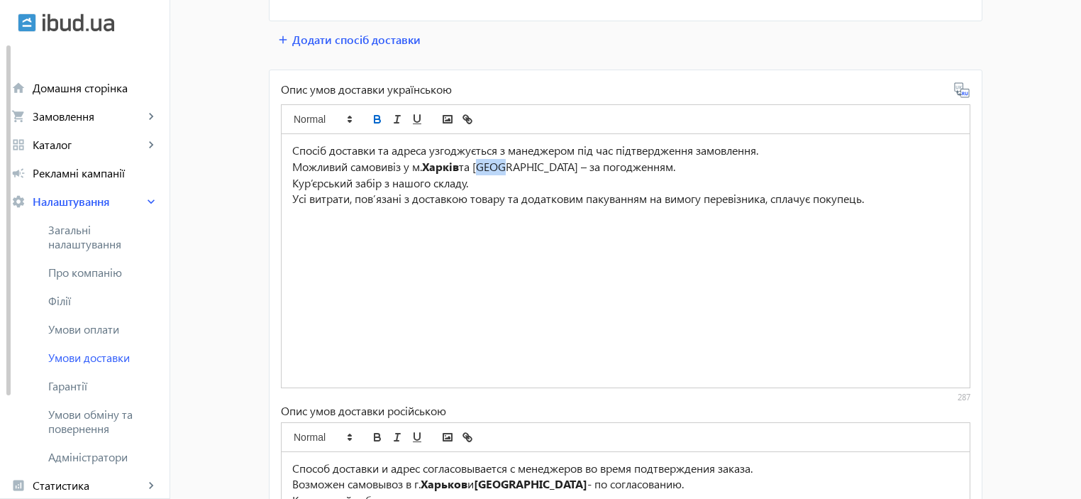
click at [375, 119] on icon "bold" at bounding box center [378, 121] width 6 height 4
drag, startPoint x: 777, startPoint y: 196, endPoint x: 869, endPoint y: 199, distance: 92.3
click at [869, 199] on p "Усі витрати, пов’язані з доставкою товару та додатковим пакуванням на вимогу пе…" at bounding box center [625, 199] width 667 height 16
click at [374, 113] on icon "bold" at bounding box center [377, 119] width 13 height 13
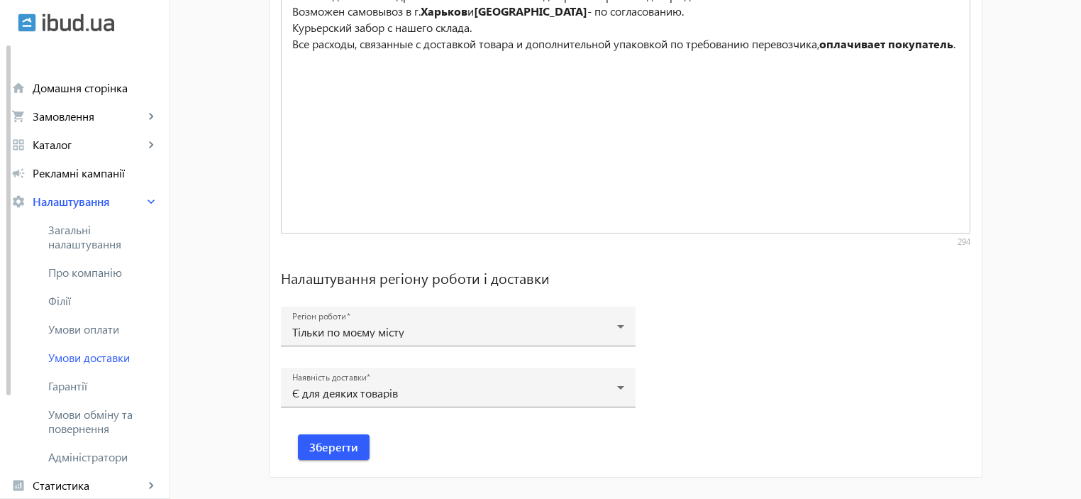
scroll to position [1036, 0]
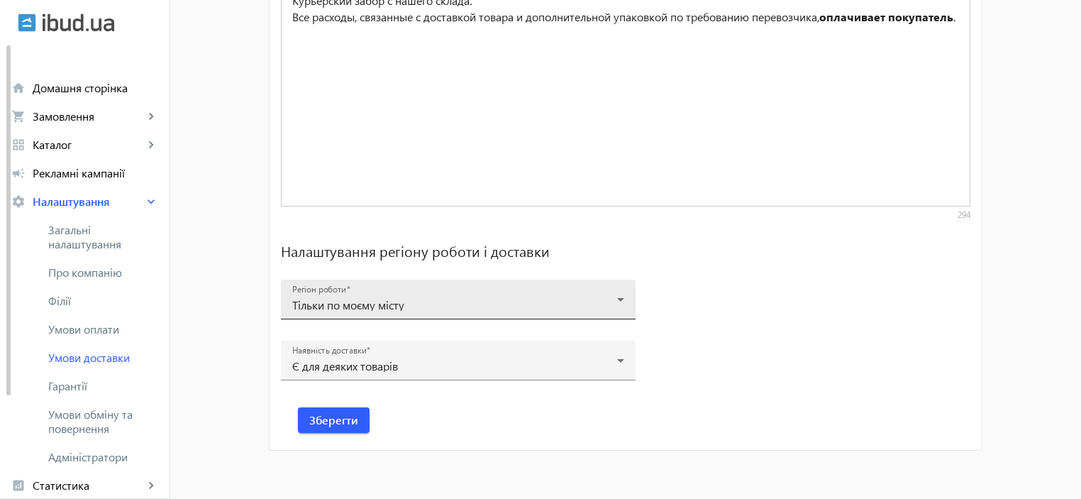
click at [590, 302] on div "Тільки по моєму місту" at bounding box center [454, 304] width 325 height 11
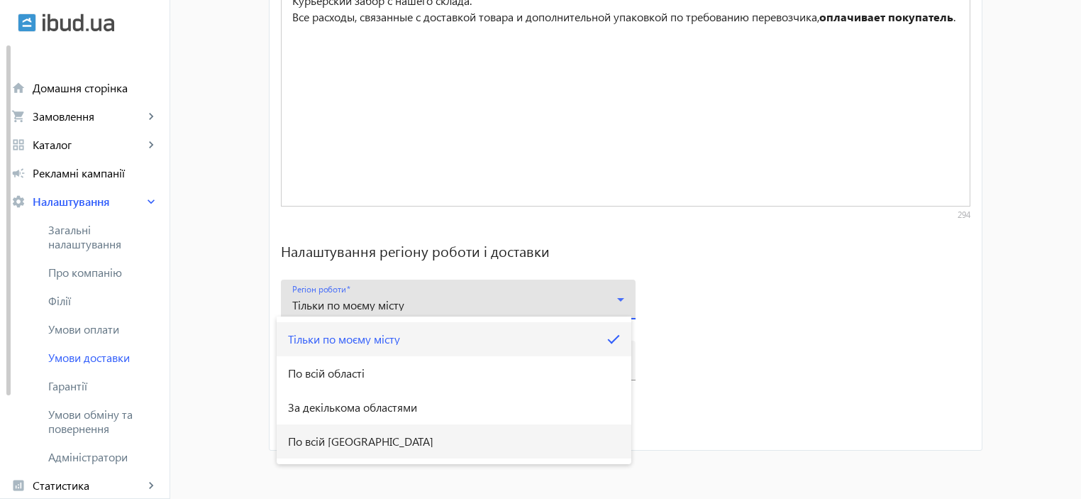
click at [352, 442] on span "По всій Україні" at bounding box center [360, 441] width 145 height 11
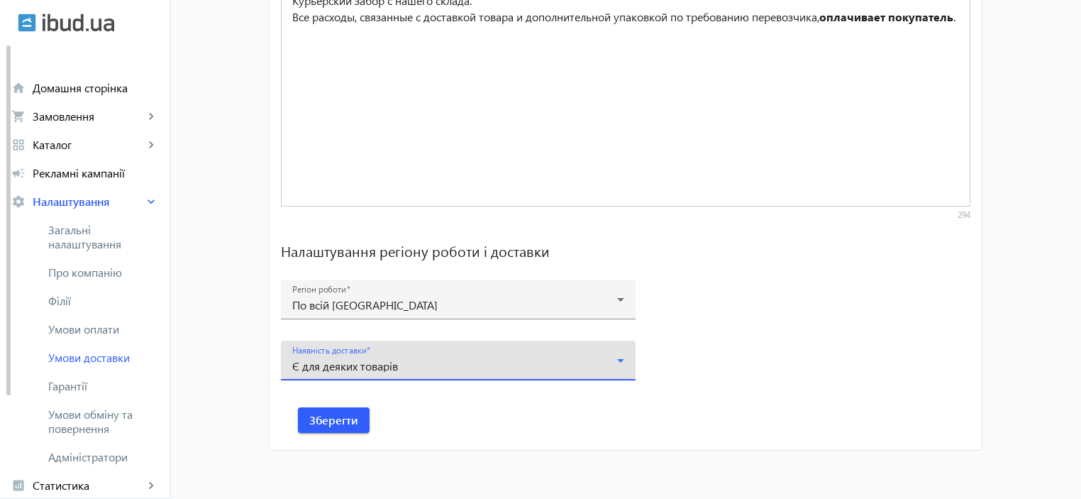
click at [463, 365] on div "Є для деяких товарів" at bounding box center [454, 365] width 325 height 11
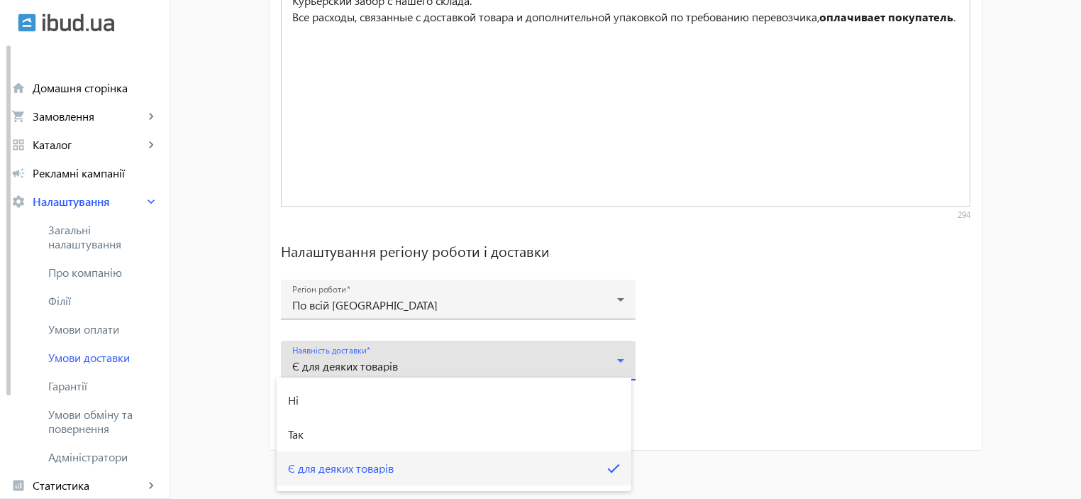
click at [785, 397] on div at bounding box center [540, 249] width 1081 height 499
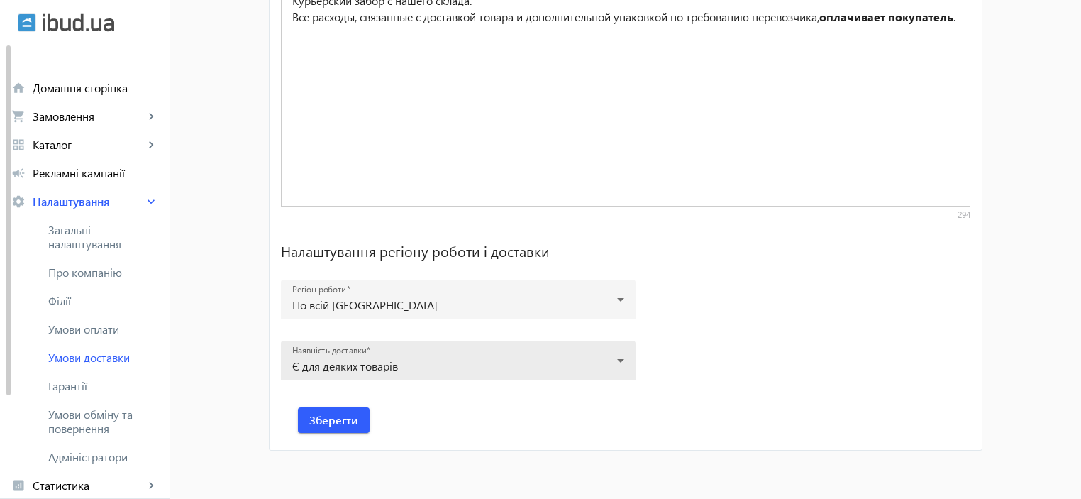
click at [525, 358] on div "Є для деяких товарів" at bounding box center [458, 366] width 332 height 17
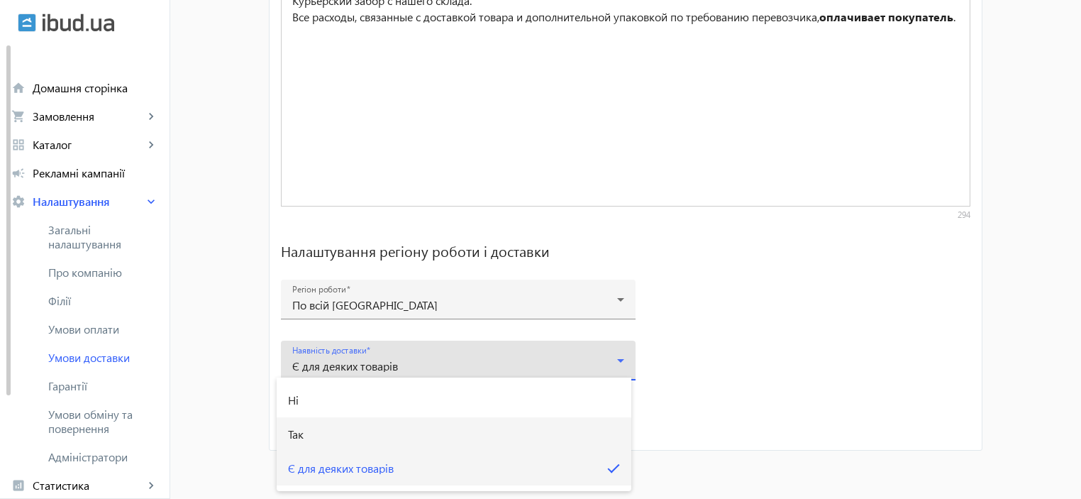
click at [339, 429] on mat-option "Так" at bounding box center [454, 434] width 355 height 34
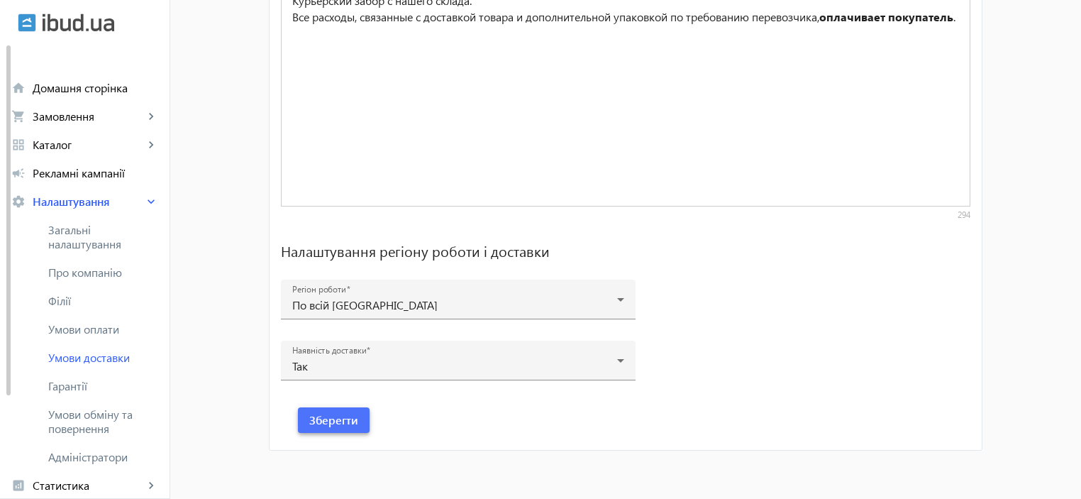
click at [334, 414] on span "Зберегти" at bounding box center [333, 420] width 49 height 16
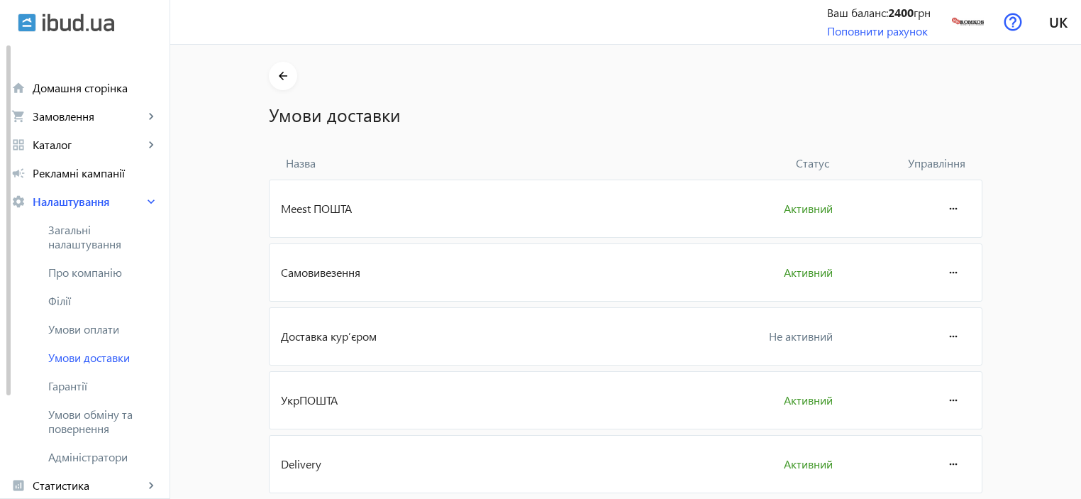
scroll to position [0, 0]
click at [970, 18] on img at bounding box center [968, 22] width 32 height 32
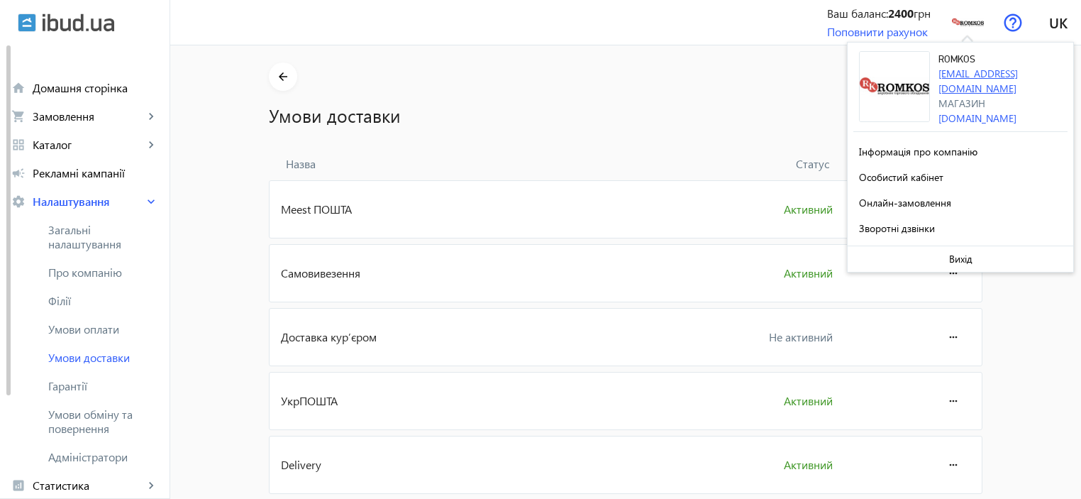
click at [976, 73] on link "[EMAIL_ADDRESS][DOMAIN_NAME]" at bounding box center [977, 81] width 79 height 28
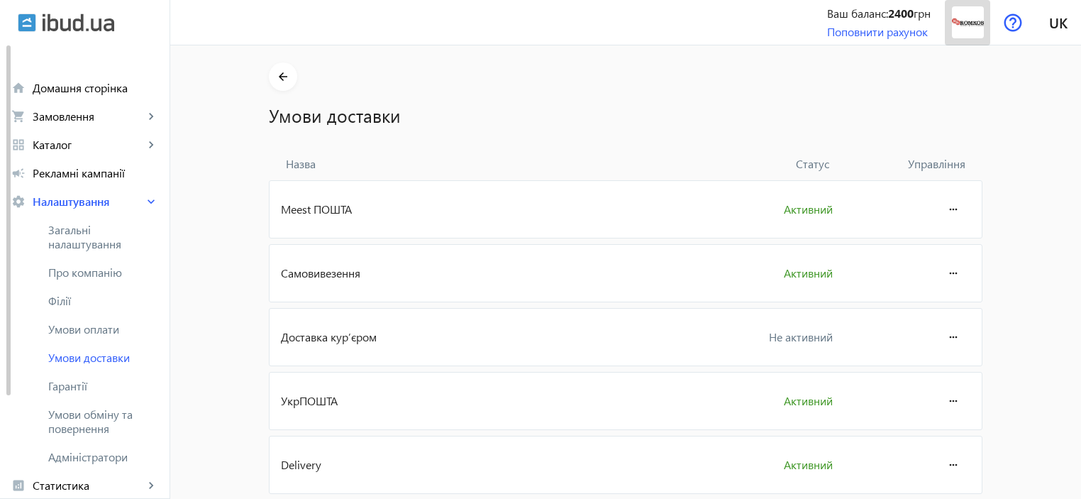
click at [963, 32] on img at bounding box center [968, 22] width 32 height 32
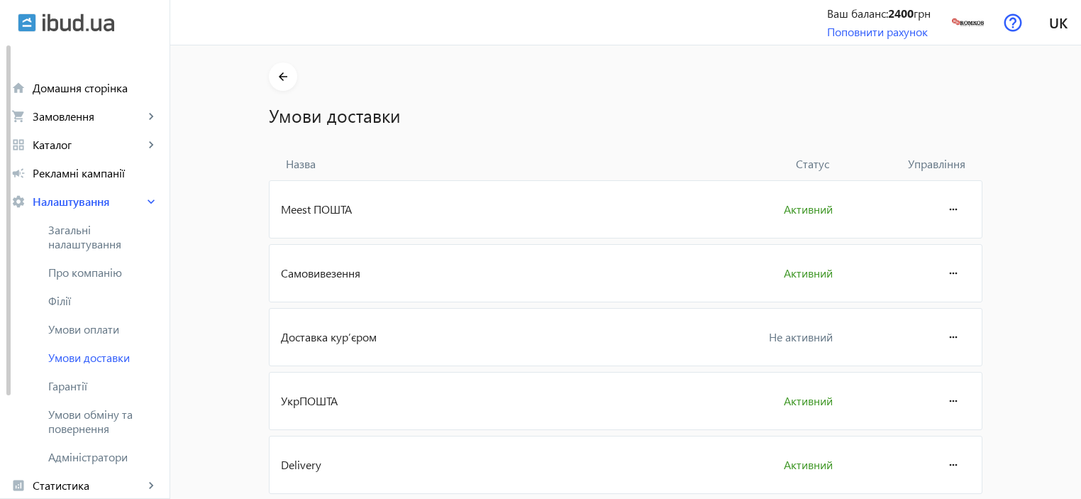
click at [443, 276] on span "Самовивезення" at bounding box center [488, 273] width 414 height 16
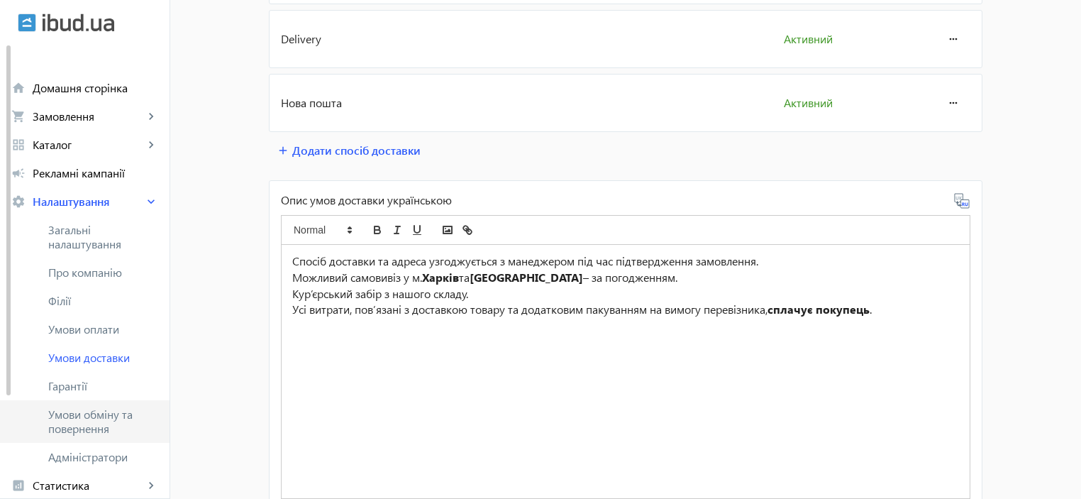
scroll to position [47, 0]
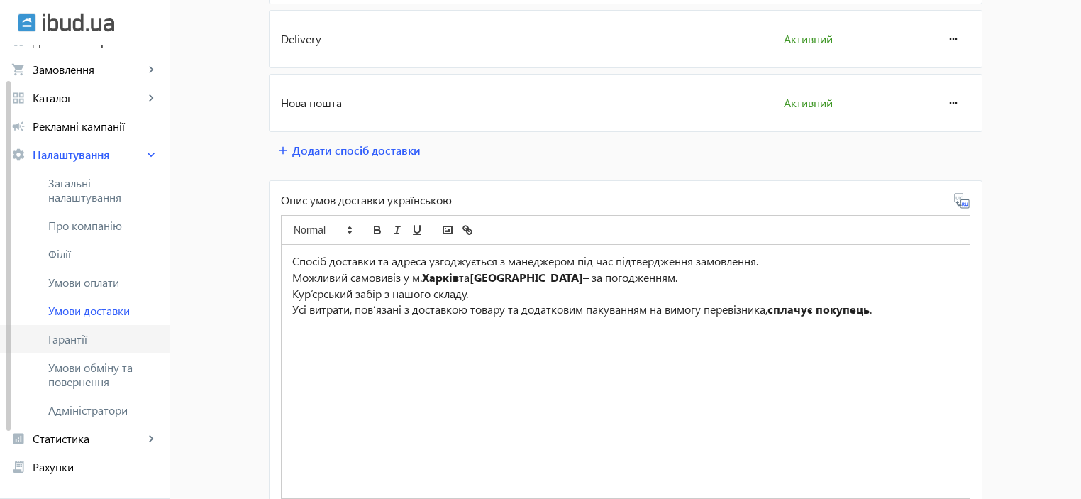
click at [118, 342] on span "Гарантії" at bounding box center [103, 339] width 110 height 14
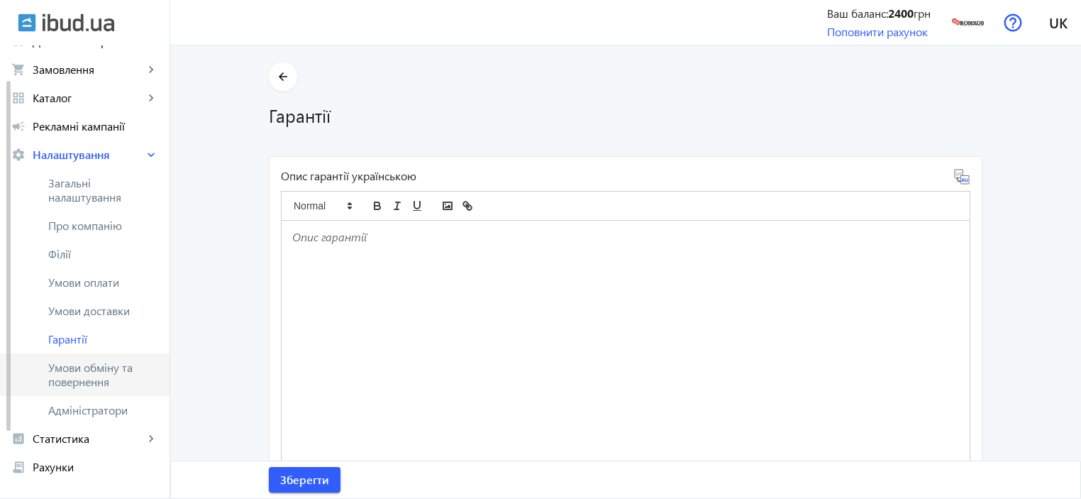
click at [79, 365] on span "Умови обміну та повернення" at bounding box center [103, 374] width 110 height 28
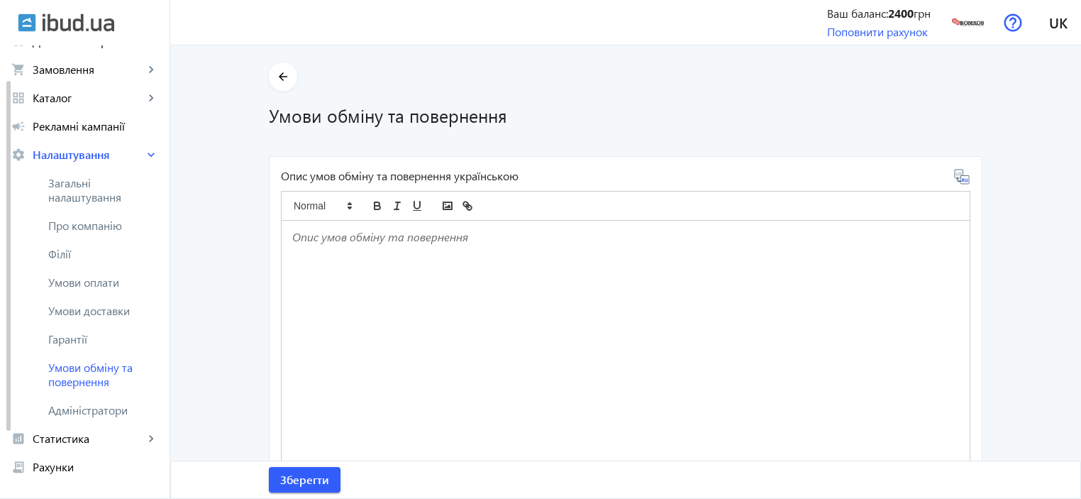
click at [341, 249] on div at bounding box center [626, 347] width 688 height 253
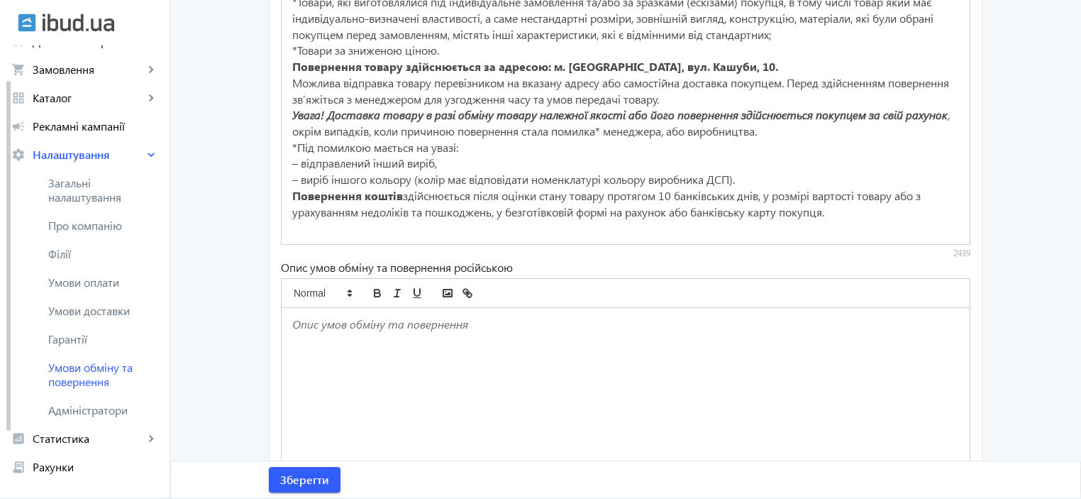
scroll to position [236, 0]
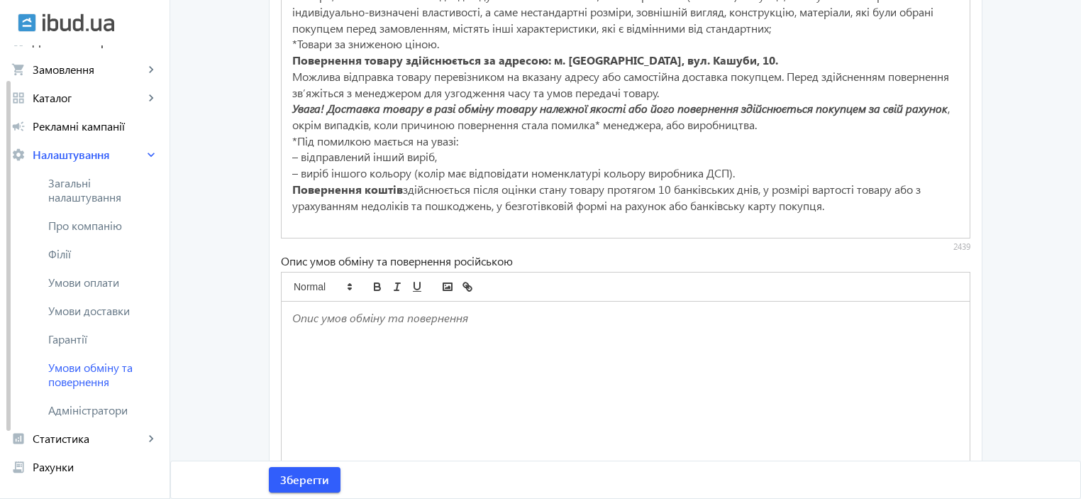
click at [358, 359] on div at bounding box center [626, 427] width 688 height 253
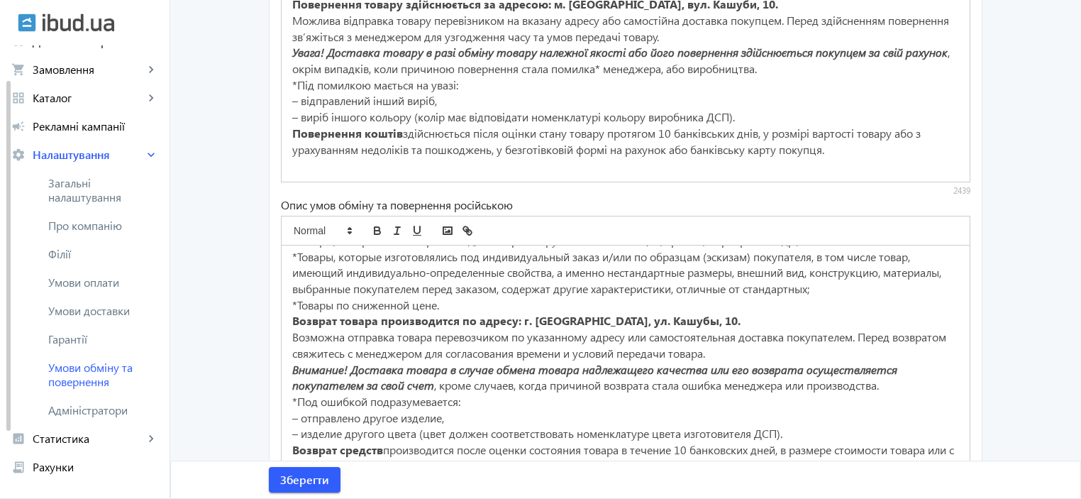
scroll to position [295, 0]
click at [286, 481] on span "Зберегти" at bounding box center [304, 480] width 49 height 16
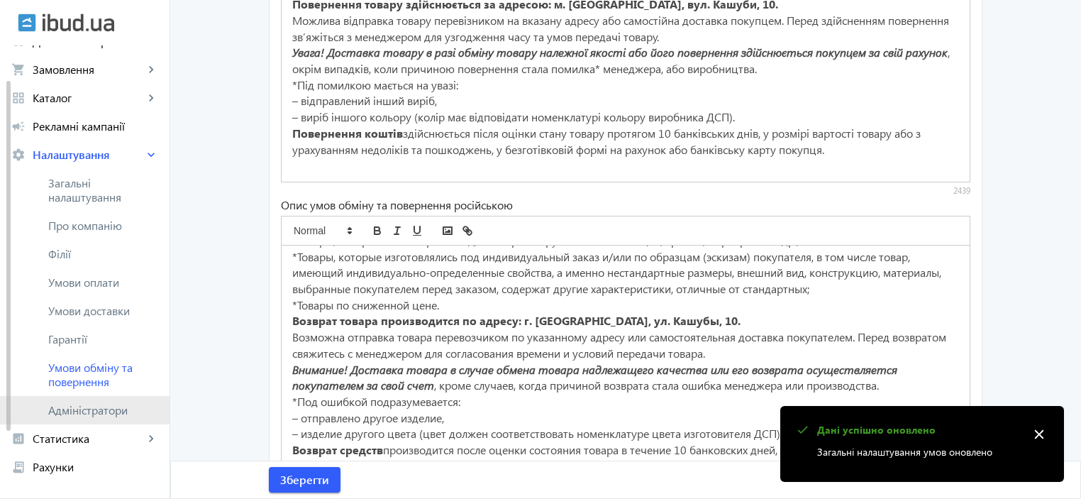
click at [107, 412] on span "Адміністратори" at bounding box center [103, 410] width 110 height 14
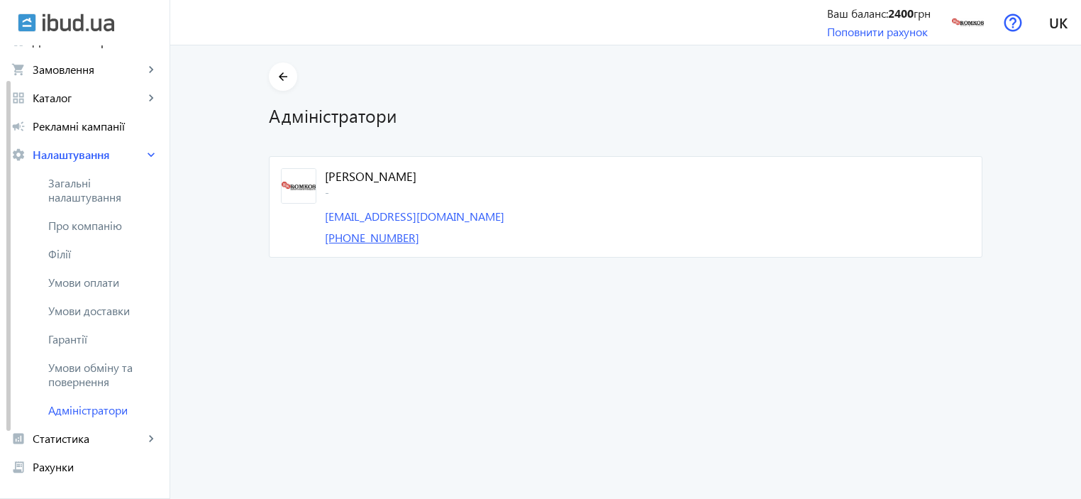
click at [376, 238] on link "+38 (096) 455-84-87" at bounding box center [372, 237] width 94 height 15
click at [968, 374] on administrators-list "arrow_back Адміністратори Олена - promo.romkos@gmail.com +38 (096) 455-84-87" at bounding box center [625, 271] width 911 height 453
click at [85, 440] on span "Статистика" at bounding box center [88, 438] width 111 height 14
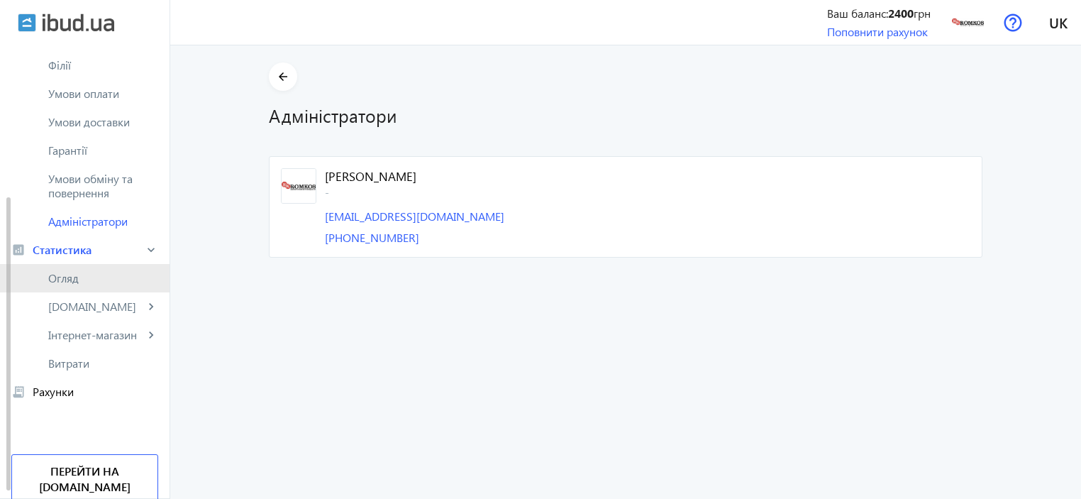
click at [74, 273] on span "Огляд" at bounding box center [103, 278] width 110 height 14
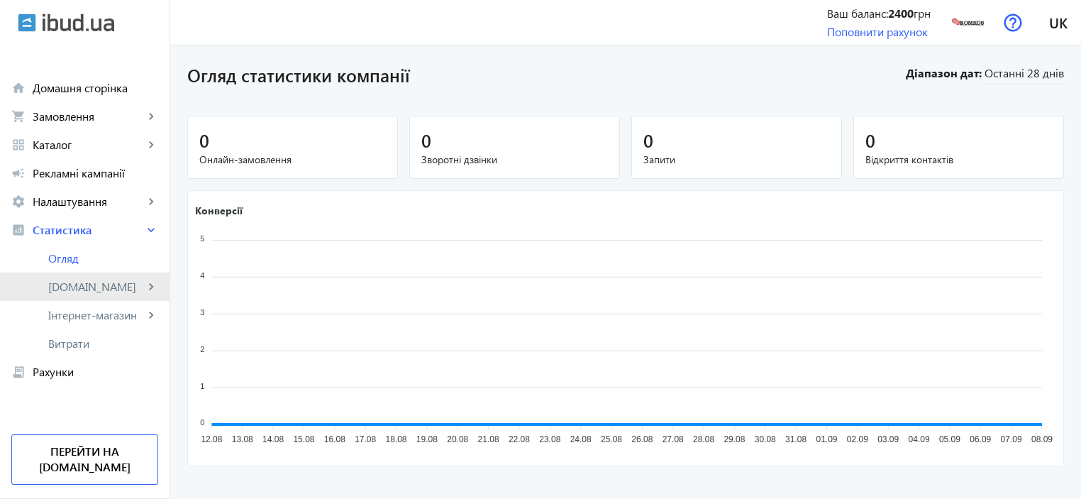
click at [67, 288] on span "[DOMAIN_NAME]" at bounding box center [96, 286] width 96 height 14
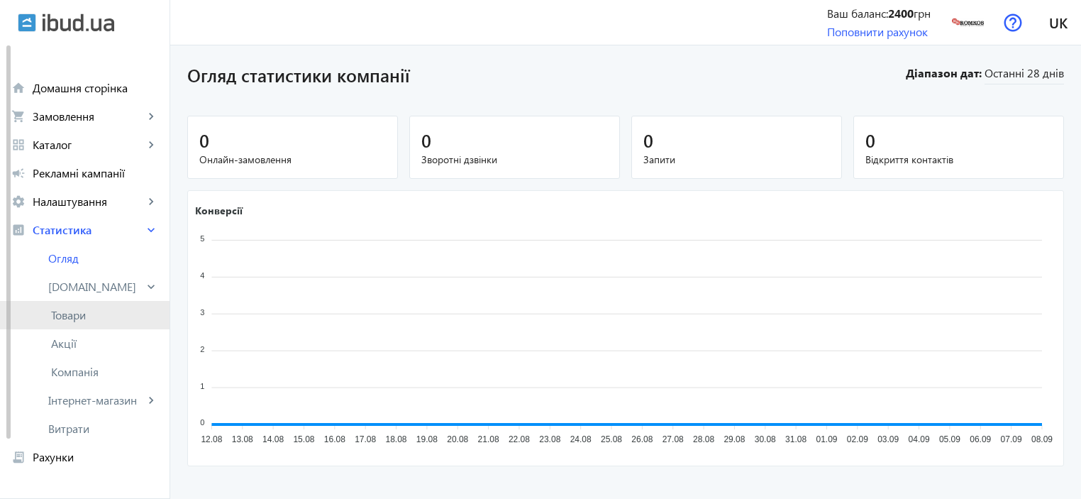
click at [57, 317] on span "Товари" at bounding box center [104, 315] width 107 height 14
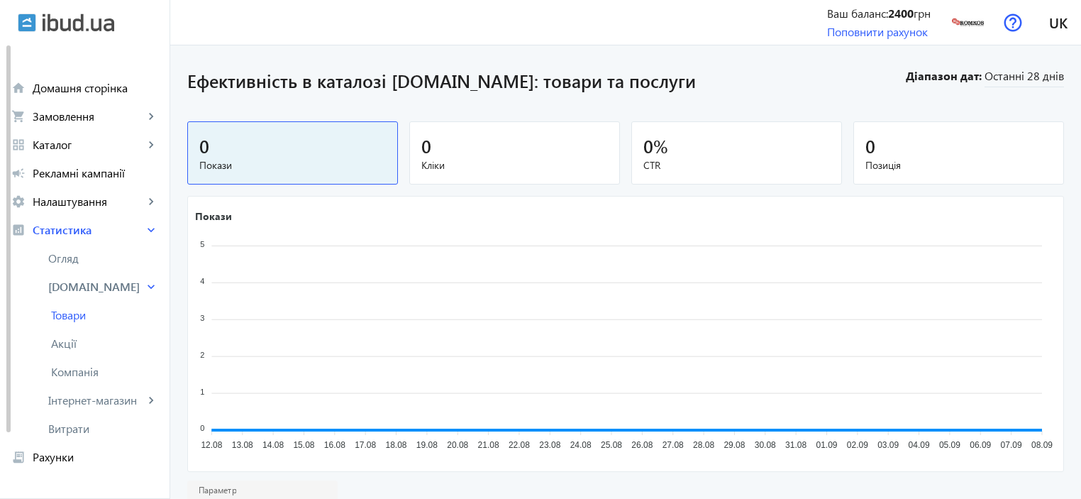
scroll to position [77, 0]
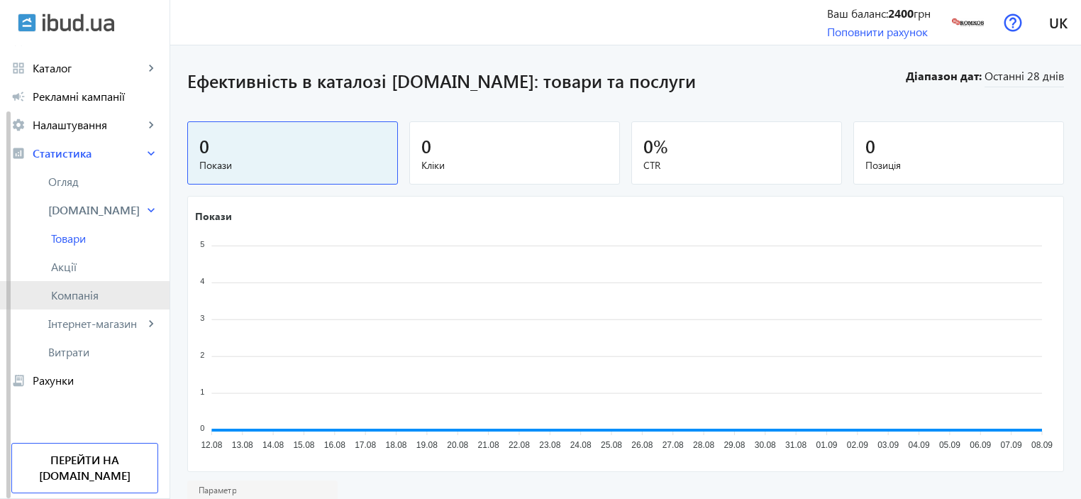
click at [68, 301] on span "Компанія" at bounding box center [104, 295] width 107 height 14
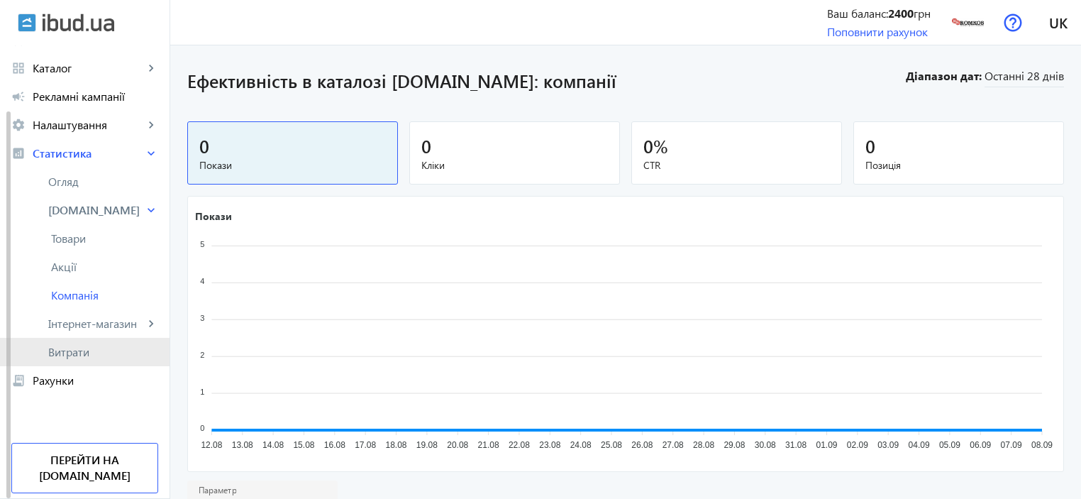
click at [54, 357] on span "Витрати" at bounding box center [103, 352] width 110 height 14
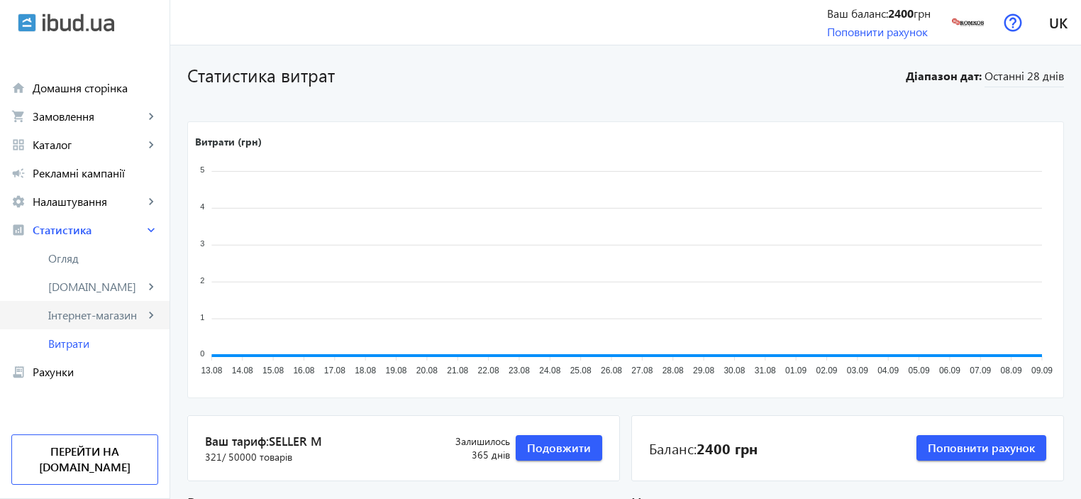
click at [82, 314] on span "Інтернет-магазин" at bounding box center [96, 315] width 96 height 14
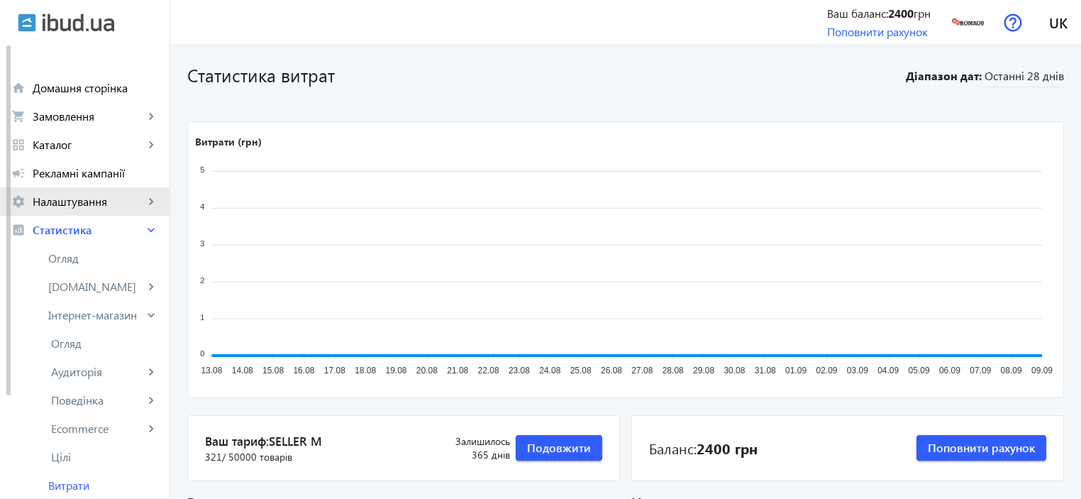
click at [51, 192] on link "settings Налаштування keyboard_arrow_right" at bounding box center [85, 201] width 170 height 28
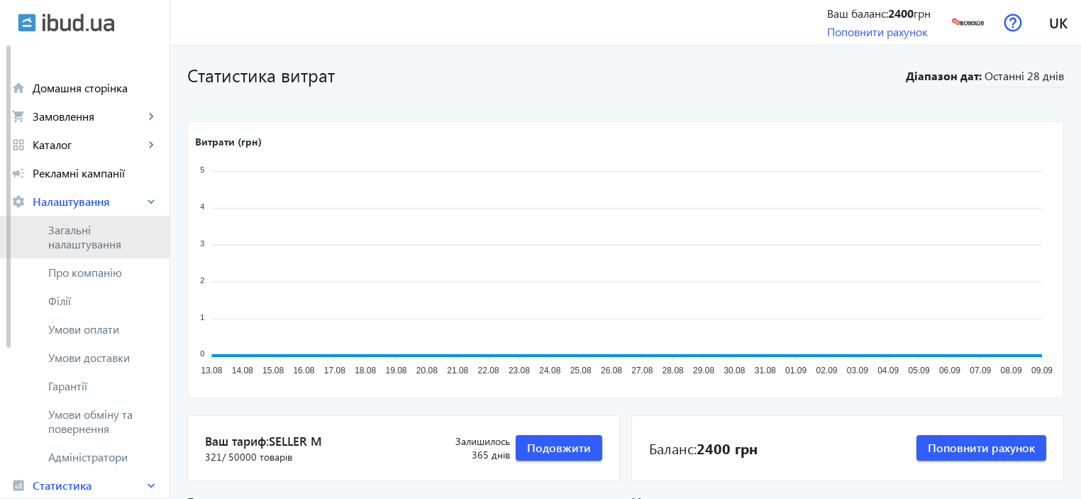
click at [57, 238] on span "Загальні налаштування" at bounding box center [103, 237] width 110 height 28
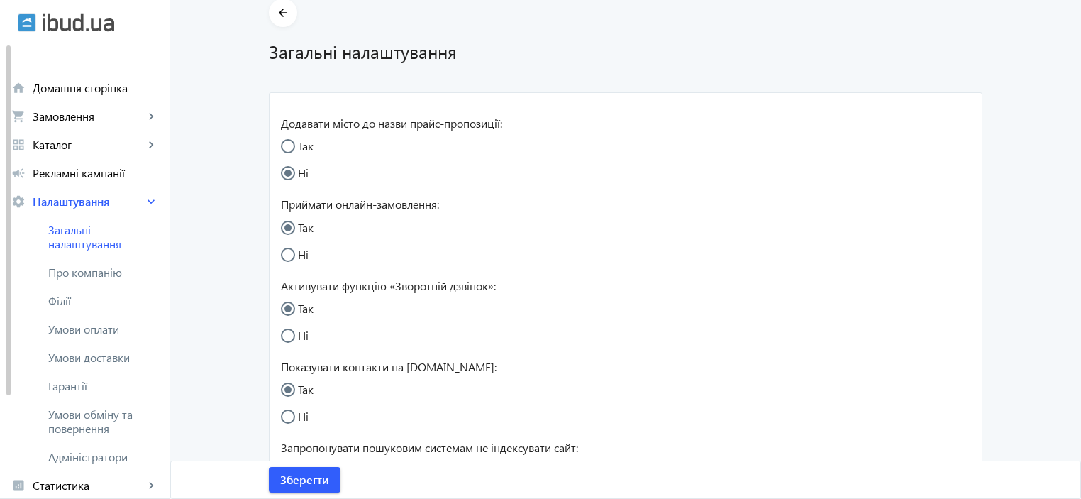
scroll to position [189, 0]
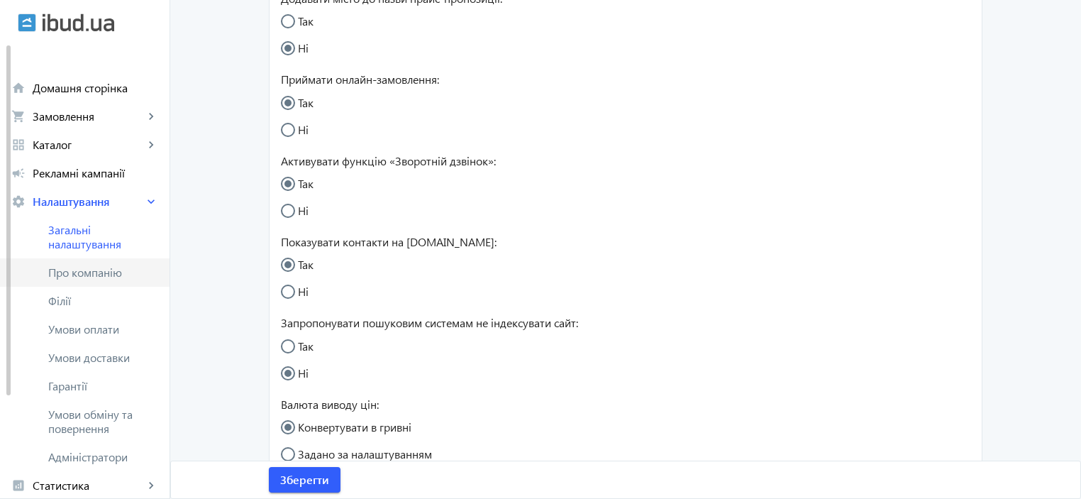
click at [101, 275] on span "Про компанію" at bounding box center [103, 272] width 110 height 14
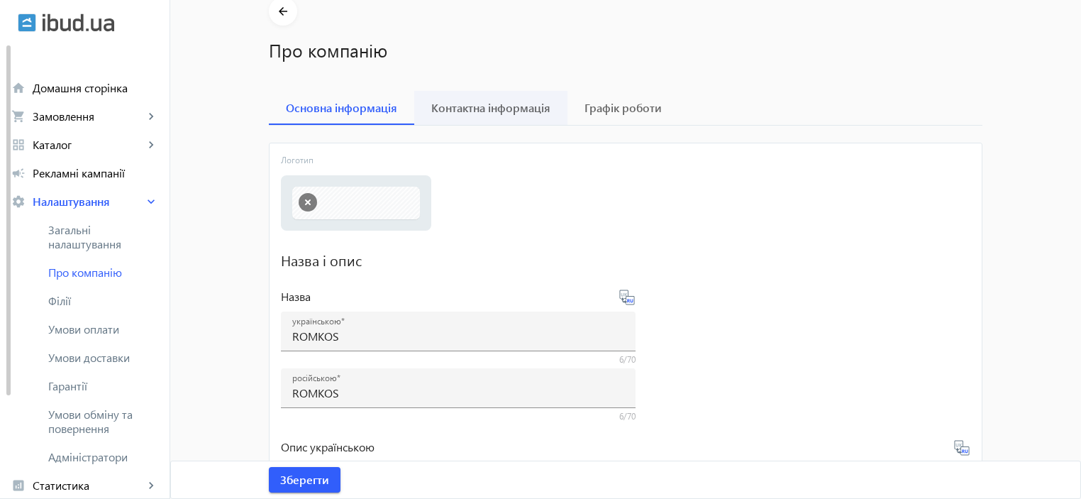
click at [478, 109] on span "Контактна інформація" at bounding box center [490, 107] width 119 height 11
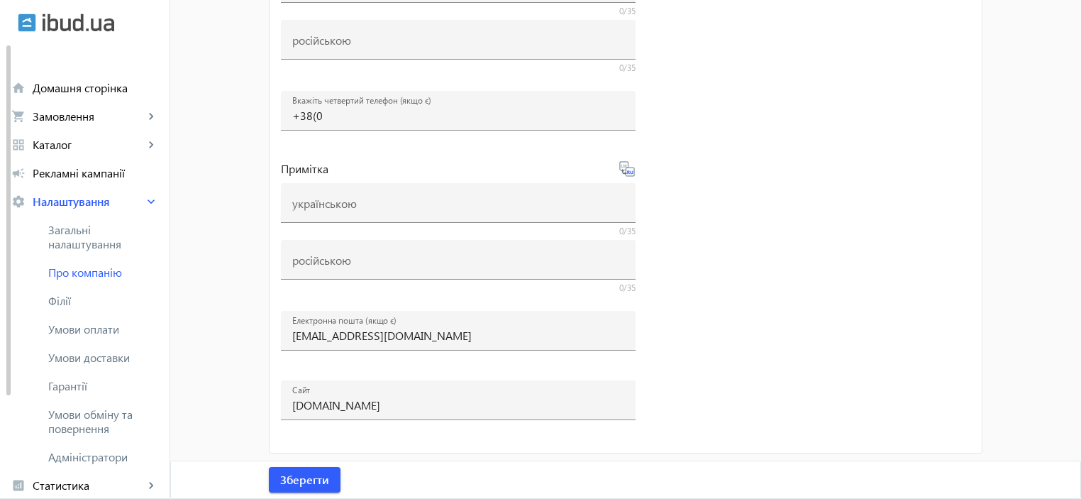
scroll to position [909, 0]
click at [80, 303] on span "Філії" at bounding box center [103, 301] width 110 height 14
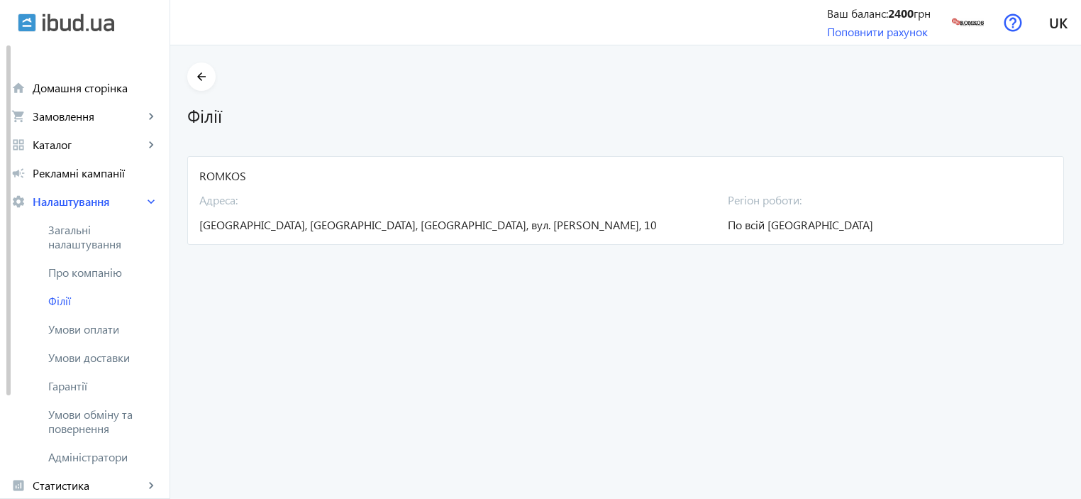
click at [570, 226] on div "Адреса: Україна, Харківська область, Харків, вул. Олександра Лавренка, 10" at bounding box center [454, 208] width 511 height 49
click at [204, 225] on span "Україна, Харківська область, Харків, вул. Олександра Лавренка, 10" at bounding box center [428, 224] width 458 height 15
click at [229, 187] on div "Адреса: Україна, Харківська область, Харків, вул. Олександра Лавренка, 10" at bounding box center [454, 208] width 511 height 49
click at [227, 176] on div "ROMKOS" at bounding box center [625, 176] width 853 height 16
click at [201, 117] on h1 "Філії" at bounding box center [625, 115] width 877 height 25
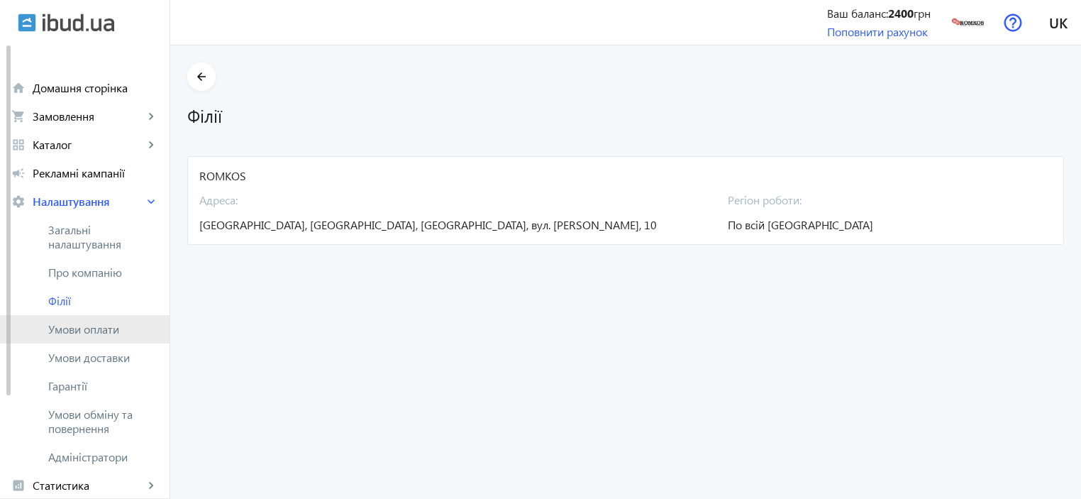
click at [74, 326] on span "Умови оплати" at bounding box center [103, 329] width 110 height 14
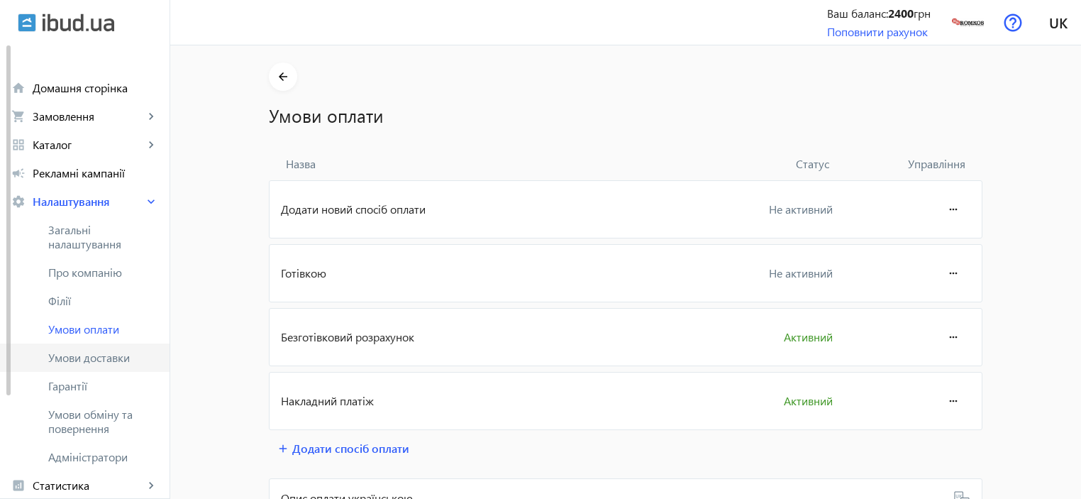
click at [72, 357] on span "Умови доставки" at bounding box center [103, 357] width 110 height 14
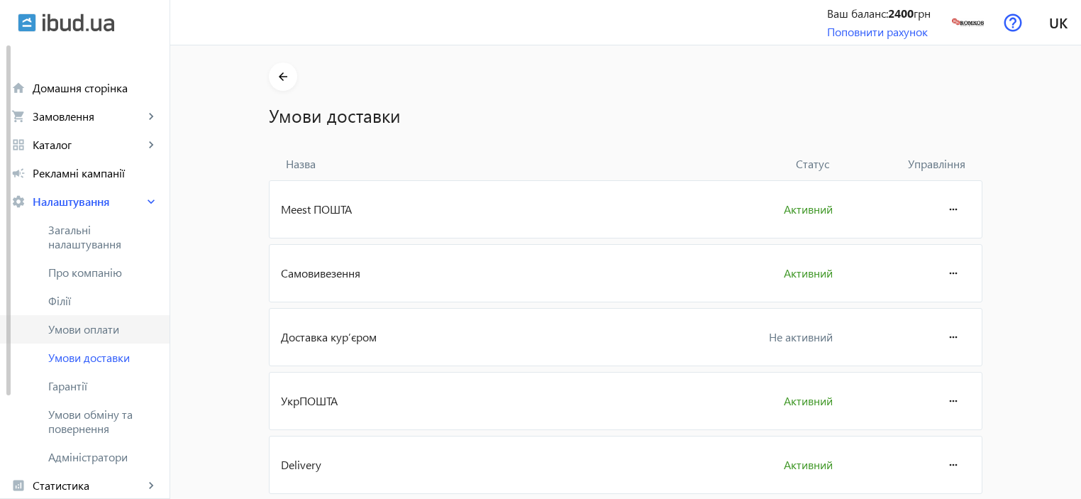
click at [73, 329] on span "Умови оплати" at bounding box center [103, 329] width 110 height 14
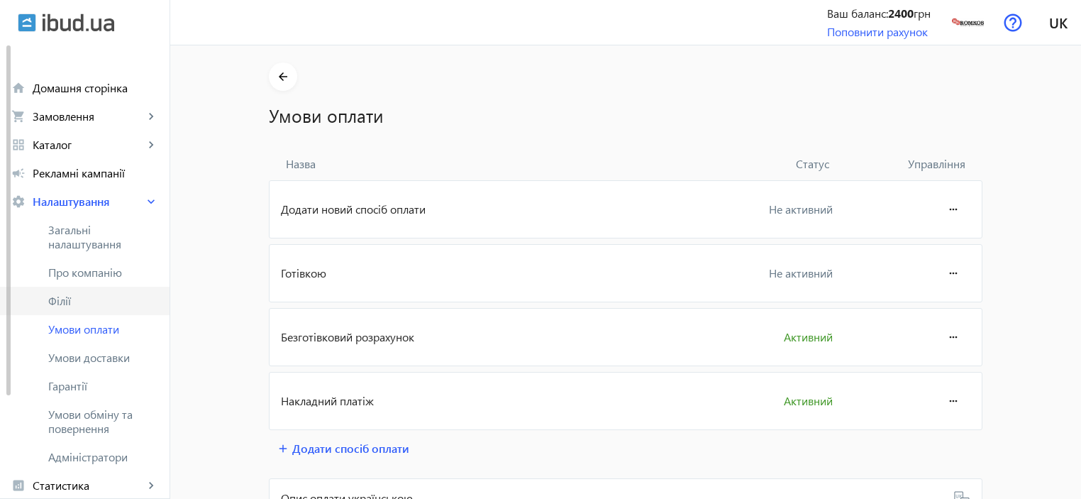
click at [73, 295] on span "Філії" at bounding box center [103, 301] width 110 height 14
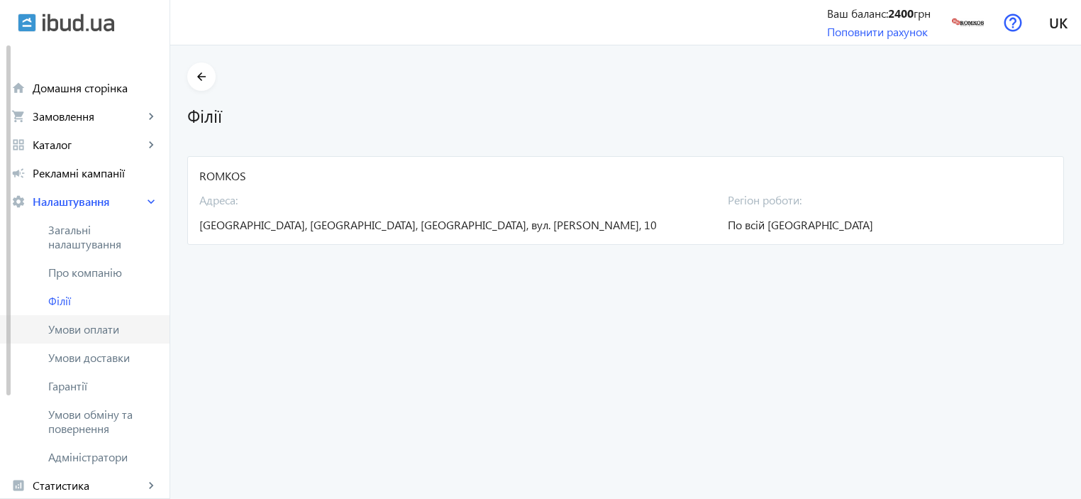
click at [60, 324] on span "Умови оплати" at bounding box center [103, 329] width 110 height 14
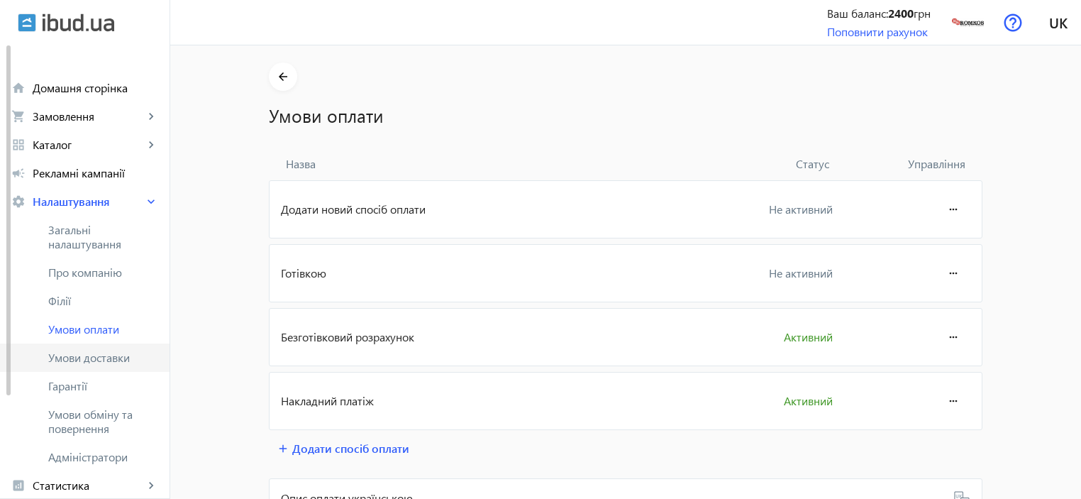
click at [58, 359] on span "Умови доставки" at bounding box center [103, 357] width 110 height 14
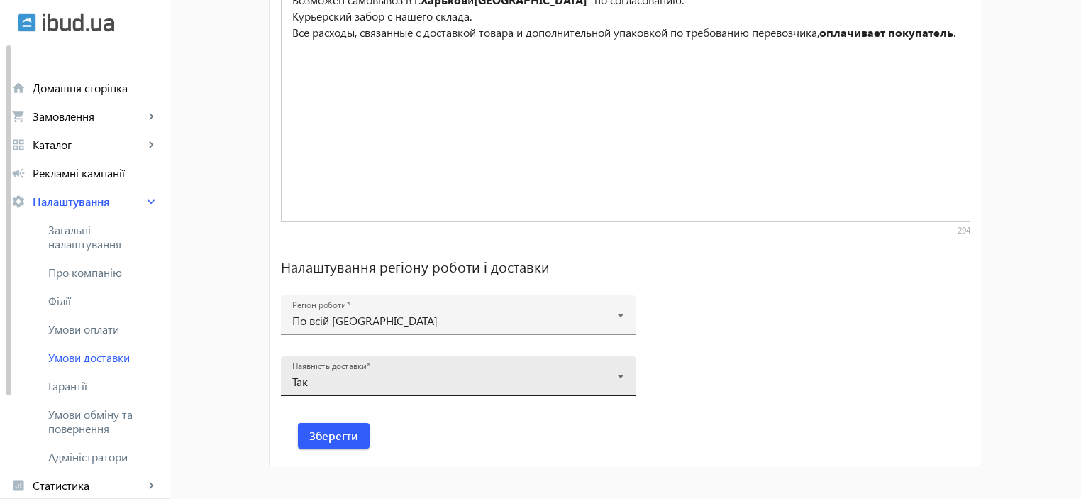
scroll to position [1036, 0]
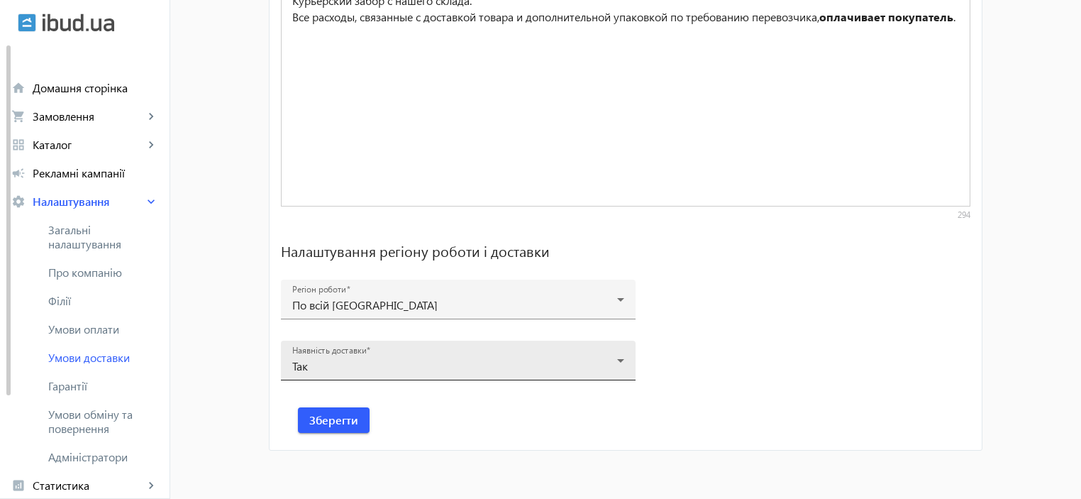
click at [618, 359] on icon at bounding box center [620, 361] width 7 height 4
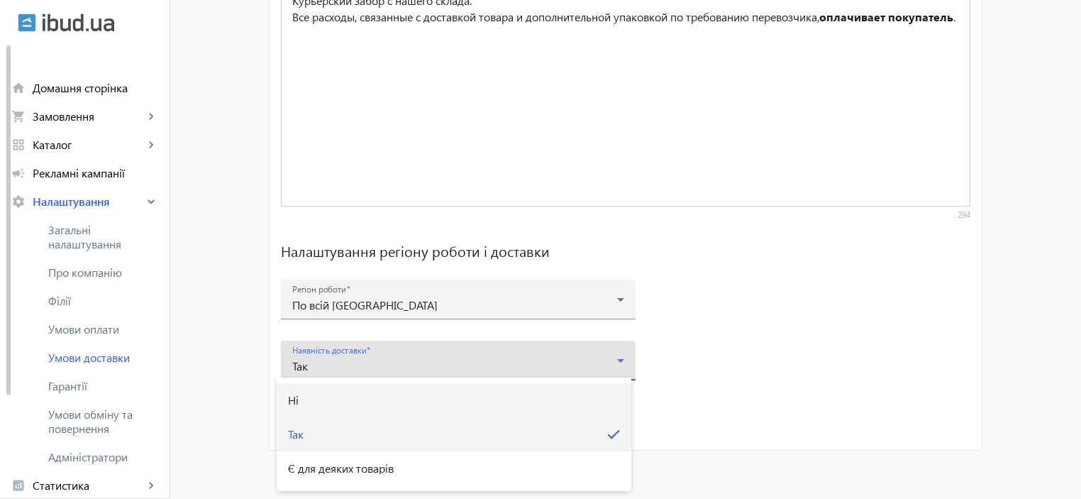
click at [340, 403] on mat-option "Ні" at bounding box center [454, 400] width 355 height 34
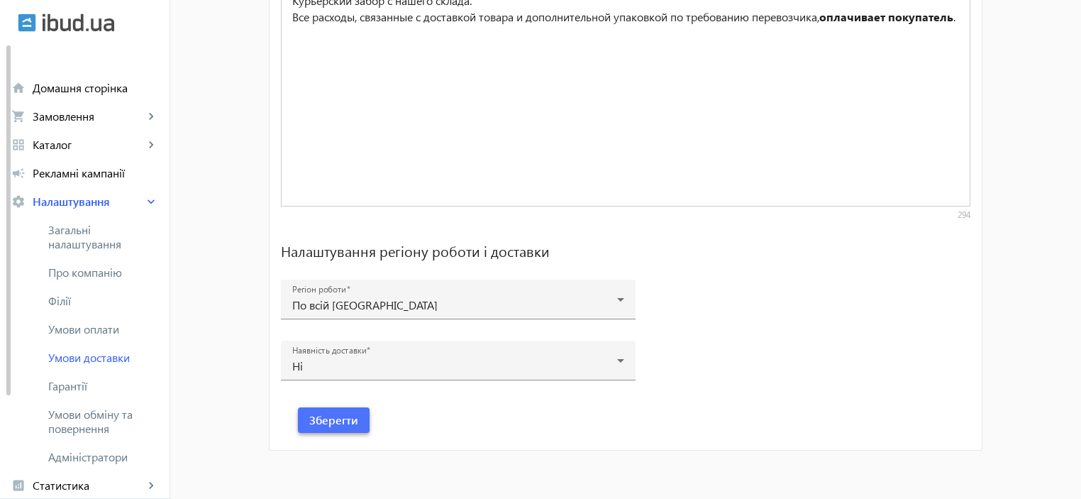
click at [342, 424] on span "Зберегти" at bounding box center [333, 420] width 49 height 16
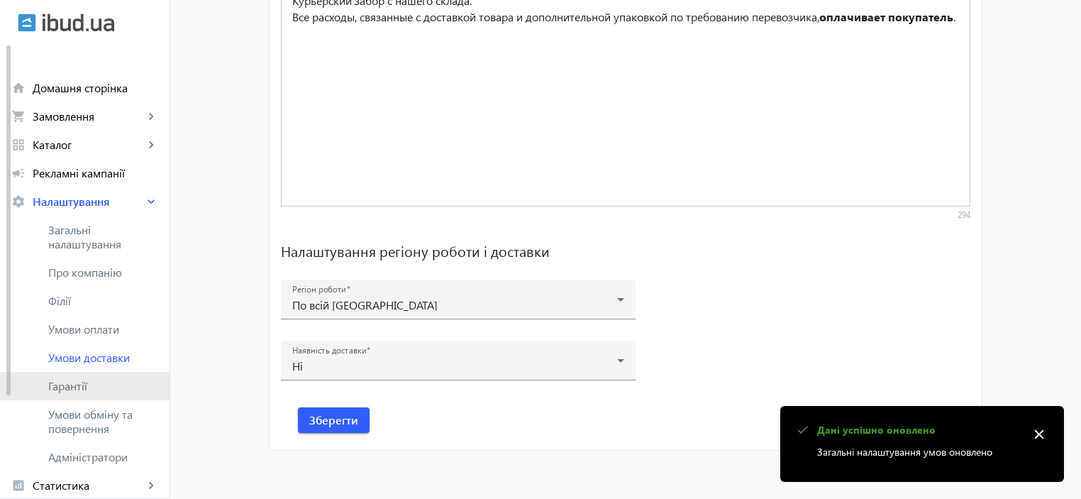
click at [94, 382] on span "Гарантії" at bounding box center [103, 386] width 110 height 14
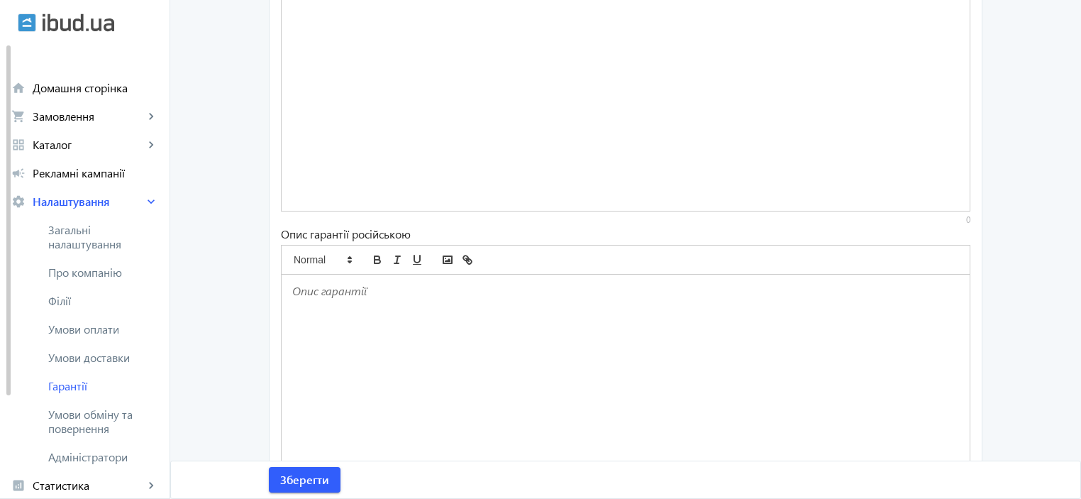
scroll to position [376, 0]
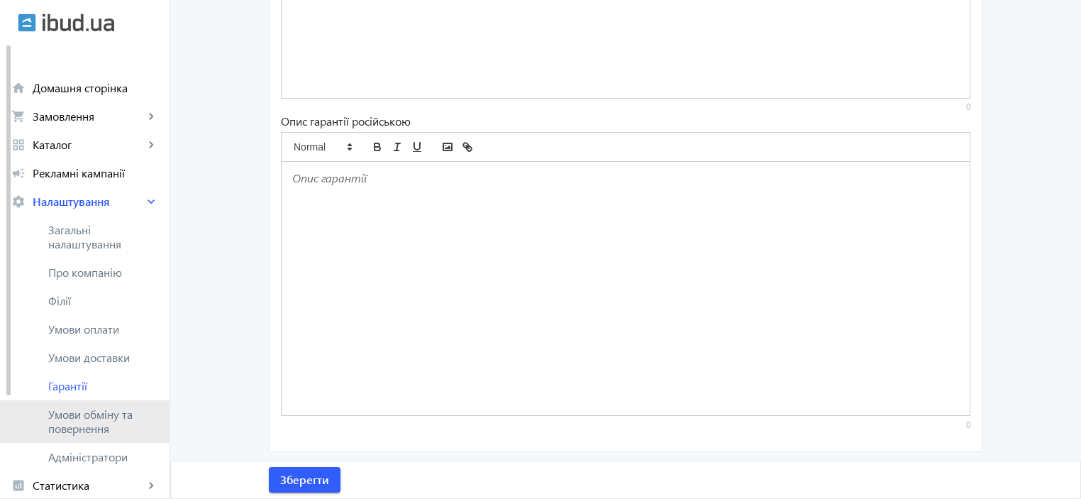
click at [84, 420] on span "Умови обміну та повернення" at bounding box center [103, 421] width 110 height 28
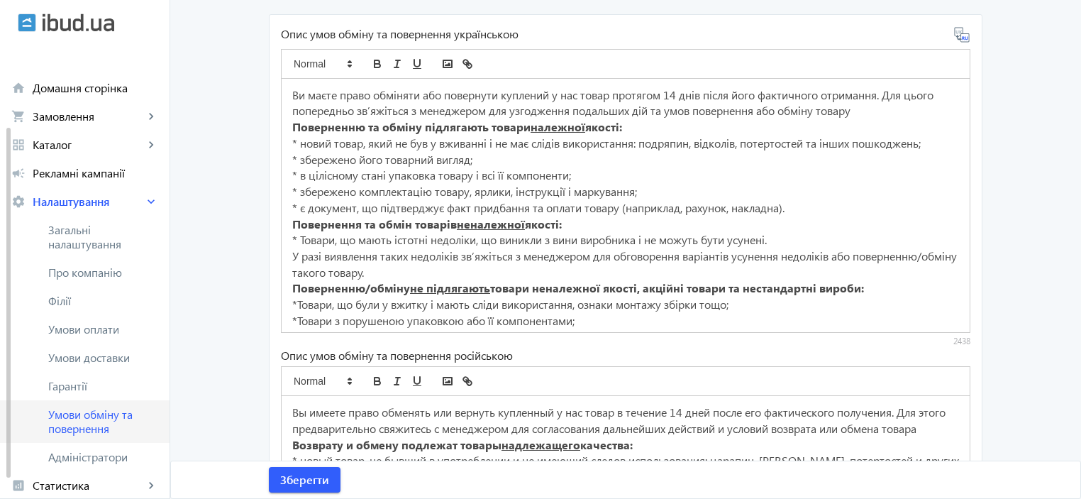
scroll to position [133, 0]
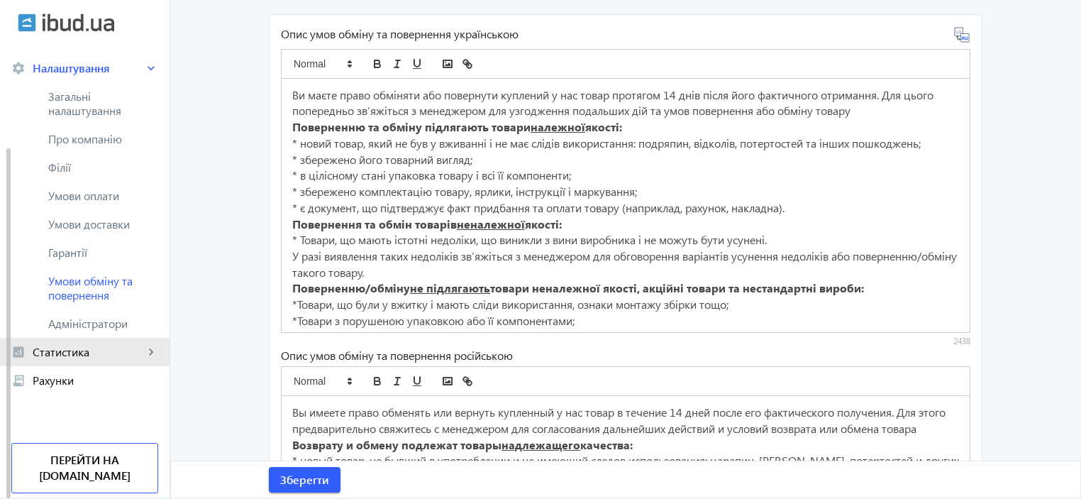
click at [66, 360] on link "analytics Статистика keyboard_arrow_right" at bounding box center [85, 352] width 170 height 28
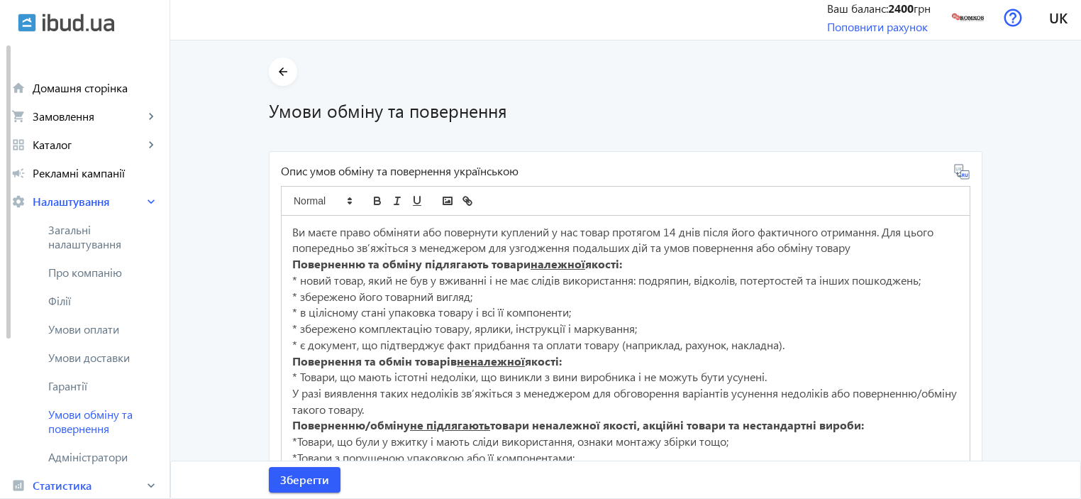
scroll to position [0, 0]
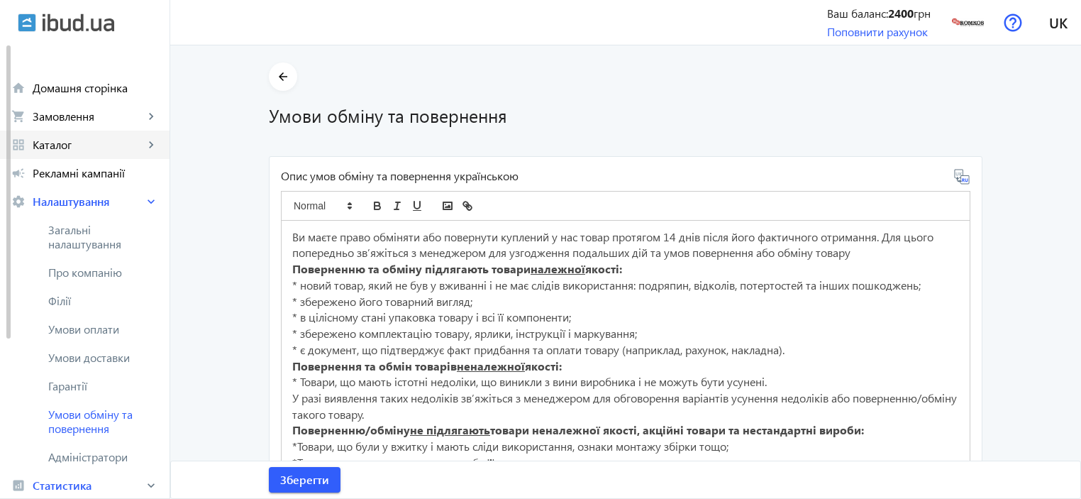
click at [48, 143] on span "Каталог" at bounding box center [88, 145] width 111 height 14
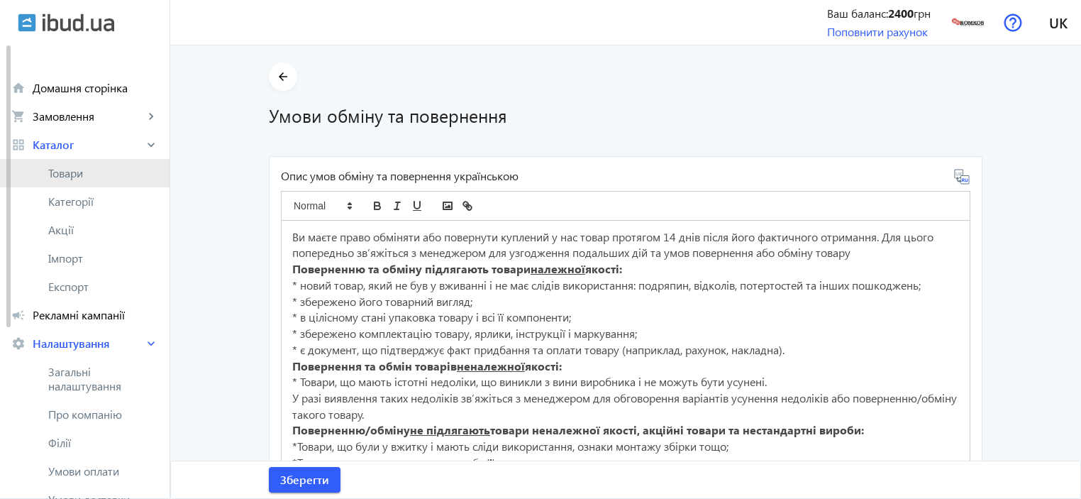
click at [45, 167] on link "Товари" at bounding box center [85, 173] width 170 height 28
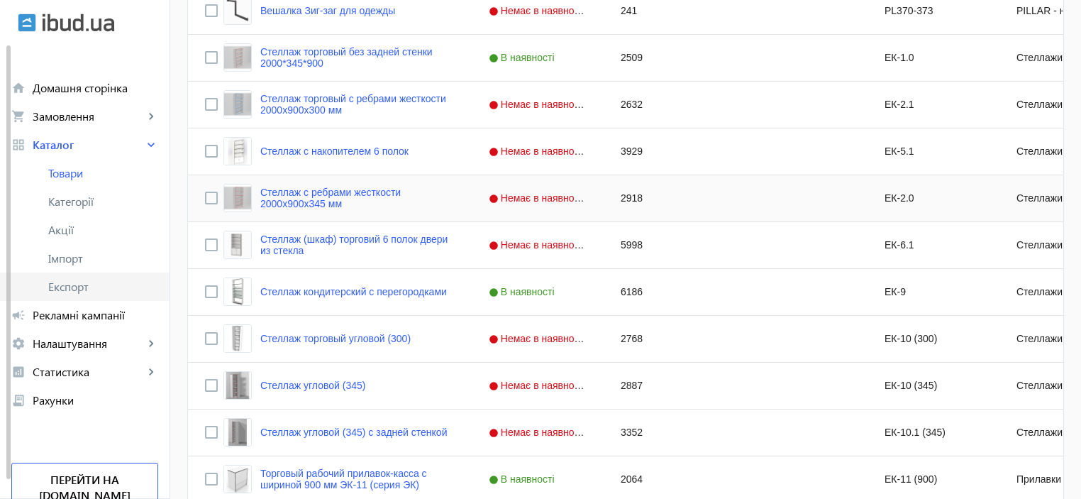
scroll to position [1079, 0]
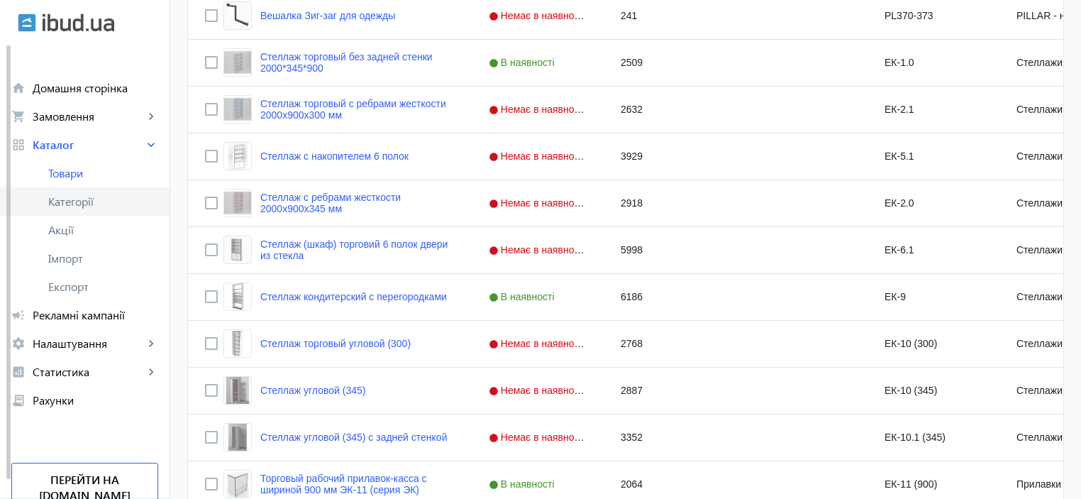
click at [82, 210] on link "Категорії" at bounding box center [85, 201] width 170 height 28
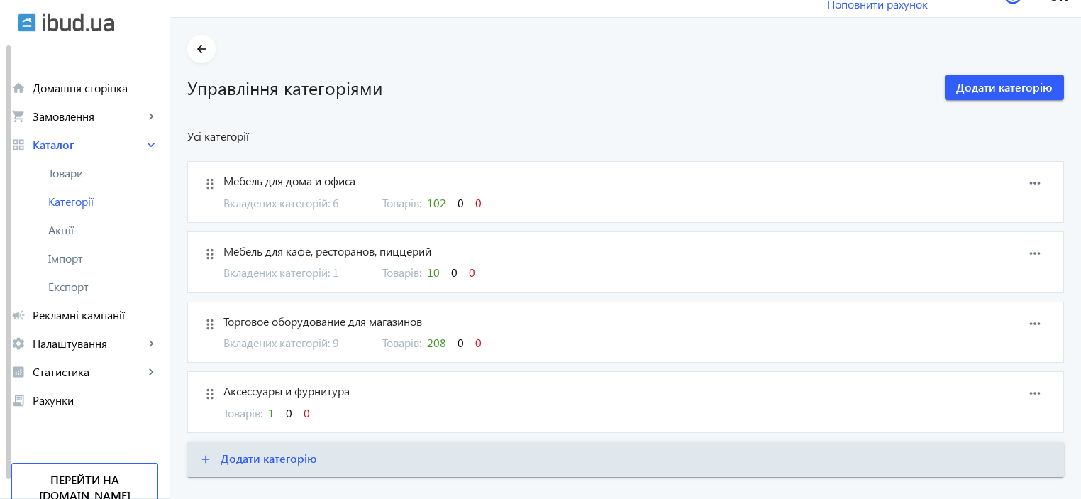
scroll to position [52, 0]
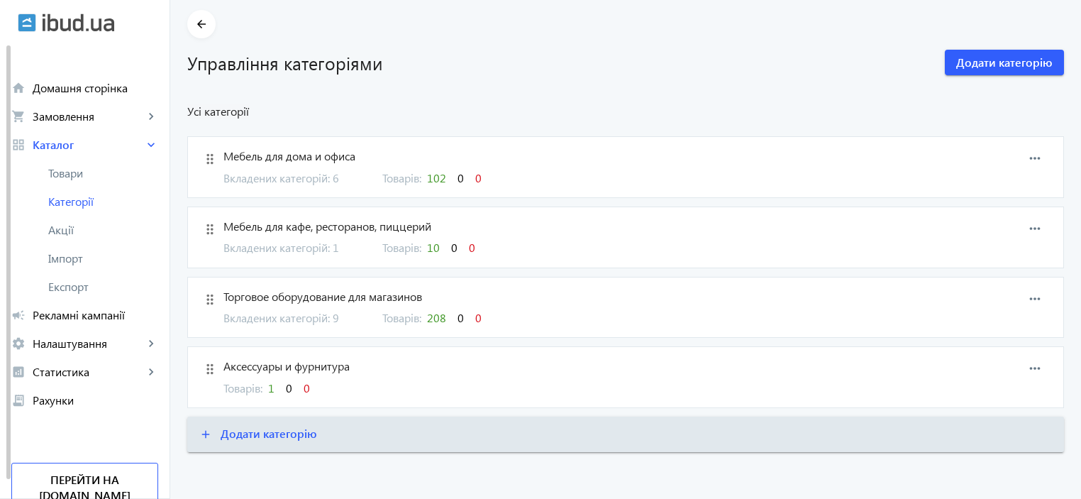
click at [267, 320] on span "Вкладених категорій: 9" at bounding box center [294, 318] width 142 height 16
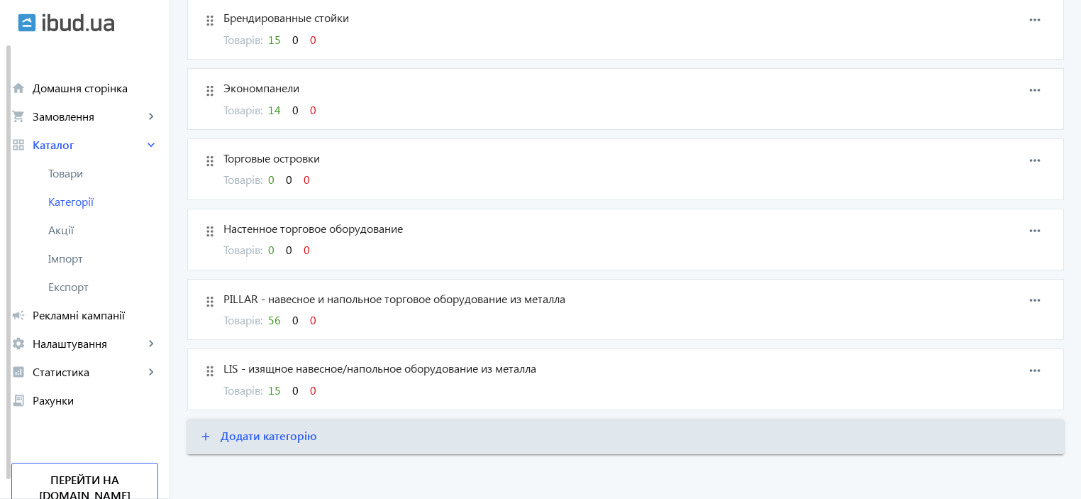
scroll to position [402, 0]
click at [1042, 226] on mat-icon "more_horiz" at bounding box center [1034, 229] width 21 height 21
click at [1014, 277] on span "Видалити" at bounding box center [1012, 274] width 57 height 11
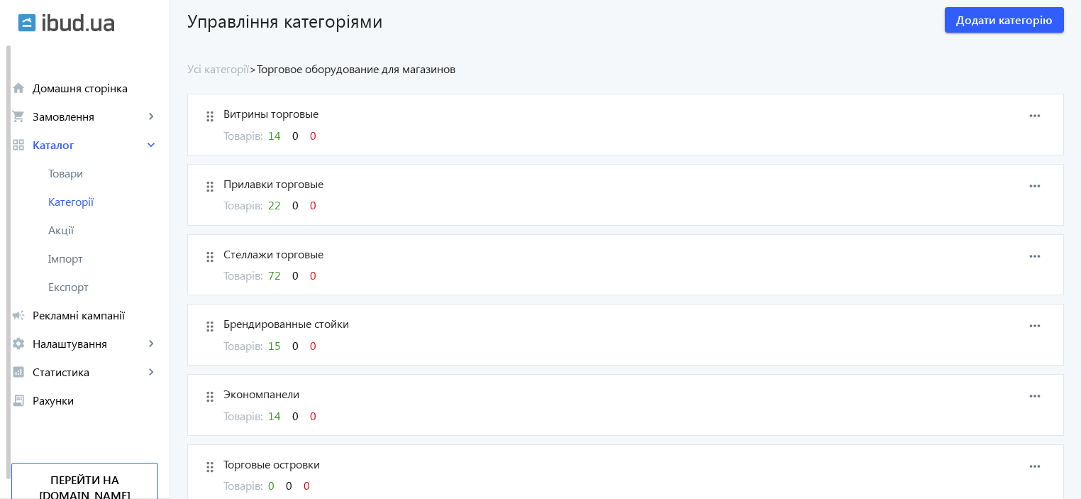
scroll to position [48, 0]
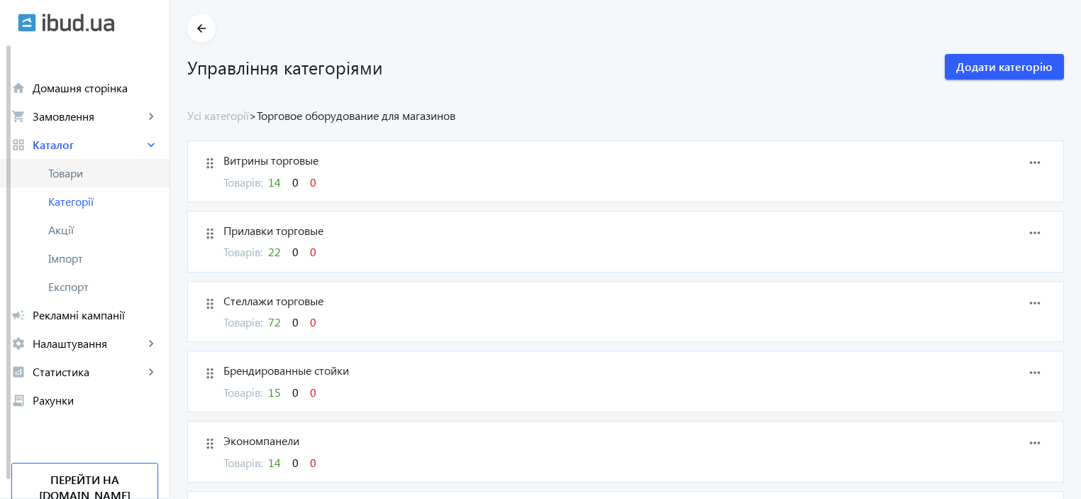
click at [88, 172] on span "Товари" at bounding box center [103, 173] width 110 height 14
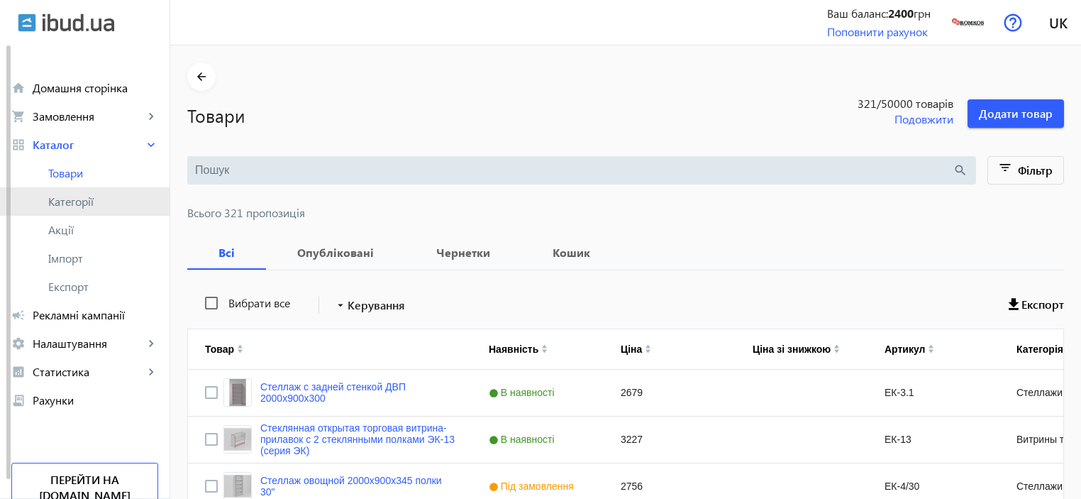
click at [77, 203] on span "Категорії" at bounding box center [103, 201] width 110 height 14
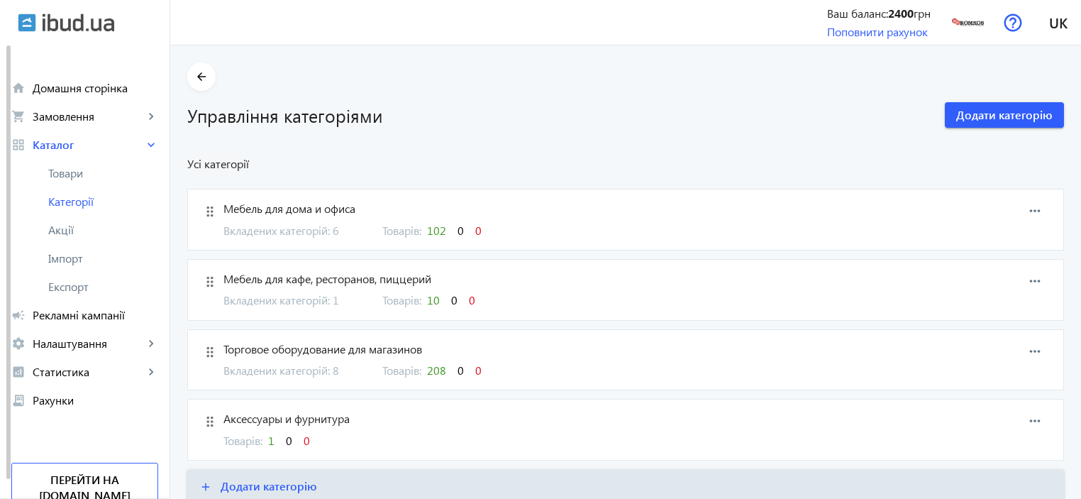
click at [261, 230] on span "Вкладених категорій: 6" at bounding box center [294, 231] width 142 height 16
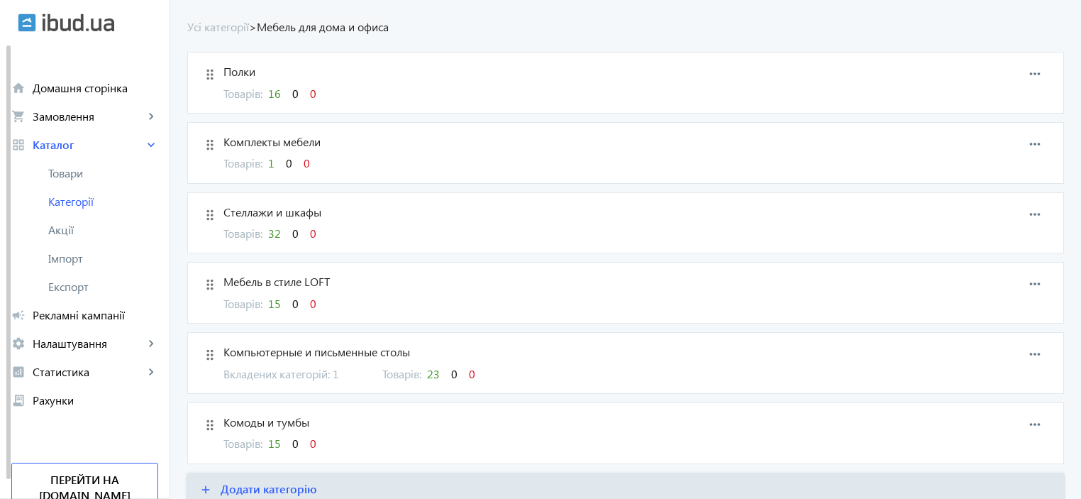
scroll to position [189, 0]
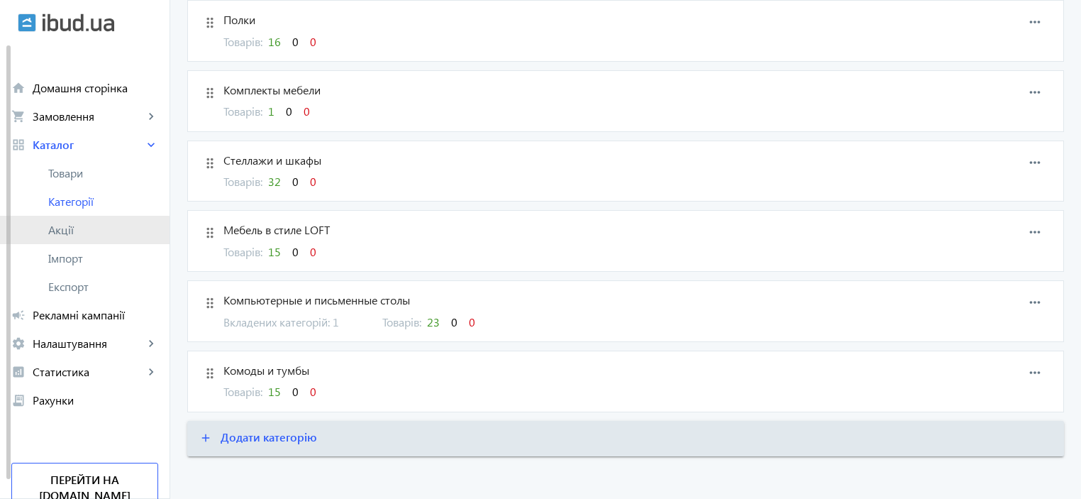
click at [66, 238] on link "Акції" at bounding box center [85, 230] width 170 height 28
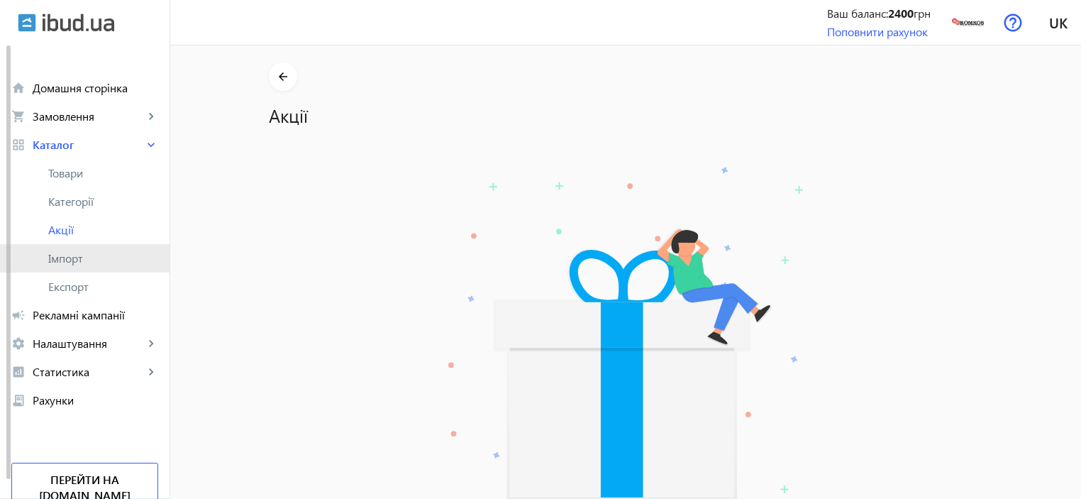
click at [62, 256] on span "Імпорт" at bounding box center [103, 258] width 110 height 14
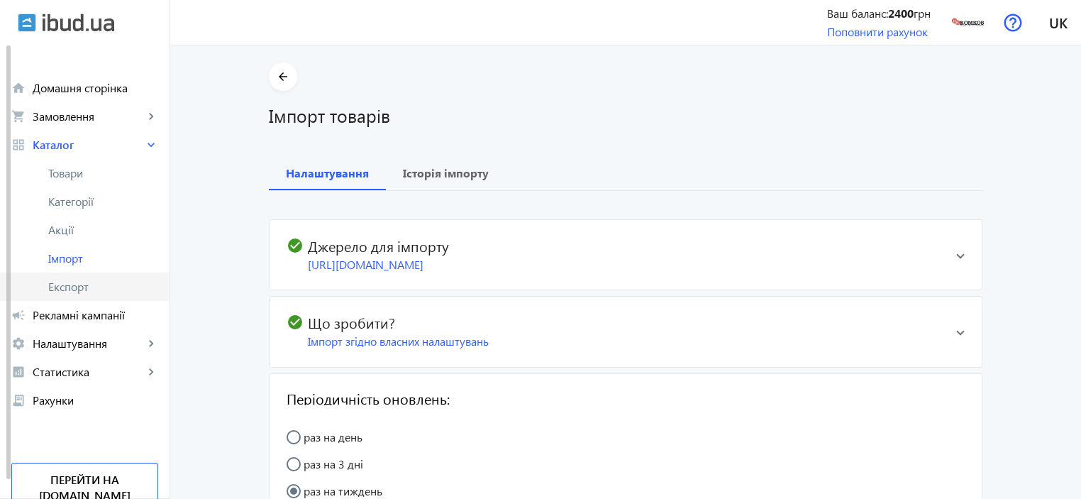
click at [57, 288] on span "Експорт" at bounding box center [103, 286] width 110 height 14
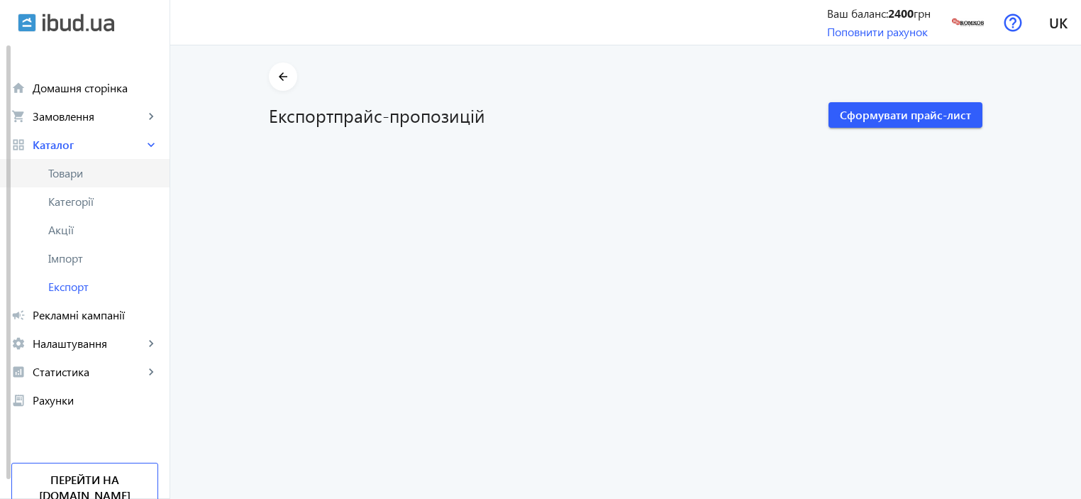
click at [71, 179] on span "Товари" at bounding box center [103, 173] width 110 height 14
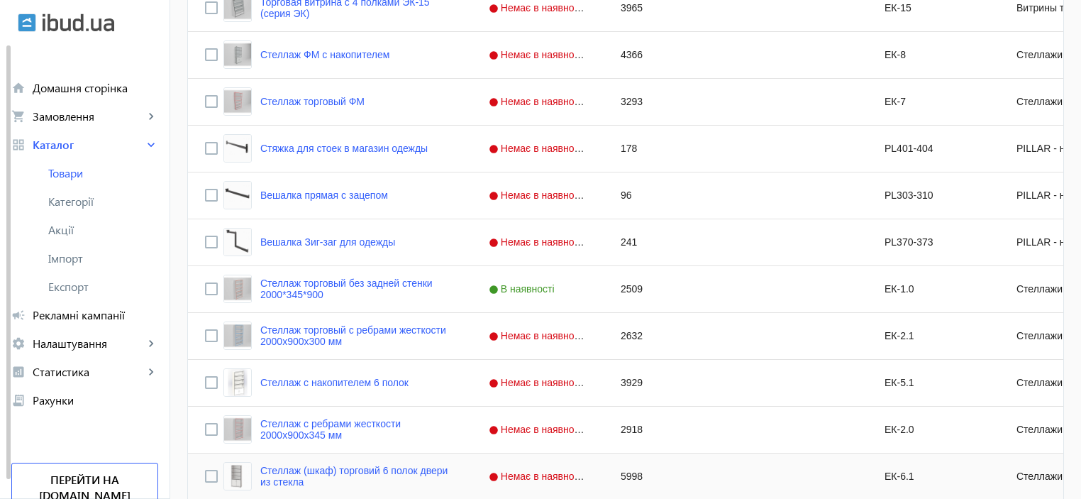
scroll to position [851, 0]
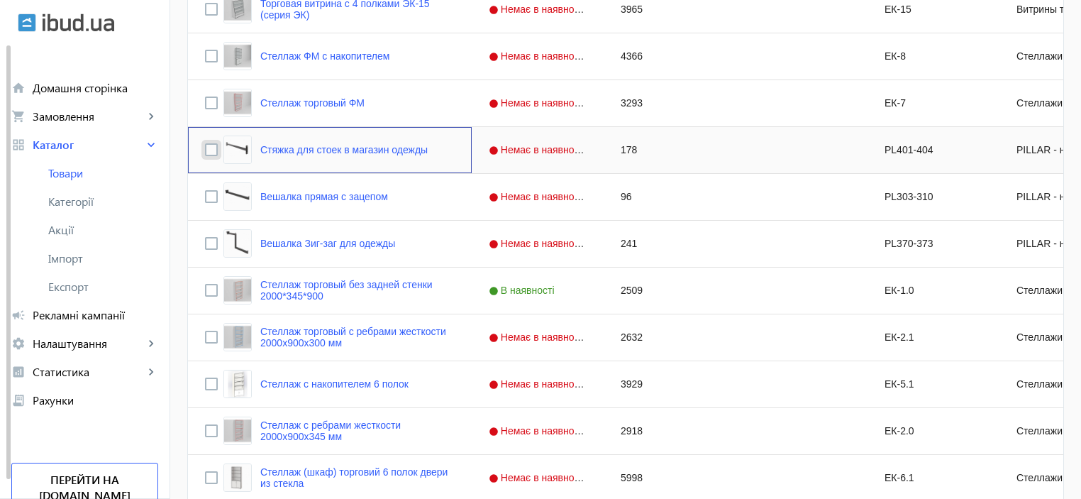
click at [205, 150] on input "Press Space to toggle row selection (unchecked)" at bounding box center [211, 149] width 13 height 13
checkbox input "true"
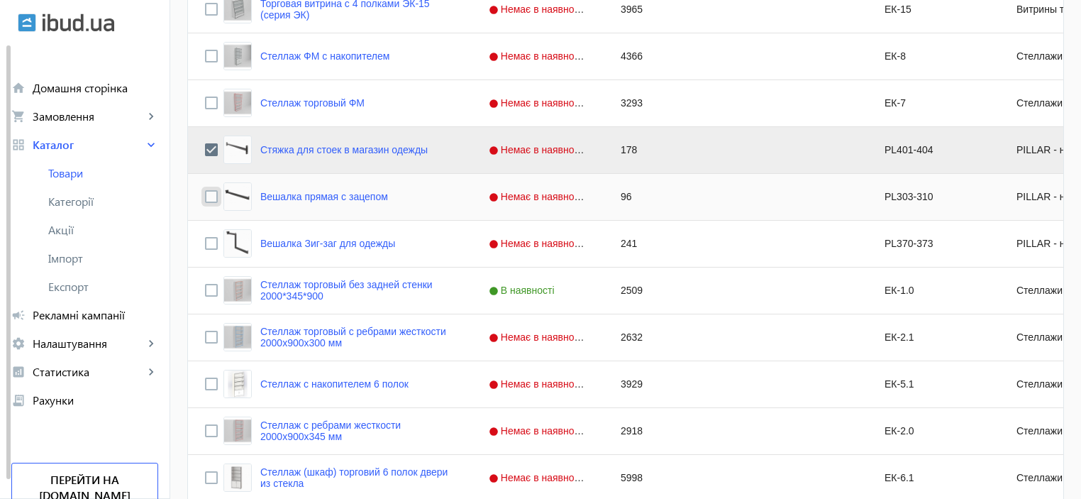
click at [205, 196] on input "Press Space to toggle row selection (unchecked)" at bounding box center [211, 196] width 13 height 13
checkbox input "true"
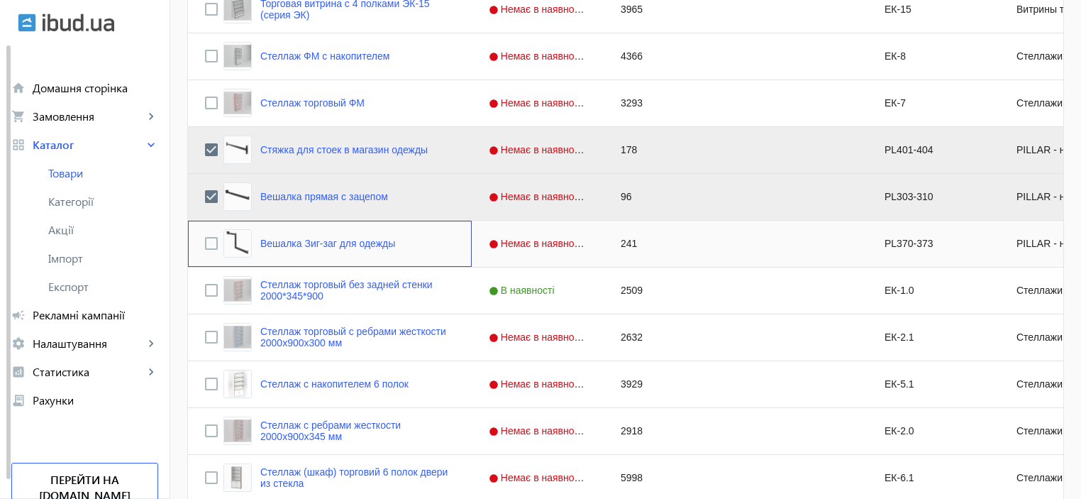
click at [205, 235] on div "Press SPACE to select this row." at bounding box center [211, 243] width 13 height 33
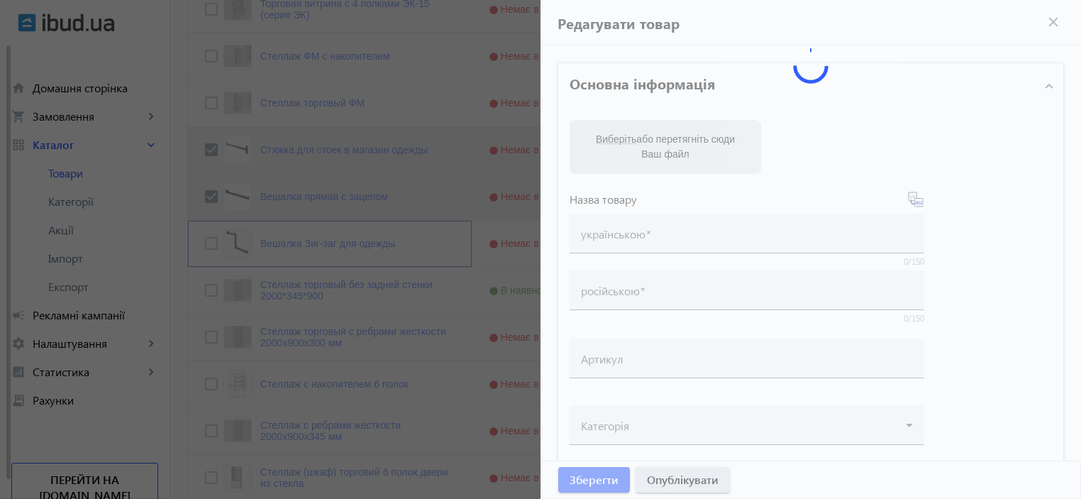
type input "Вешалка Зиг-заг для одежды"
type input "PL370-373"
type input "241"
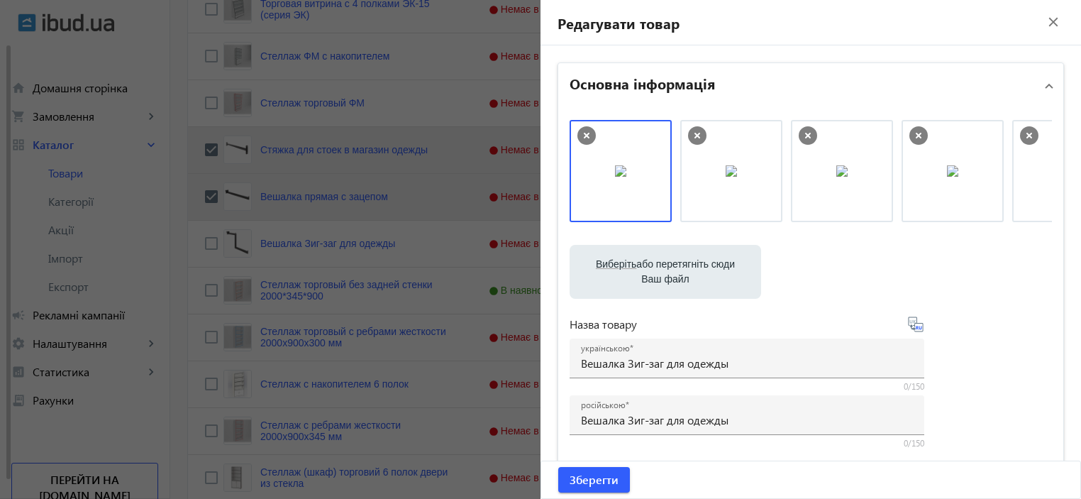
click at [1043, 27] on mat-icon "close" at bounding box center [1053, 21] width 21 height 21
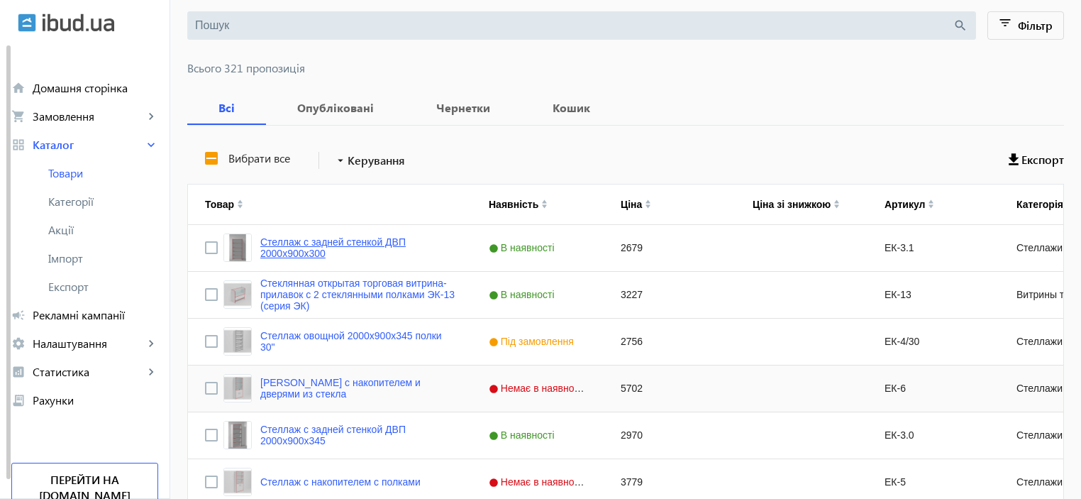
scroll to position [94, 0]
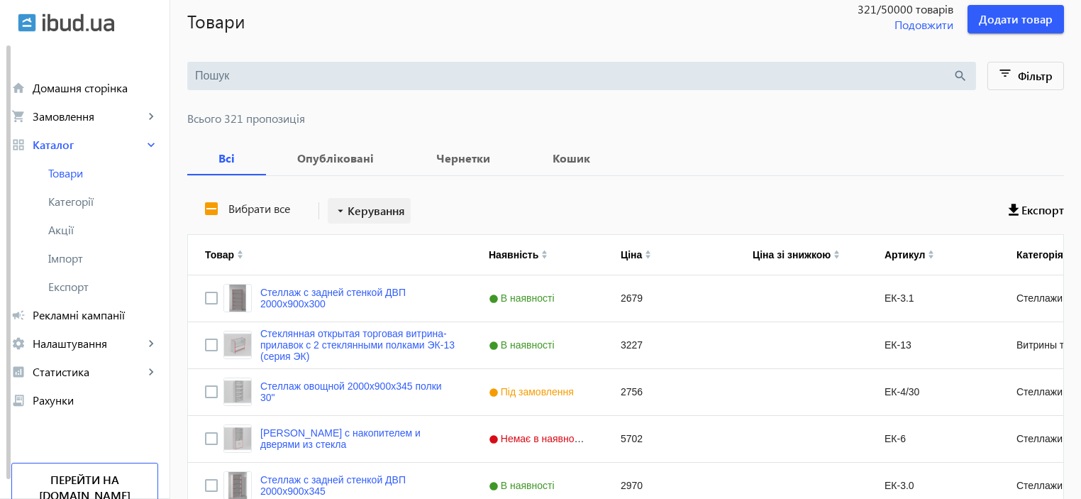
click at [370, 210] on span "Керування" at bounding box center [376, 210] width 57 height 17
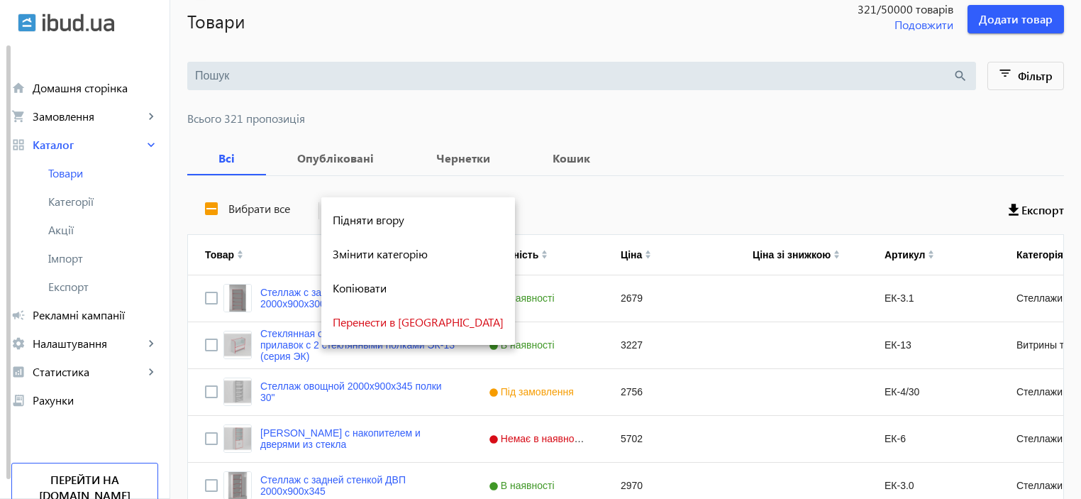
click at [539, 209] on div at bounding box center [540, 249] width 1081 height 499
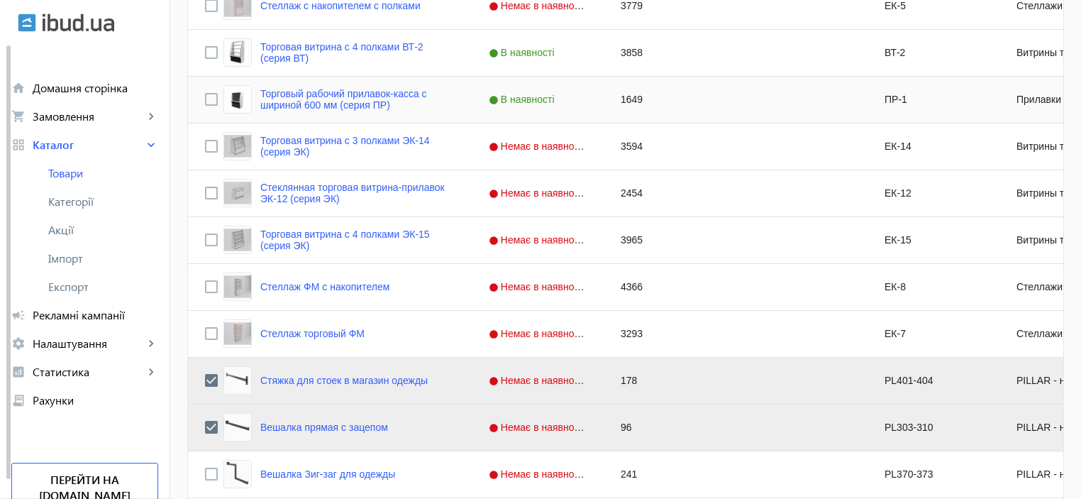
scroll to position [756, 0]
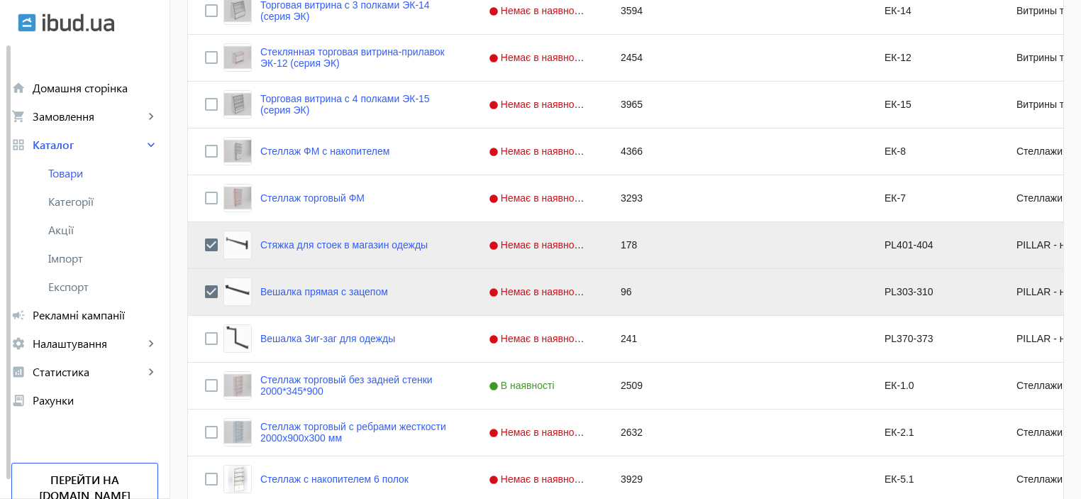
click at [205, 284] on div "Press SPACE to deselect this row." at bounding box center [211, 291] width 13 height 33
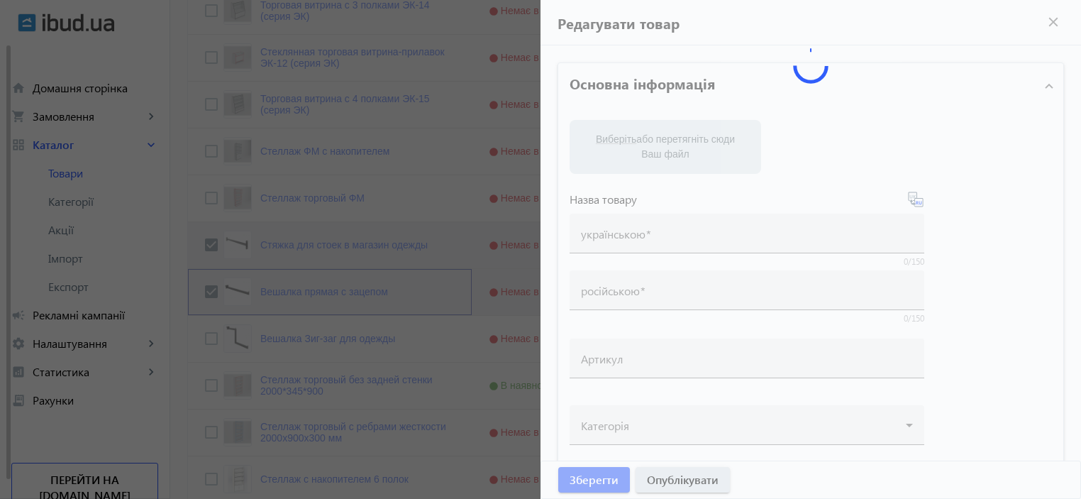
type input "Вешалка прямая с зацепом"
type input "PL303-310"
type input "96"
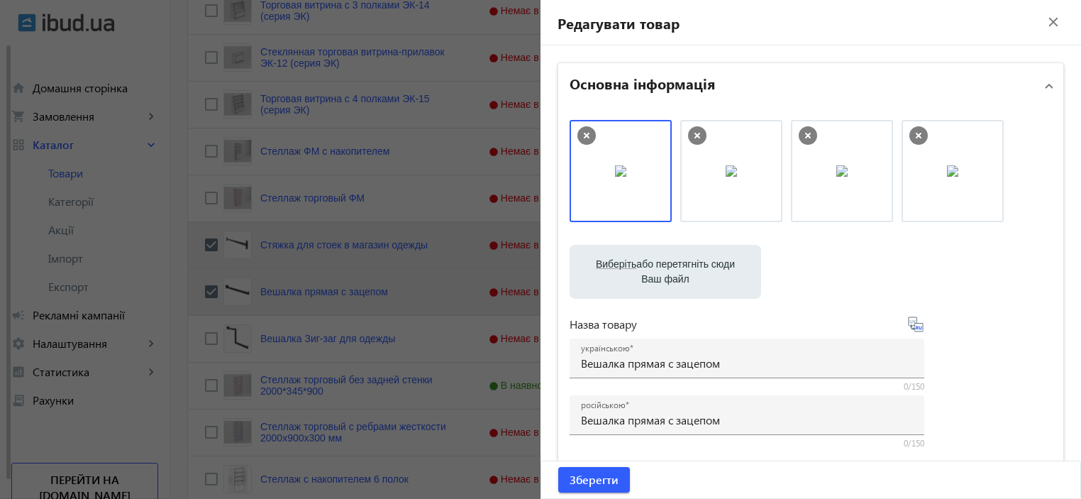
click at [1049, 19] on mat-icon "close" at bounding box center [1053, 21] width 21 height 21
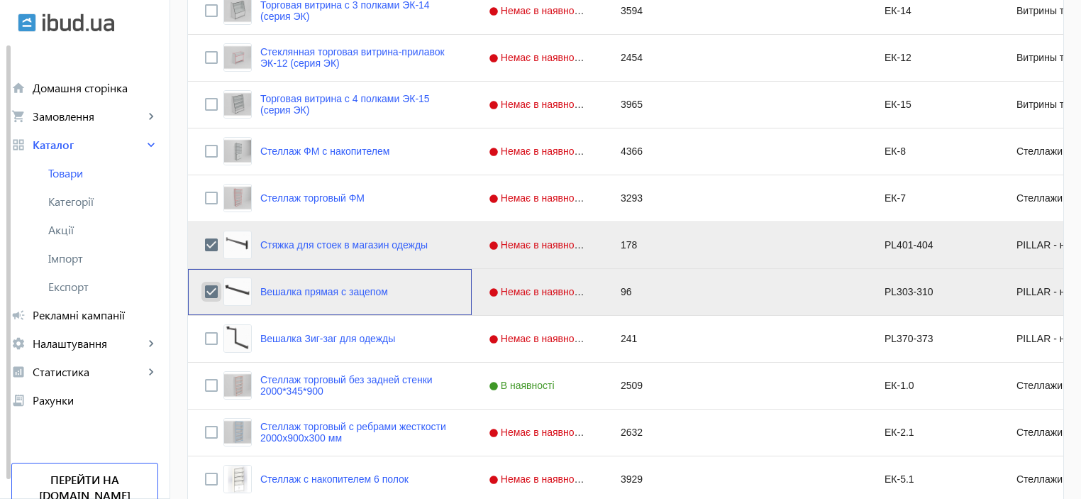
drag, startPoint x: 205, startPoint y: 288, endPoint x: 203, endPoint y: 270, distance: 17.9
click at [205, 288] on input "Press Space to toggle row selection (checked)" at bounding box center [211, 291] width 13 height 13
checkbox input "false"
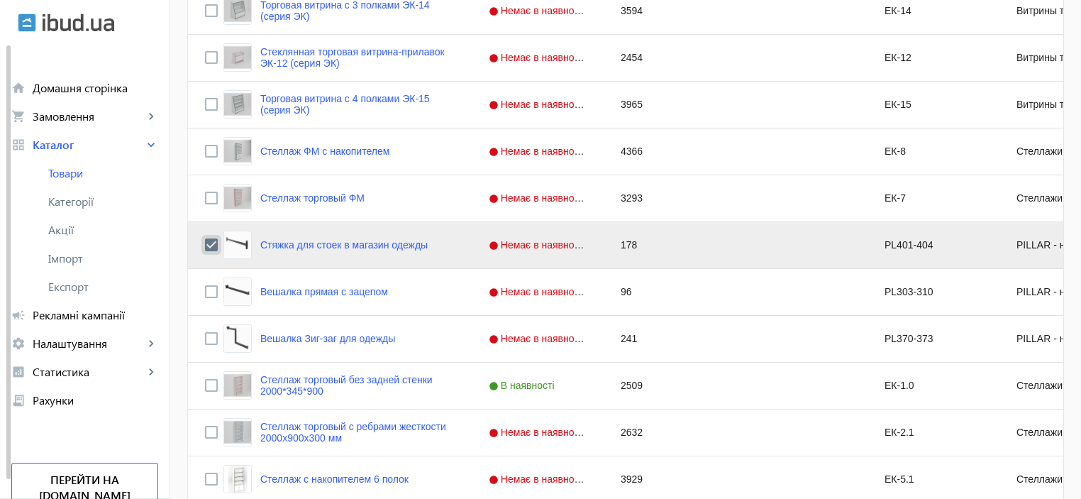
click at [205, 248] on input "Press Space to toggle row selection (checked)" at bounding box center [211, 244] width 13 height 13
checkbox input "false"
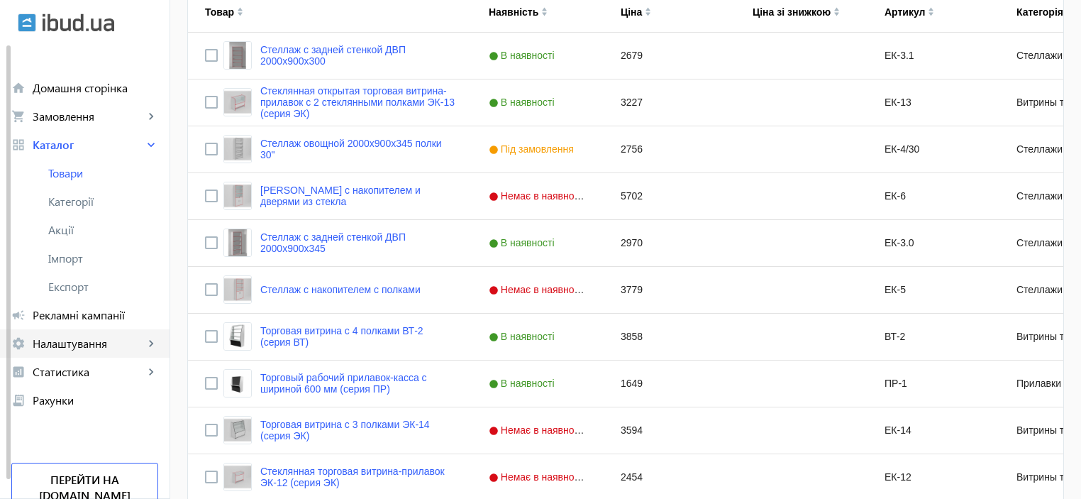
scroll to position [331, 0]
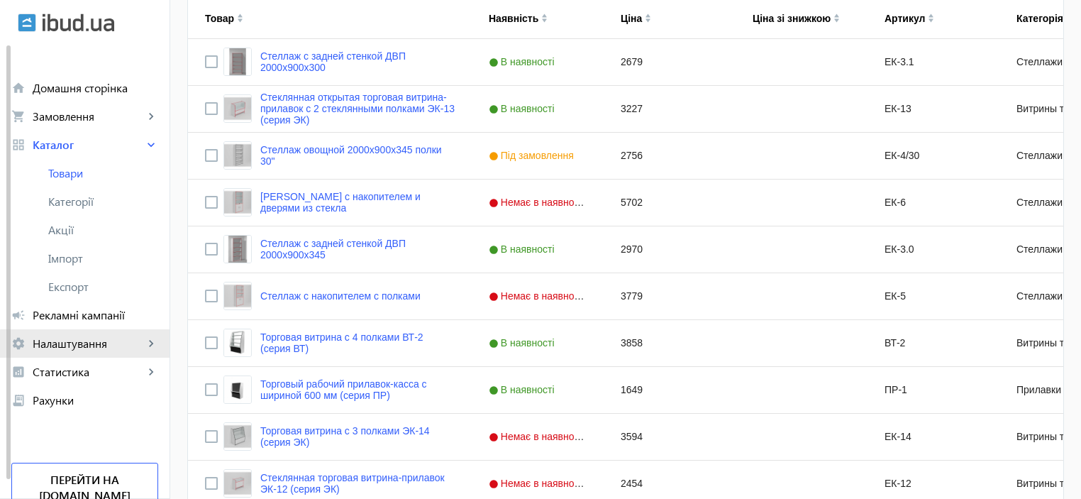
click at [90, 350] on span "Налаштування" at bounding box center [88, 343] width 111 height 14
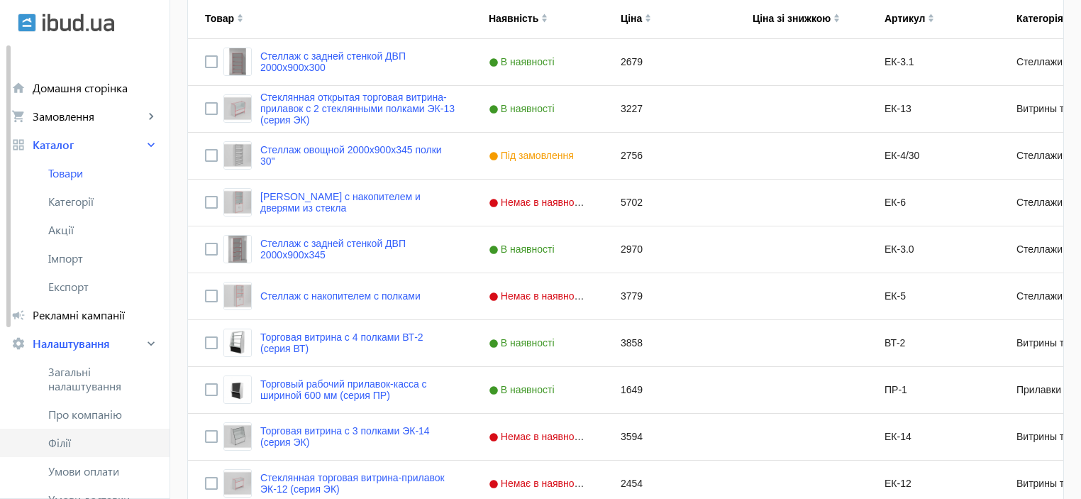
click at [67, 446] on span "Філії" at bounding box center [103, 443] width 110 height 14
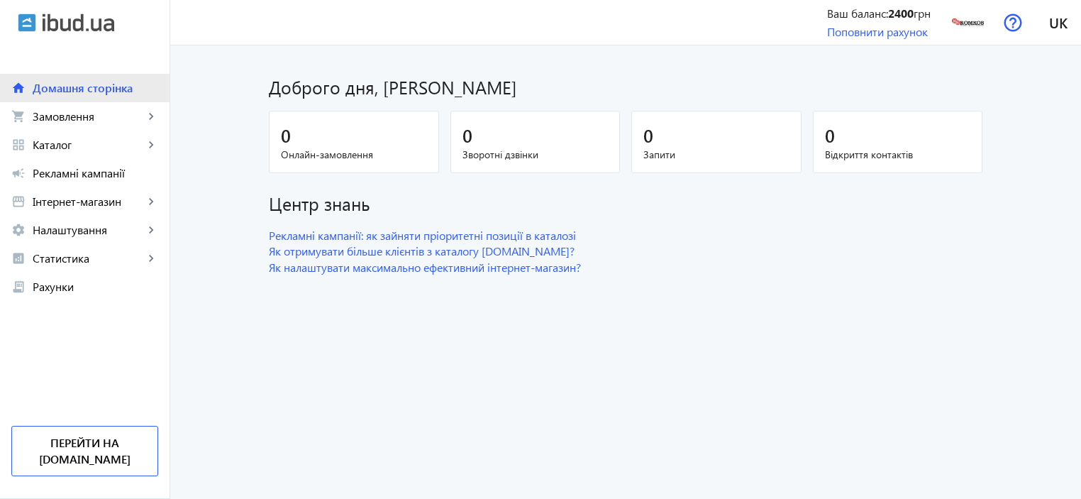
click at [92, 90] on span "Домашня сторінка" at bounding box center [96, 88] width 126 height 14
click at [968, 23] on img at bounding box center [968, 22] width 32 height 32
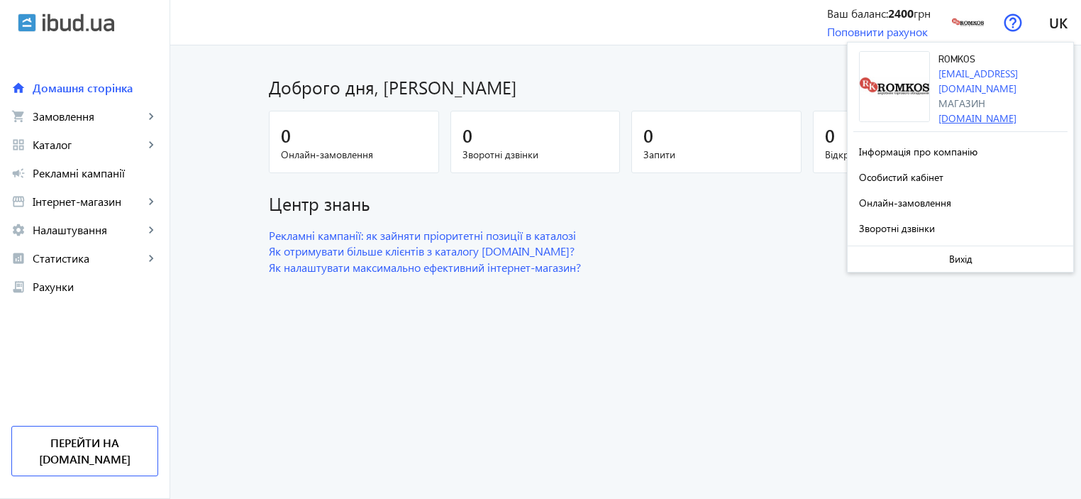
click at [956, 111] on link "[DOMAIN_NAME]" at bounding box center [977, 117] width 78 height 13
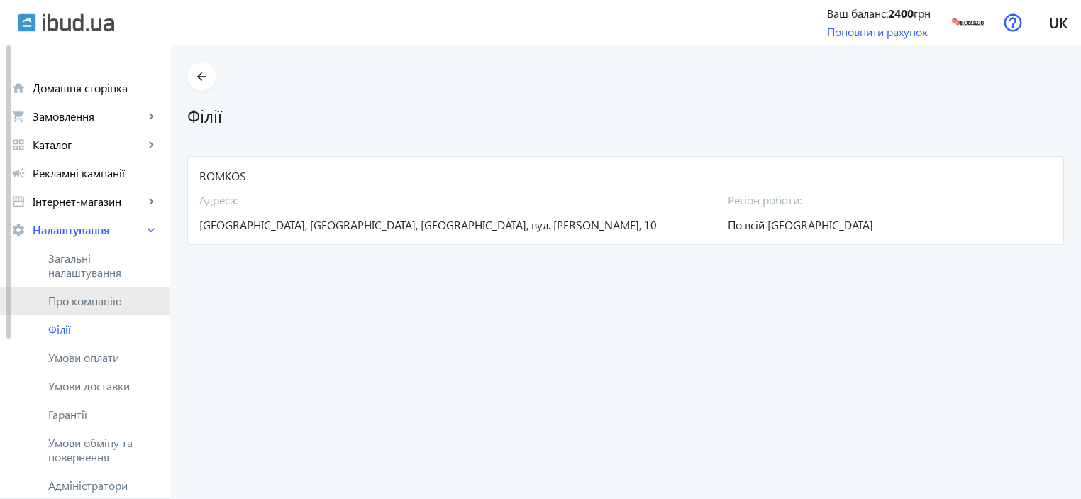
click at [72, 303] on span "Про компанію" at bounding box center [103, 301] width 110 height 14
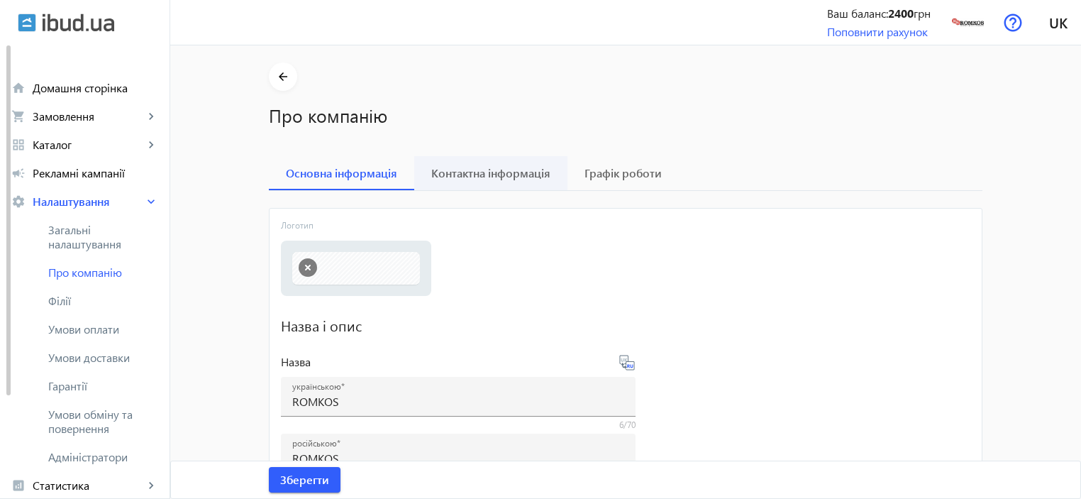
click at [535, 170] on span "Контактна інформація" at bounding box center [490, 172] width 119 height 11
